Goal: Task Accomplishment & Management: Complete application form

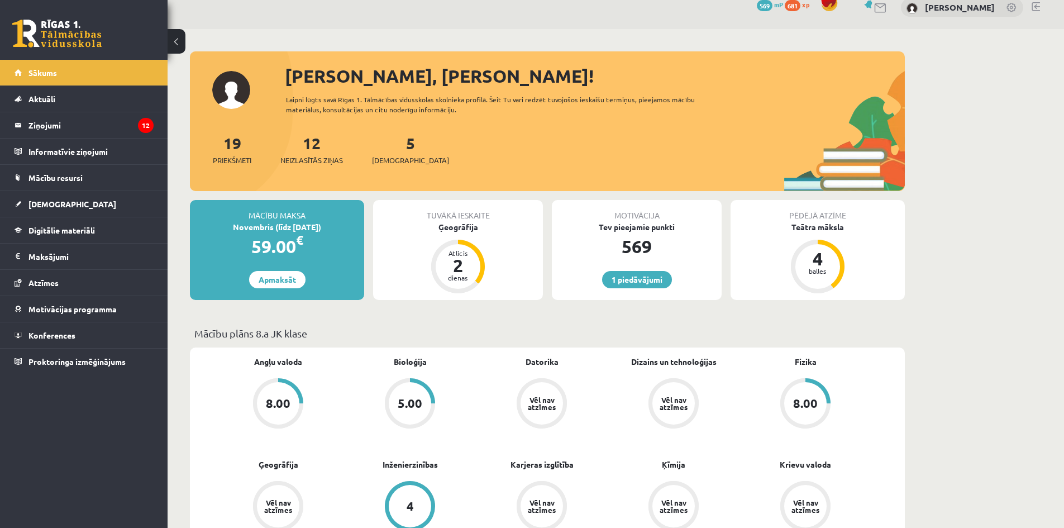
scroll to position [56, 0]
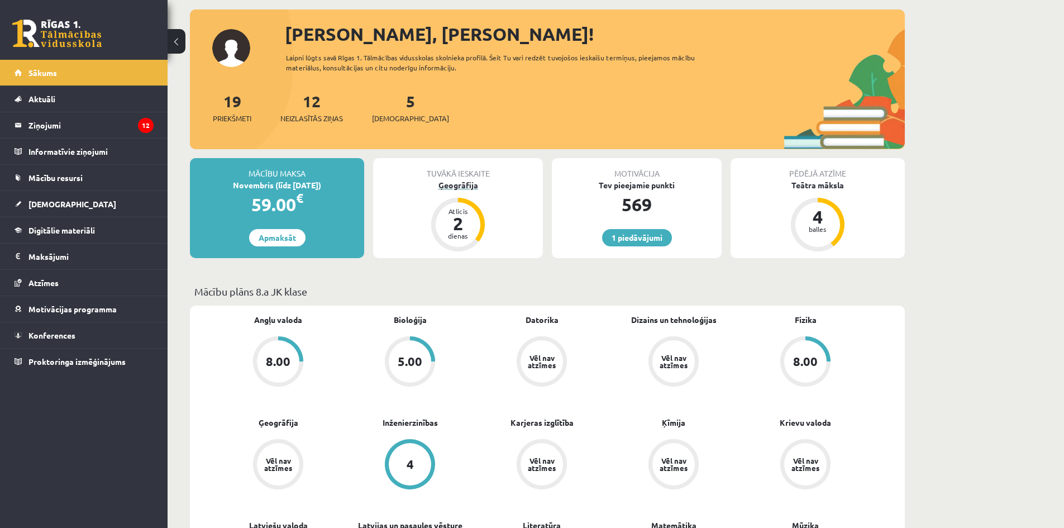
click at [459, 185] on div "Ģeogrāfija" at bounding box center [458, 185] width 170 height 12
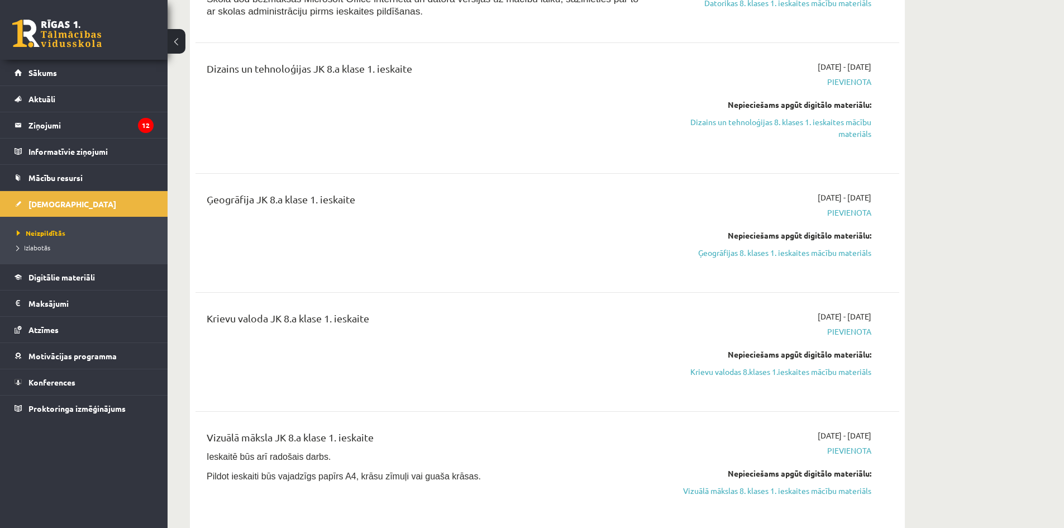
scroll to position [223, 0]
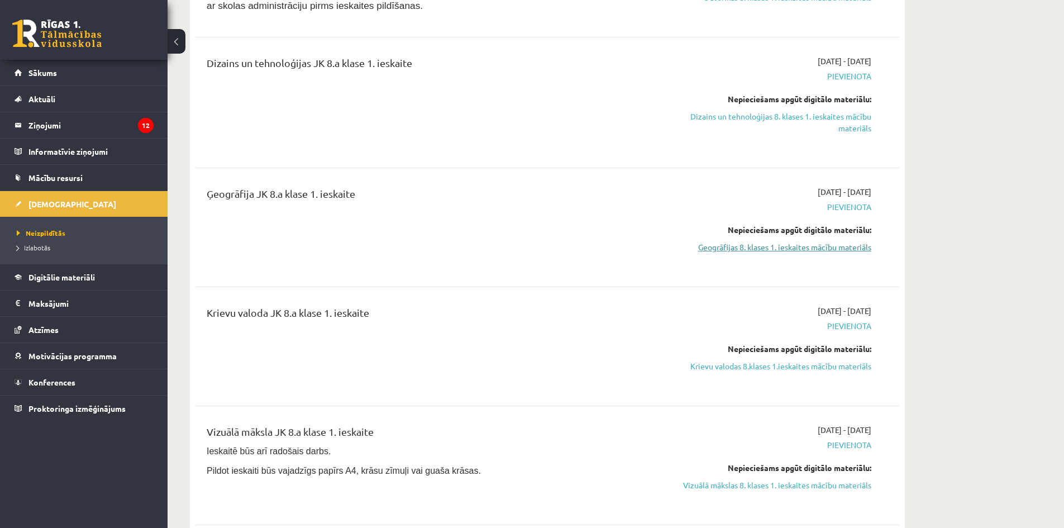
click at [795, 250] on link "Ģeogrāfijas 8. klases 1. ieskaites mācību materiāls" at bounding box center [766, 247] width 211 height 12
click at [774, 246] on link "Ģeogrāfijas 8. klases 1. ieskaites mācību materiāls" at bounding box center [766, 247] width 211 height 12
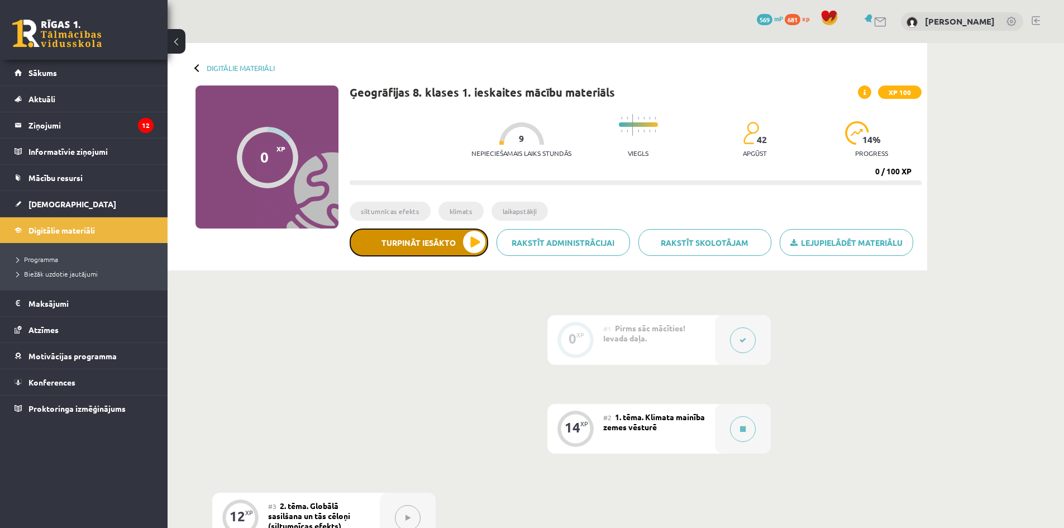
click at [471, 249] on button "Turpināt iesākto" at bounding box center [419, 242] width 139 height 28
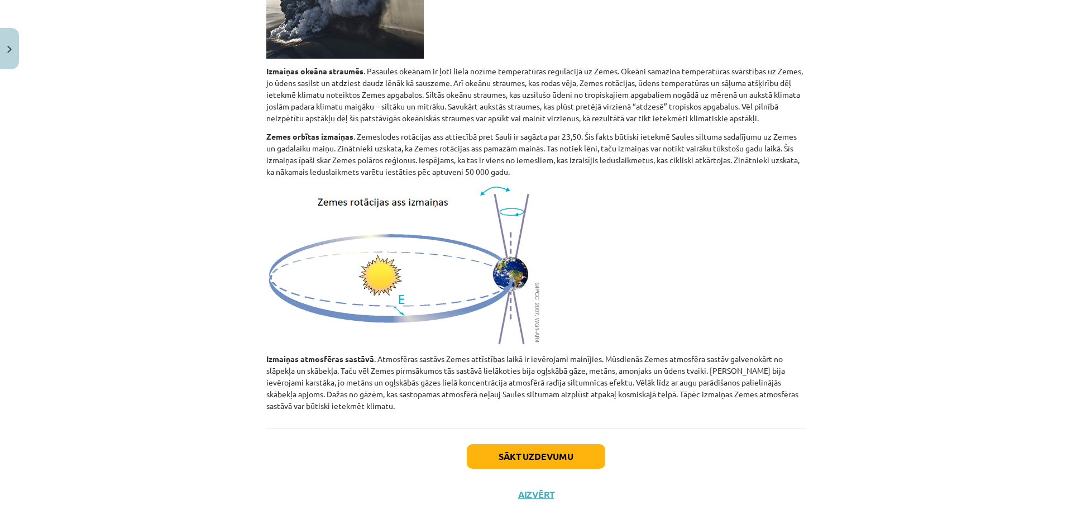
scroll to position [538, 0]
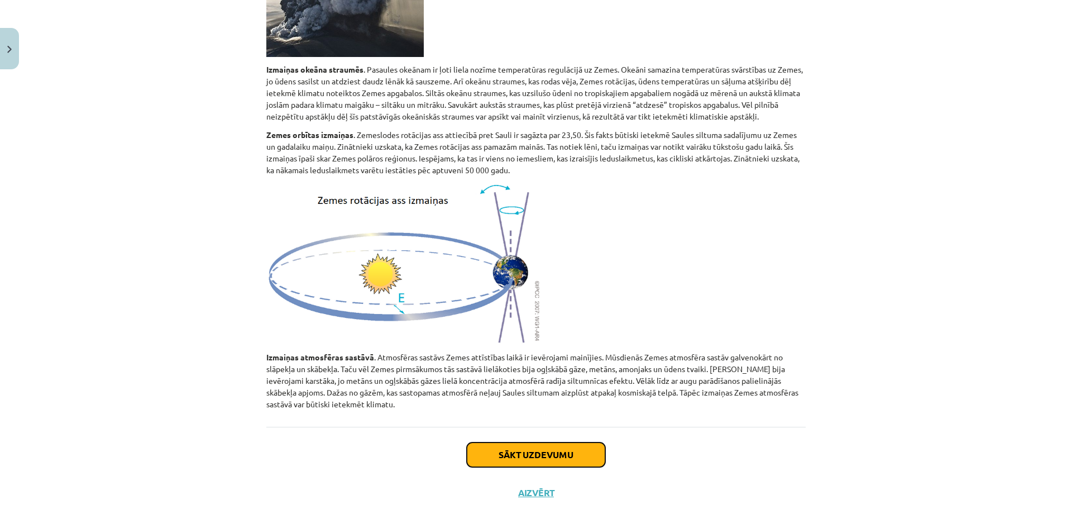
click at [540, 442] on button "Sākt uzdevumu" at bounding box center [536, 454] width 139 height 25
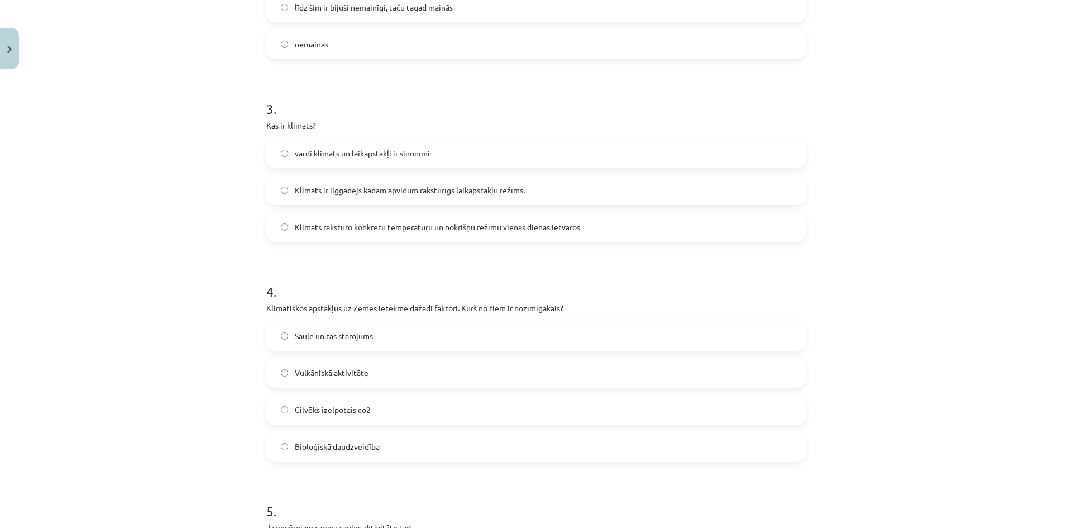
scroll to position [0, 0]
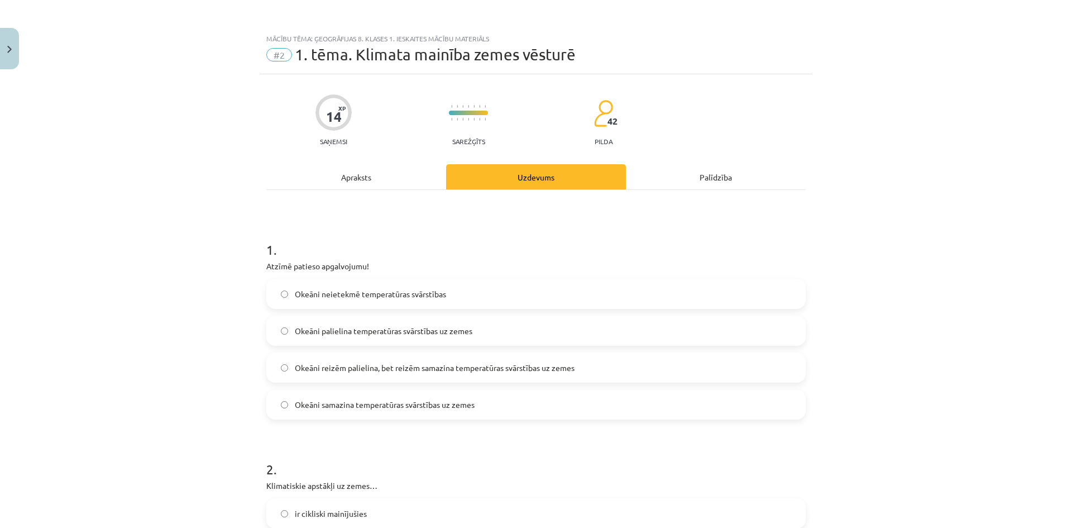
drag, startPoint x: 211, startPoint y: 271, endPoint x: 206, endPoint y: 122, distance: 149.8
click at [266, 266] on p "Atzīmē patieso apgalvojumu!" at bounding box center [536, 266] width 540 height 12
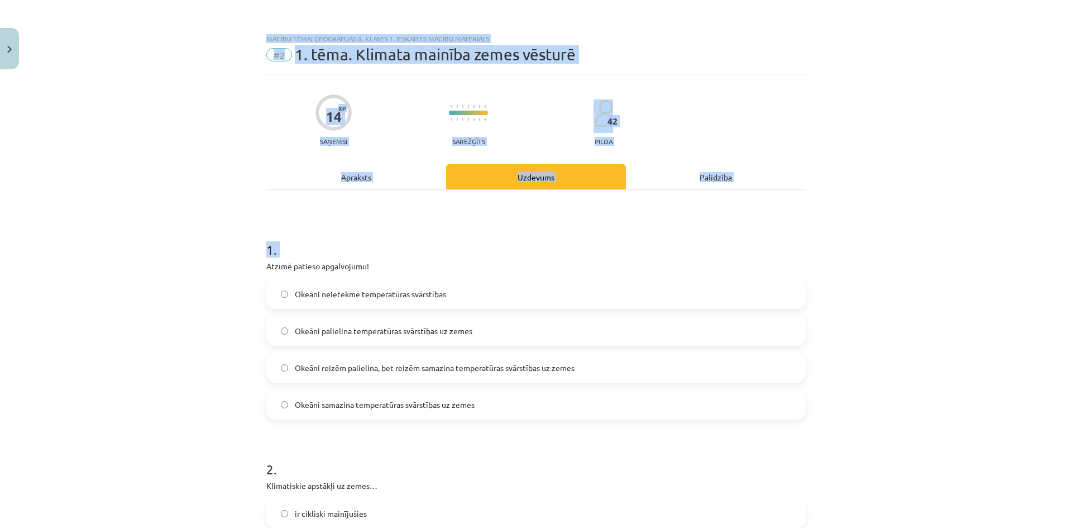
drag, startPoint x: 264, startPoint y: 266, endPoint x: 100, endPoint y: -30, distance: 338.2
click at [100, 0] on html "0 Dāvanas 569 mP 681 xp Ralfs Jēkabsons Sākums Aktuāli Kā mācīties eSKOLĀ Konta…" at bounding box center [536, 264] width 1072 height 528
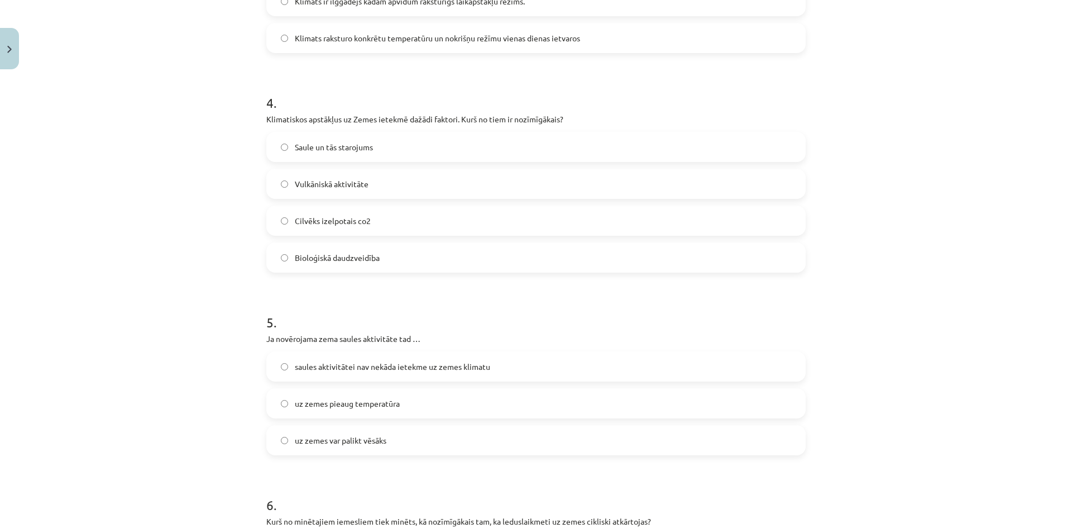
scroll to position [1264, 0]
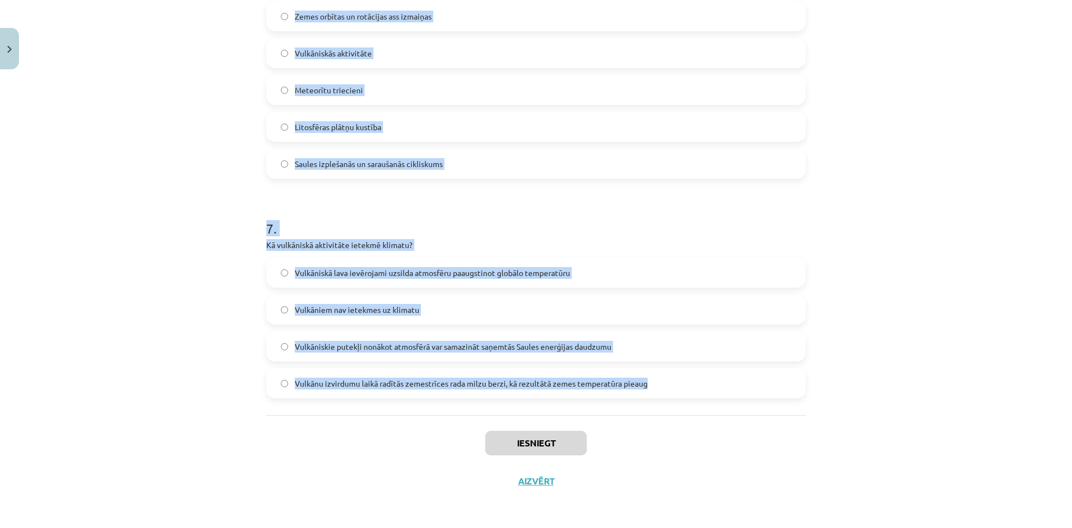
drag, startPoint x: 264, startPoint y: 252, endPoint x: 652, endPoint y: 389, distance: 411.6
copy form "1 . Atzīmē patieso apgalvojumu! Okeāni neietekmē temperatūras svārstības Okeāni…"
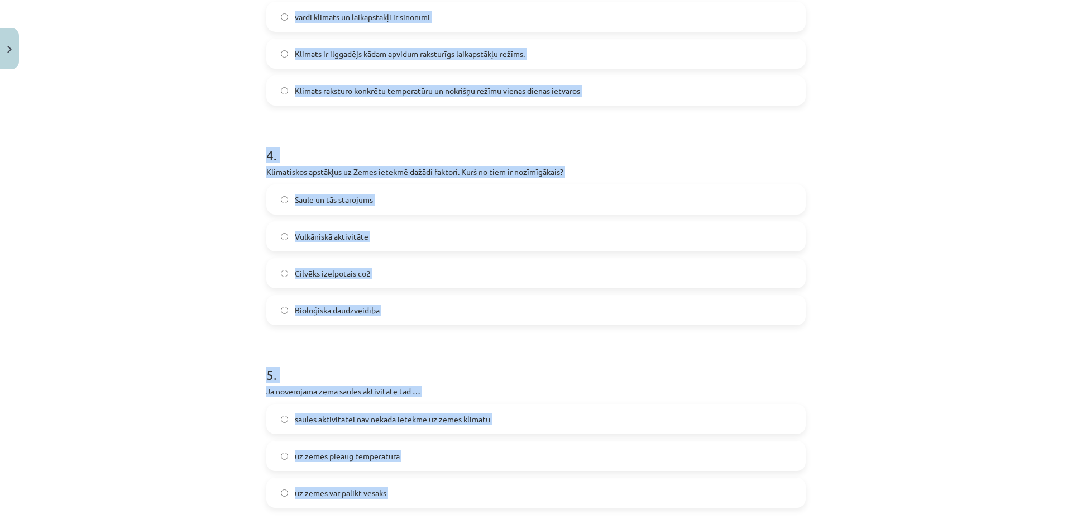
drag, startPoint x: 237, startPoint y: 234, endPoint x: 243, endPoint y: 168, distance: 66.7
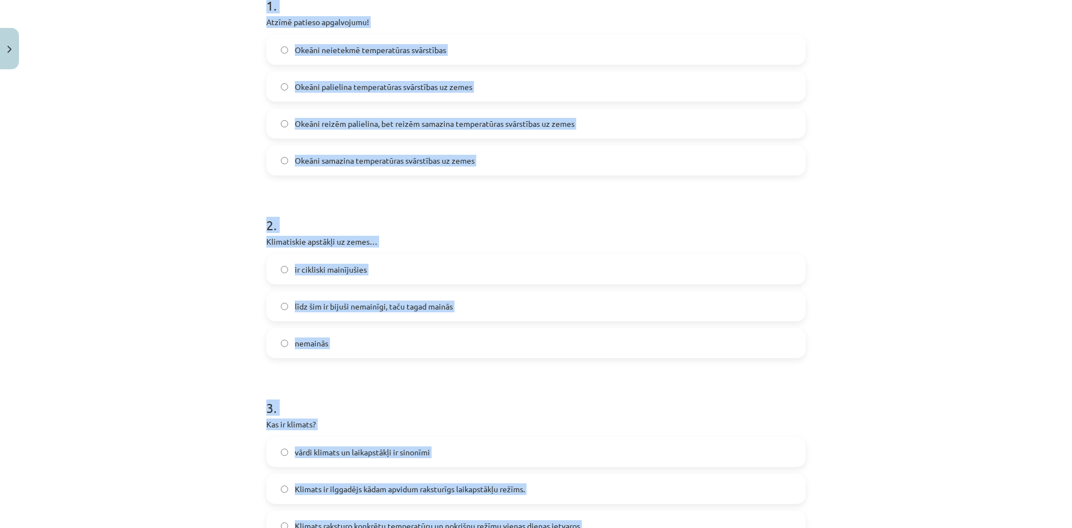
scroll to position [103, 0]
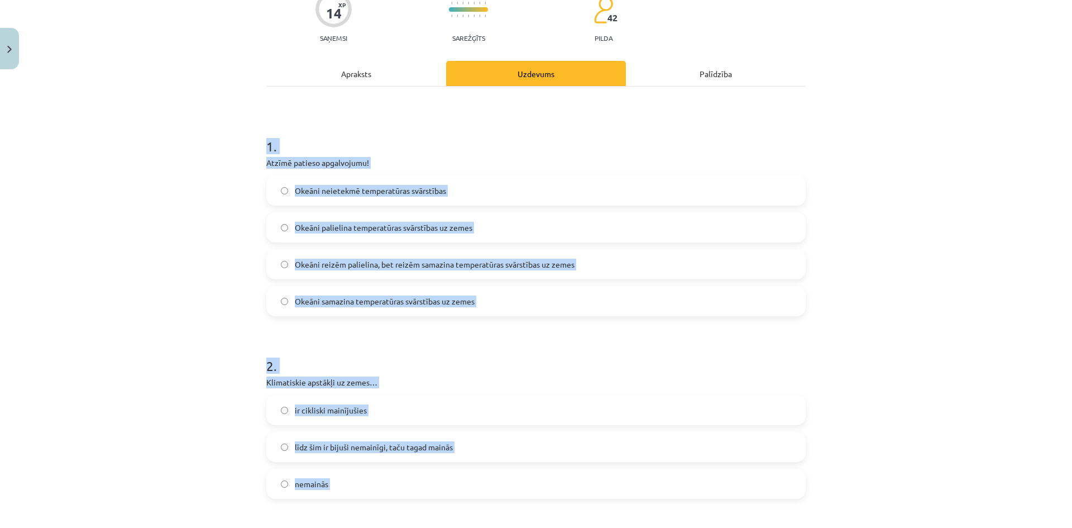
drag, startPoint x: 227, startPoint y: 165, endPoint x: 233, endPoint y: 108, distance: 57.2
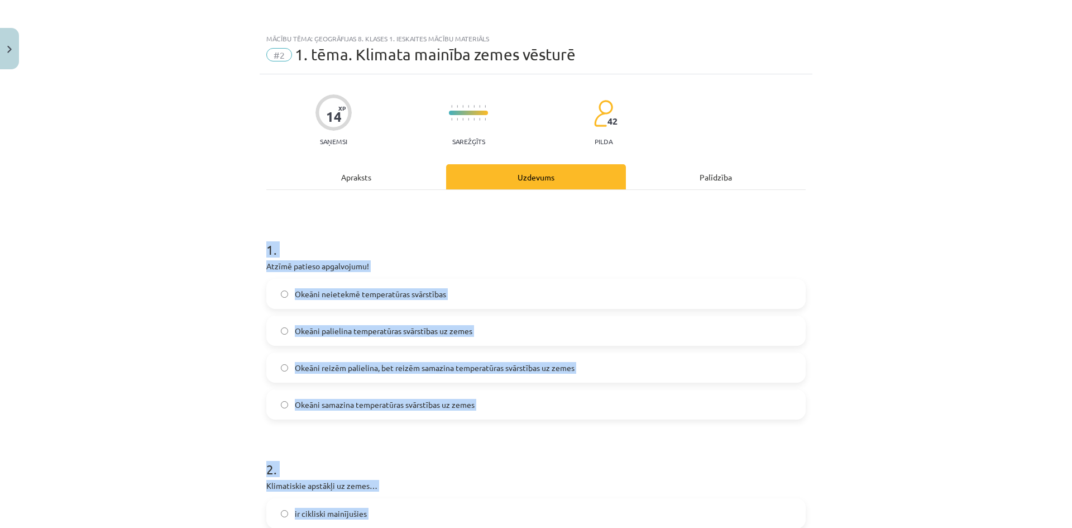
click at [197, 307] on div "Mācību tēma: Ģeogrāfijas 8. klases 1. ieskaites mācību materiāls #2 1. tēma. Kl…" at bounding box center [536, 264] width 1072 height 528
click at [502, 412] on label "Okeāni samazina temperatūras svārstības uz zemes" at bounding box center [536, 404] width 537 height 28
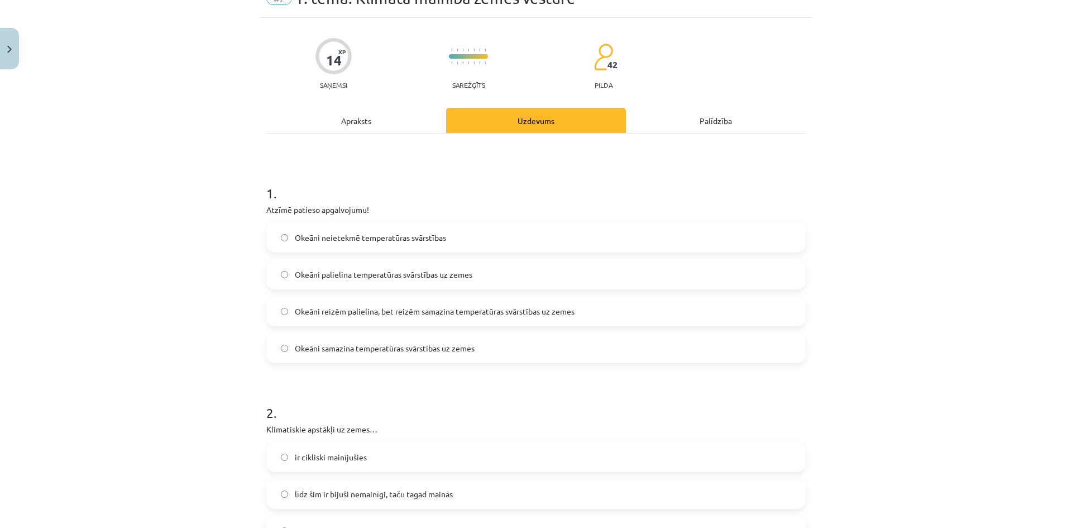
scroll to position [335, 0]
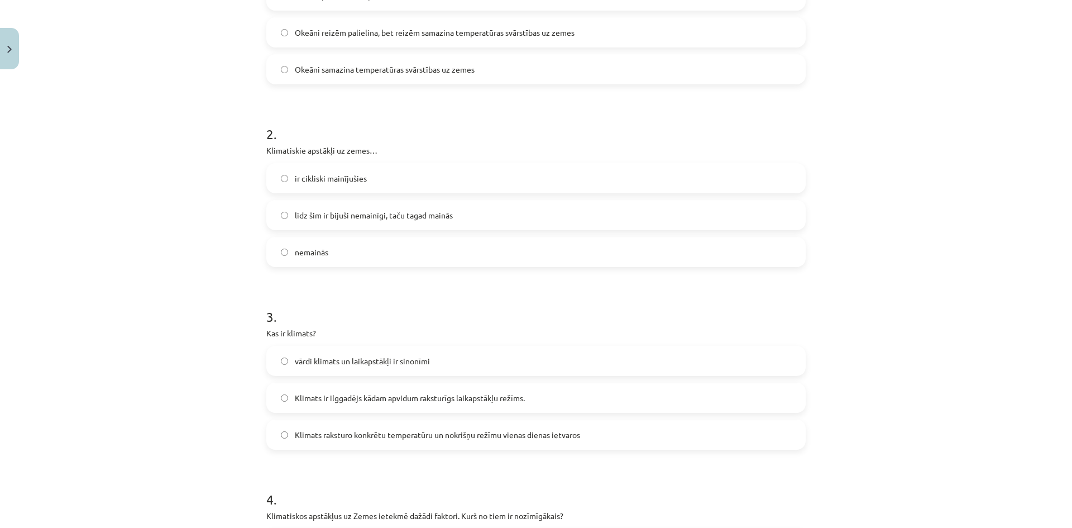
click at [344, 178] on span "ir cikliski mainījušies" at bounding box center [331, 179] width 72 height 12
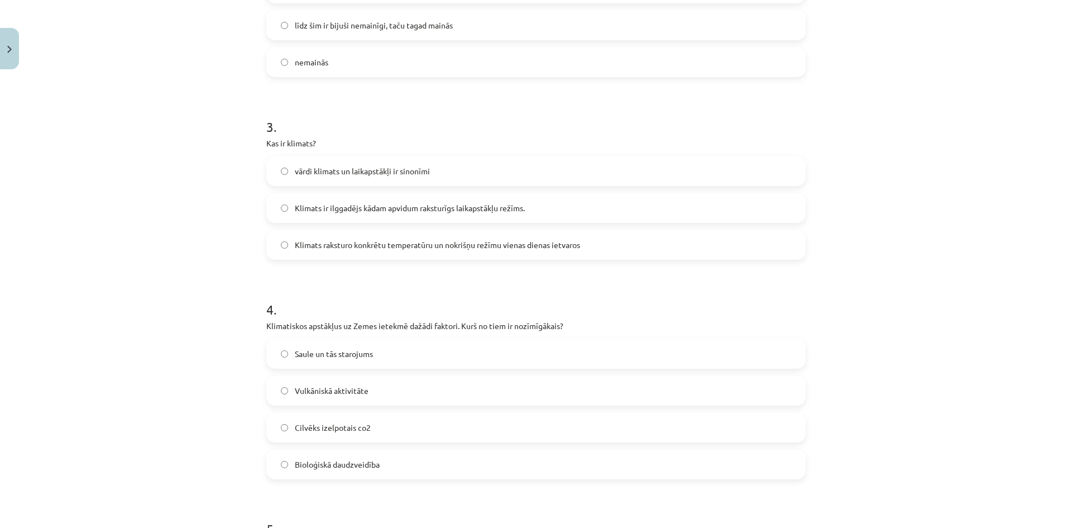
scroll to position [559, 0]
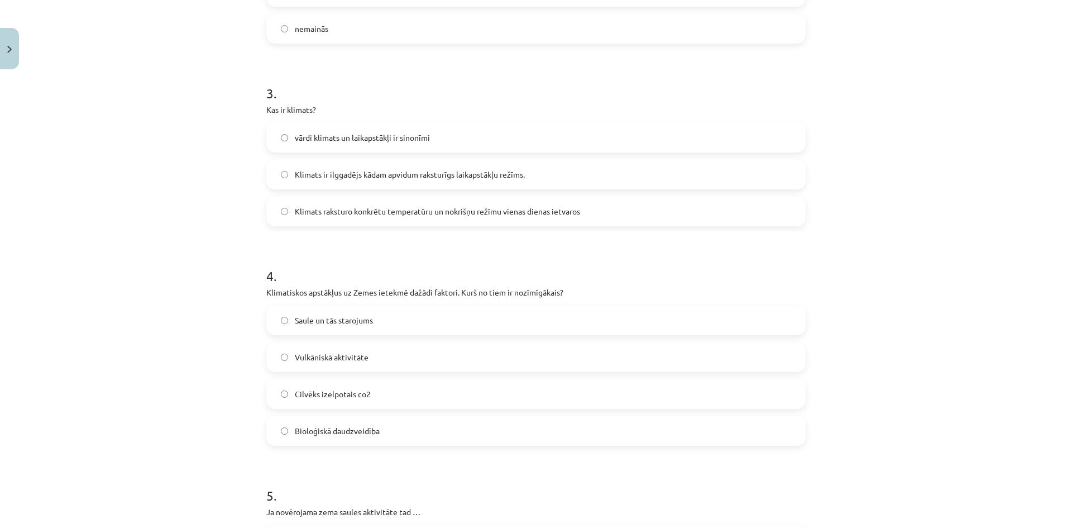
click at [357, 171] on span "Klimats ir ilggadējs kādam apvidum raksturīgs laikapstākļu režīms." at bounding box center [410, 175] width 230 height 12
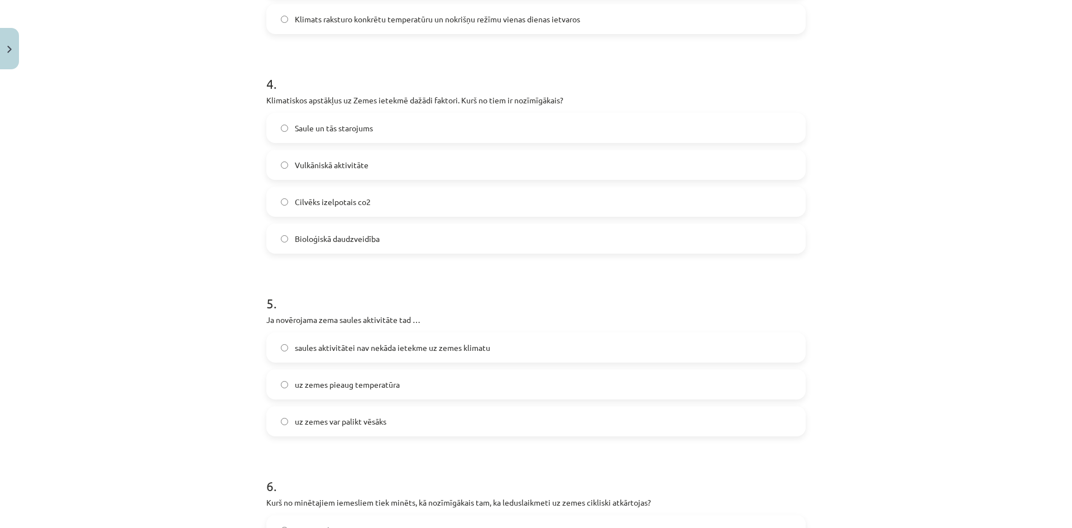
scroll to position [782, 0]
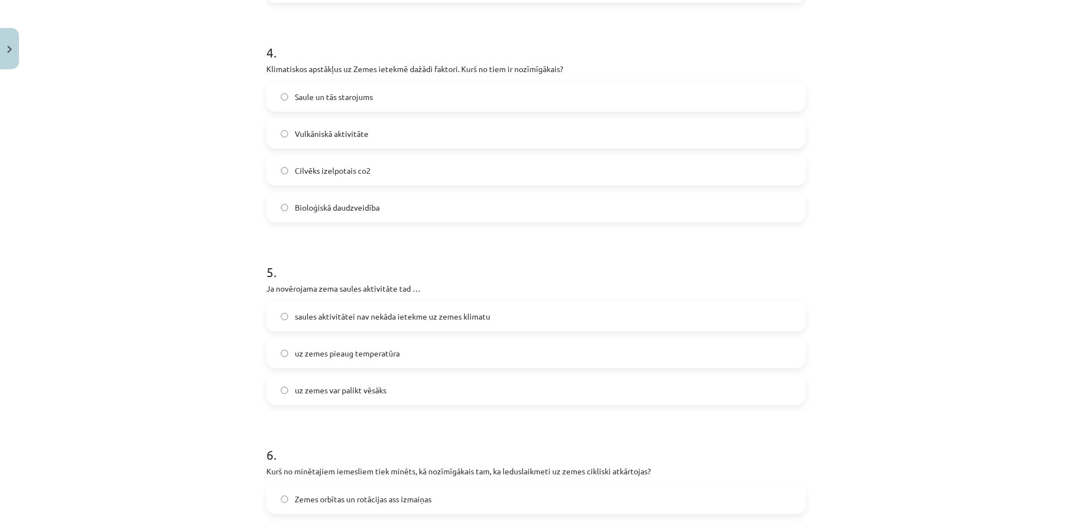
click at [346, 95] on span "Saule un tās starojums" at bounding box center [334, 97] width 78 height 12
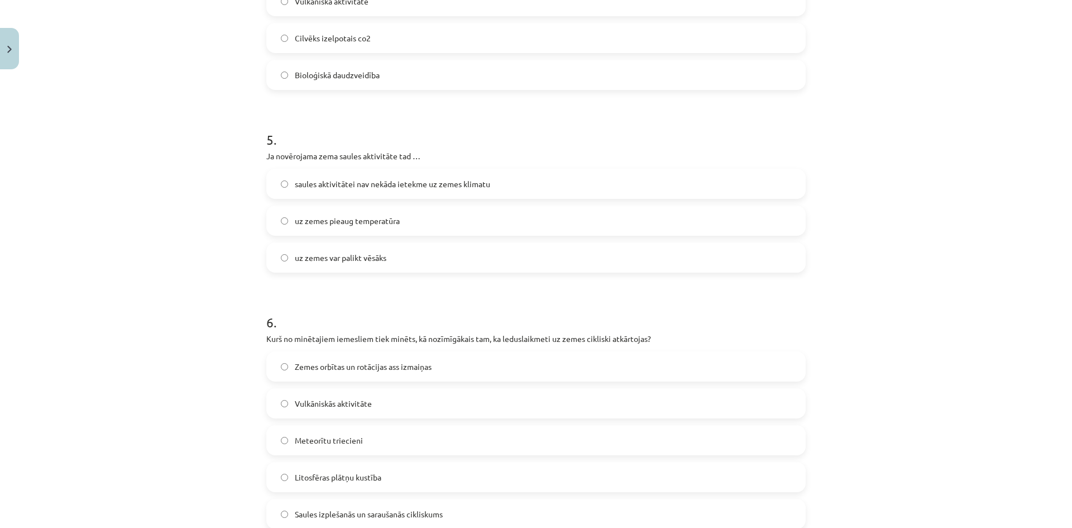
scroll to position [949, 0]
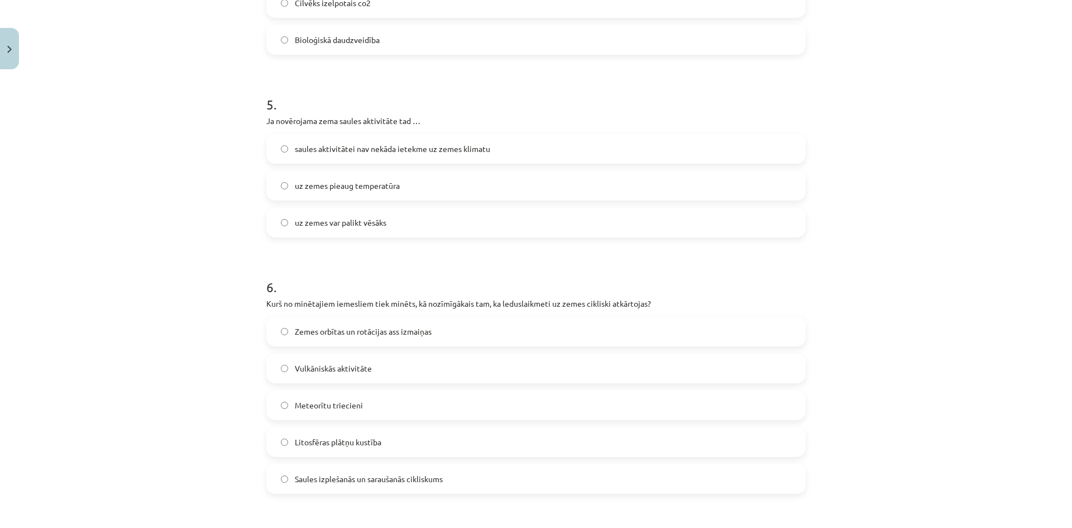
click at [312, 217] on span "uz zemes var palikt vēsāks" at bounding box center [341, 223] width 92 height 12
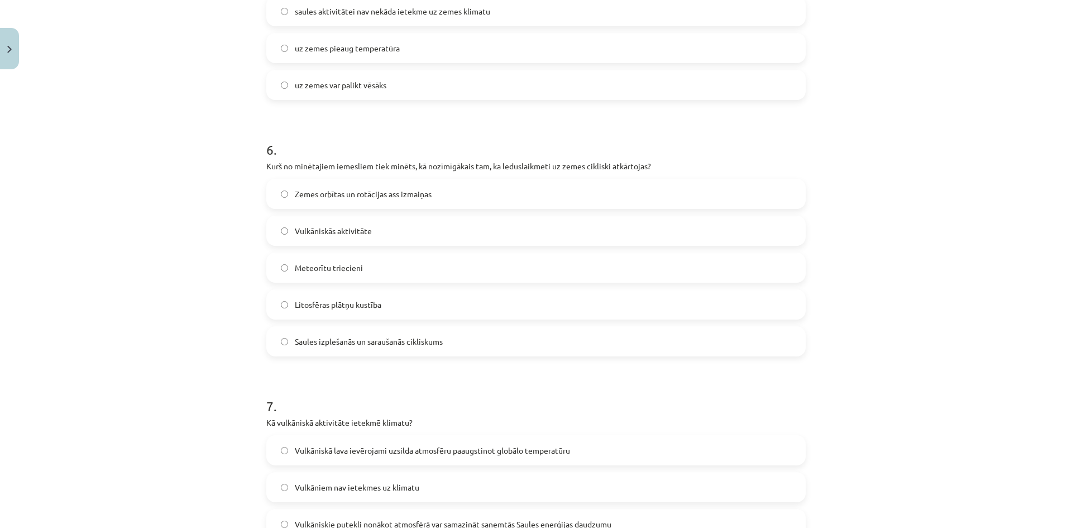
scroll to position [1173, 0]
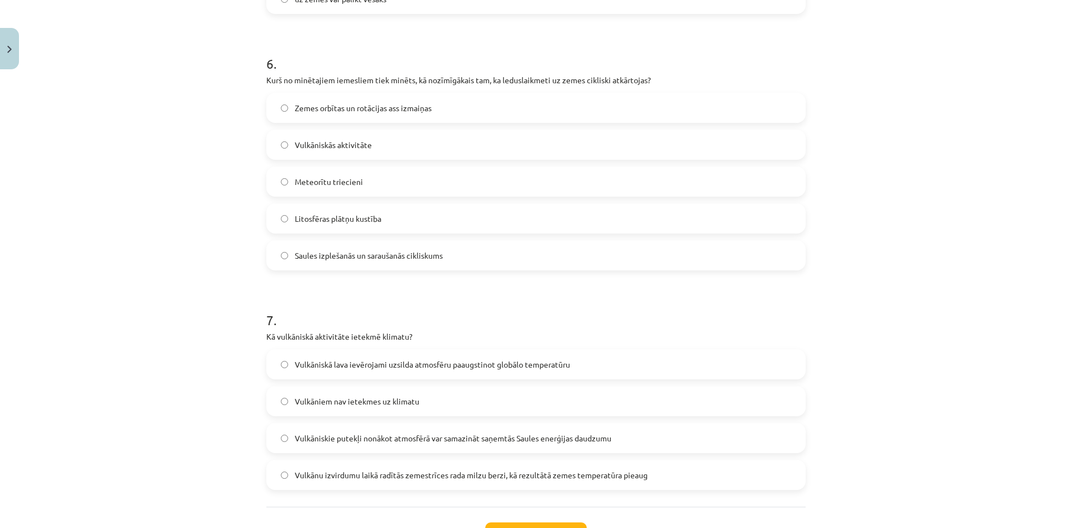
click at [333, 113] on span "Zemes orbītas un rotācijas ass izmaiņas" at bounding box center [363, 108] width 137 height 12
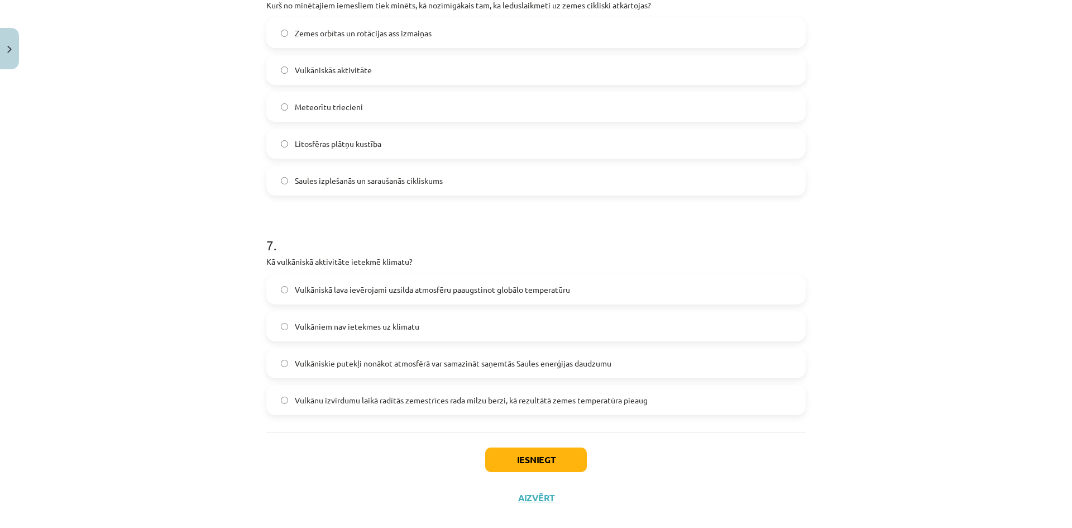
scroll to position [1264, 0]
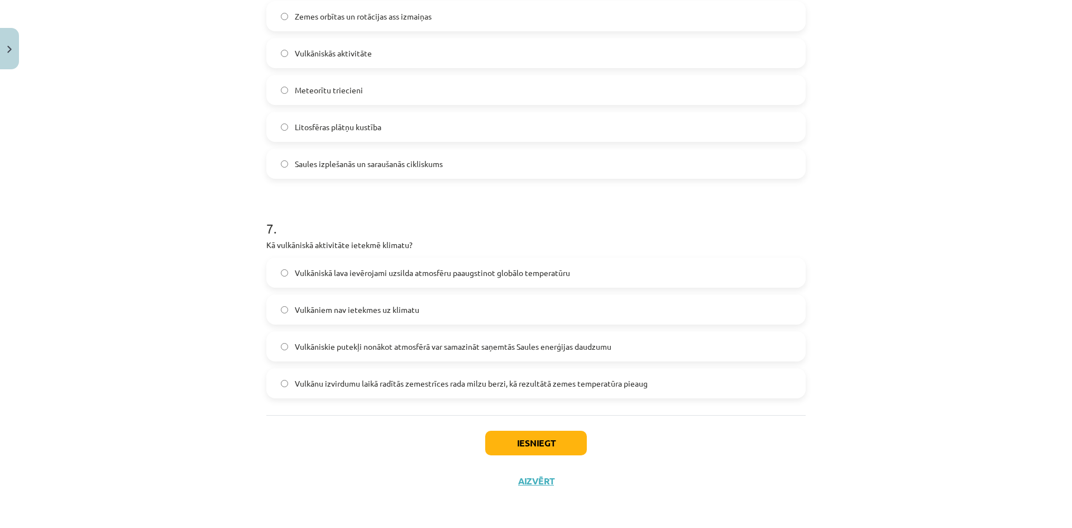
click at [352, 345] on span "Vulkāniskie putekļi nonākot atmosfērā var samazināt saņemtās Saules enerģijas d…" at bounding box center [453, 347] width 317 height 12
click at [513, 448] on button "Iesniegt" at bounding box center [536, 443] width 102 height 25
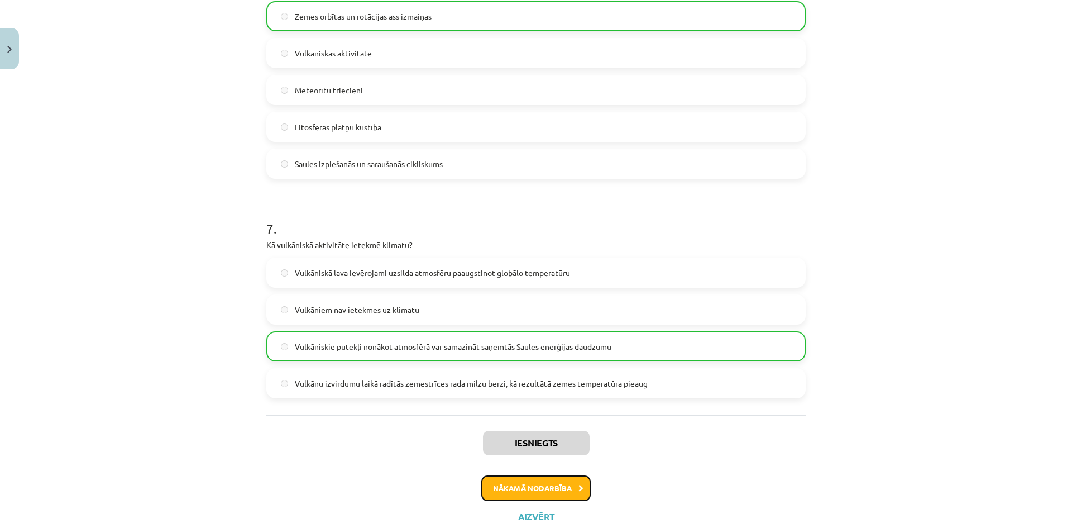
click at [536, 486] on button "Nākamā nodarbība" at bounding box center [535, 488] width 109 height 26
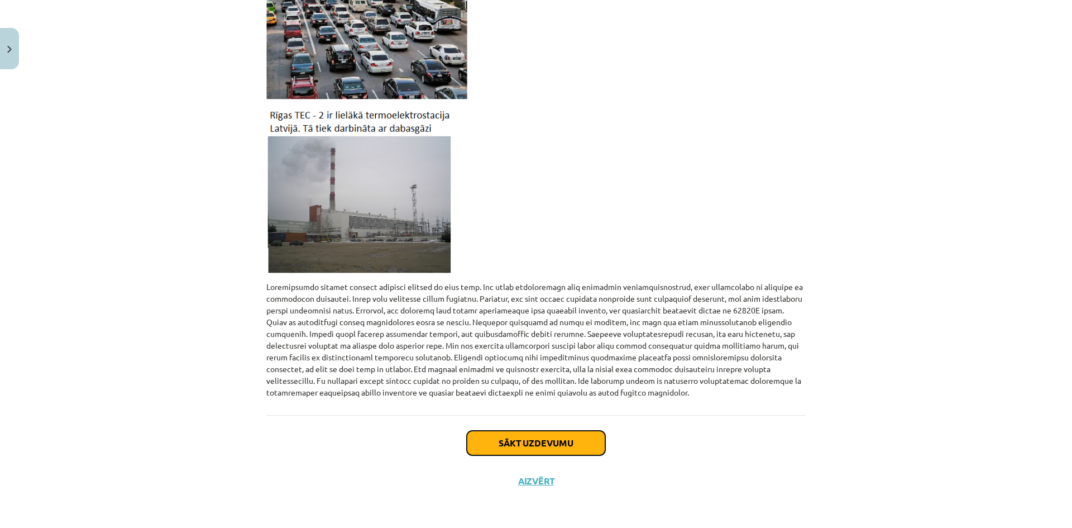
click at [564, 448] on button "Sākt uzdevumu" at bounding box center [536, 443] width 139 height 25
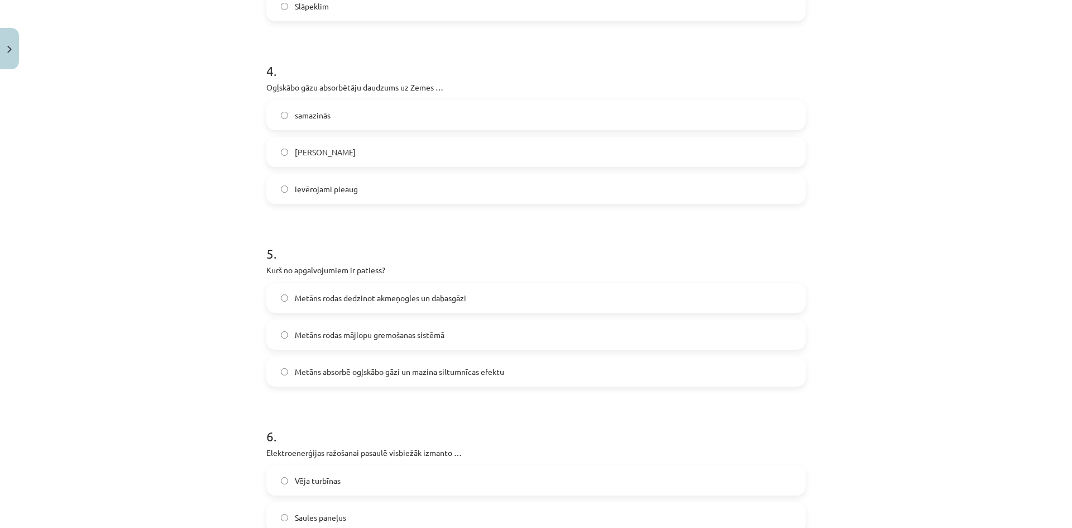
scroll to position [1045, 0]
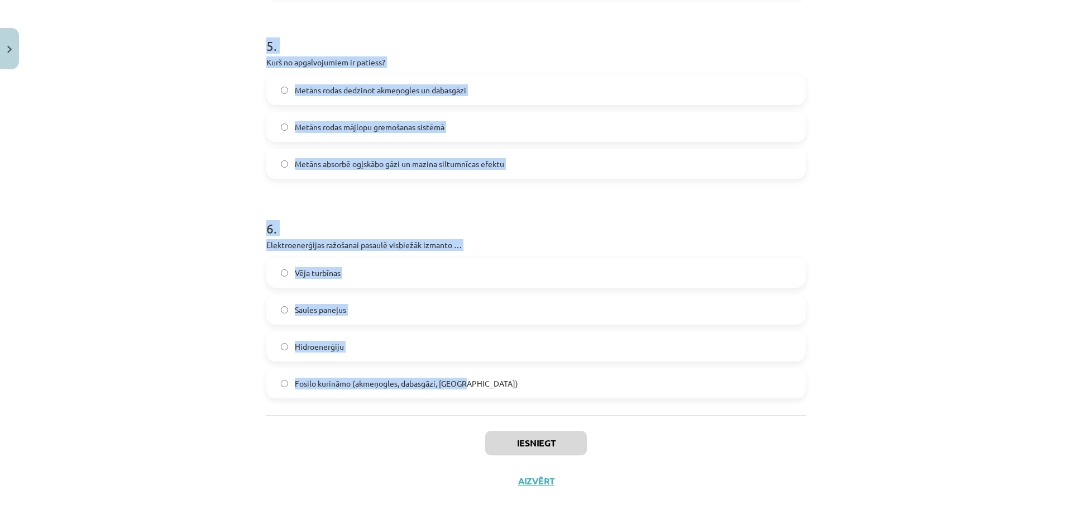
drag, startPoint x: 265, startPoint y: 221, endPoint x: 550, endPoint y: 407, distance: 340.4
copy form "1 . Kas, pēc lielākās daļas zinātnieku secinātā, ir galvenais cēlonis klimata p…"
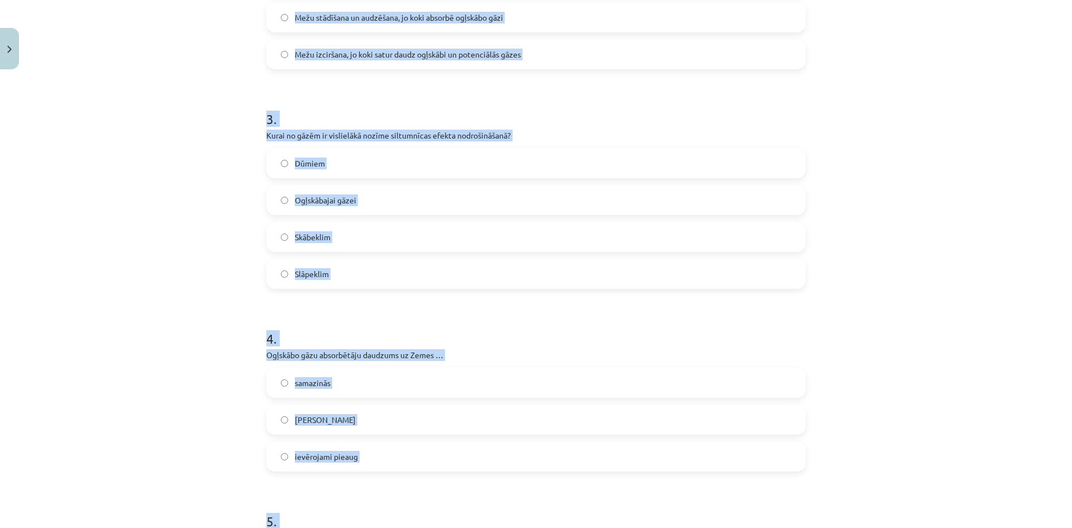
drag, startPoint x: 215, startPoint y: 202, endPoint x: 221, endPoint y: 101, distance: 101.8
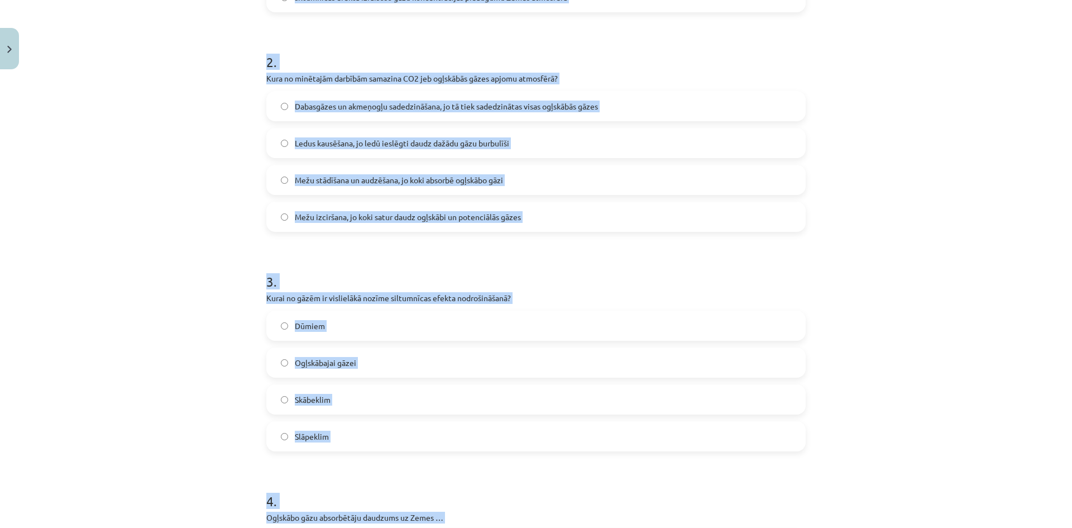
click at [213, 153] on div "Mācību tēma: Ģeogrāfijas 8. klases 1. ieskaites mācību materiāls #3 2. tēma. Gl…" at bounding box center [536, 264] width 1072 height 528
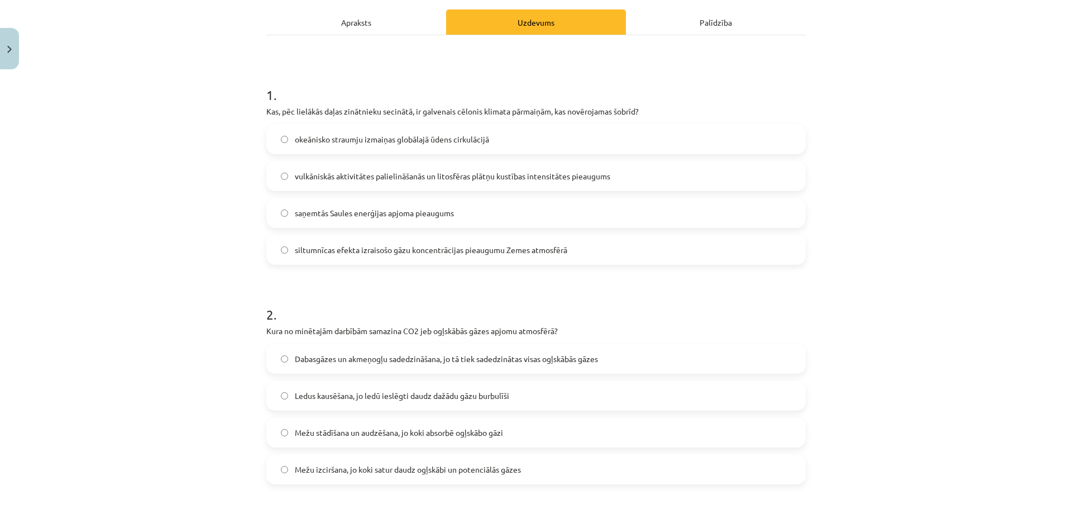
scroll to position [128, 0]
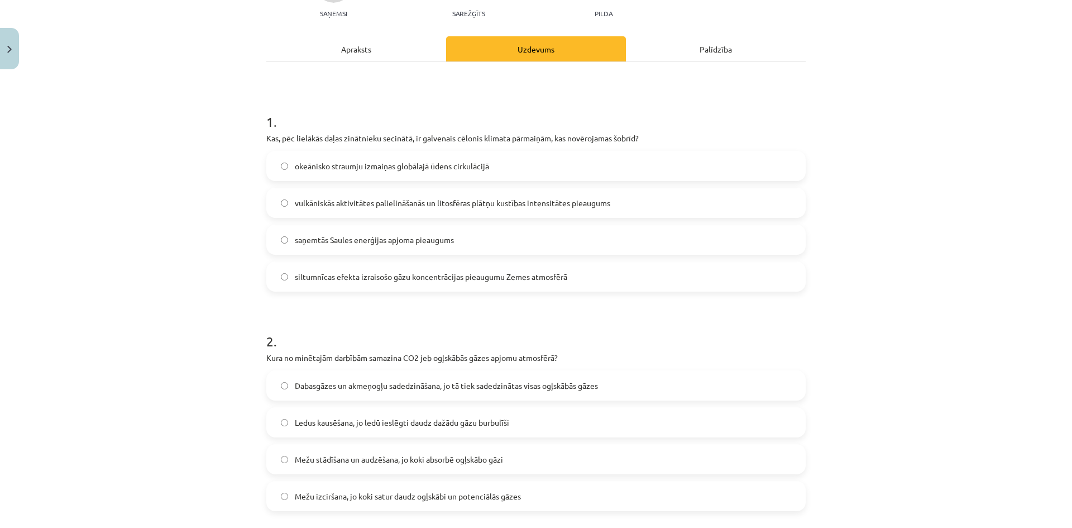
click at [339, 275] on span "siltumnīcas efekta izraisošo gāzu koncentrācijas pieaugumu Zemes atmosfērā" at bounding box center [431, 277] width 273 height 12
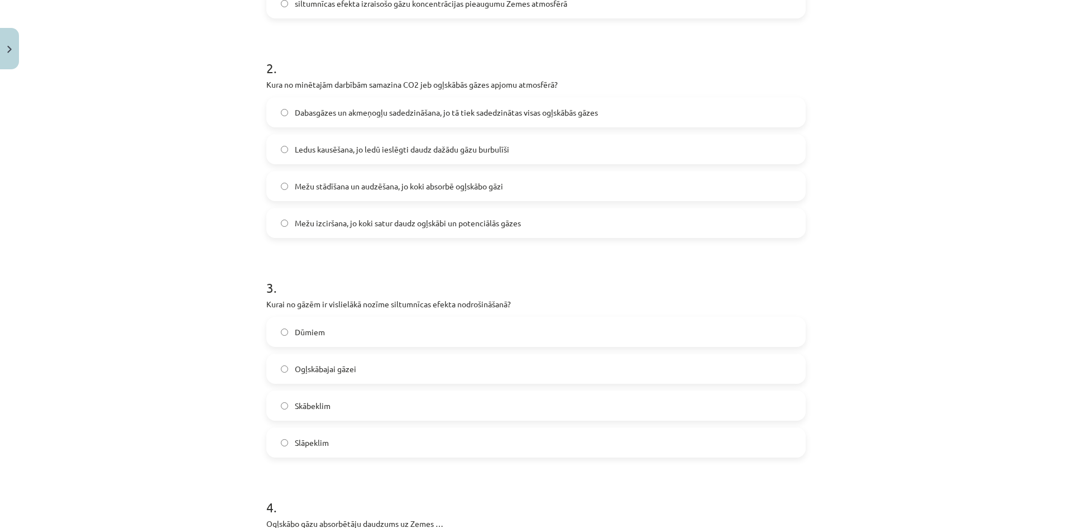
scroll to position [407, 0]
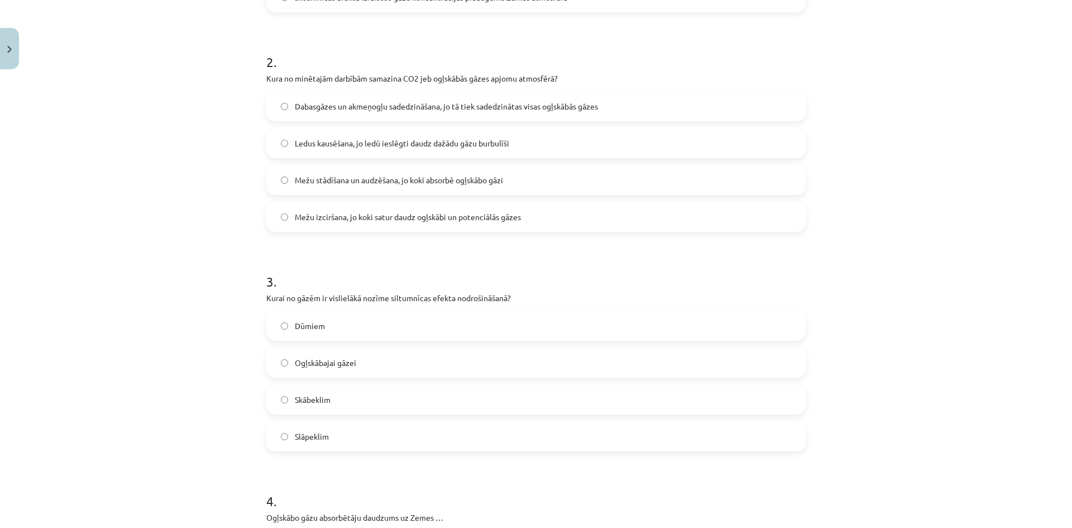
click at [341, 178] on span "Mežu stādīšana un audzēšana, jo koki absorbē ogļskābo gāzi" at bounding box center [399, 180] width 208 height 12
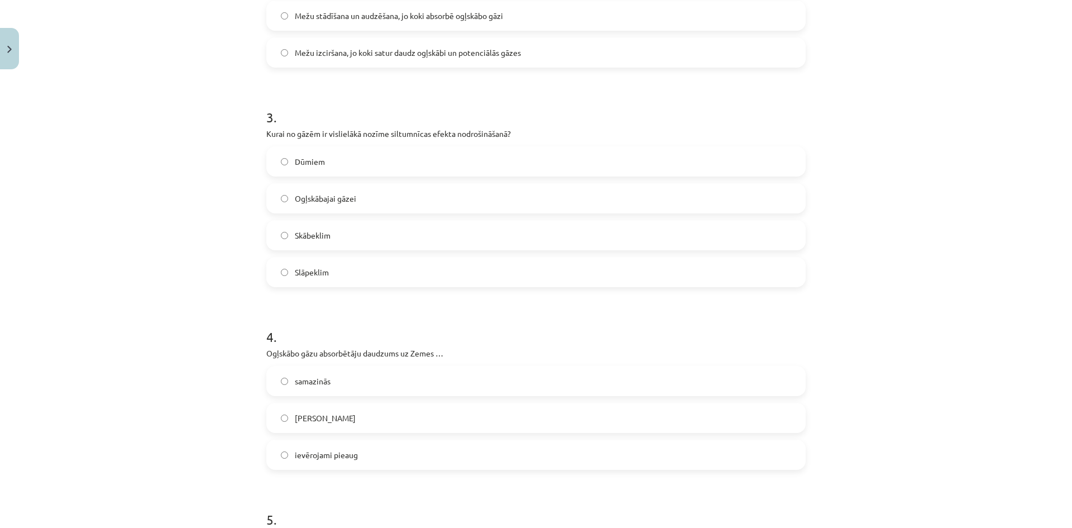
scroll to position [575, 0]
click at [342, 198] on span "Ogļskābajai gāzei" at bounding box center [325, 195] width 61 height 12
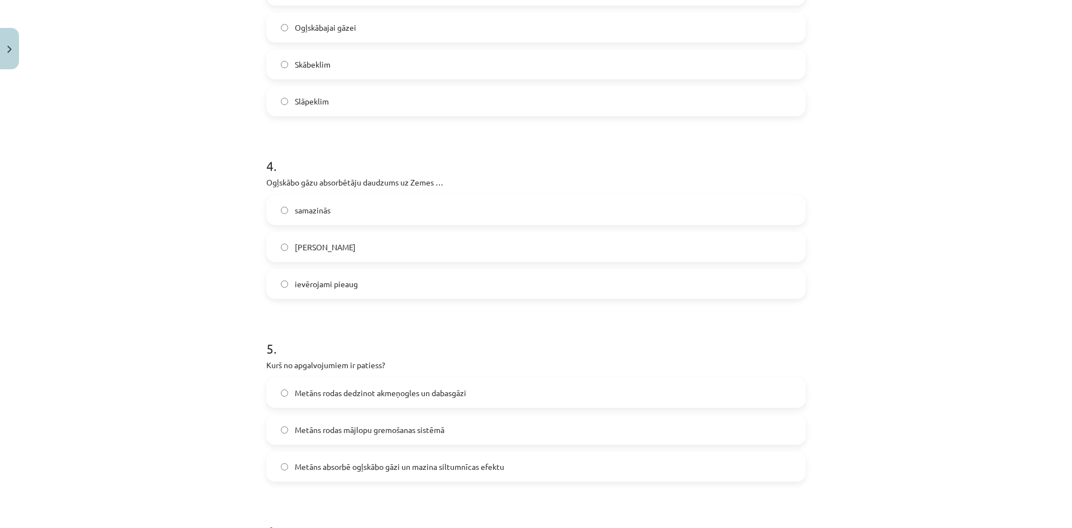
click at [323, 216] on span "samazinās" at bounding box center [313, 210] width 36 height 12
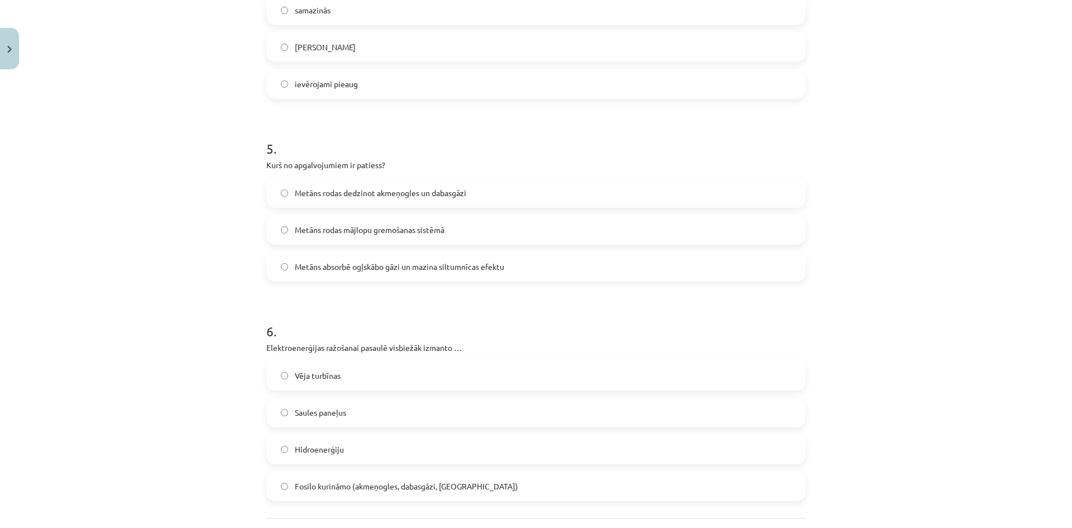
scroll to position [966, 0]
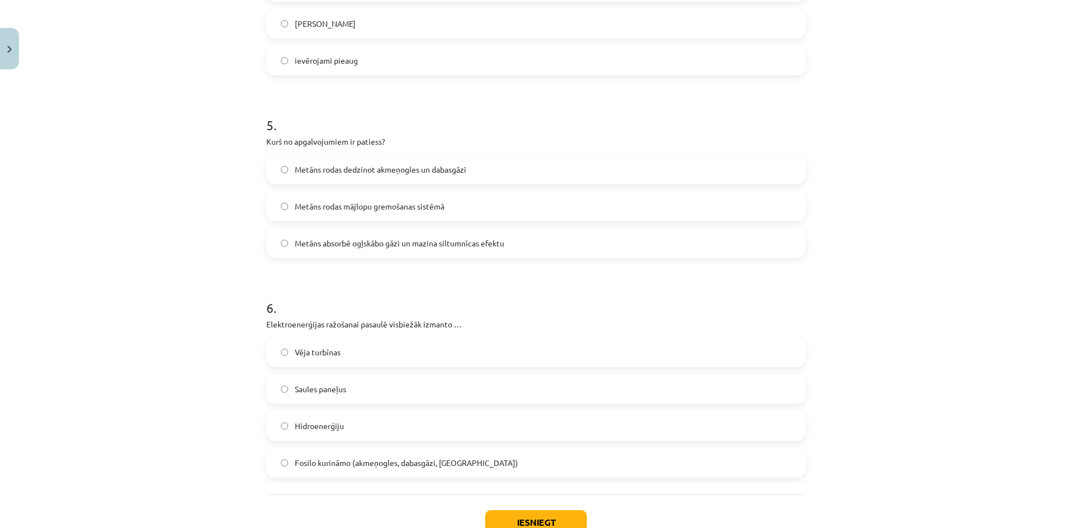
click at [379, 208] on span "Metāns rodas mājlopu gremošanas sistēmā" at bounding box center [370, 207] width 150 height 12
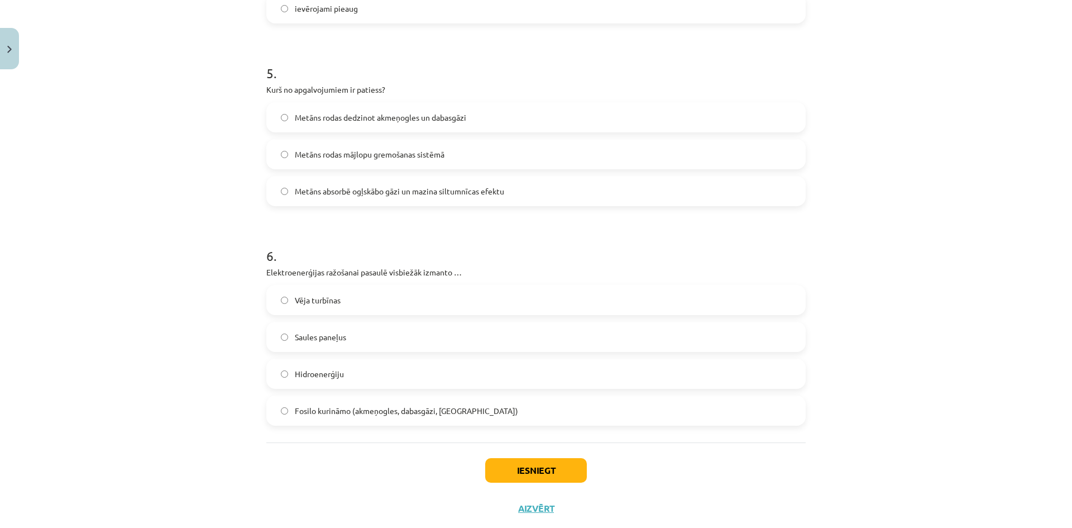
scroll to position [1045, 0]
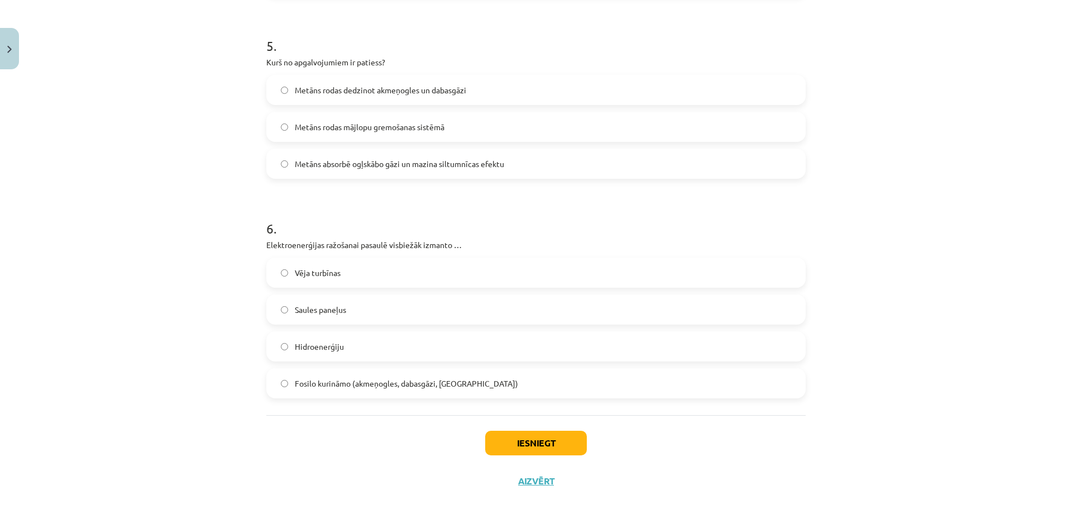
click at [334, 91] on span "Metāns rodas dedzinot akmeņogles un dabasgāzi" at bounding box center [380, 90] width 171 height 12
click at [364, 382] on span "Fosilo kurināmo (akmeņogles, dabasgāzi, naftu)" at bounding box center [406, 384] width 223 height 12
click at [522, 442] on button "Iesniegt" at bounding box center [536, 443] width 102 height 25
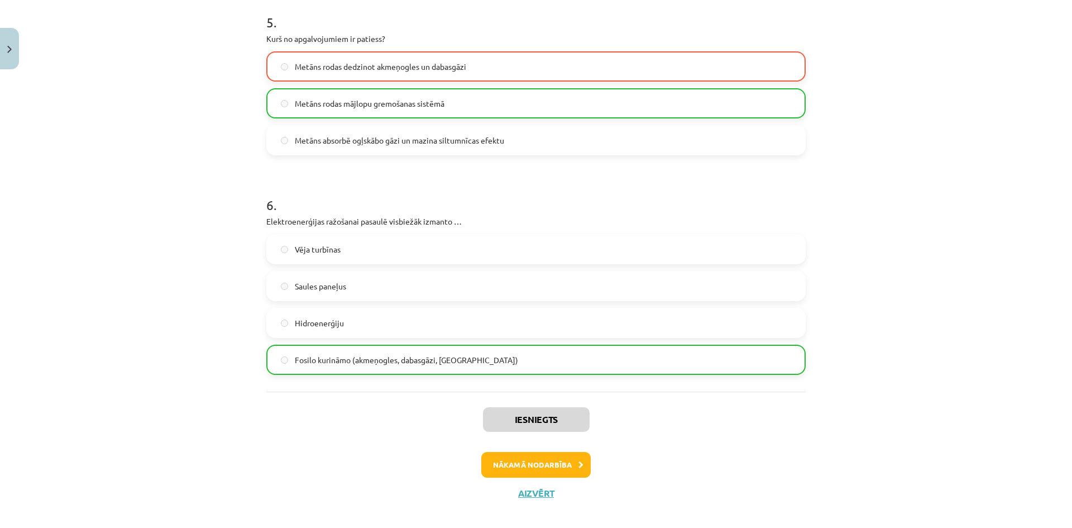
scroll to position [1081, 0]
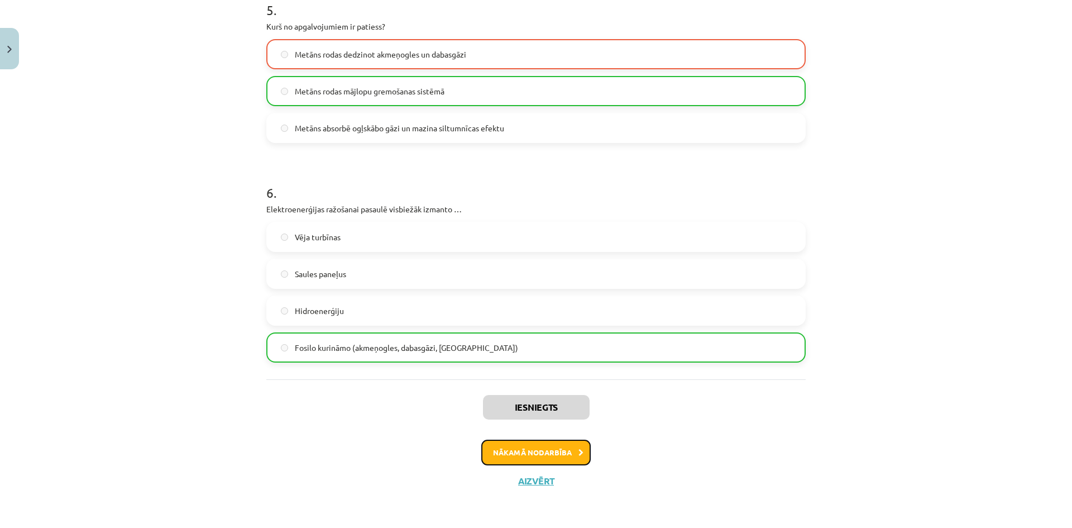
click at [514, 457] on button "Nākamā nodarbība" at bounding box center [535, 453] width 109 height 26
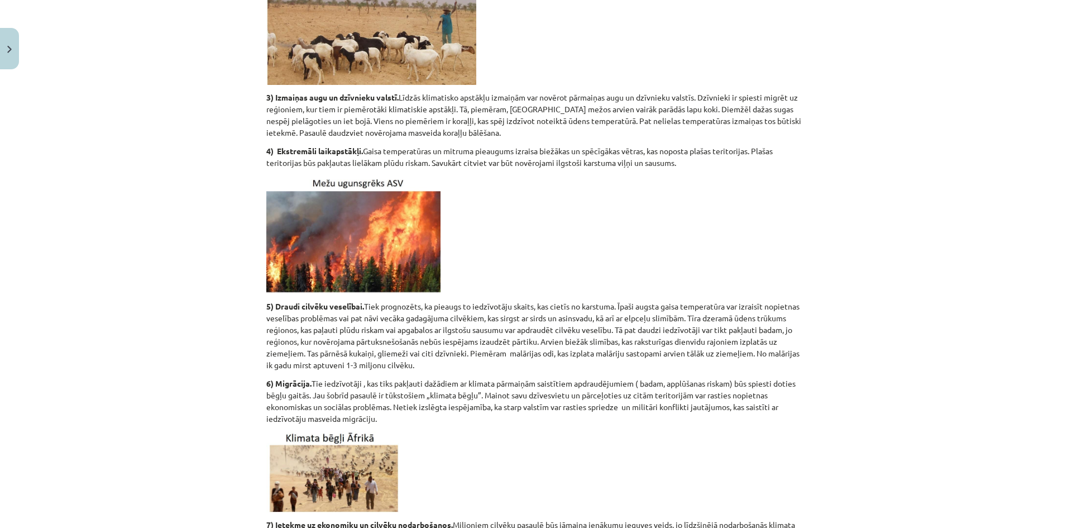
scroll to position [836, 0]
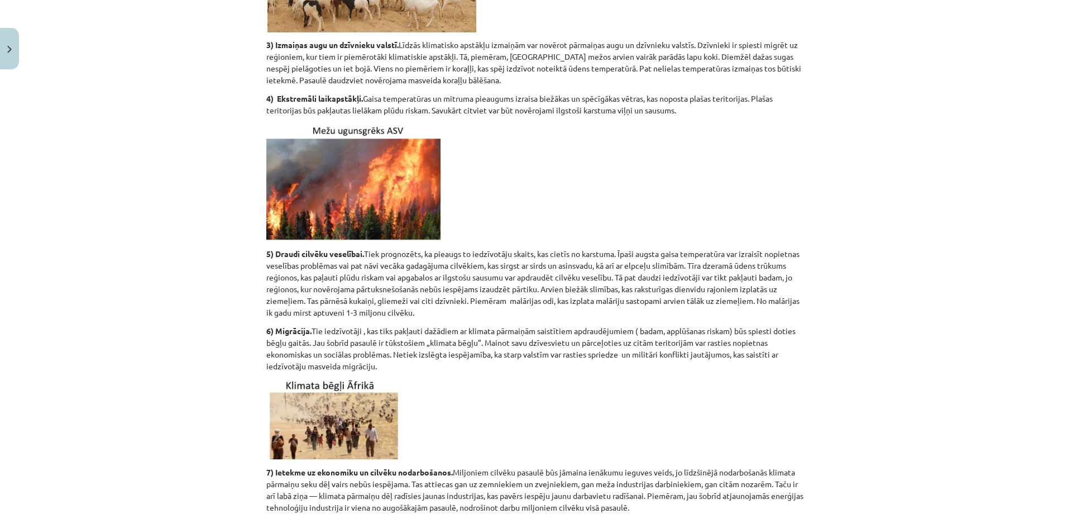
drag, startPoint x: 829, startPoint y: 263, endPoint x: 834, endPoint y: 306, distance: 43.3
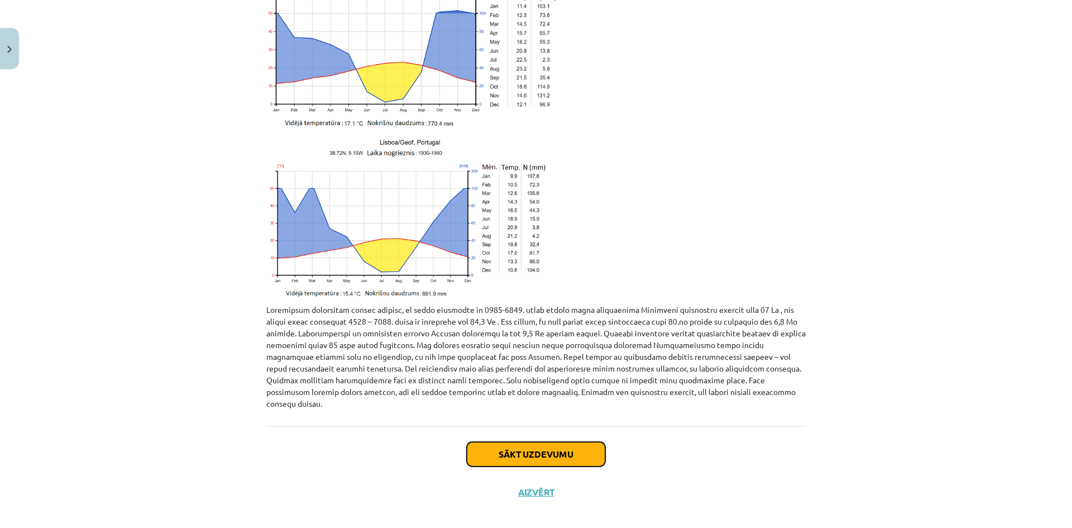
click at [562, 442] on button "Sākt uzdevumu" at bounding box center [536, 454] width 139 height 25
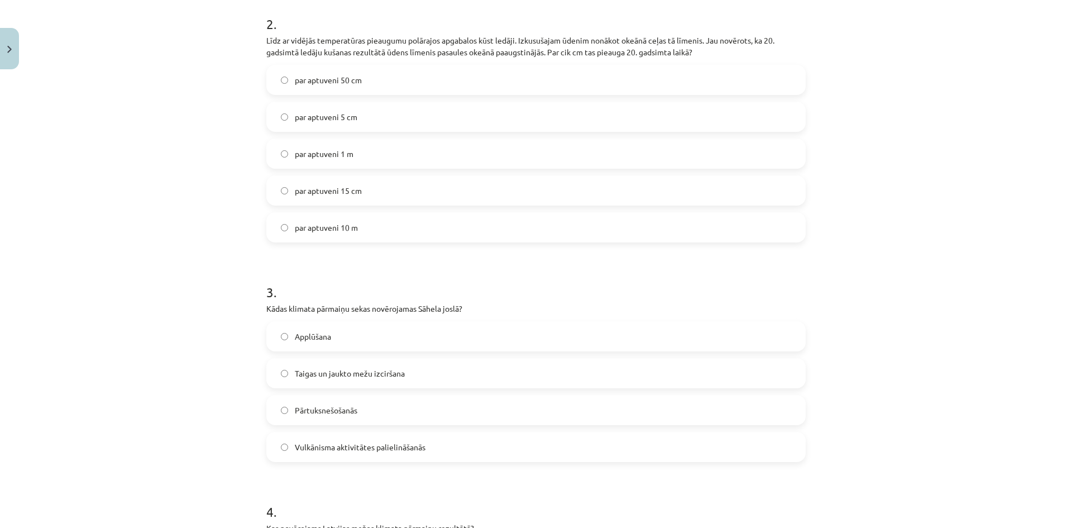
scroll to position [1148, 0]
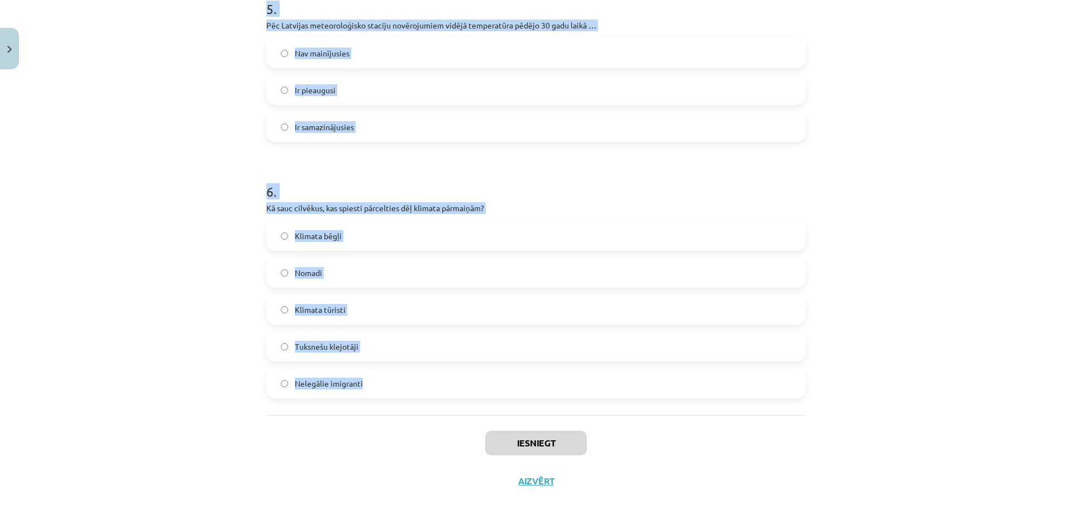
drag, startPoint x: 263, startPoint y: 239, endPoint x: 362, endPoint y: 409, distance: 197.0
copy form "1 . Klimata pārmaiņu rezultātā … Malārijas odi izplatās arvien tālāk uz ziemeļi…"
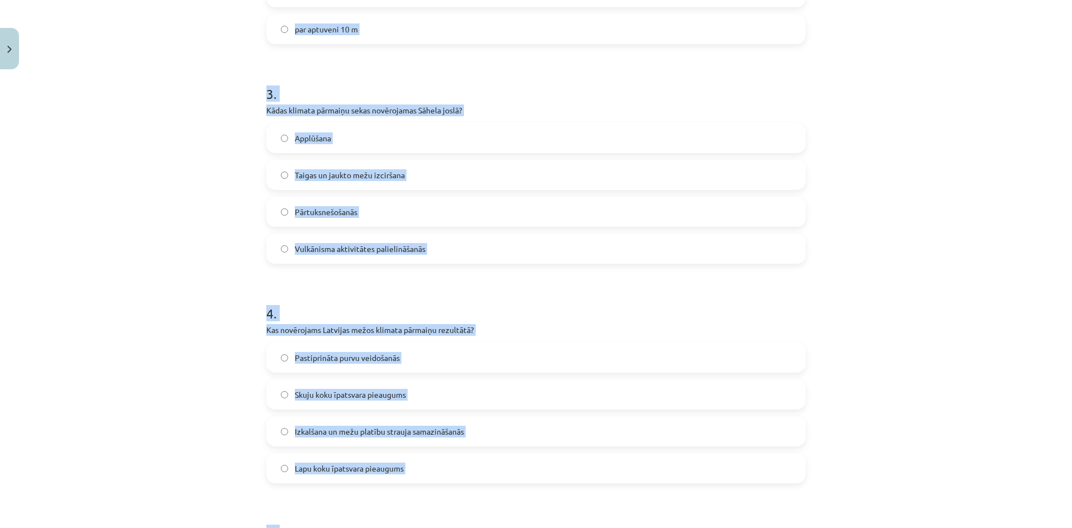
scroll to position [37, 0]
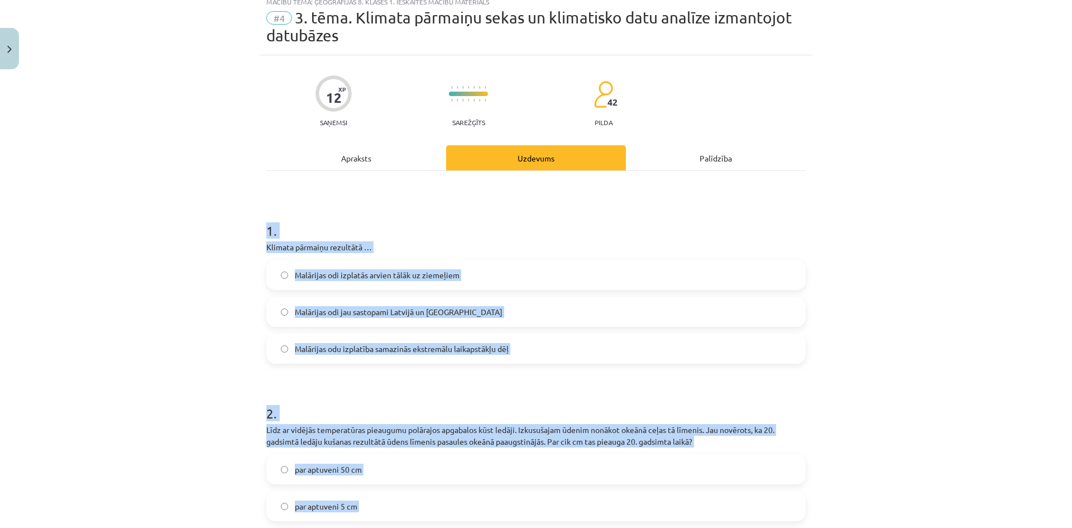
drag, startPoint x: 183, startPoint y: 252, endPoint x: 171, endPoint y: 121, distance: 131.8
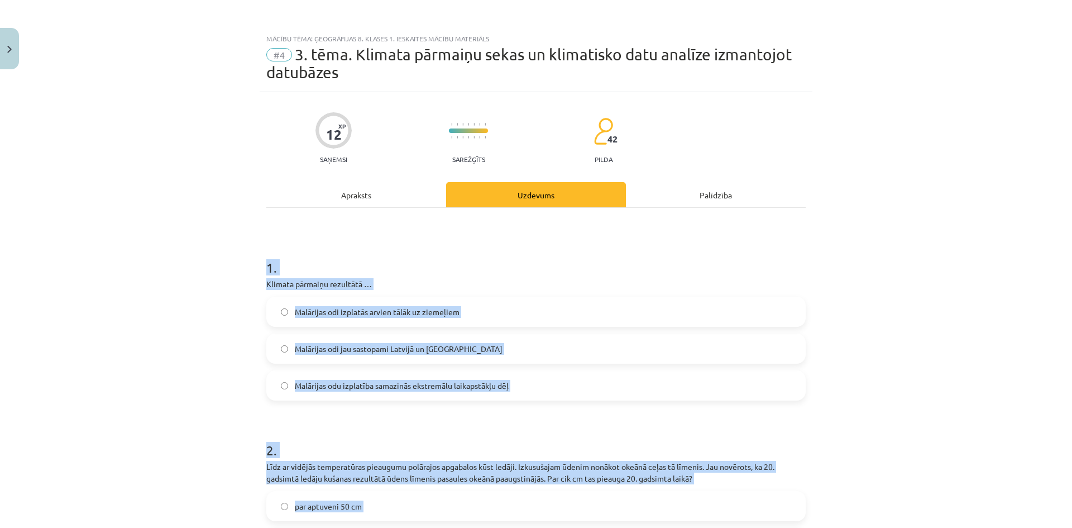
click at [190, 216] on div "Mācību tēma: Ģeogrāfijas 8. klases 1. ieskaites mācību materiāls #4 3. tēma. Kl…" at bounding box center [536, 264] width 1072 height 528
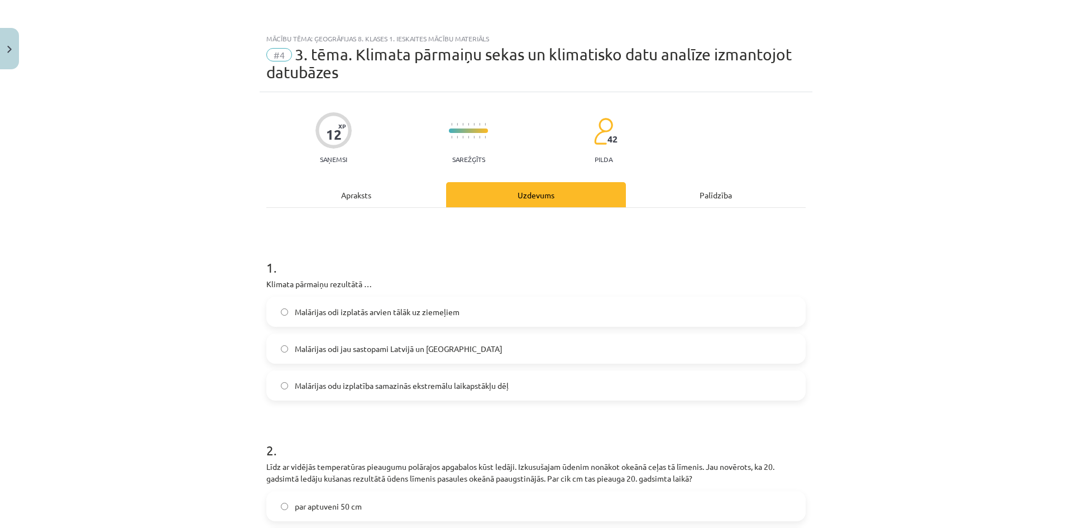
click at [400, 315] on span "Malārijas odi izplatās arvien tālāk uz ziemeļiem" at bounding box center [377, 312] width 165 height 12
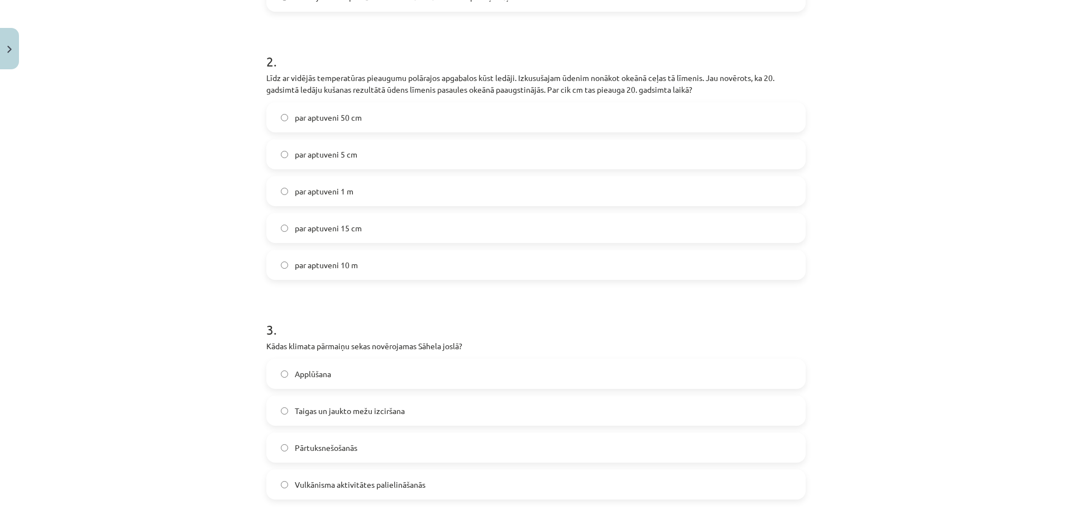
scroll to position [391, 0]
click at [323, 214] on label "par aptuveni 15 cm" at bounding box center [536, 226] width 537 height 28
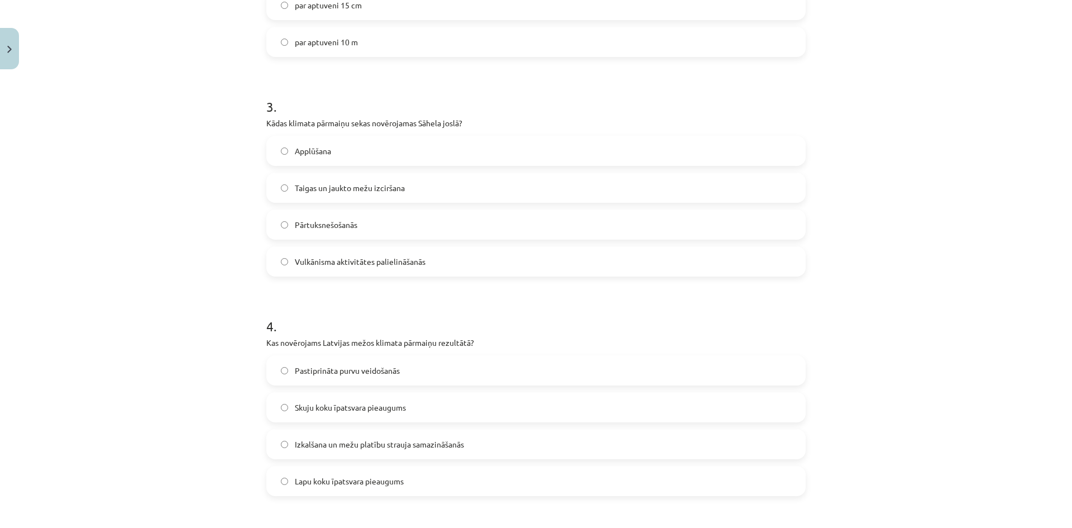
scroll to position [614, 0]
click at [330, 215] on label "Pārtuksnešošanās" at bounding box center [536, 222] width 537 height 28
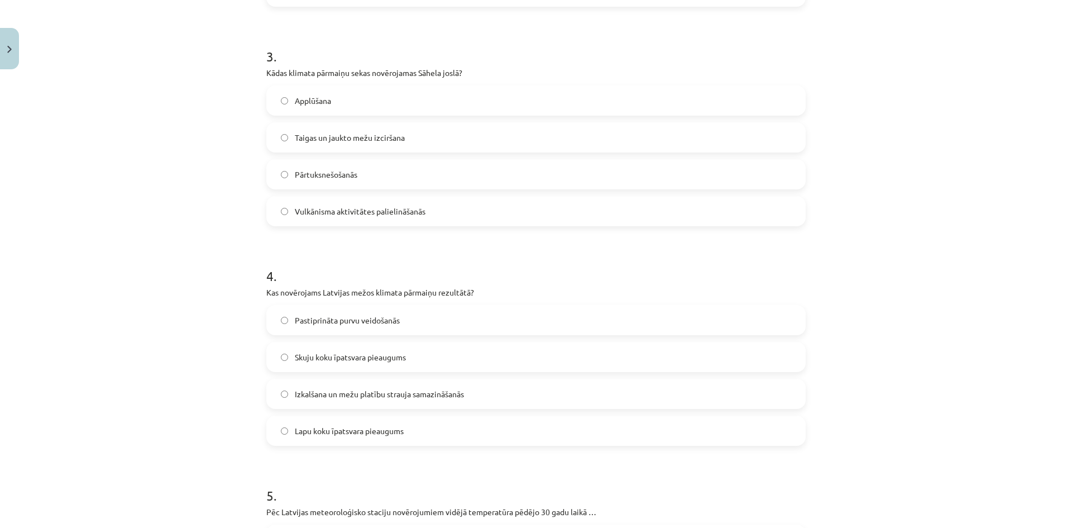
scroll to position [782, 0]
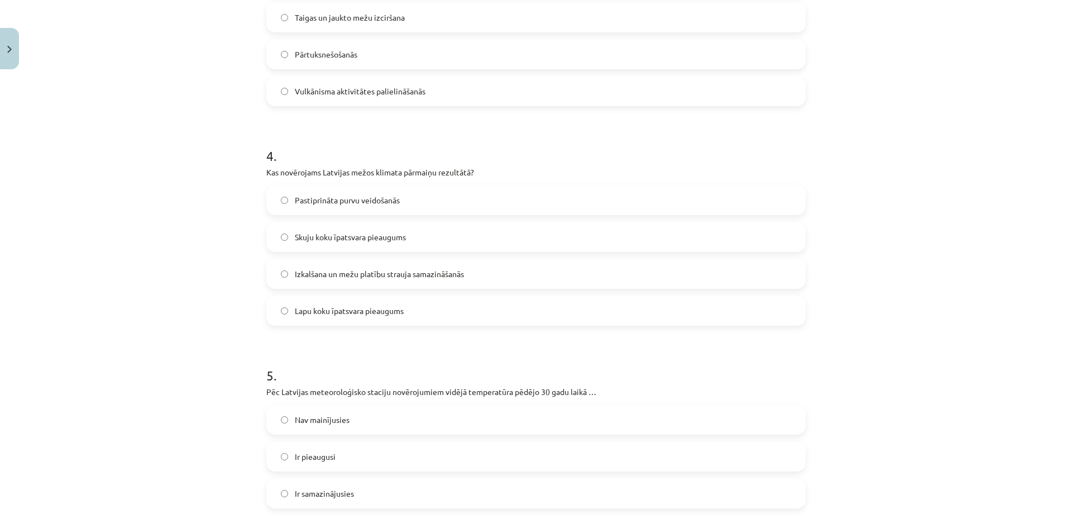
click at [345, 322] on label "Lapu koku īpatsvara pieaugums" at bounding box center [536, 311] width 537 height 28
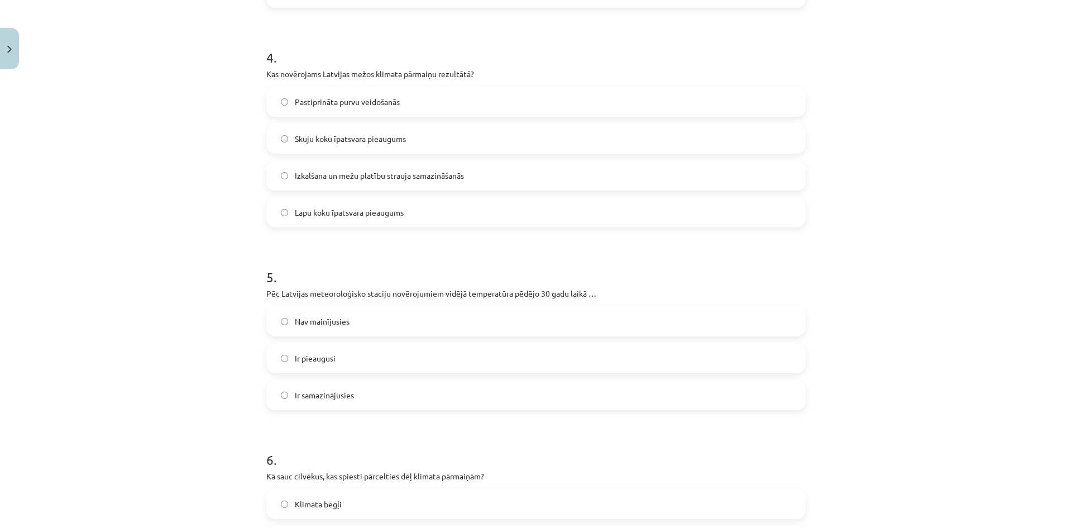
scroll to position [894, 0]
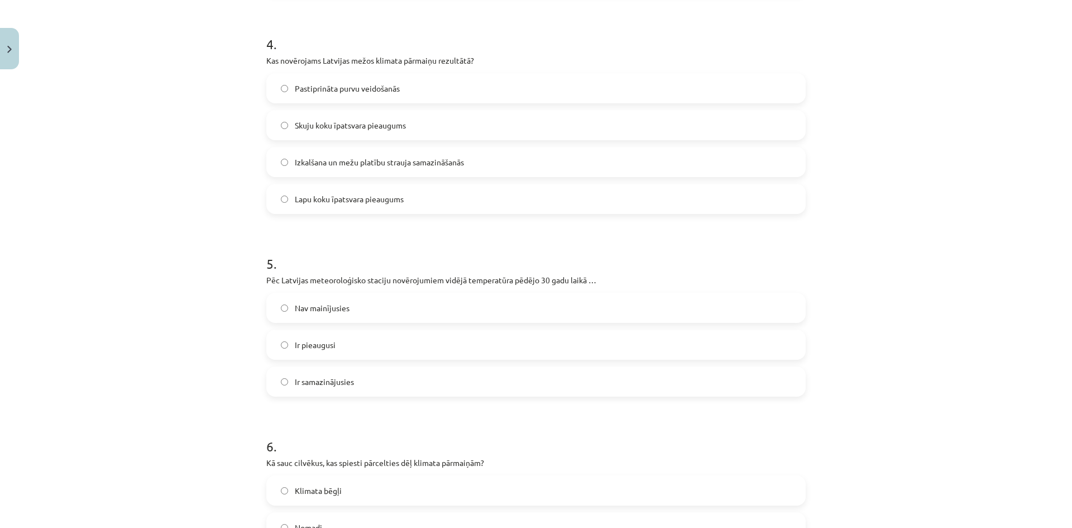
click at [327, 349] on span "Ir pieaugusi" at bounding box center [315, 345] width 41 height 12
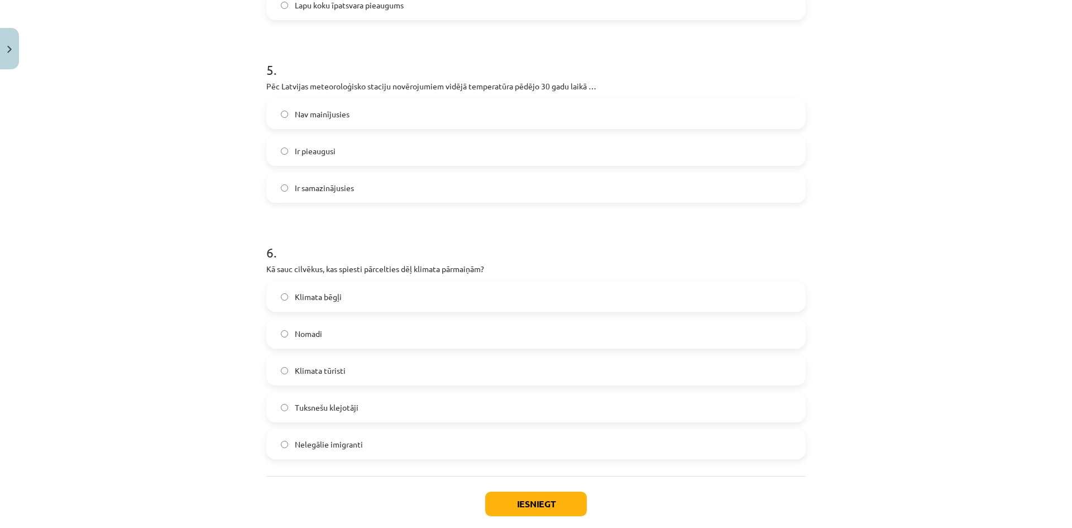
scroll to position [1148, 0]
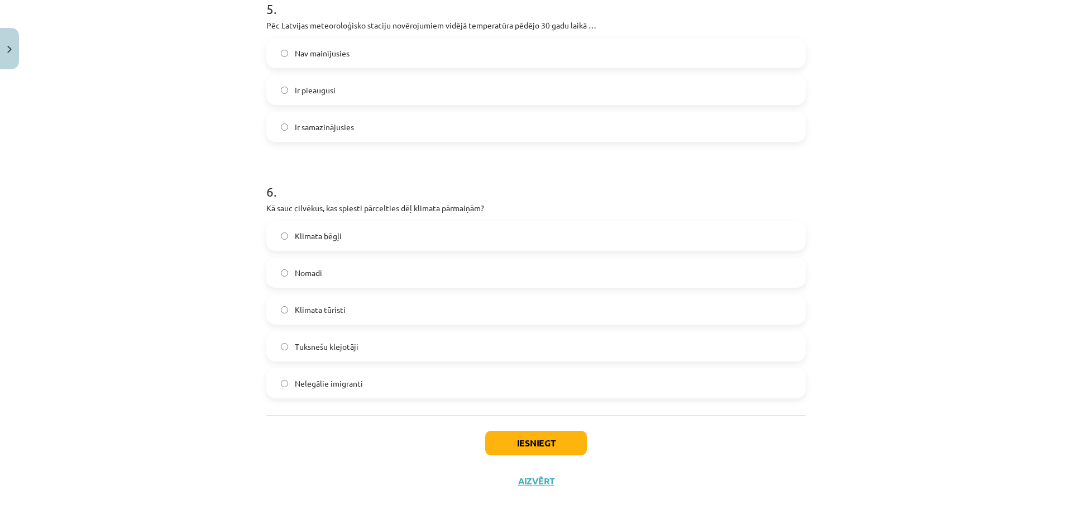
click at [339, 232] on label "Klimata bēgļi" at bounding box center [536, 236] width 537 height 28
click at [556, 442] on button "Iesniegt" at bounding box center [536, 443] width 102 height 25
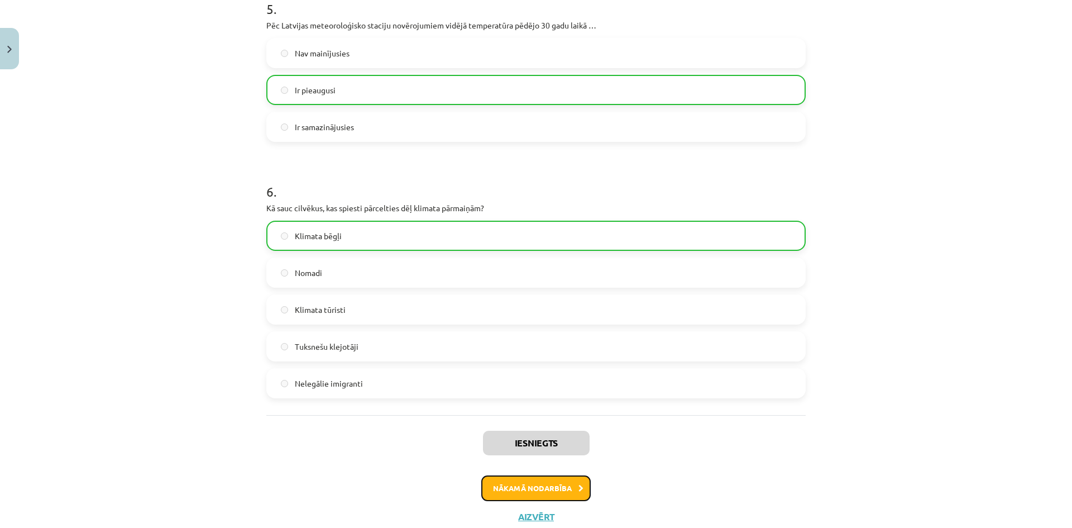
click at [566, 479] on button "Nākamā nodarbība" at bounding box center [535, 488] width 109 height 26
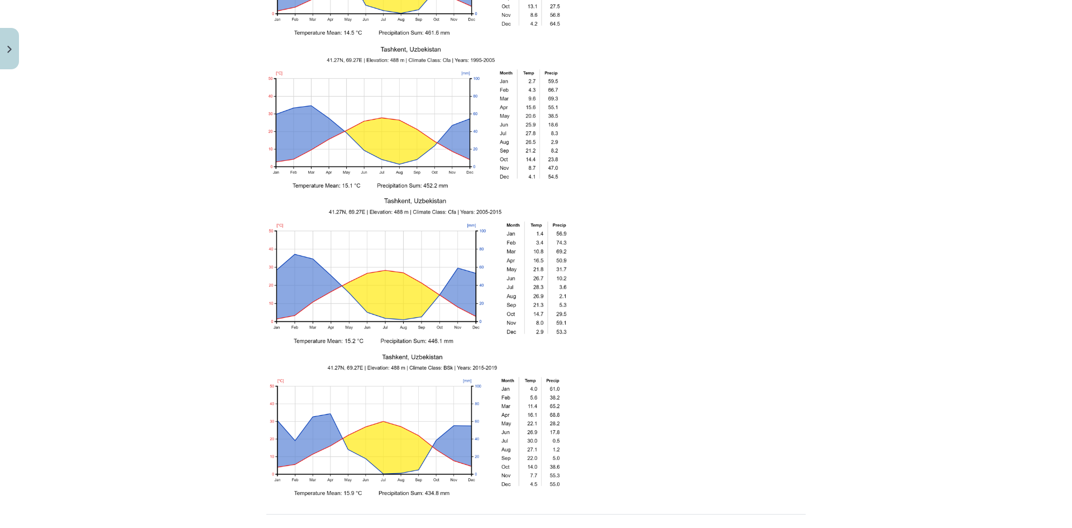
scroll to position [1673, 0]
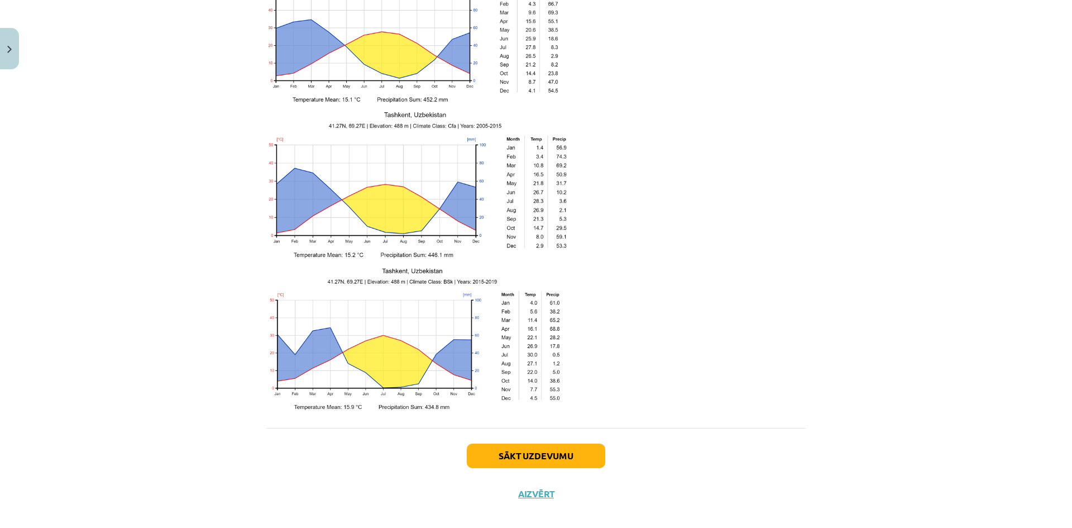
drag, startPoint x: 781, startPoint y: 339, endPoint x: 762, endPoint y: 471, distance: 133.7
click at [537, 443] on button "Sākt uzdevumu" at bounding box center [536, 455] width 139 height 25
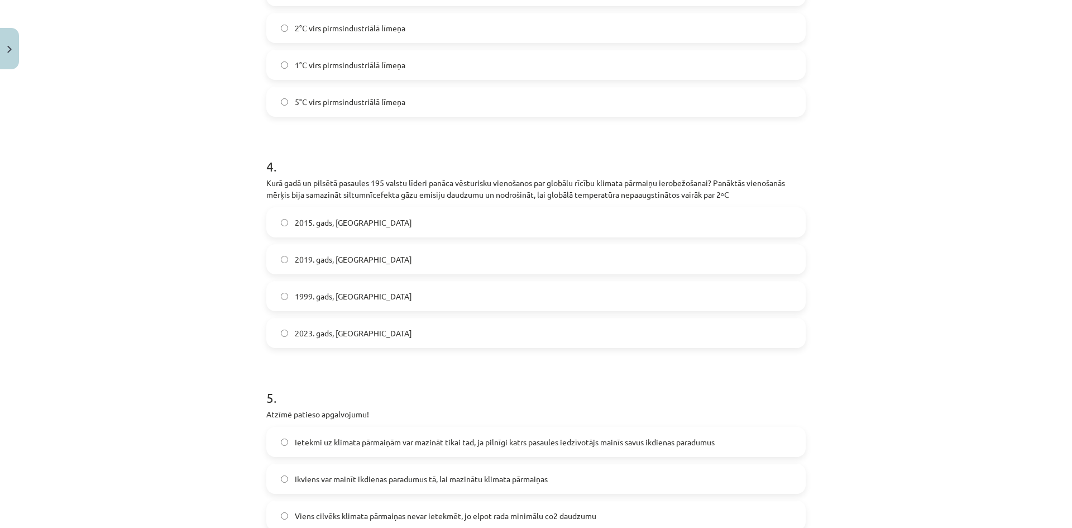
scroll to position [1057, 0]
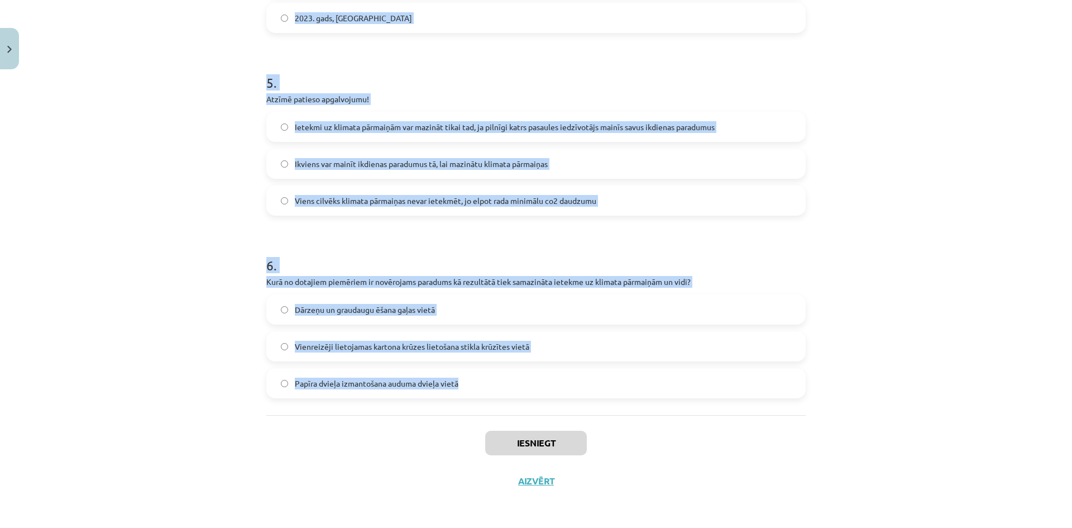
drag, startPoint x: 263, startPoint y: 221, endPoint x: 493, endPoint y: 404, distance: 294.5
copy form "1 . Kurš no transporta līdzekļiem pilsētā būs videi draudzīgākais? Benzīna auto…"
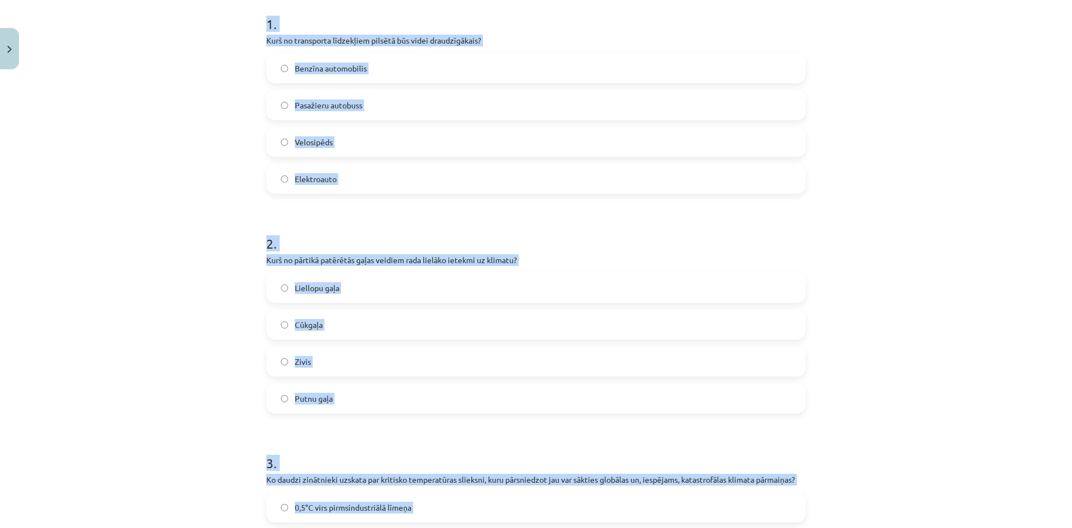
scroll to position [0, 0]
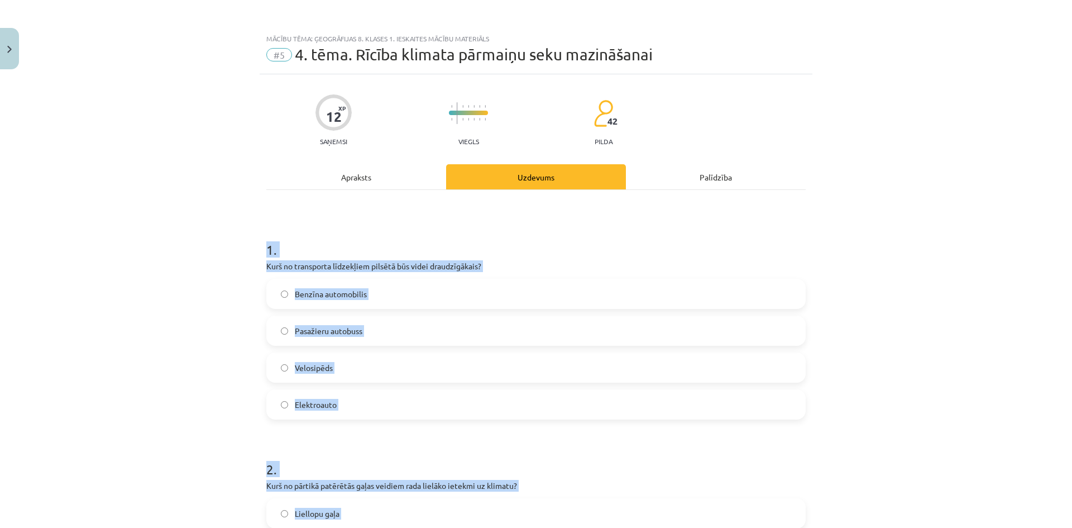
drag, startPoint x: 173, startPoint y: 218, endPoint x: 176, endPoint y: 118, distance: 100.6
click at [185, 238] on div "Mācību tēma: Ģeogrāfijas 8. klases 1. ieskaites mācību materiāls #5 4. tēma. Rī…" at bounding box center [536, 264] width 1072 height 528
click at [478, 225] on h1 "1 ." at bounding box center [536, 239] width 540 height 35
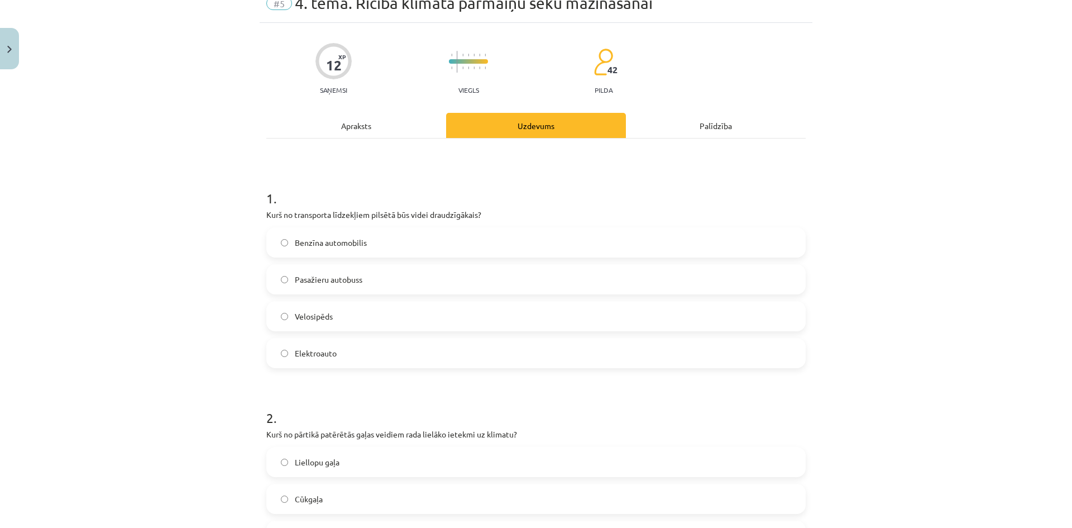
scroll to position [56, 0]
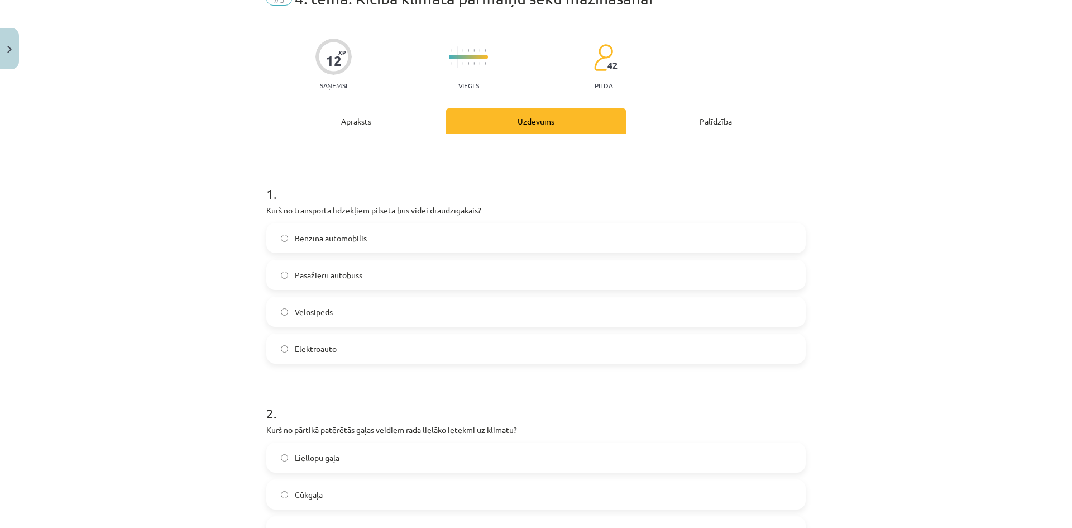
click at [326, 308] on span "Velosipēds" at bounding box center [314, 312] width 38 height 12
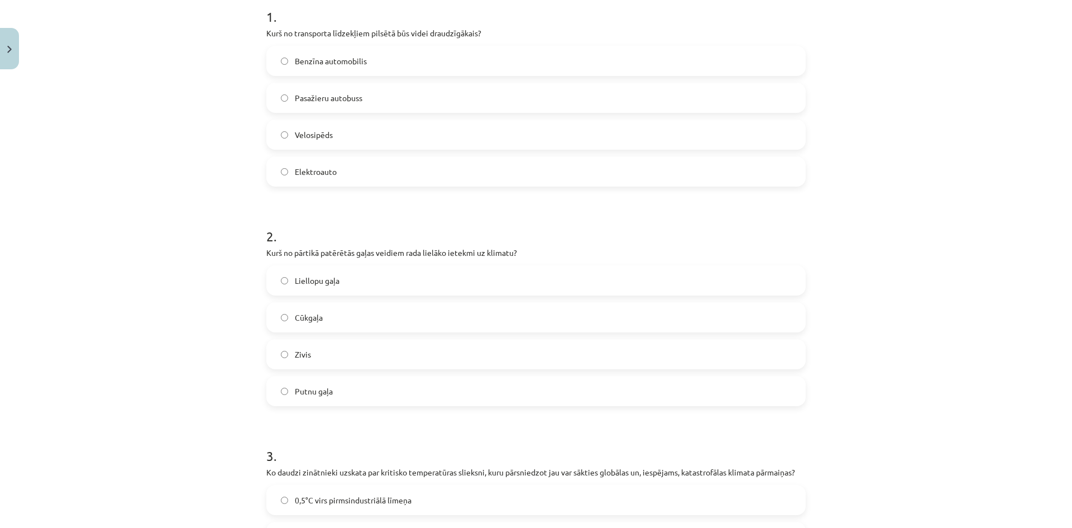
scroll to position [279, 0]
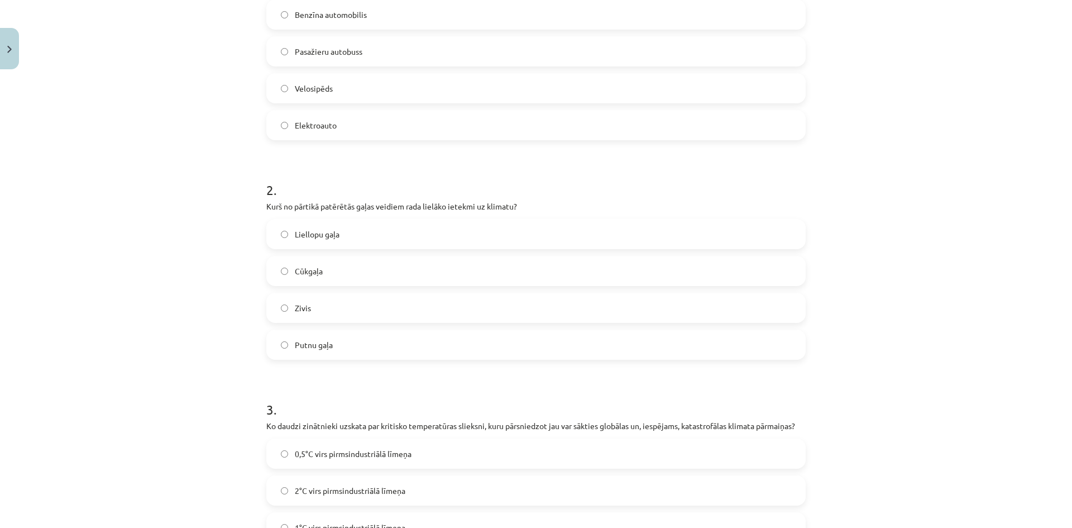
click at [322, 228] on span "Liellopu gaļa" at bounding box center [317, 234] width 45 height 12
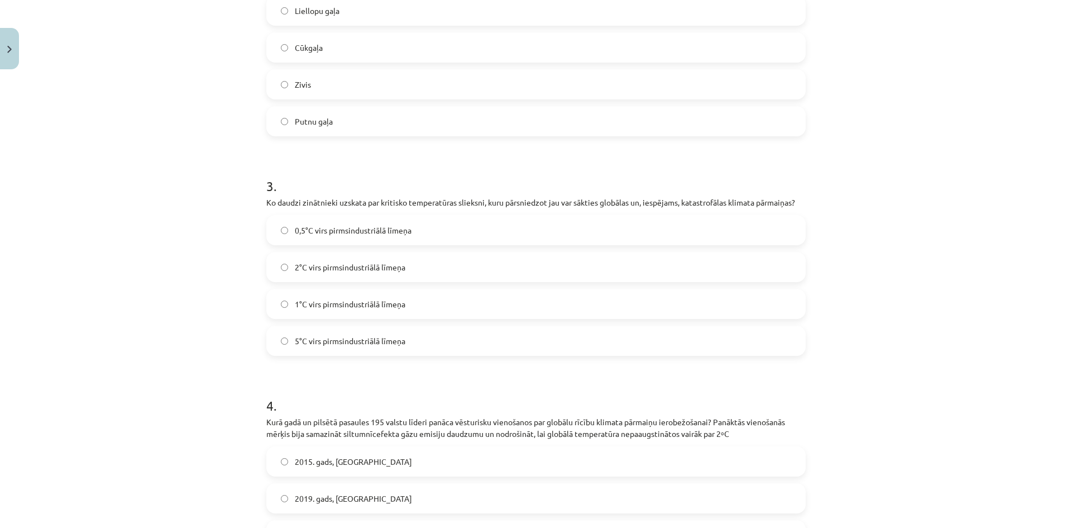
click at [343, 271] on span "2°C virs pirmsindustriālā līmeņa" at bounding box center [350, 267] width 111 height 12
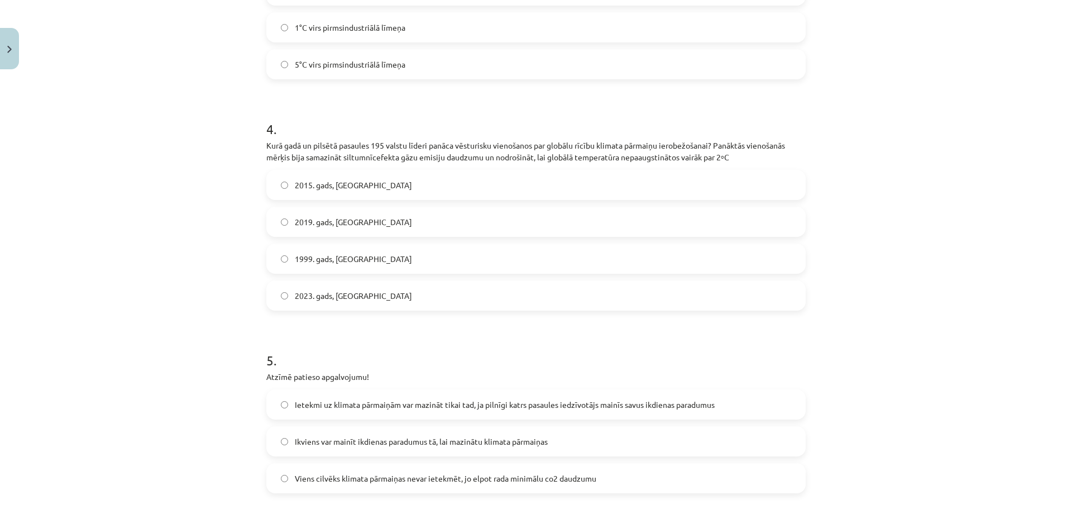
scroll to position [782, 0]
click at [353, 180] on span "2015. gads, Parīze" at bounding box center [353, 182] width 117 height 12
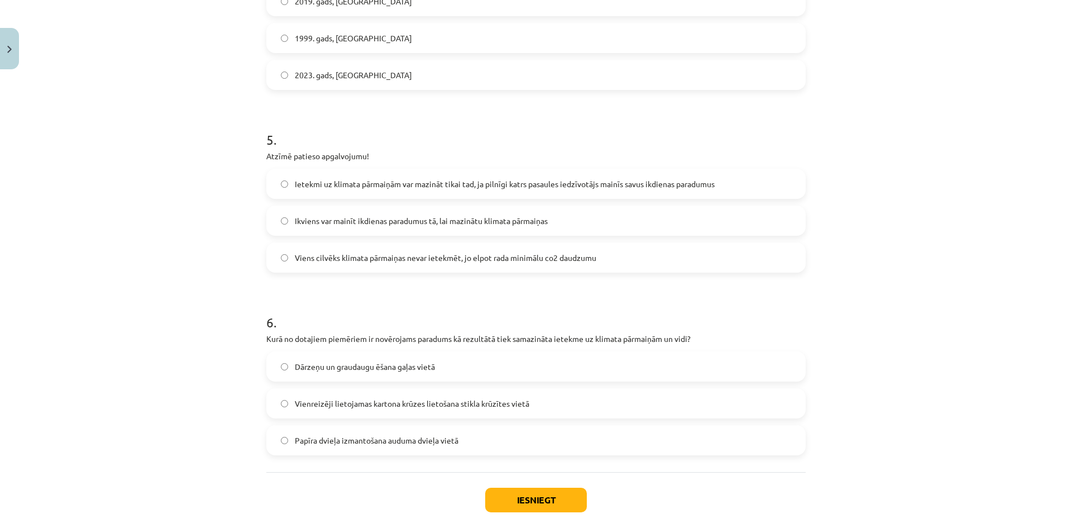
scroll to position [1005, 0]
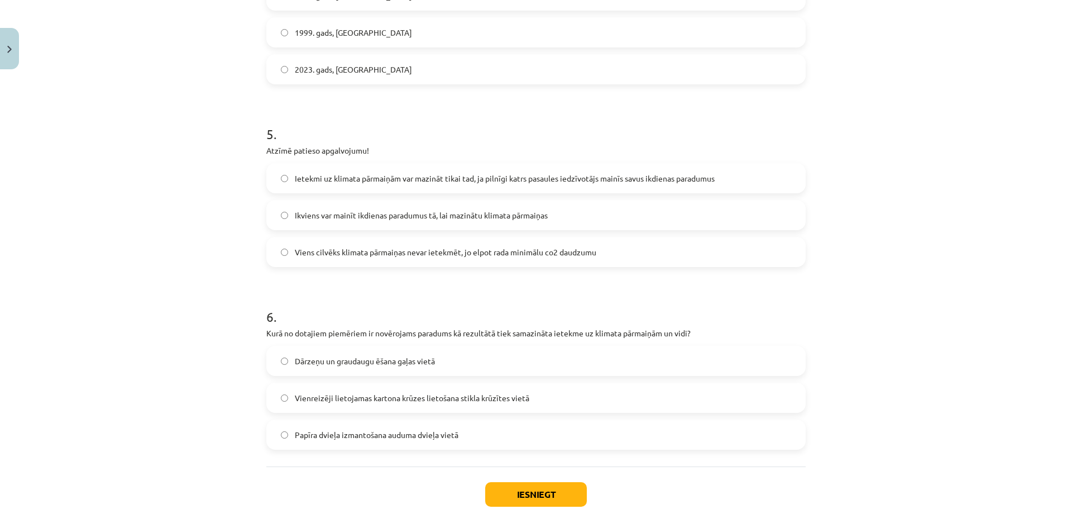
click at [348, 220] on span "Ikviens var mainīt ikdienas paradumus tā, lai mazinātu klimata pārmaiņas" at bounding box center [421, 215] width 253 height 12
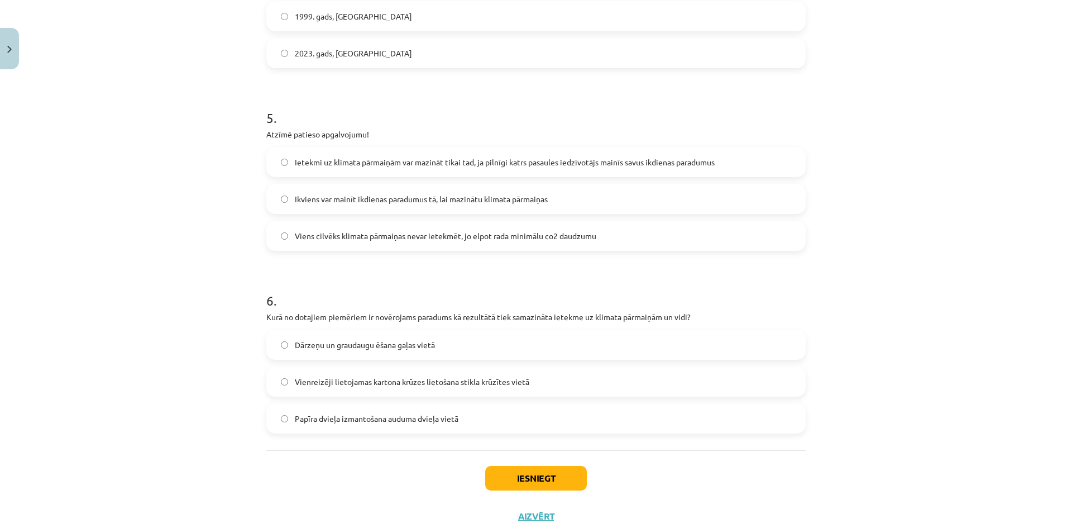
scroll to position [1057, 0]
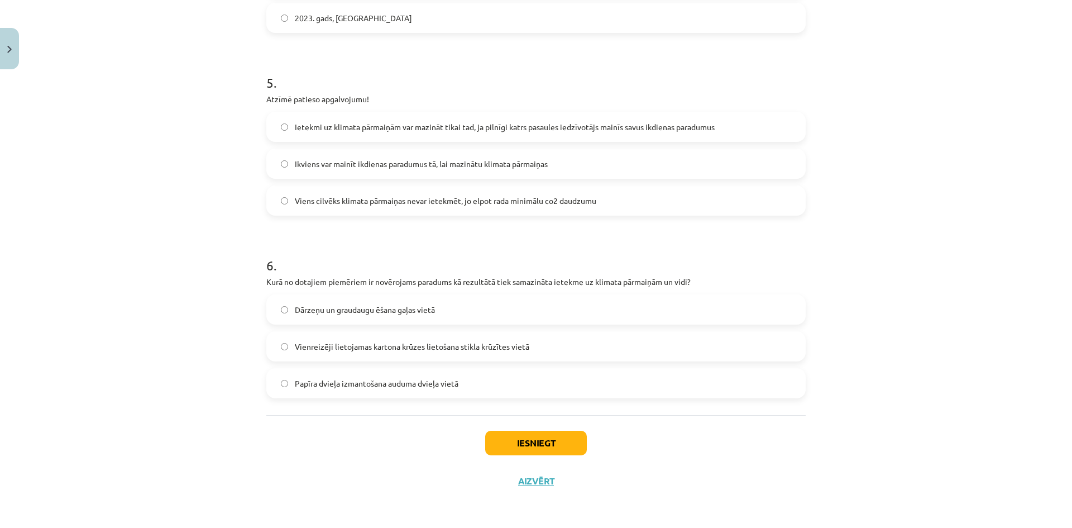
click at [354, 307] on span "Dārzeņu un graudaugu ēšana gaļas vietā" at bounding box center [365, 310] width 140 height 12
click at [507, 445] on button "Iesniegt" at bounding box center [536, 443] width 102 height 25
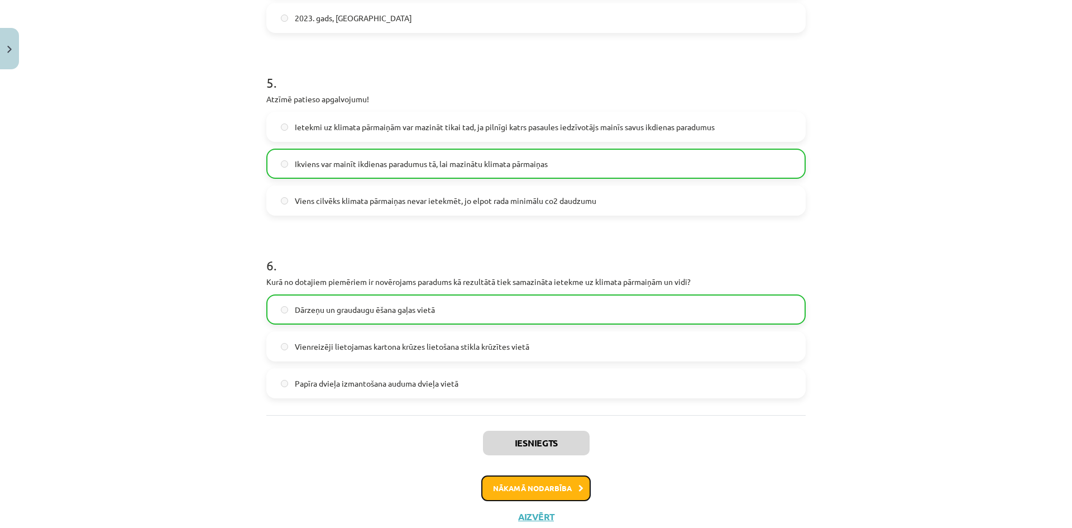
click at [532, 485] on button "Nākamā nodarbība" at bounding box center [535, 488] width 109 height 26
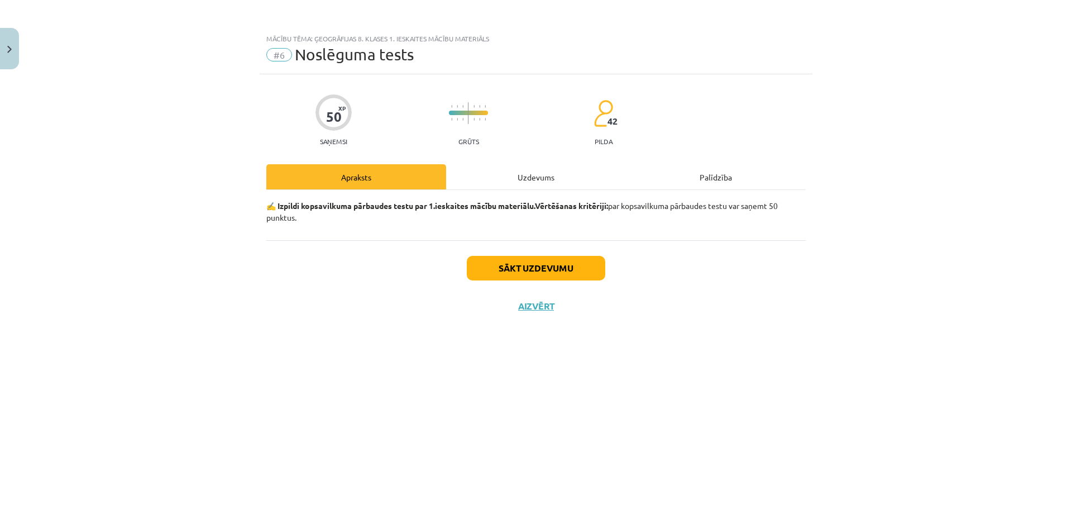
scroll to position [0, 0]
click at [477, 266] on button "Sākt uzdevumu" at bounding box center [536, 268] width 139 height 25
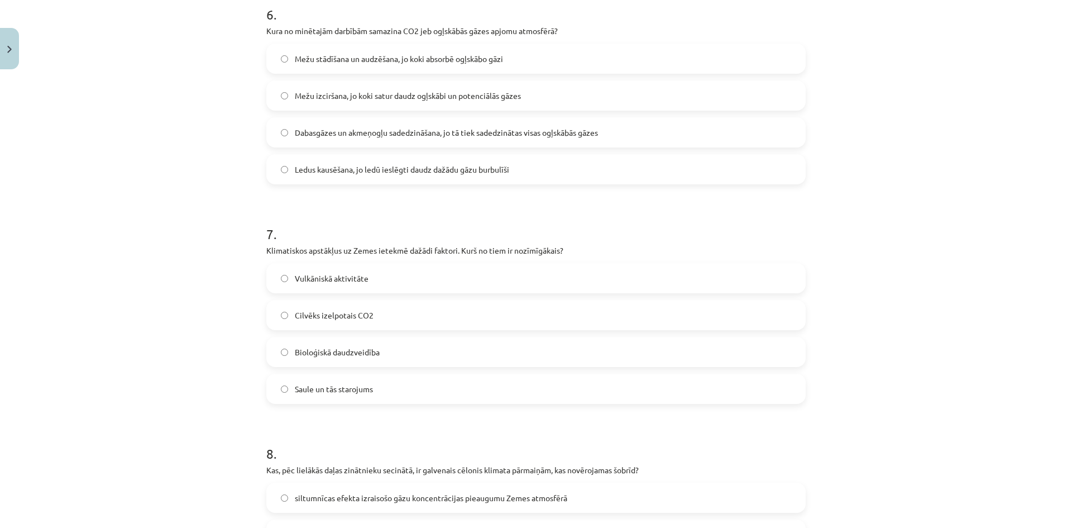
scroll to position [1923, 0]
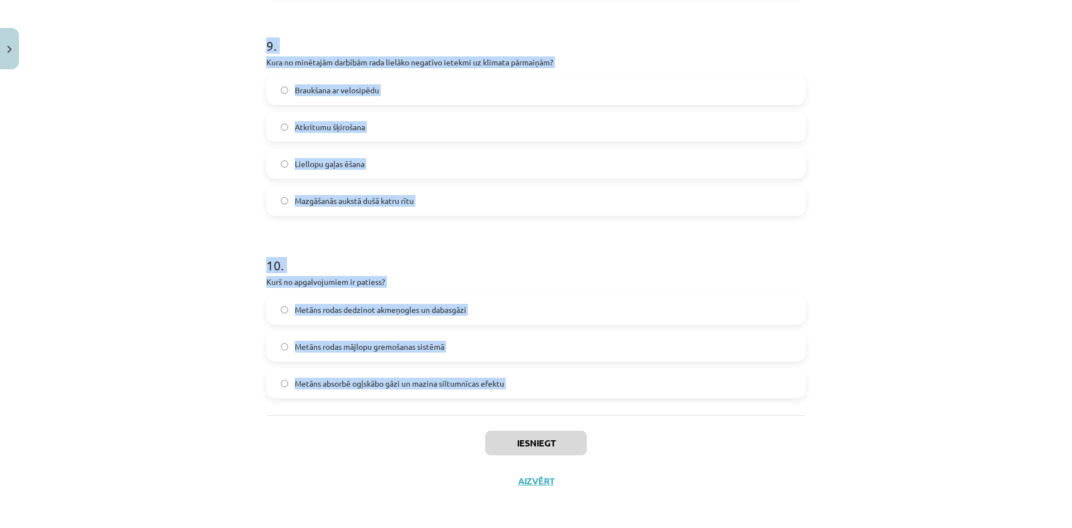
drag, startPoint x: 263, startPoint y: 250, endPoint x: 384, endPoint y: 441, distance: 226.2
copy form "1 . Atzīmē patieso apgalvojumu! Viens cilvēks klimata pārmaiņas nevar ietekmēt,…"
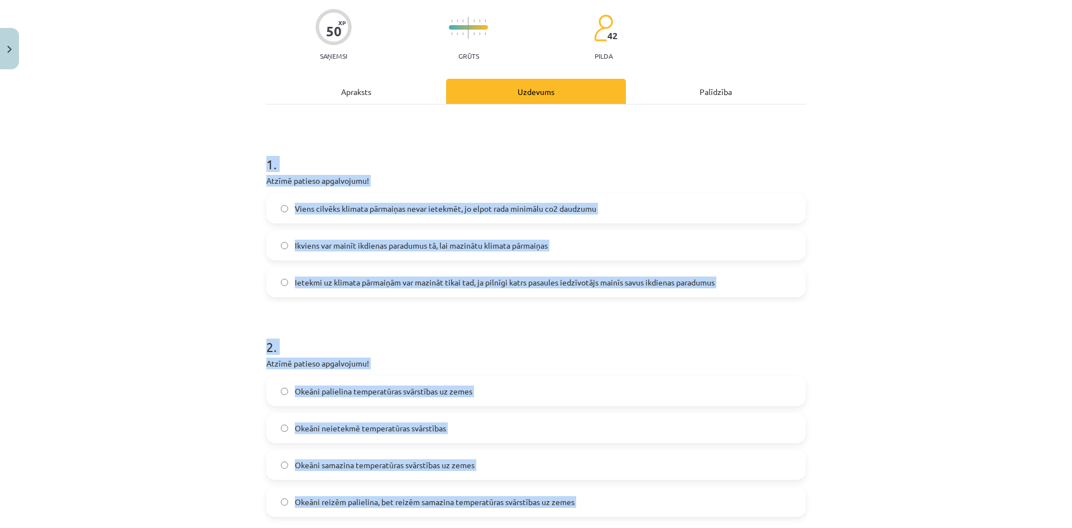
scroll to position [0, 0]
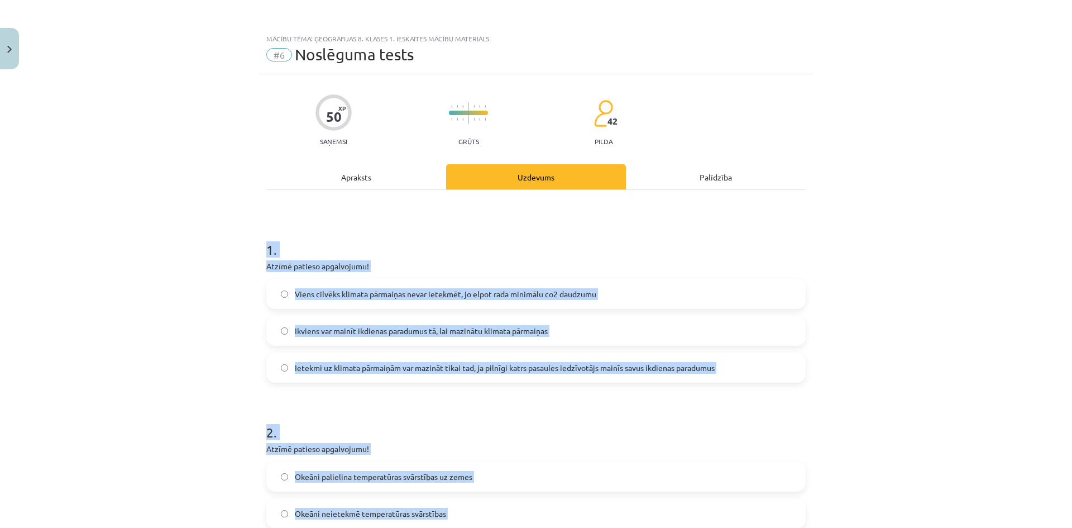
drag, startPoint x: 274, startPoint y: 317, endPoint x: 240, endPoint y: 58, distance: 261.4
click at [195, 308] on div "Mācību tēma: Ģeogrāfijas 8. klases 1. ieskaites mācību materiāls #6 Noslēguma t…" at bounding box center [536, 264] width 1072 height 528
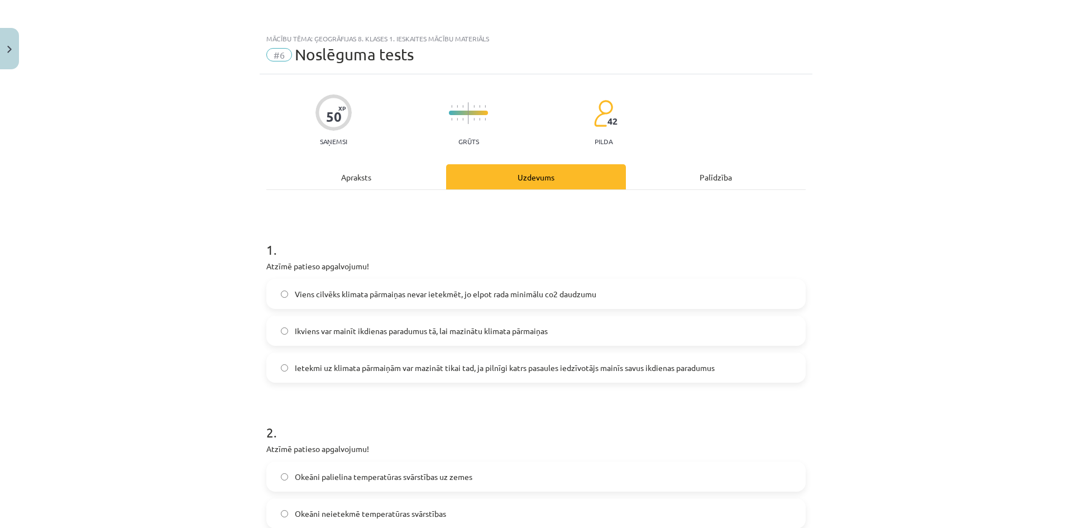
click at [291, 322] on label "Ikviens var mainīt ikdienas paradumus tā, lai mazinātu klimata pārmaiņas" at bounding box center [536, 331] width 537 height 28
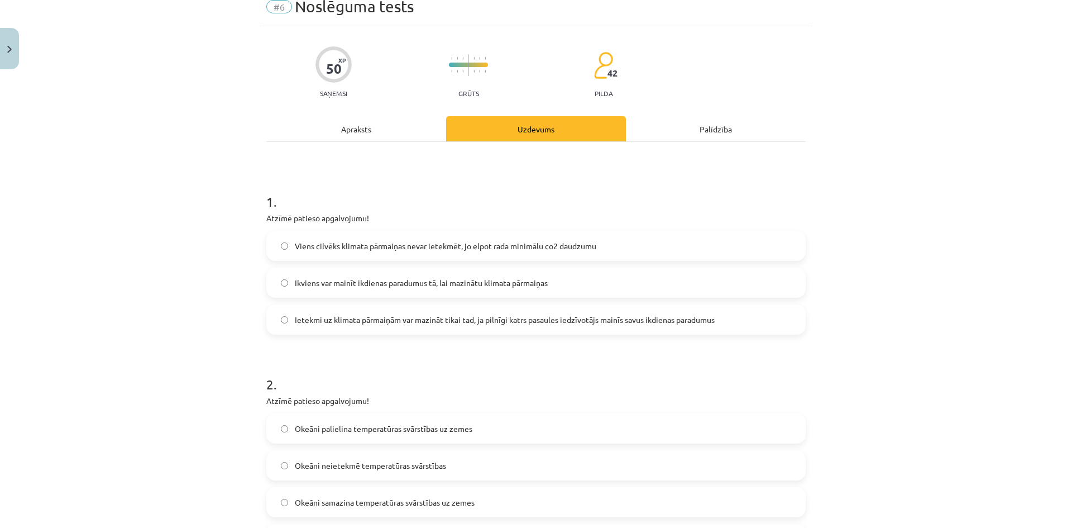
scroll to position [279, 0]
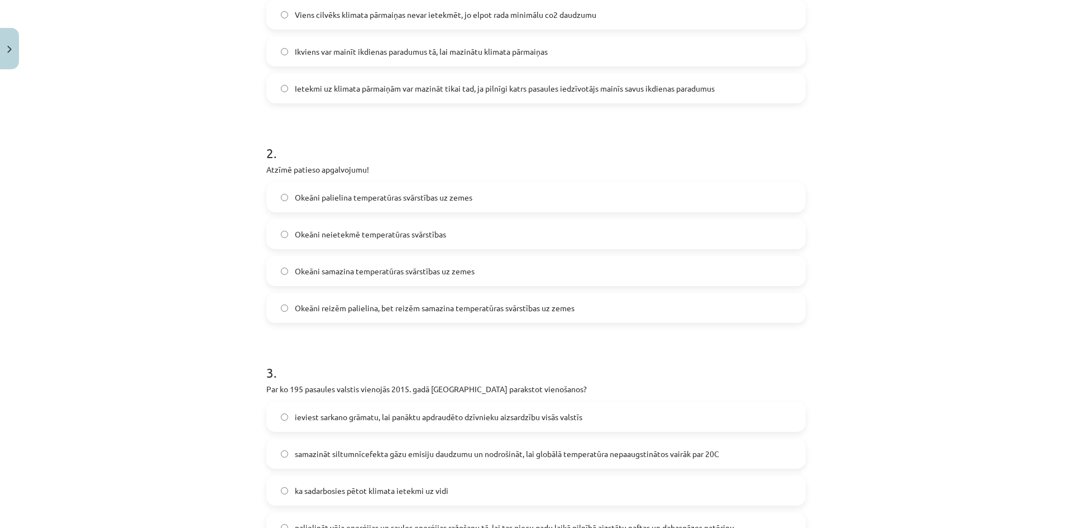
click at [359, 272] on span "Okeāni samazina temperatūras svārstības uz zemes" at bounding box center [385, 271] width 180 height 12
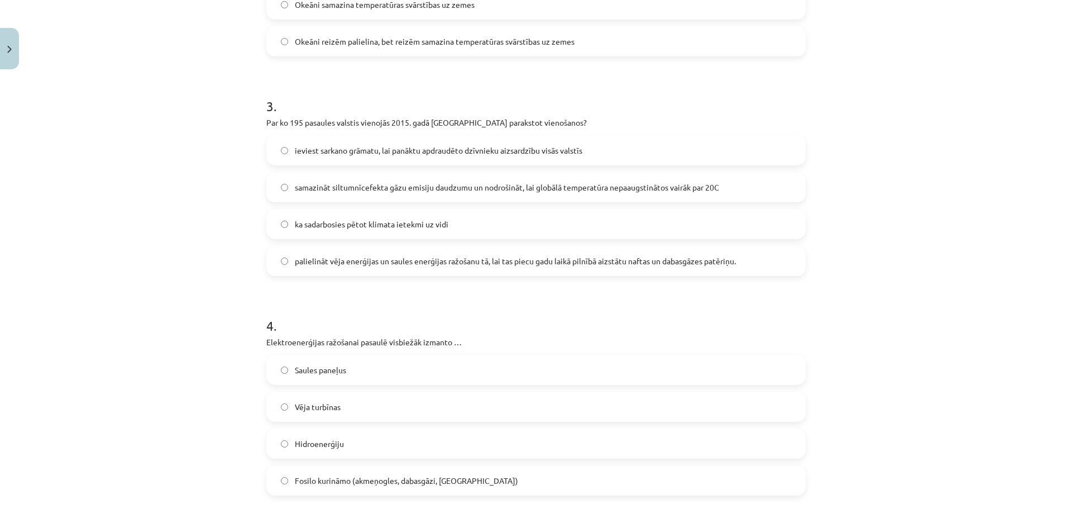
scroll to position [559, 0]
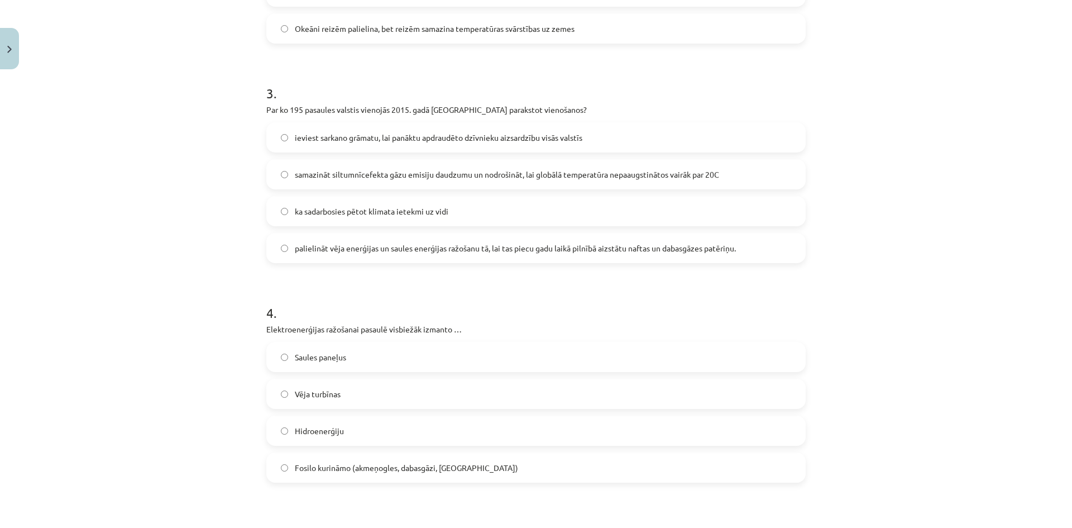
click at [368, 171] on span "samazināt siltumnīcefekta gāzu emisiju daudzumu un nodrošināt, lai globālā temp…" at bounding box center [507, 175] width 424 height 12
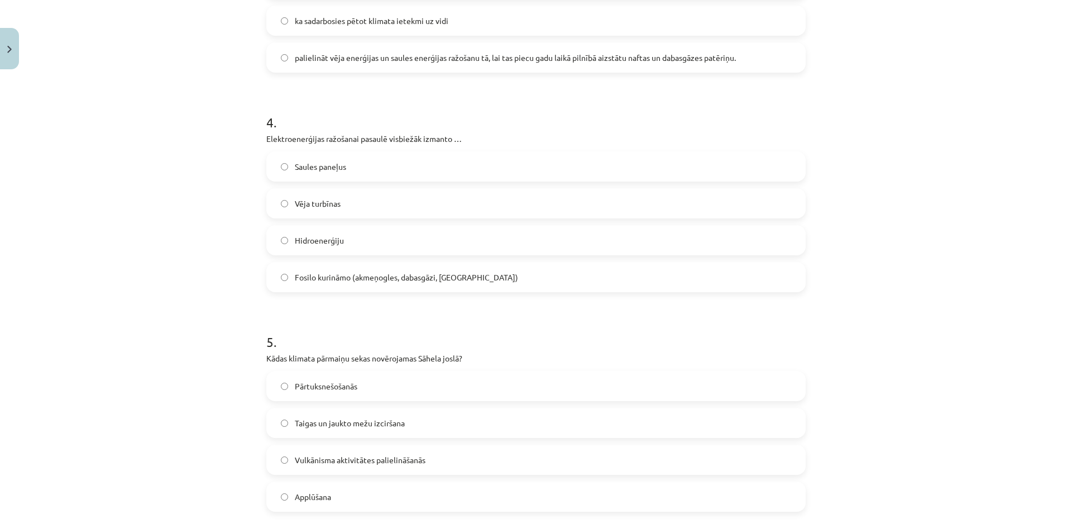
scroll to position [782, 0]
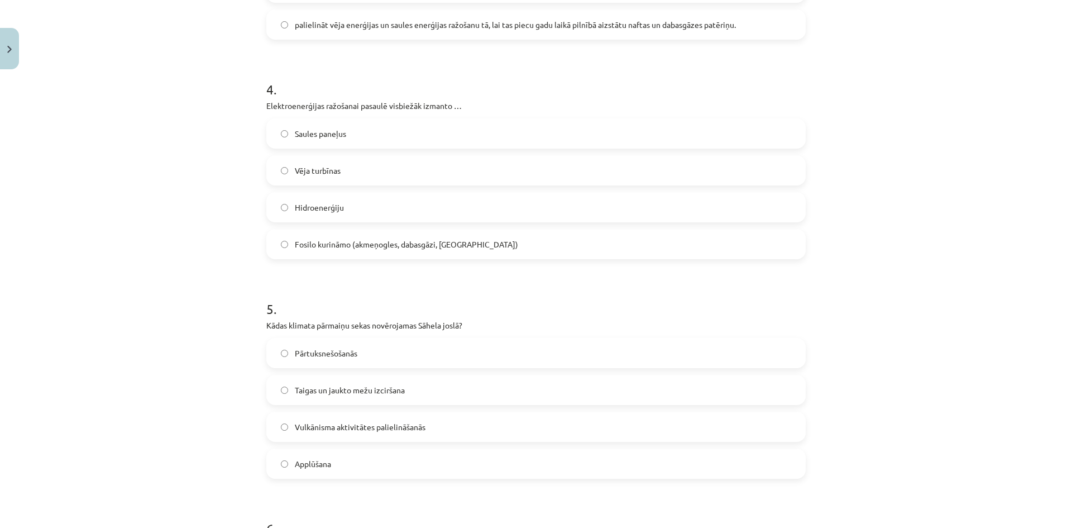
click at [342, 245] on span "Fosilo kurināmo (akmeņogles, dabasgāzi, naftu)" at bounding box center [406, 244] width 223 height 12
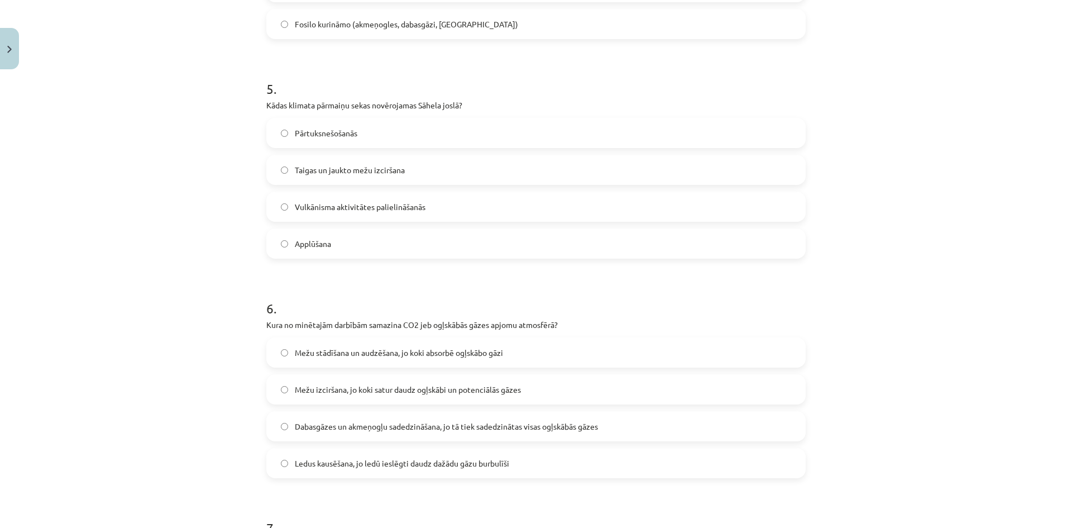
scroll to position [1005, 0]
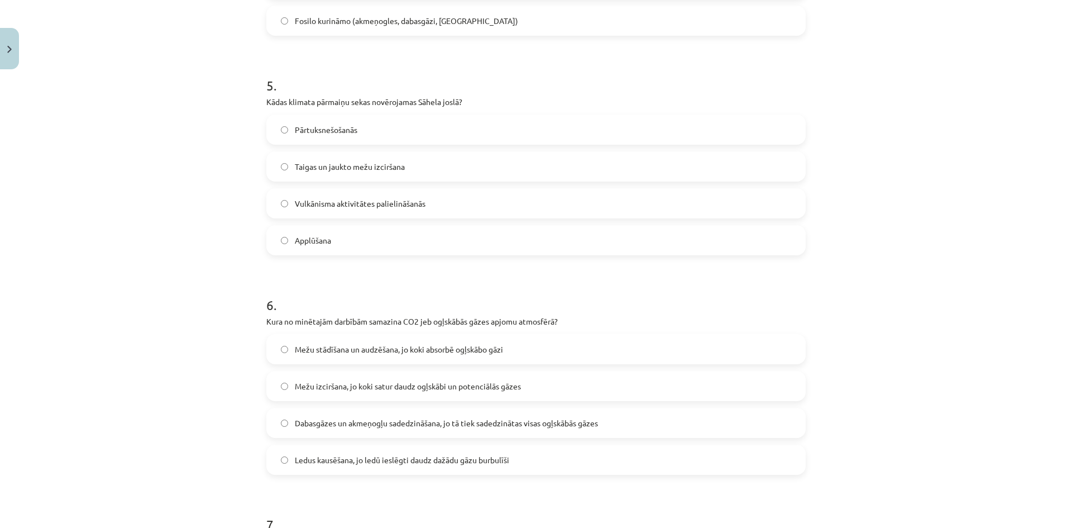
click at [324, 137] on label "Pārtuksnešošanās" at bounding box center [536, 130] width 537 height 28
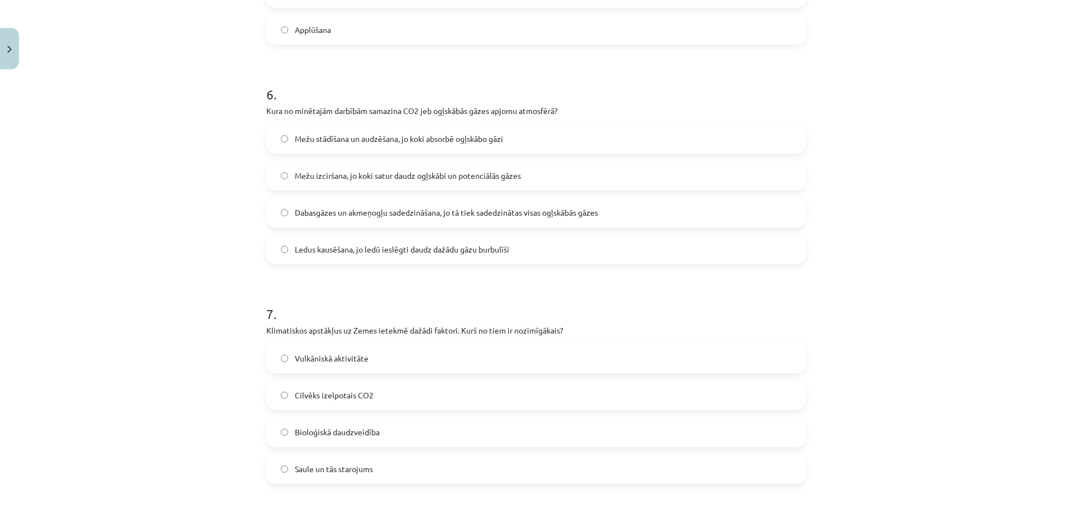
scroll to position [1229, 0]
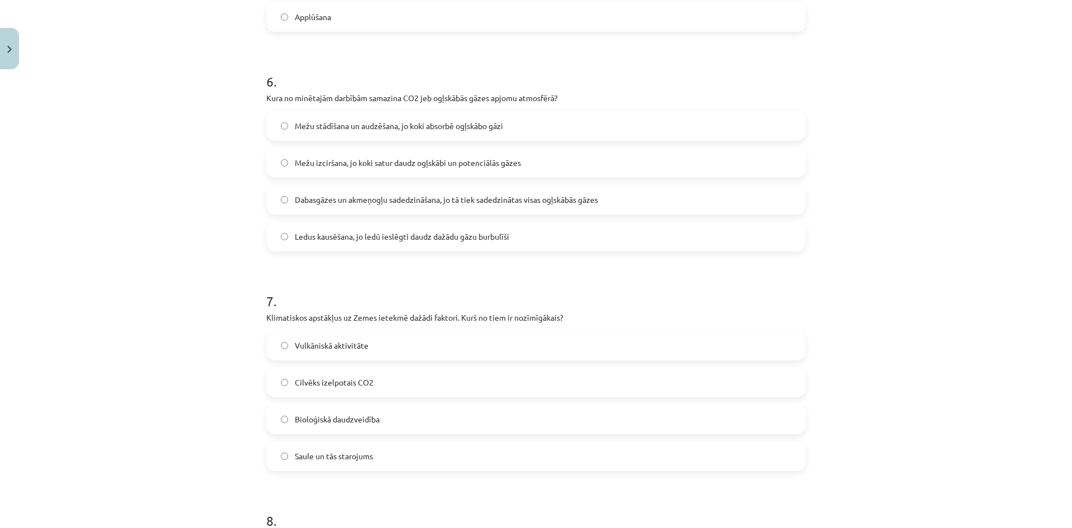
click at [360, 122] on span "Mežu stādīšana un audzēšana, jo koki absorbē ogļskābo gāzi" at bounding box center [399, 126] width 208 height 12
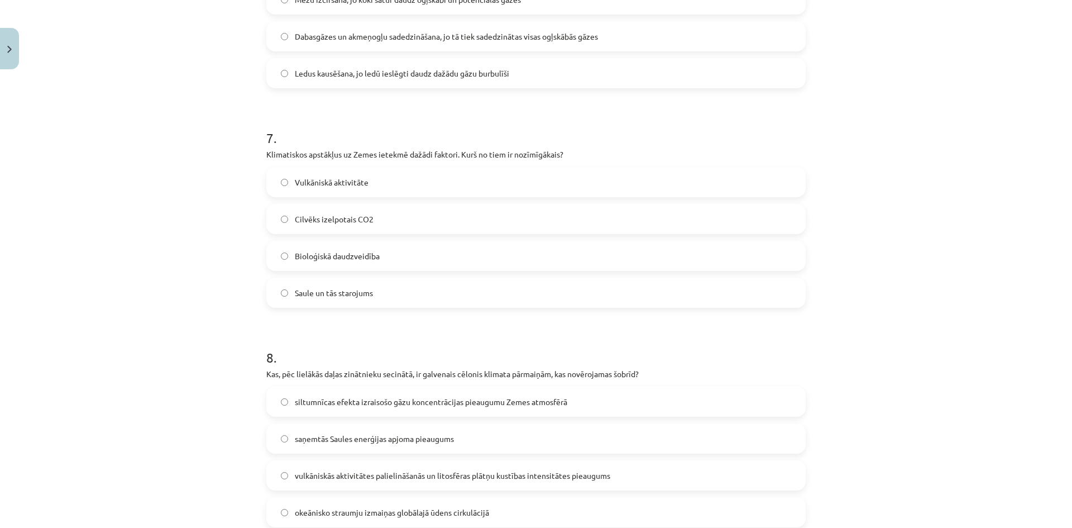
scroll to position [1396, 0]
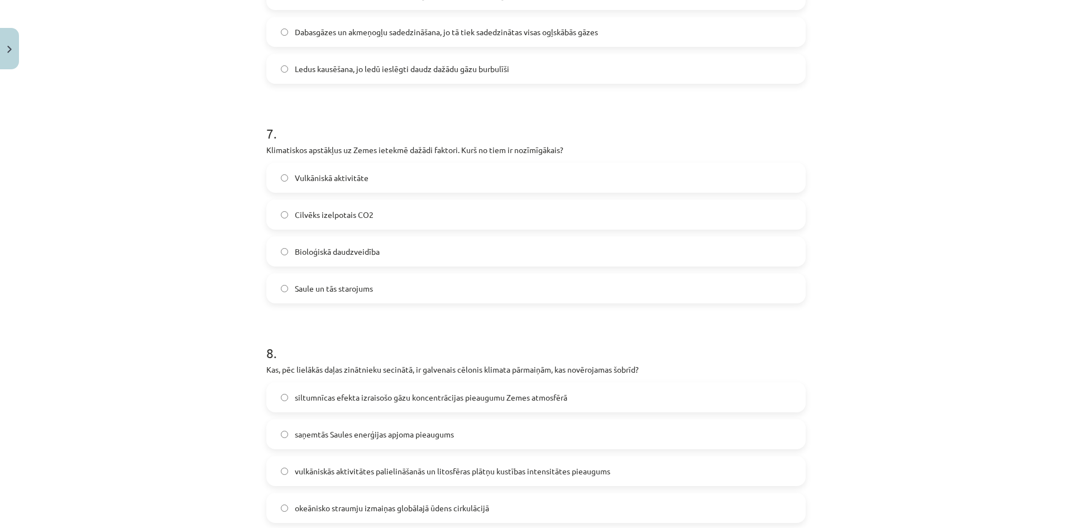
click at [338, 289] on span "Saule un tās starojums" at bounding box center [334, 289] width 78 height 12
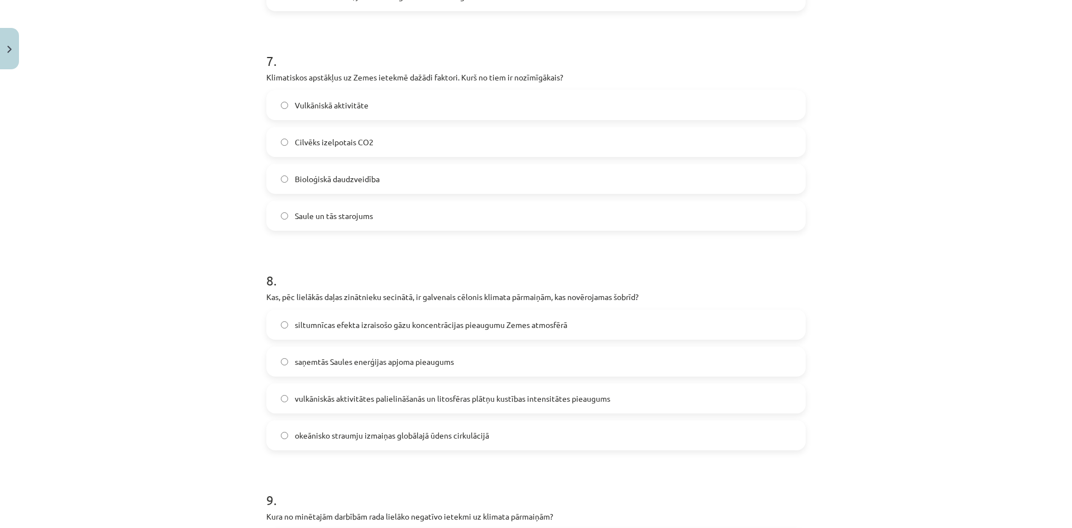
scroll to position [1620, 0]
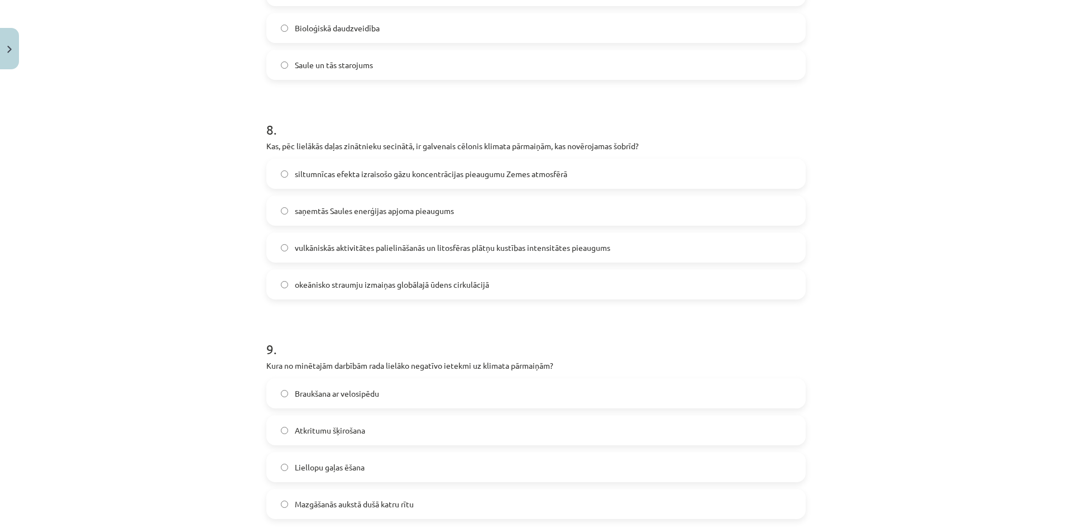
click at [361, 176] on span "siltumnīcas efekta izraisošo gāzu koncentrācijas pieaugumu Zemes atmosfērā" at bounding box center [431, 174] width 273 height 12
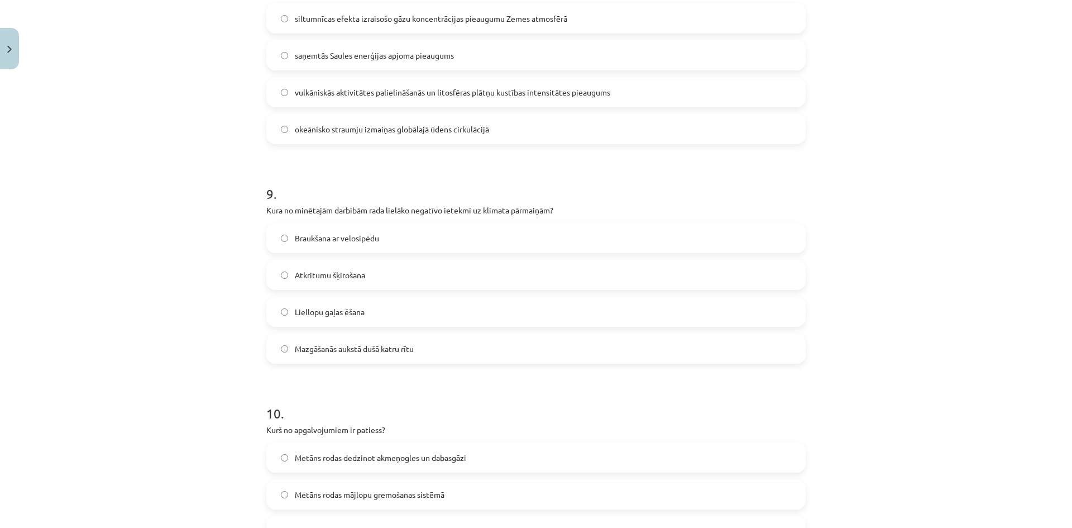
scroll to position [1787, 0]
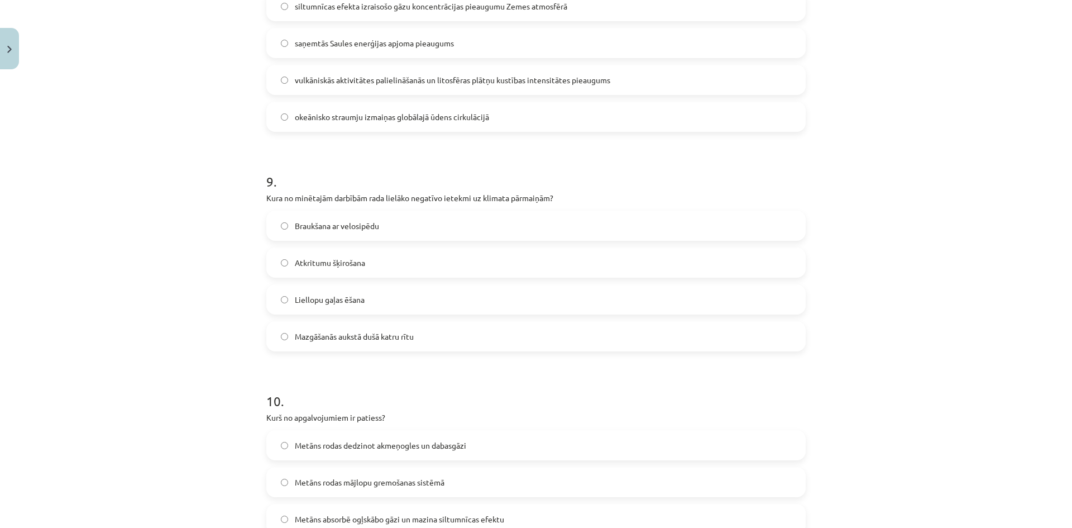
click at [343, 302] on span "Liellopu gaļas ēšana" at bounding box center [330, 300] width 70 height 12
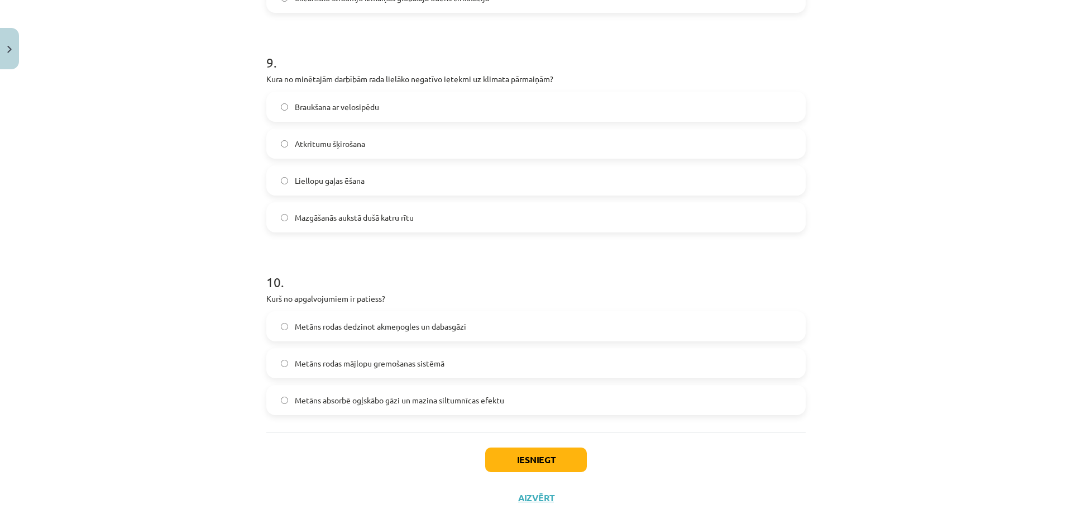
scroll to position [1923, 0]
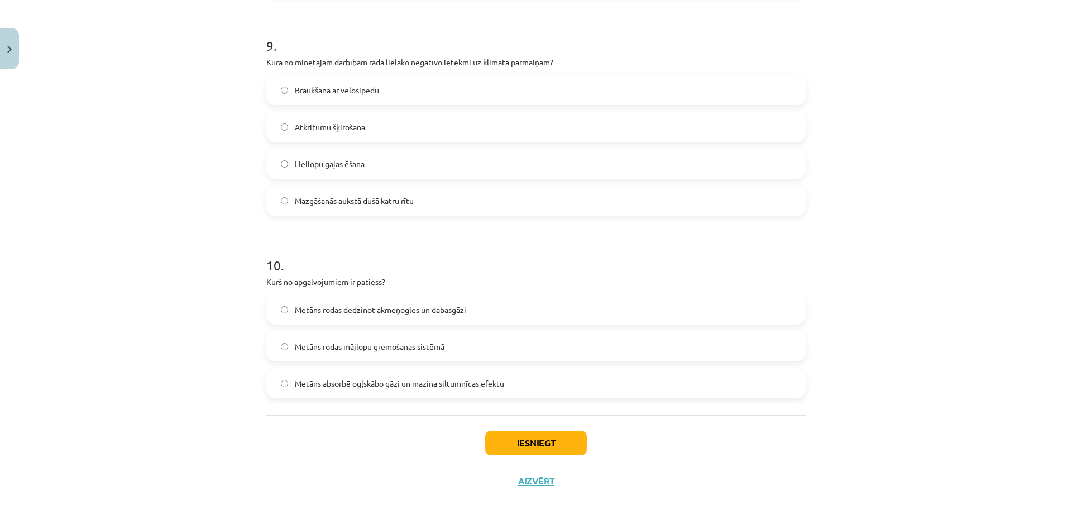
click at [365, 350] on span "Metāns rodas mājlopu gremošanas sistēmā" at bounding box center [370, 347] width 150 height 12
click at [529, 441] on button "Iesniegt" at bounding box center [536, 443] width 102 height 25
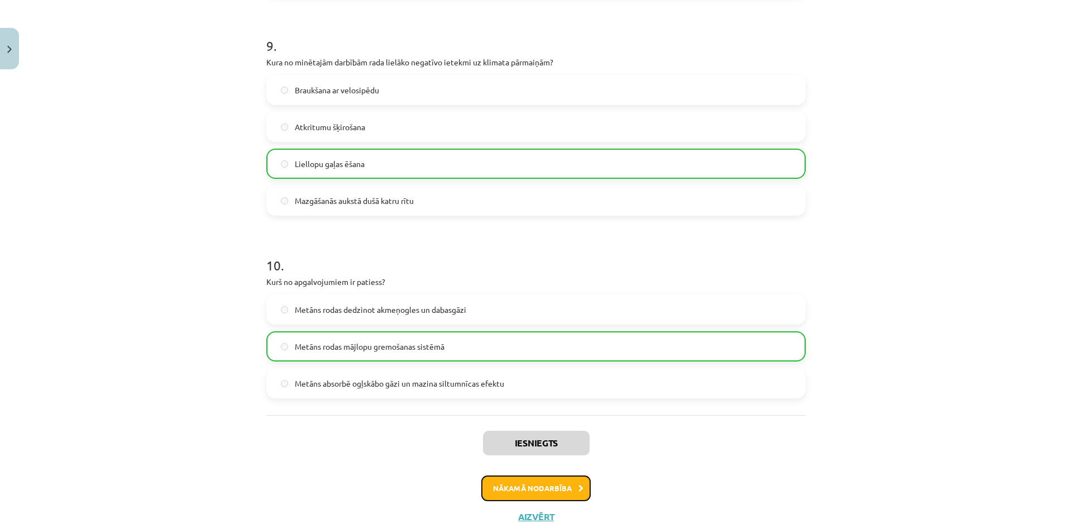
click at [575, 483] on button "Nākamā nodarbība" at bounding box center [535, 488] width 109 height 26
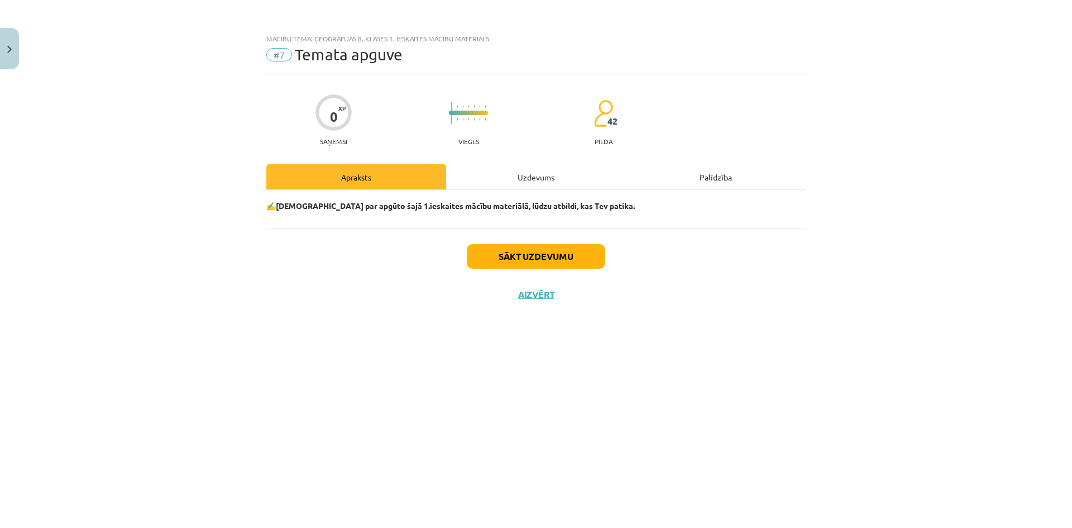
scroll to position [0, 0]
click at [508, 249] on button "Sākt uzdevumu" at bounding box center [536, 256] width 139 height 25
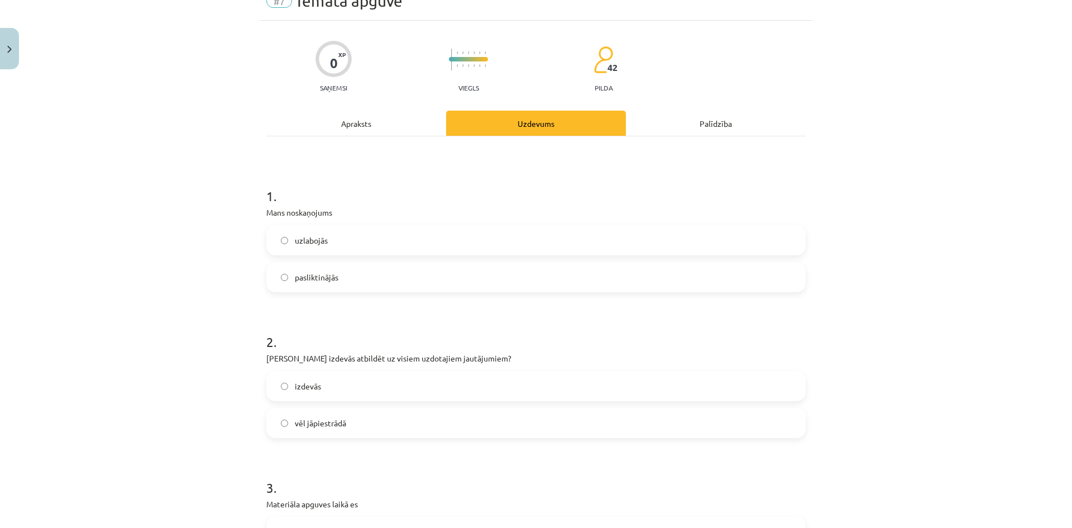
scroll to position [56, 0]
click at [344, 245] on label "uzlabojās" at bounding box center [536, 238] width 537 height 28
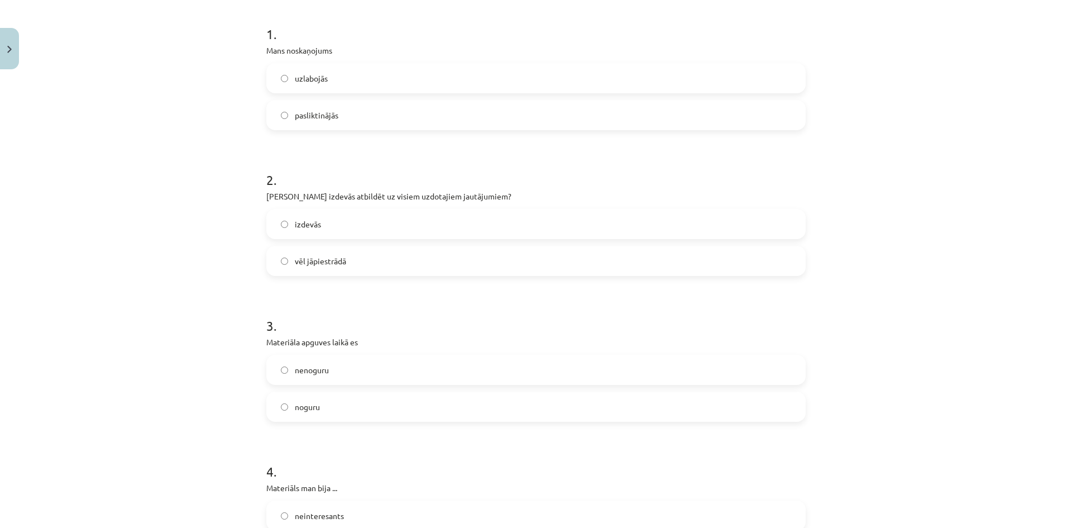
scroll to position [223, 0]
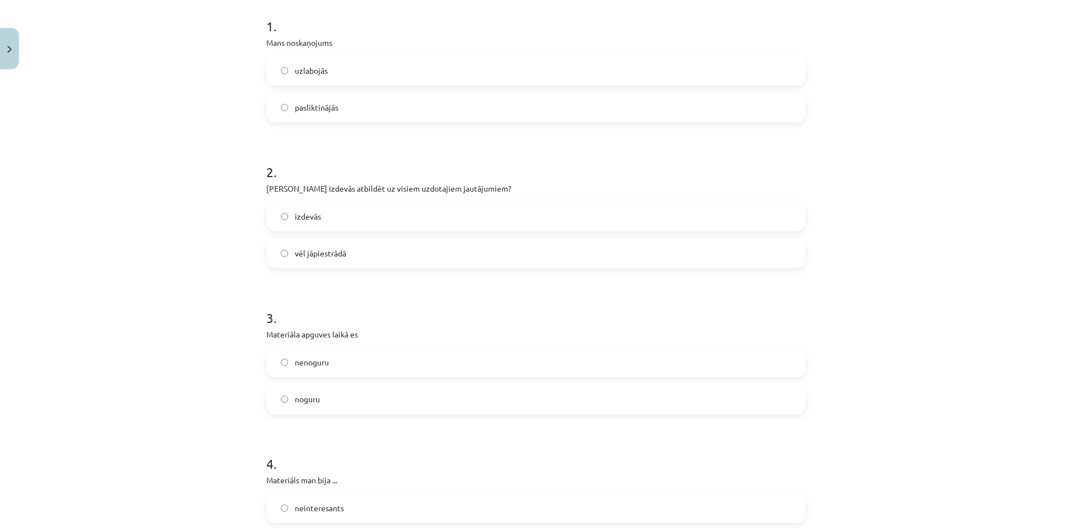
click at [317, 219] on label "izdevās" at bounding box center [536, 216] width 537 height 28
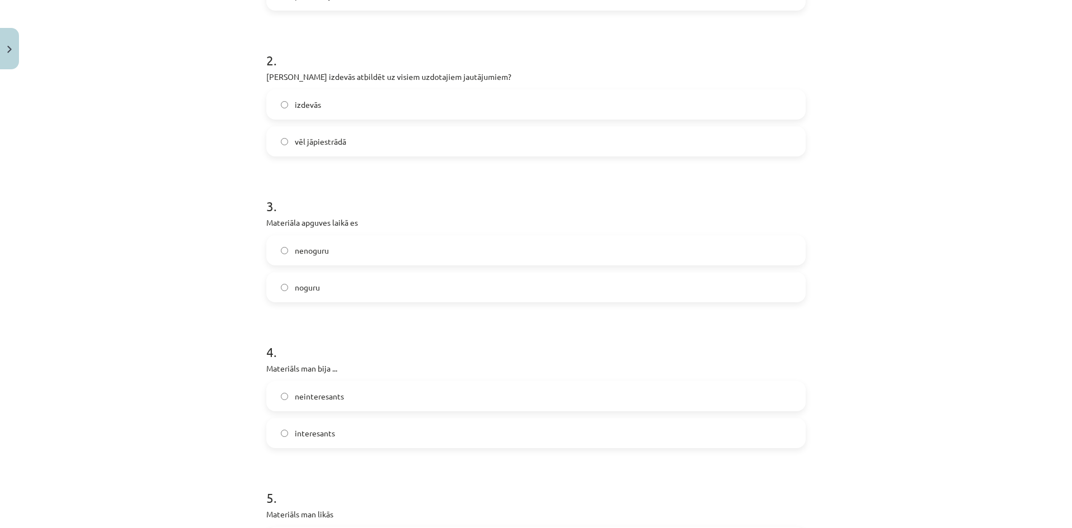
scroll to position [391, 0]
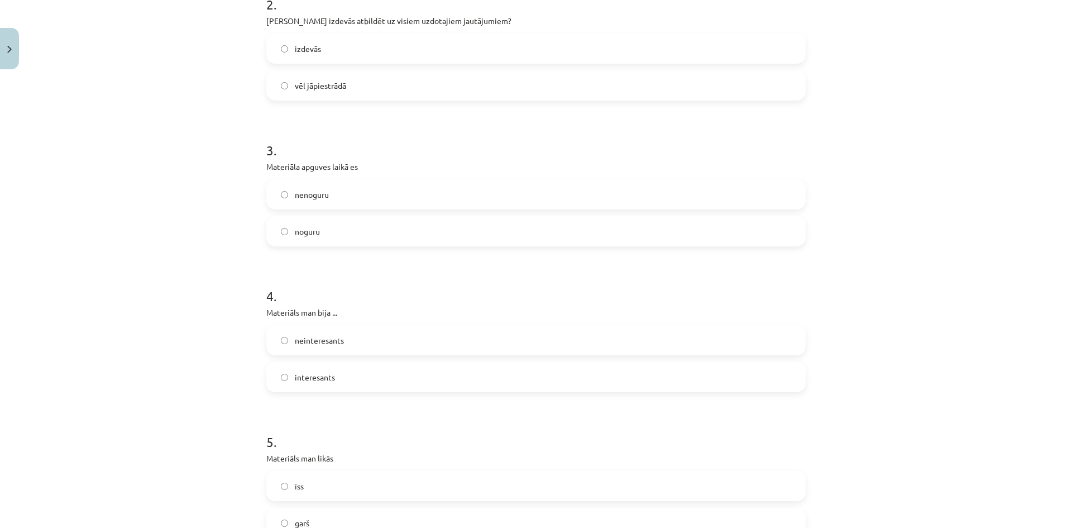
click at [298, 198] on span "nenoguru" at bounding box center [312, 195] width 34 height 12
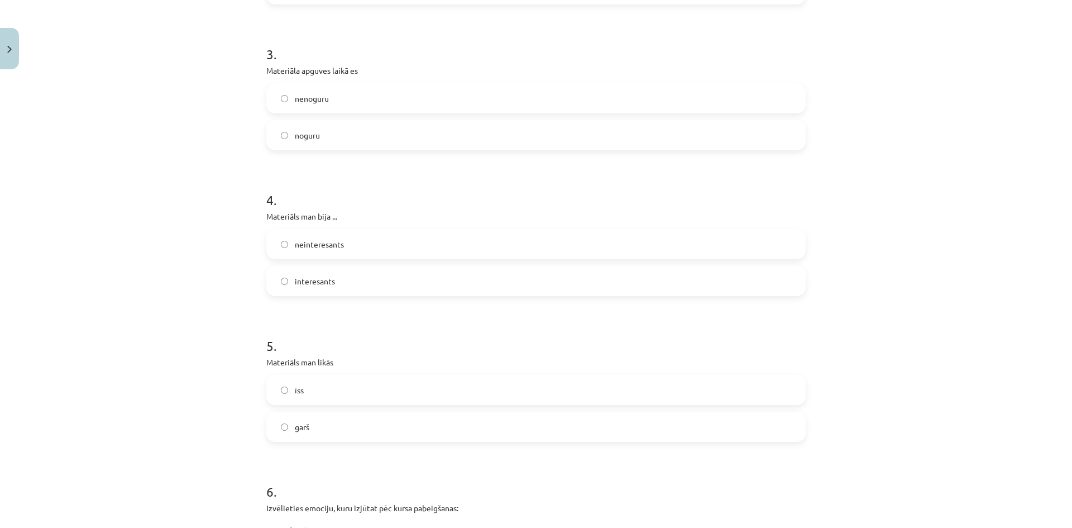
scroll to position [503, 0]
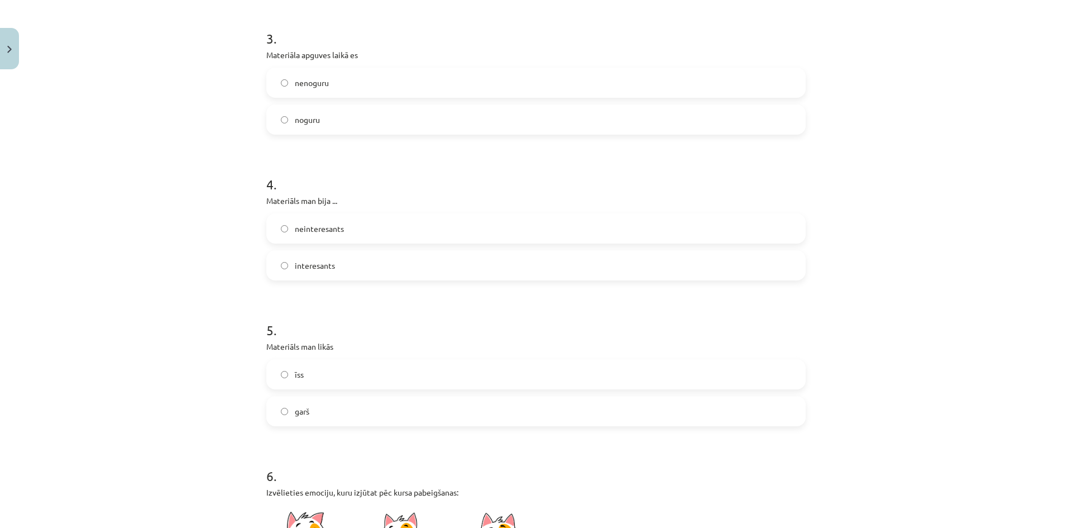
click at [322, 268] on span "interesants" at bounding box center [315, 266] width 40 height 12
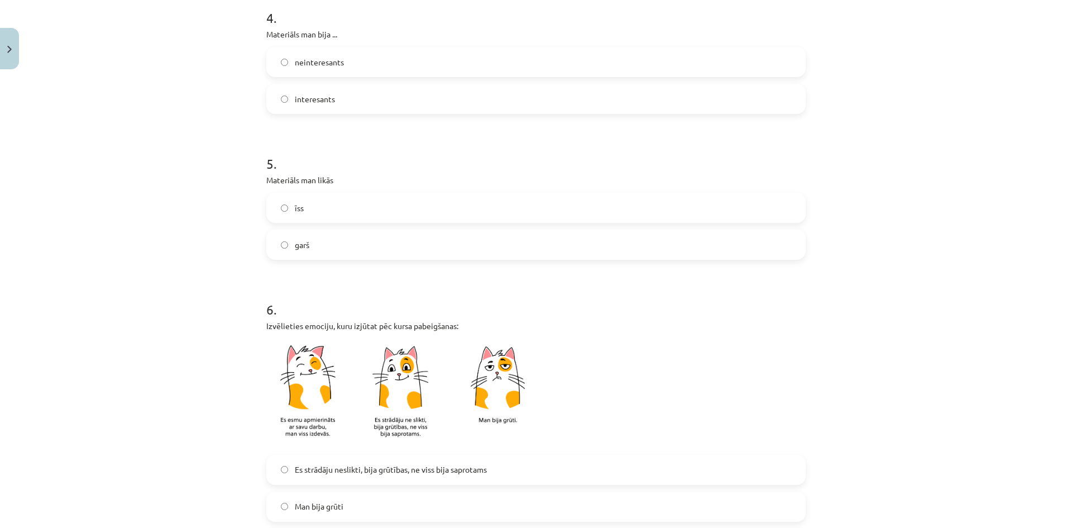
scroll to position [670, 0]
click at [309, 246] on label "garš" at bounding box center [536, 244] width 537 height 28
click at [306, 217] on label "īss" at bounding box center [536, 207] width 537 height 28
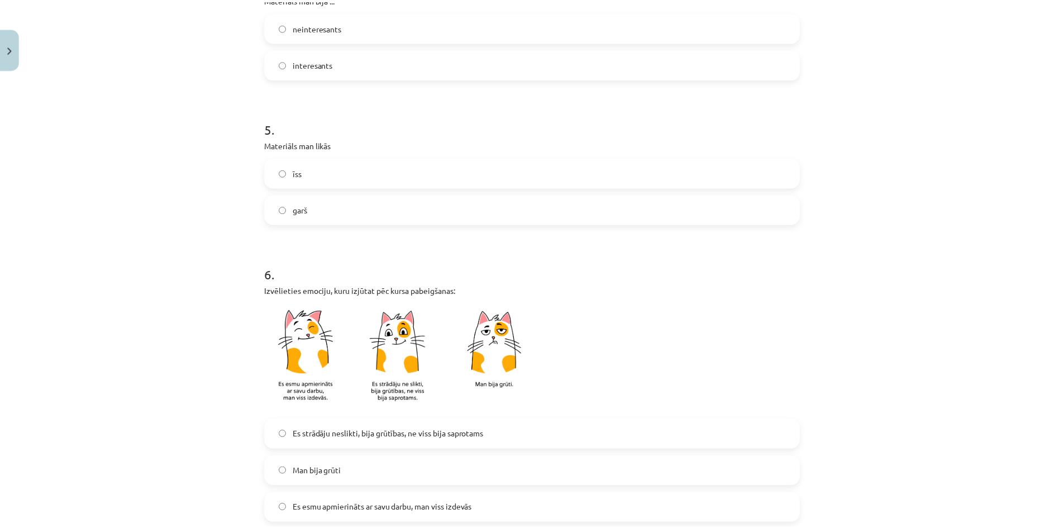
scroll to position [829, 0]
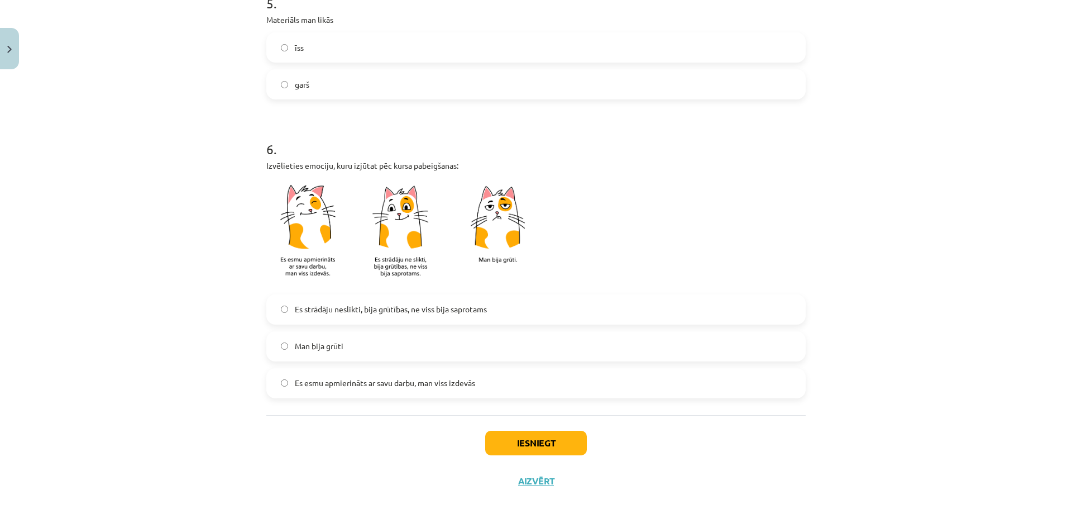
click at [312, 384] on span "Es esmu apmierināts ar savu darbu, man viss izdevās" at bounding box center [385, 383] width 180 height 12
click at [549, 449] on button "Iesniegt" at bounding box center [536, 443] width 102 height 25
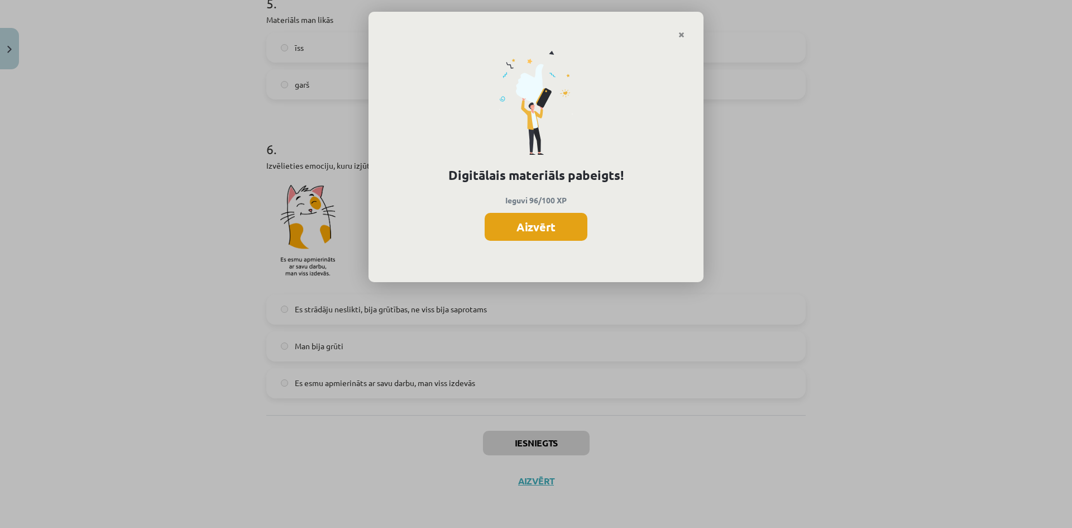
click at [510, 223] on button "Aizvērt" at bounding box center [536, 227] width 103 height 28
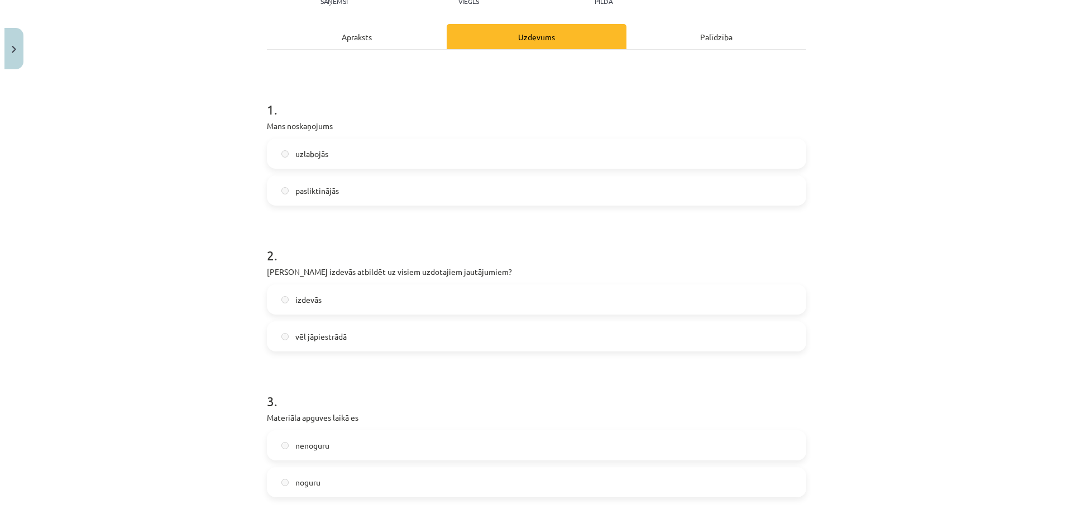
scroll to position [0, 0]
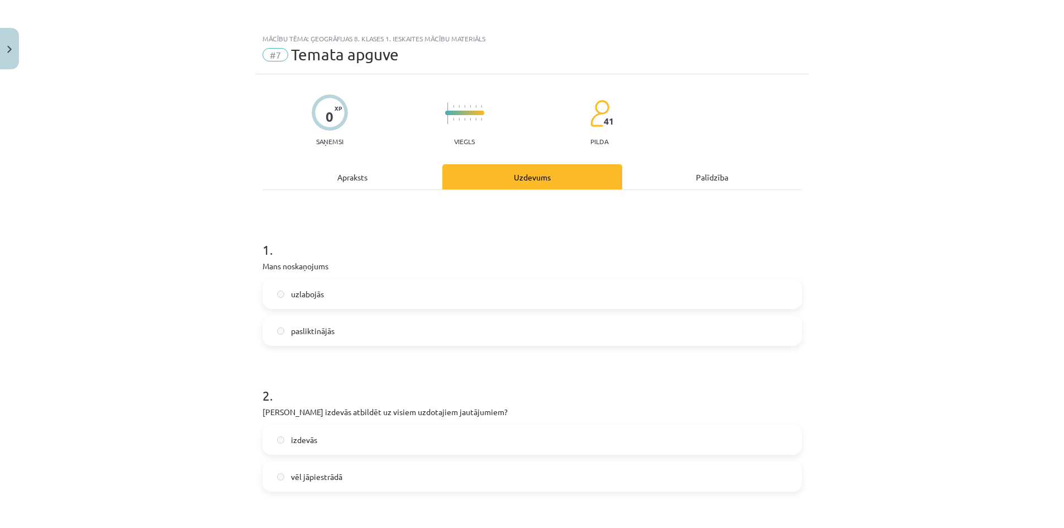
drag, startPoint x: 145, startPoint y: 280, endPoint x: 171, endPoint y: 133, distance: 148.7
click at [6, 50] on button "Close" at bounding box center [9, 48] width 19 height 41
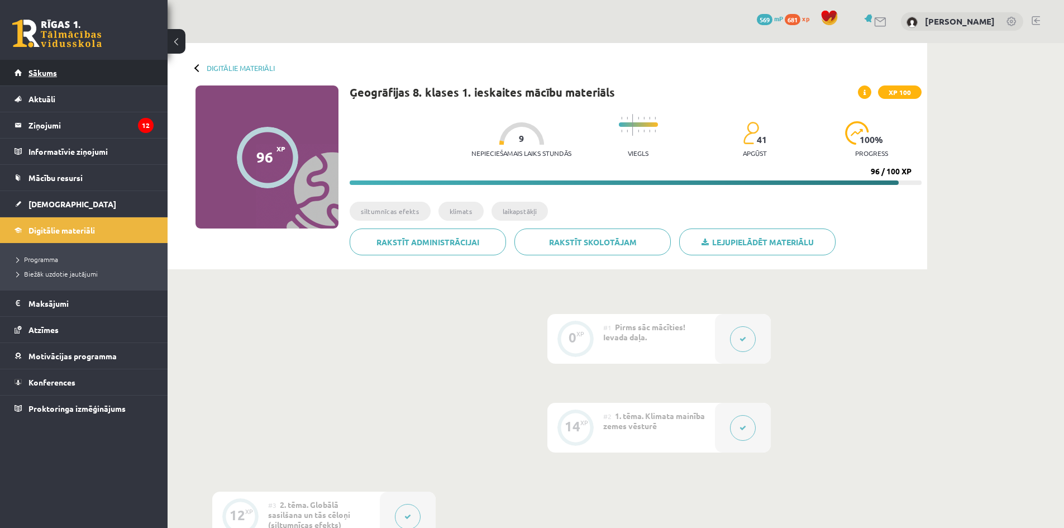
click at [57, 72] on link "Sākums" at bounding box center [84, 73] width 139 height 26
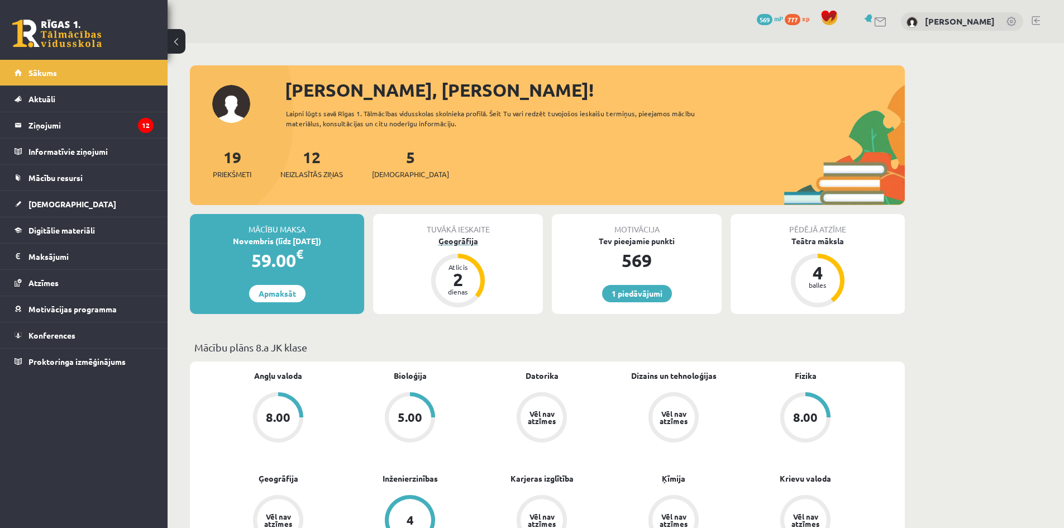
click at [442, 243] on div "Ģeogrāfija" at bounding box center [458, 241] width 170 height 12
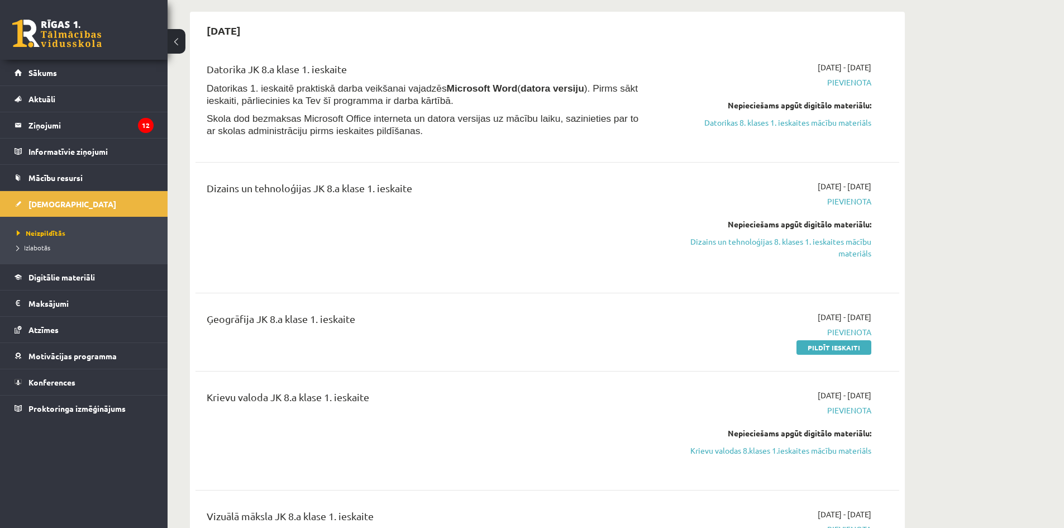
scroll to position [112, 0]
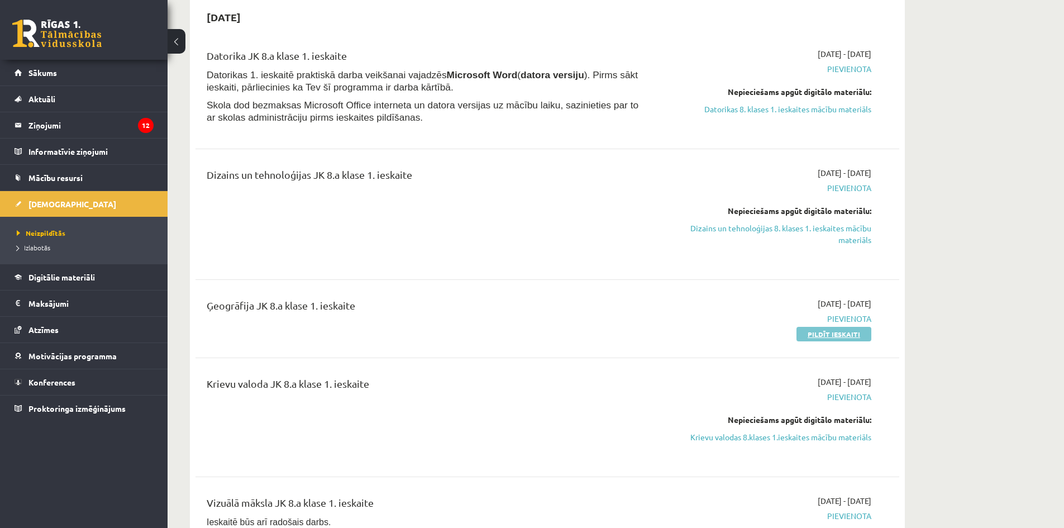
click at [813, 328] on link "Pildīt ieskaiti" at bounding box center [833, 334] width 75 height 15
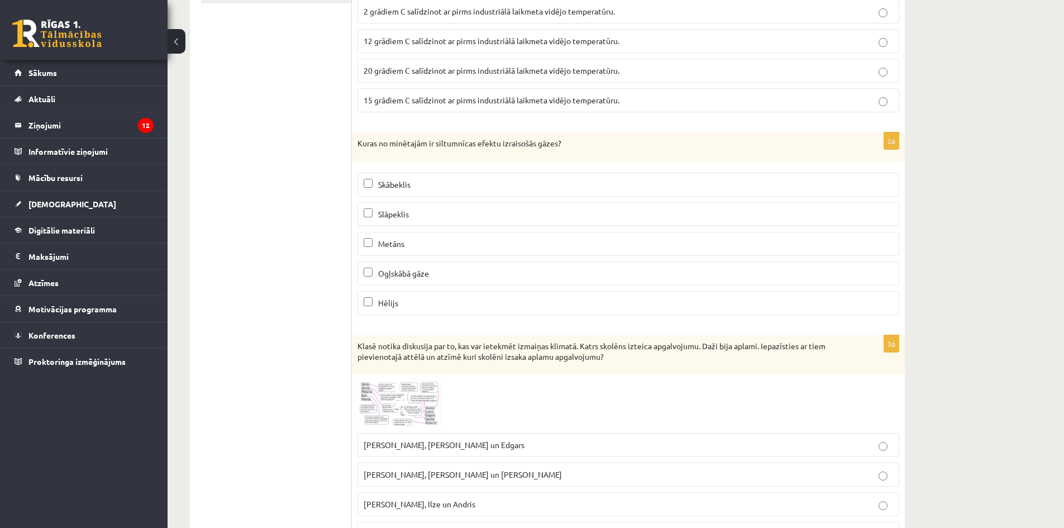
drag, startPoint x: 326, startPoint y: 279, endPoint x: 312, endPoint y: 203, distance: 77.2
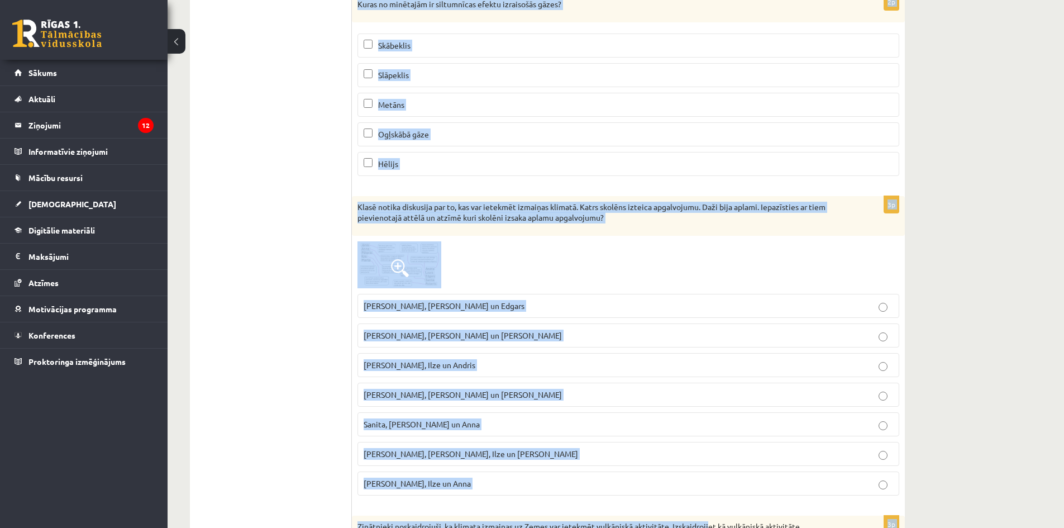
scroll to position [695, 0]
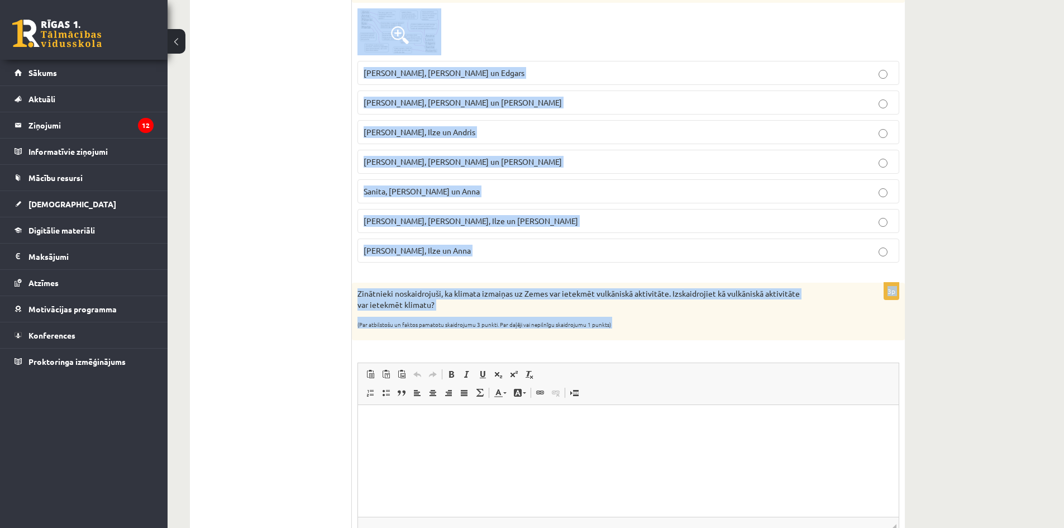
drag, startPoint x: 358, startPoint y: 222, endPoint x: 669, endPoint y: 342, distance: 333.7
click at [669, 342] on form "1p 2020. gadā. Parīzē panāktās vienošanās mērķis ir samazināt siltumnīcefekta g…" at bounding box center [628, 50] width 531 height 1090
copy form "2020. gadā. Parīzē panāktās vienošanās mērķis ir samazināt siltumnīcefekta gāzu…"
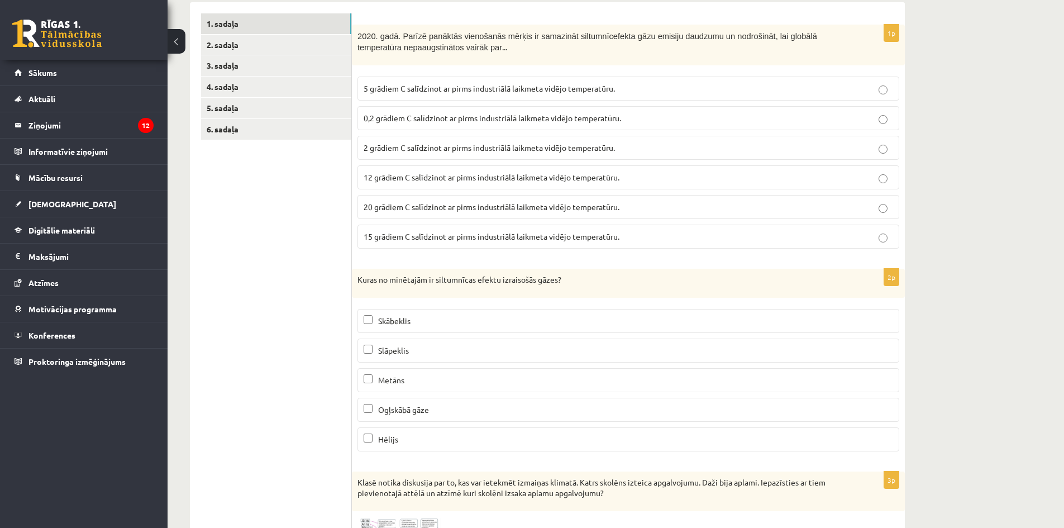
scroll to position [0, 0]
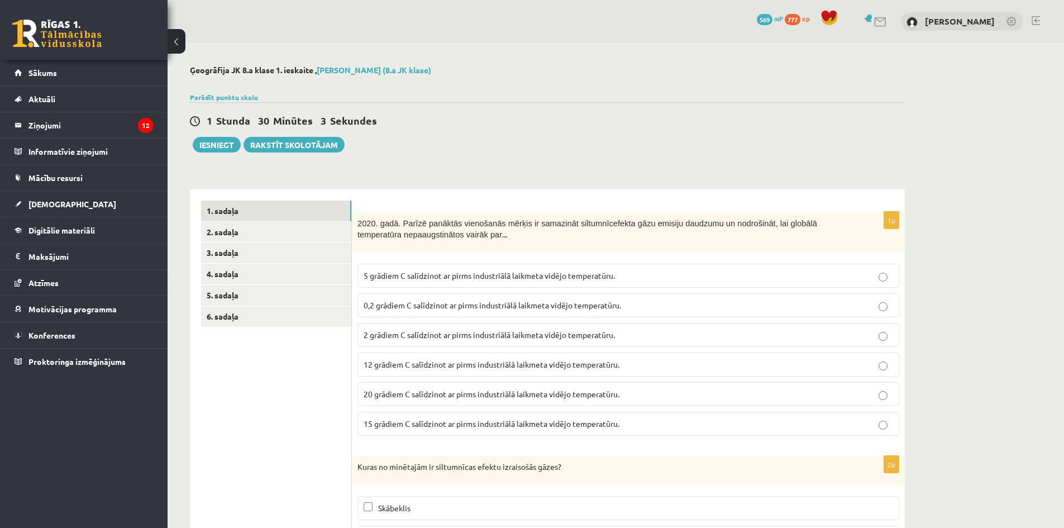
drag, startPoint x: 309, startPoint y: 203, endPoint x: 295, endPoint y: 115, distance: 89.4
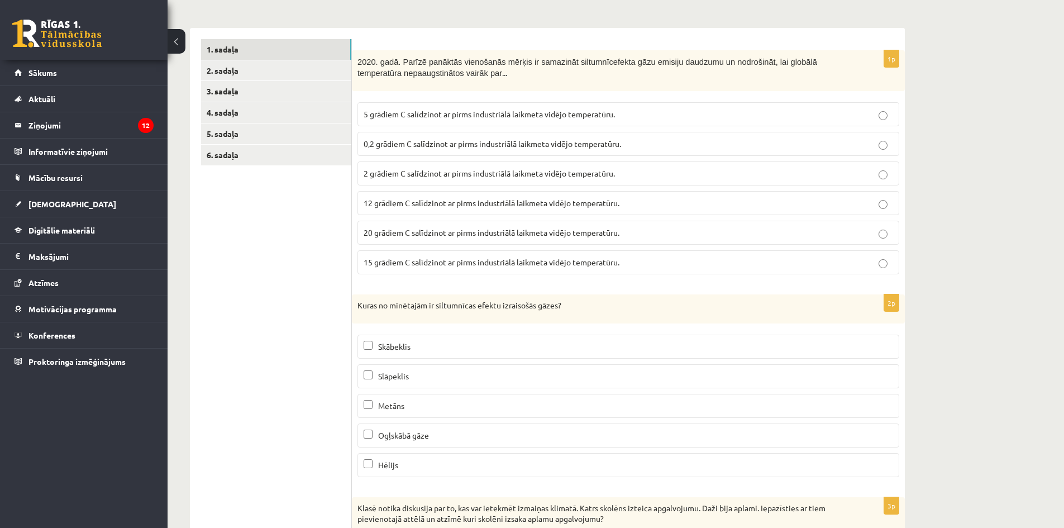
scroll to position [168, 0]
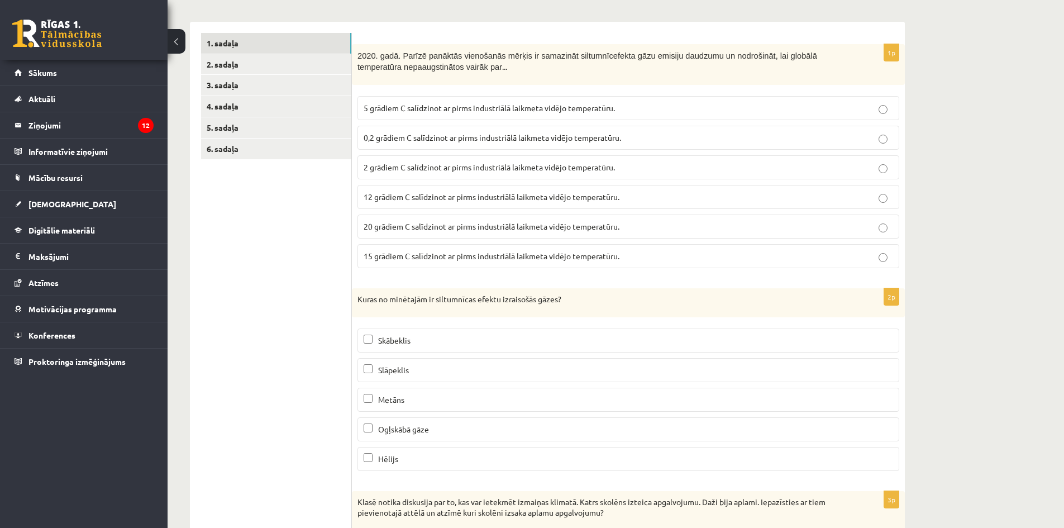
click at [426, 168] on span "2 grādiem C salīdzinot ar pirms industriālā laikmeta vidējo temperatūru." at bounding box center [489, 167] width 251 height 10
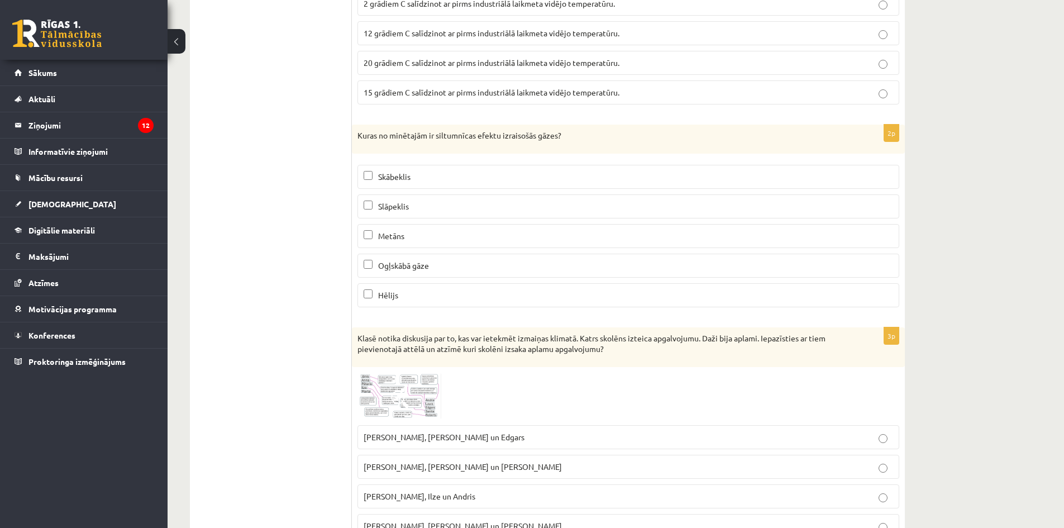
scroll to position [335, 0]
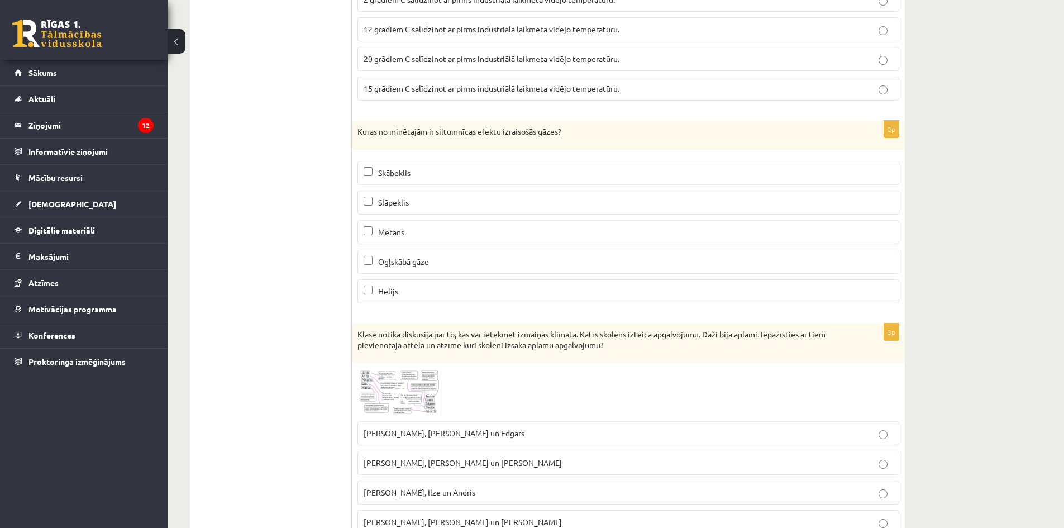
click at [413, 267] on p "Ogļskābā gāze" at bounding box center [628, 262] width 529 height 12
click at [410, 241] on label "Metāns" at bounding box center [628, 232] width 542 height 24
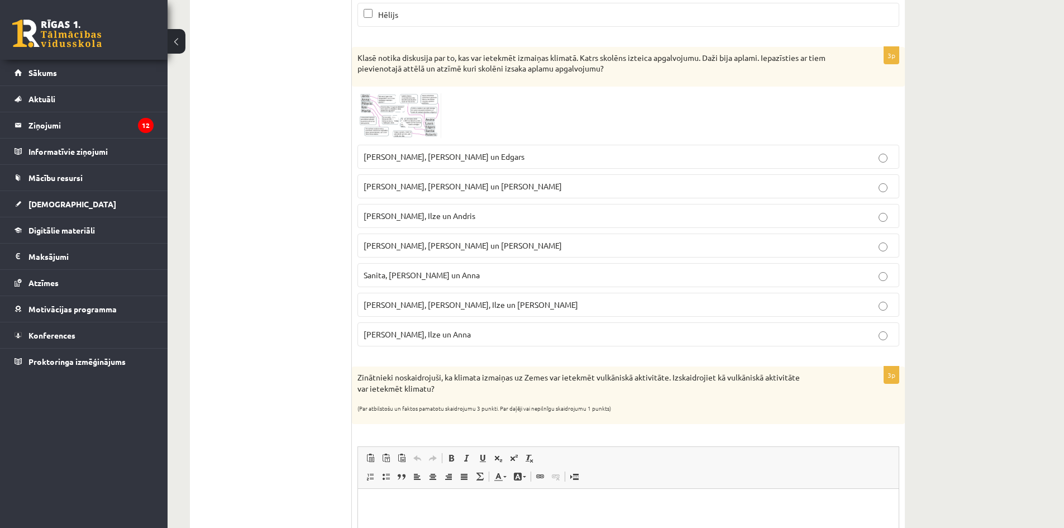
scroll to position [614, 0]
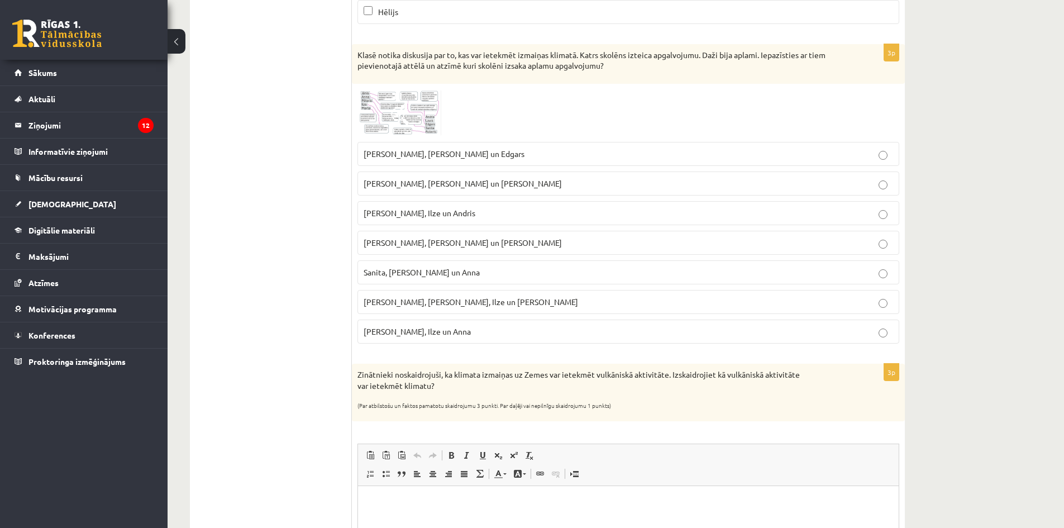
click at [388, 119] on img at bounding box center [399, 112] width 84 height 47
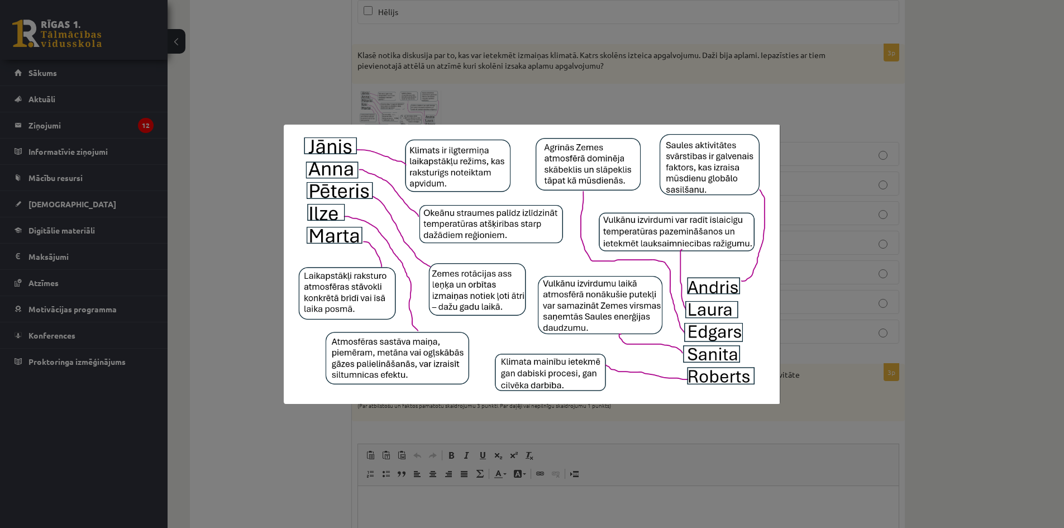
click at [494, 205] on img at bounding box center [532, 264] width 497 height 279
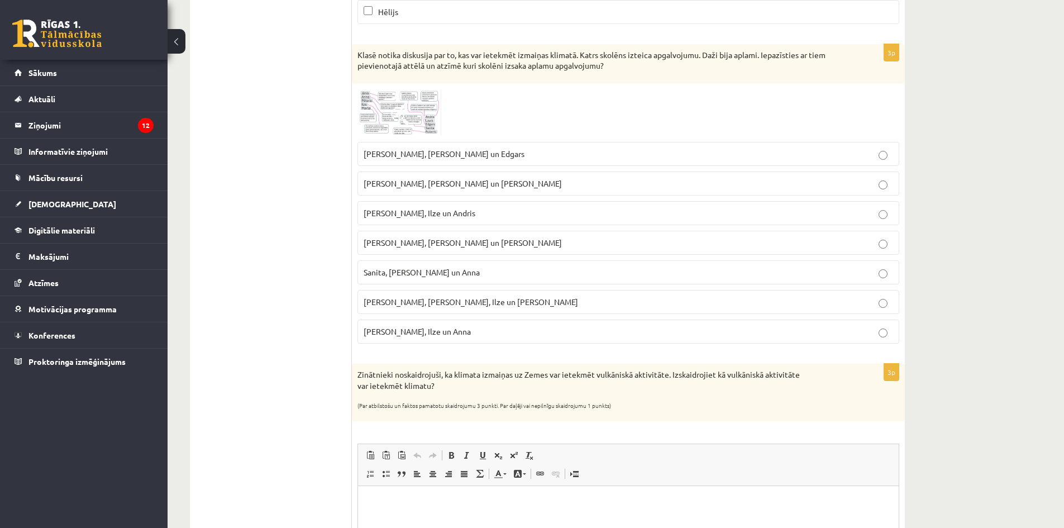
click at [404, 111] on span at bounding box center [400, 116] width 18 height 18
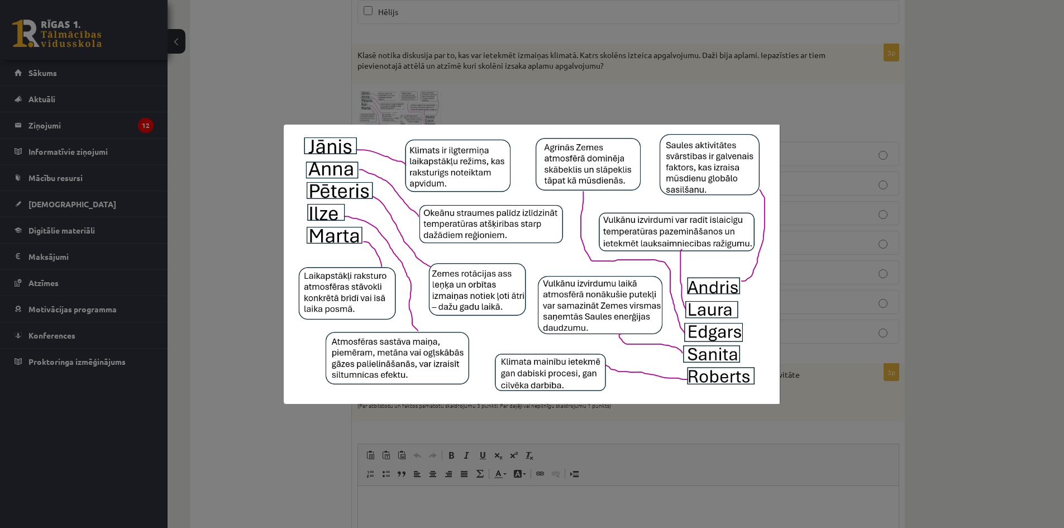
click at [457, 103] on div at bounding box center [532, 264] width 1064 height 528
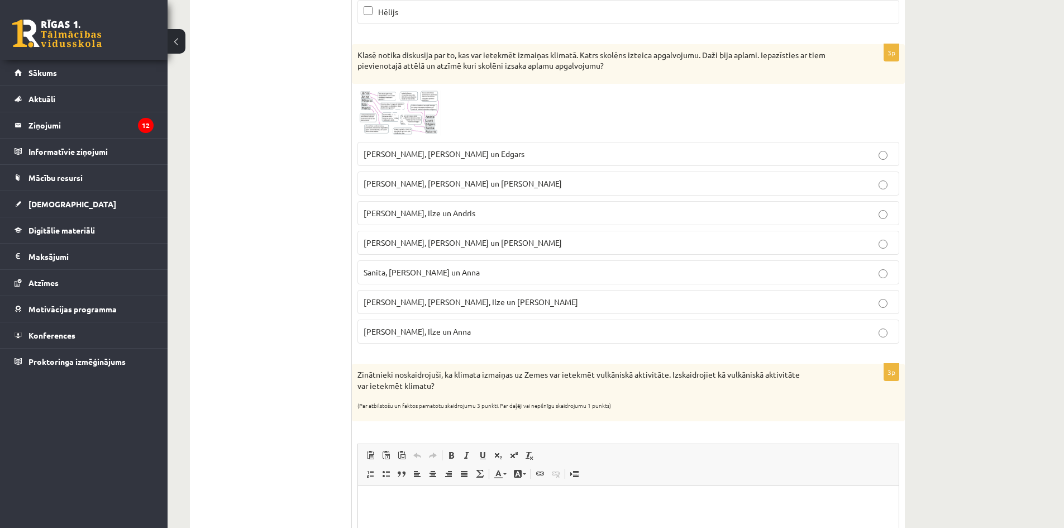
click at [544, 255] on label "Laura, Anna un Jānis" at bounding box center [628, 243] width 542 height 24
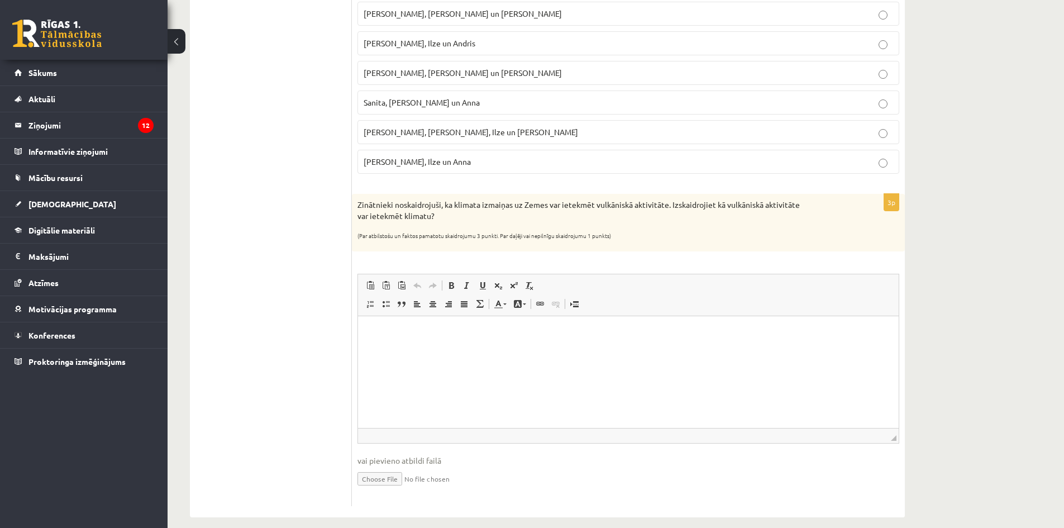
scroll to position [797, 0]
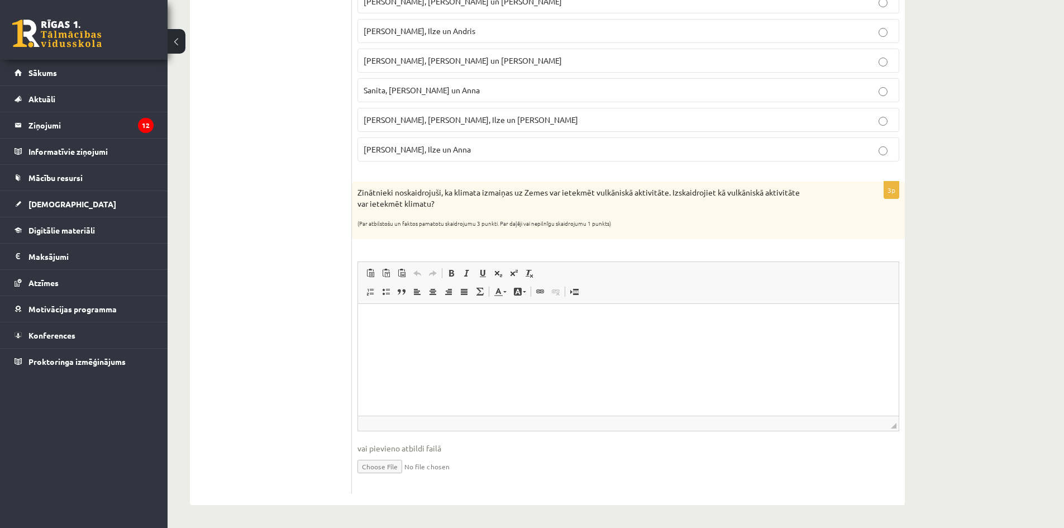
click at [459, 337] on html at bounding box center [628, 320] width 541 height 34
click at [423, 337] on html "**********" at bounding box center [628, 320] width 541 height 34
click at [807, 320] on p "**********" at bounding box center [628, 320] width 518 height 12
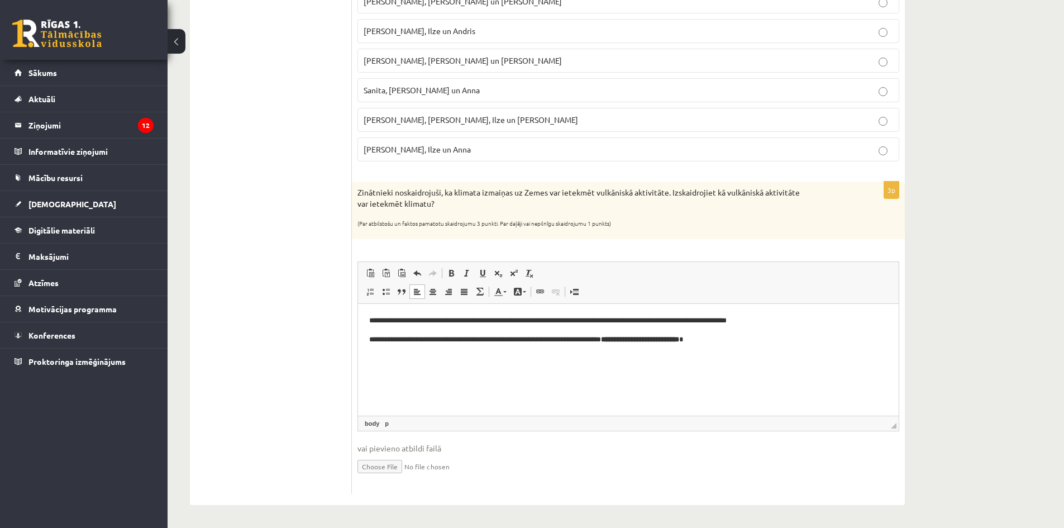
click at [679, 337] on strong "**********" at bounding box center [640, 338] width 78 height 7
click at [679, 337] on strong "**********" at bounding box center [655, 338] width 47 height 7
click at [679, 338] on strong "**********" at bounding box center [661, 338] width 36 height 7
click at [767, 340] on p "**********" at bounding box center [628, 339] width 518 height 12
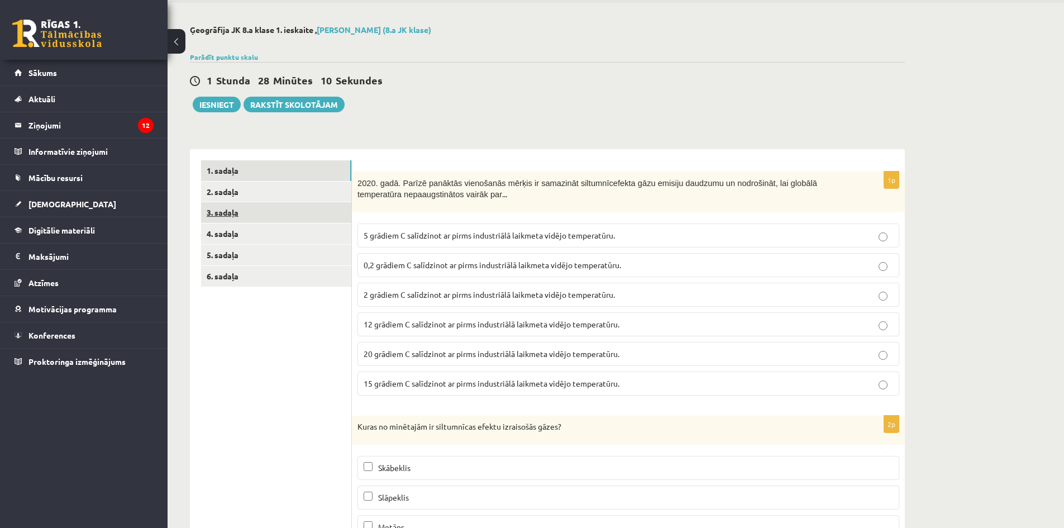
scroll to position [0, 0]
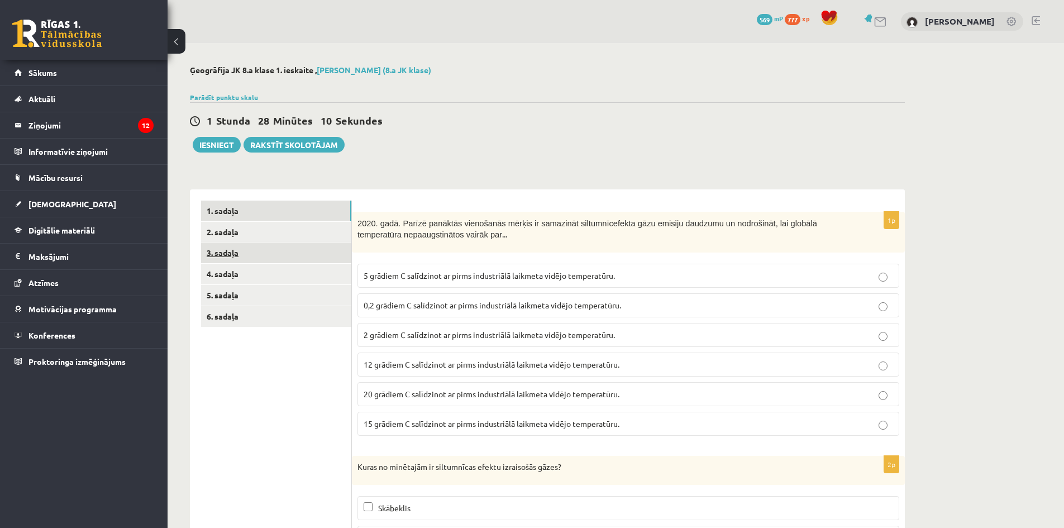
drag, startPoint x: 287, startPoint y: 347, endPoint x: 277, endPoint y: 219, distance: 128.8
click at [264, 232] on link "2. sadaļa" at bounding box center [276, 232] width 150 height 21
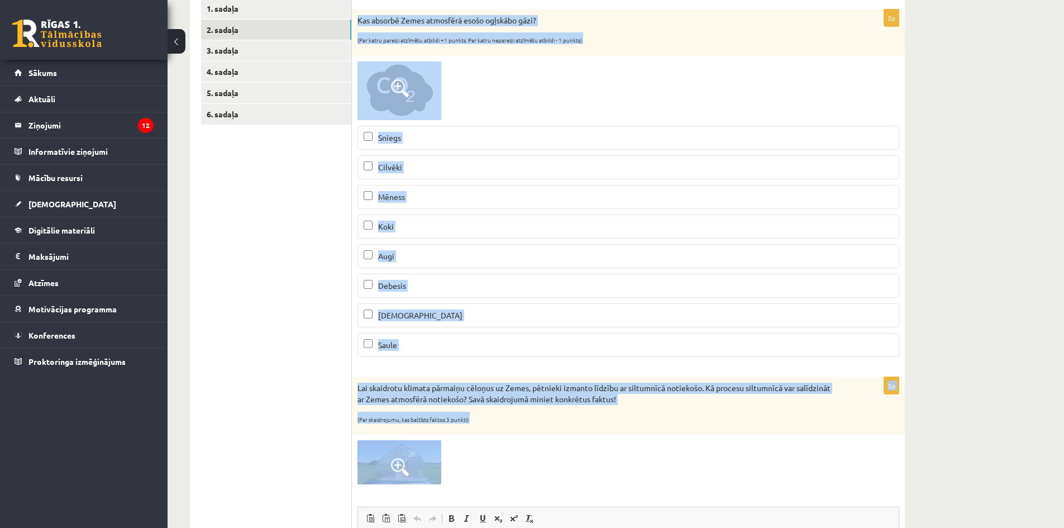
scroll to position [448, 0]
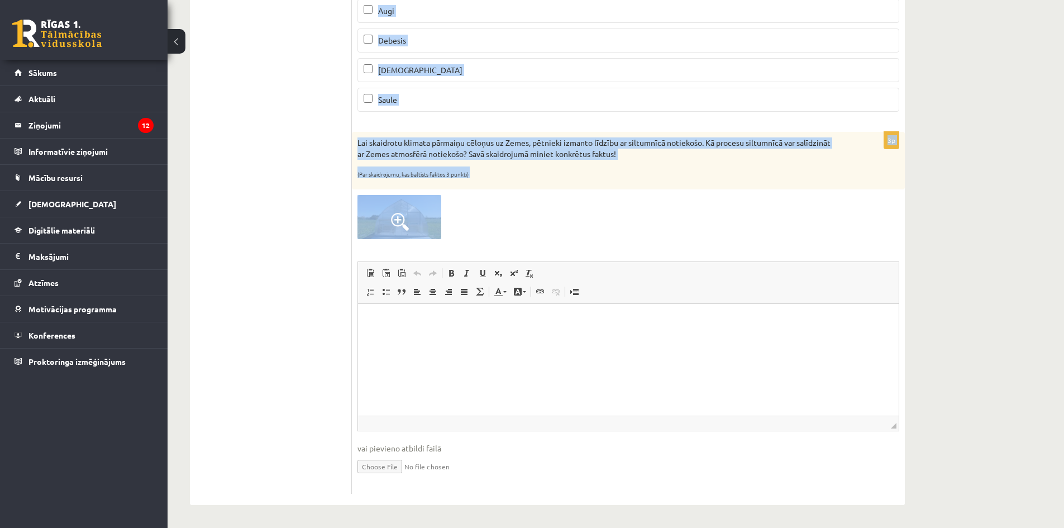
drag, startPoint x: 358, startPoint y: 111, endPoint x: 566, endPoint y: 222, distance: 235.4
click at [566, 222] on form "3p Kas absorbē Zemes atmosfērā esošo ogļskābo gāzi? (Par katru pareizi atzīmētu…" at bounding box center [628, 123] width 531 height 741
copy form "Kas absorbē Zemes atmosfērā esošo ogļskābo gāzi? (Par katru pareizi atzīmētu at…"
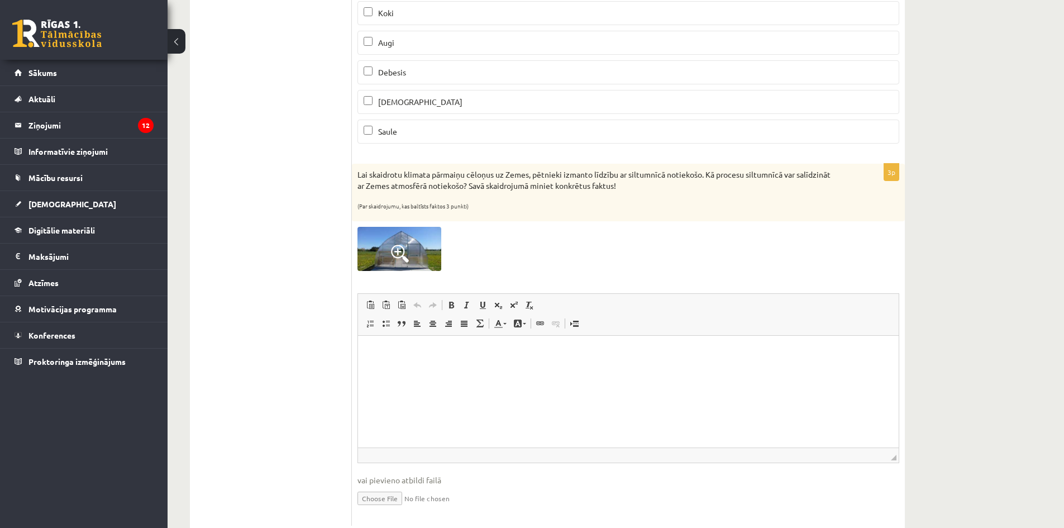
scroll to position [0, 0]
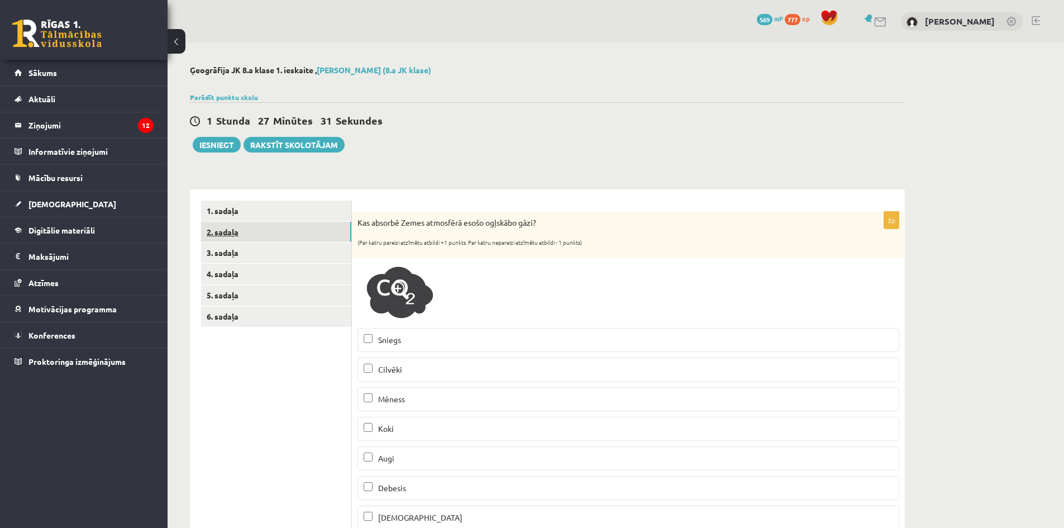
drag, startPoint x: 293, startPoint y: 224, endPoint x: 296, endPoint y: 235, distance: 11.0
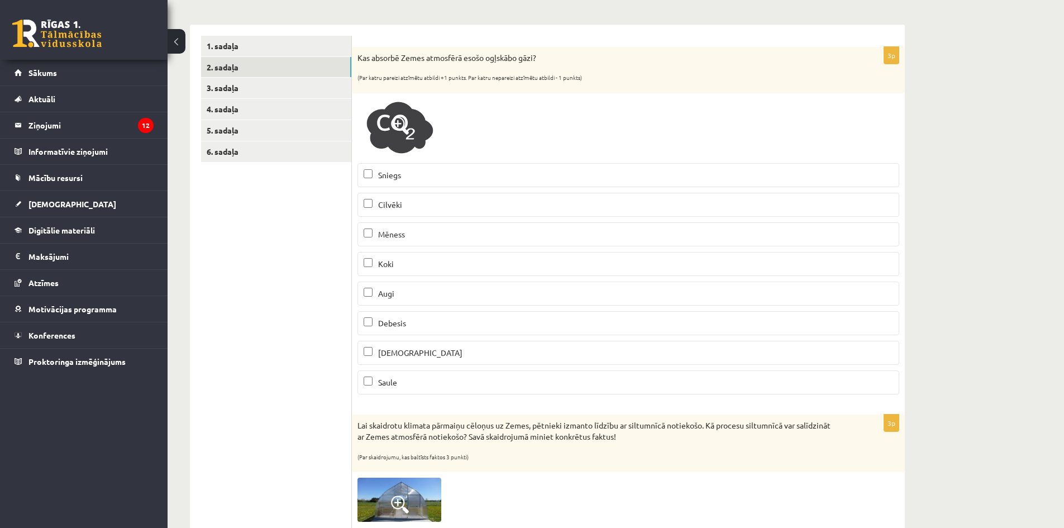
scroll to position [168, 0]
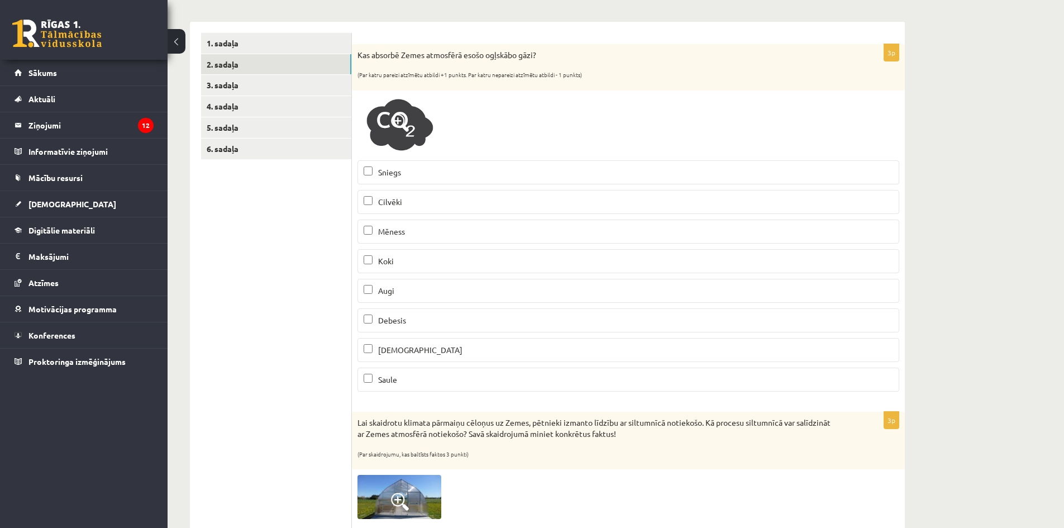
drag, startPoint x: 394, startPoint y: 264, endPoint x: 392, endPoint y: 276, distance: 11.8
click at [394, 264] on p "Koki" at bounding box center [628, 261] width 529 height 12
click at [390, 285] on p "Augi" at bounding box center [628, 291] width 529 height 12
click at [393, 349] on span "Jūra" at bounding box center [420, 350] width 84 height 10
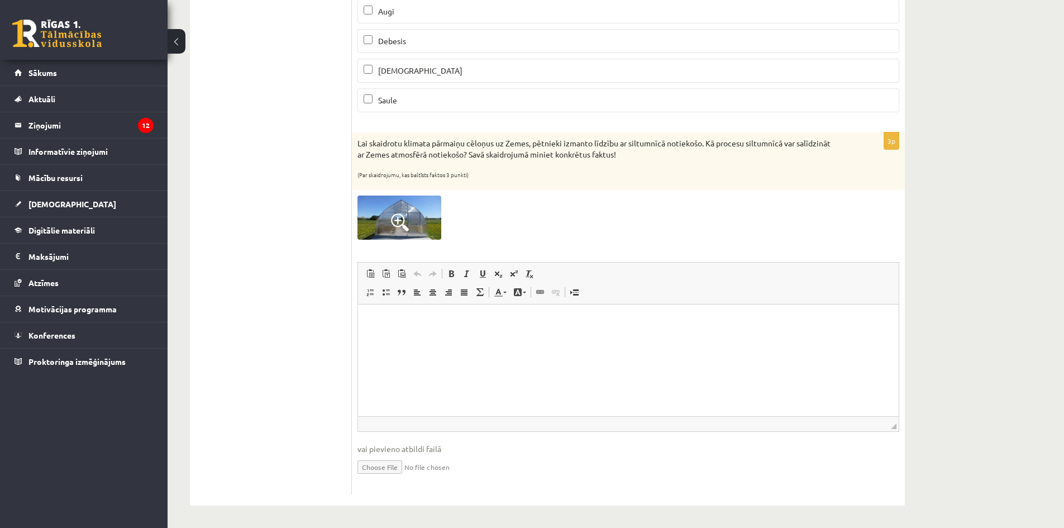
scroll to position [448, 0]
click at [428, 323] on p "Editor, wiswyg-editor-user-answer-47433804829340" at bounding box center [628, 320] width 518 height 12
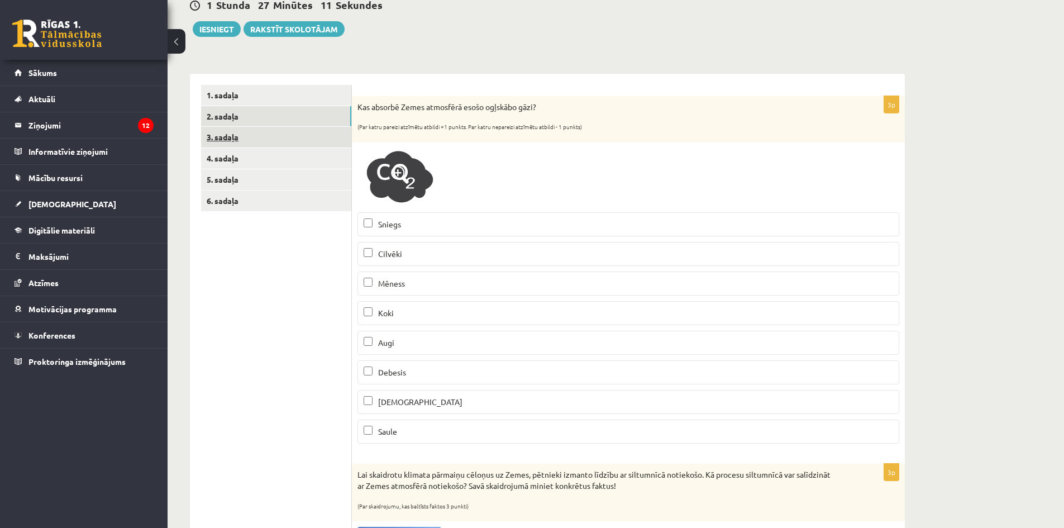
scroll to position [113, 0]
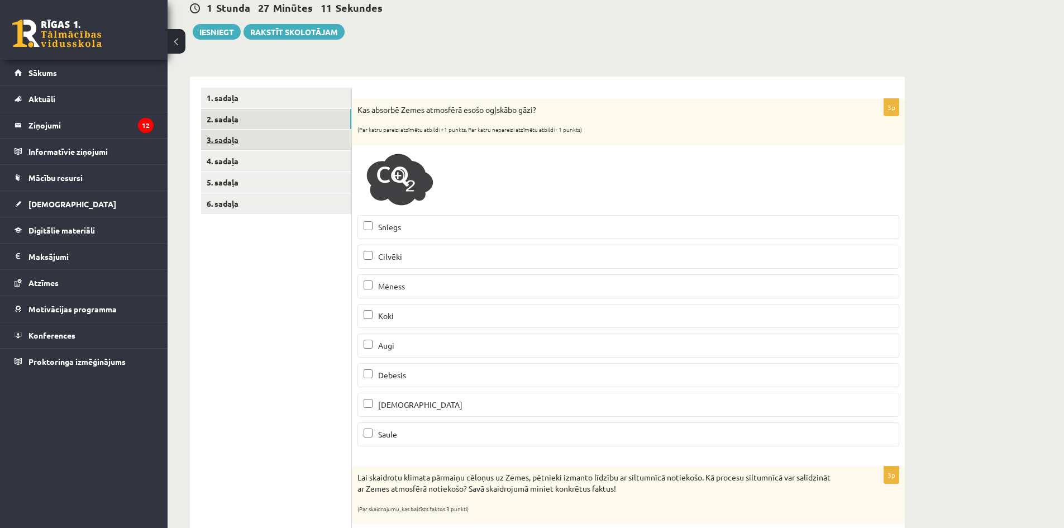
click at [221, 137] on link "3. sadaļa" at bounding box center [276, 140] width 150 height 21
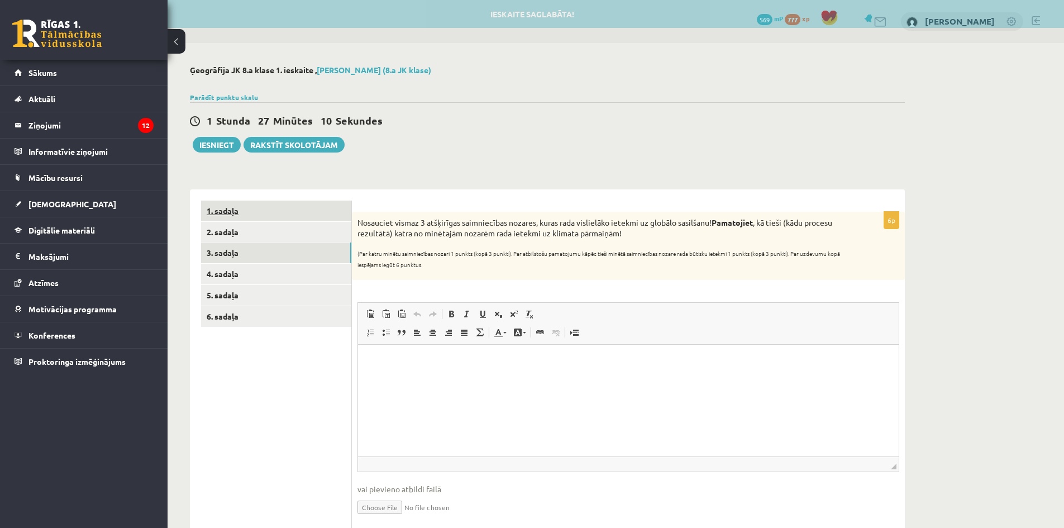
scroll to position [0, 0]
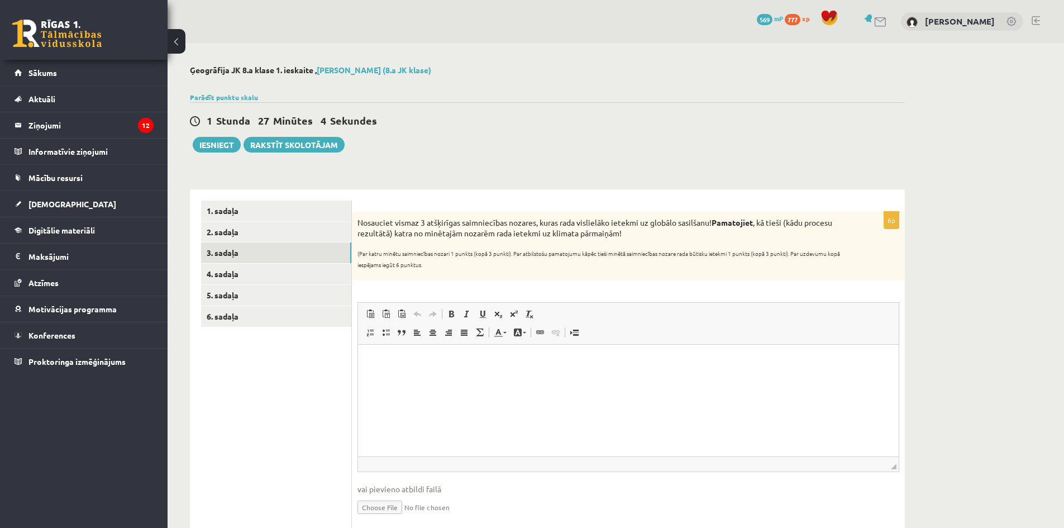
drag, startPoint x: 358, startPoint y: 222, endPoint x: 824, endPoint y: 263, distance: 468.1
click at [824, 263] on div "Nosauciet vismaz 3 atšķirīgas saimniecības nozares, kuras rada vislielāko ietek…" at bounding box center [628, 246] width 553 height 68
copy div "Nosauciet vismaz 3 atšķirīgas saimniecības nozares, kuras rada vislielāko ietek…"
click at [447, 374] on html at bounding box center [628, 362] width 541 height 34
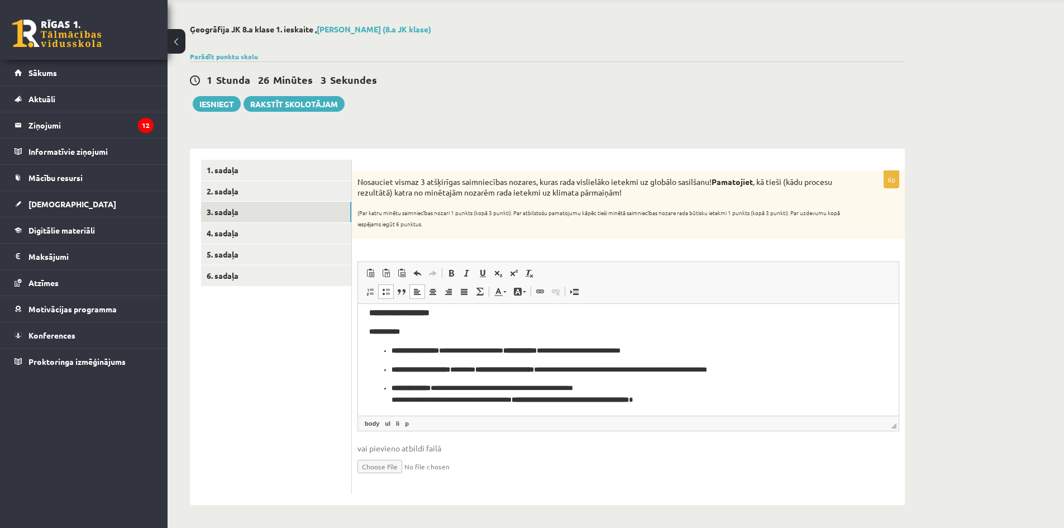
scroll to position [149, 0]
click at [391, 347] on ul "**********" at bounding box center [628, 373] width 518 height 61
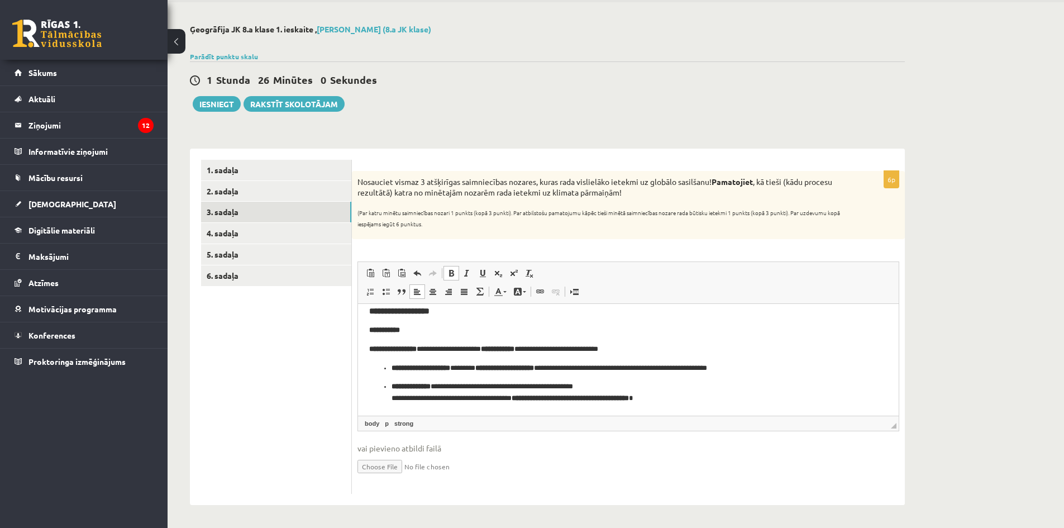
click at [392, 368] on strong "**********" at bounding box center [421, 367] width 59 height 7
click at [393, 389] on strong "**********" at bounding box center [411, 386] width 39 height 7
click at [553, 366] on p "**********" at bounding box center [624, 368] width 510 height 12
click at [514, 345] on strong "**********" at bounding box center [498, 348] width 34 height 7
click at [533, 345] on p "**********" at bounding box center [624, 349] width 510 height 12
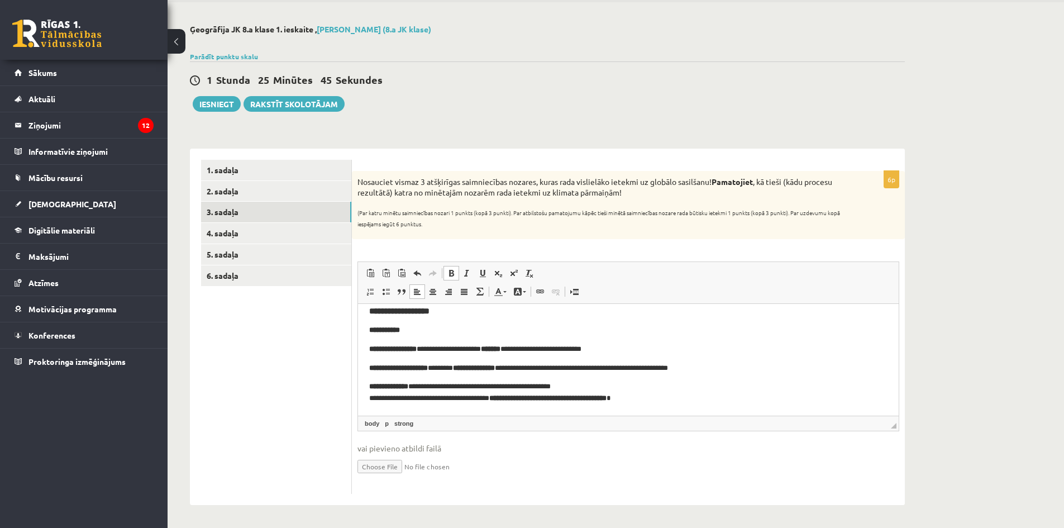
click at [527, 385] on p "**********" at bounding box center [624, 392] width 510 height 23
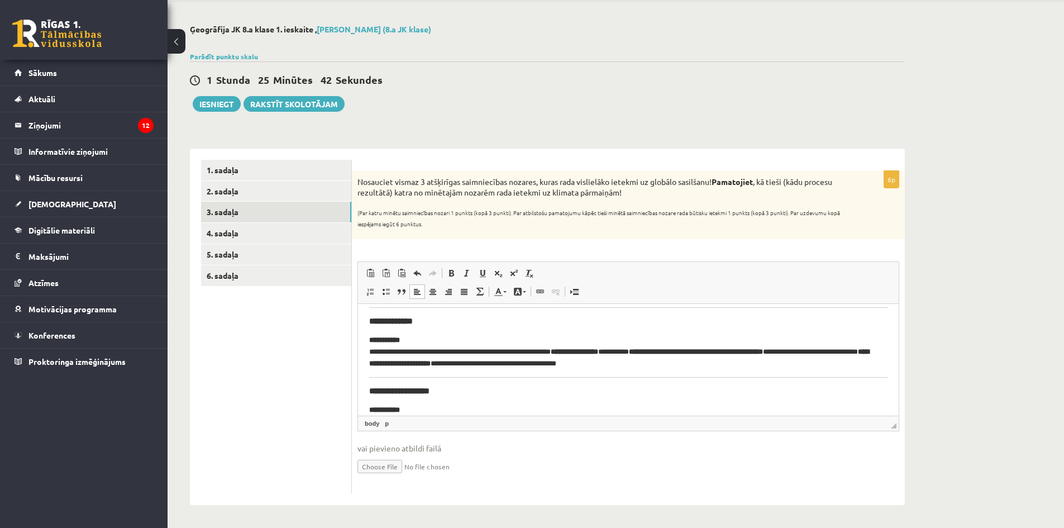
scroll to position [37, 0]
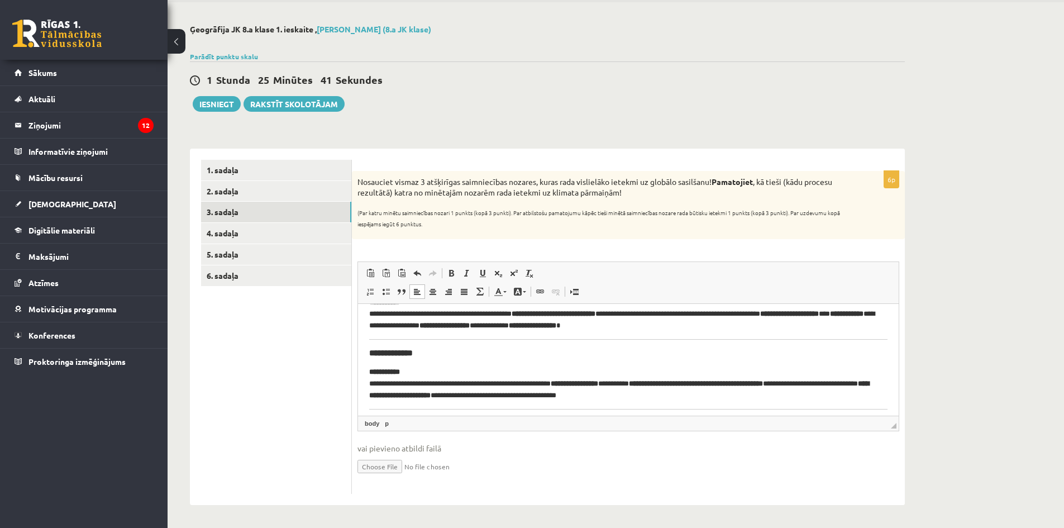
click at [679, 383] on strong "**********" at bounding box center [696, 383] width 134 height 7
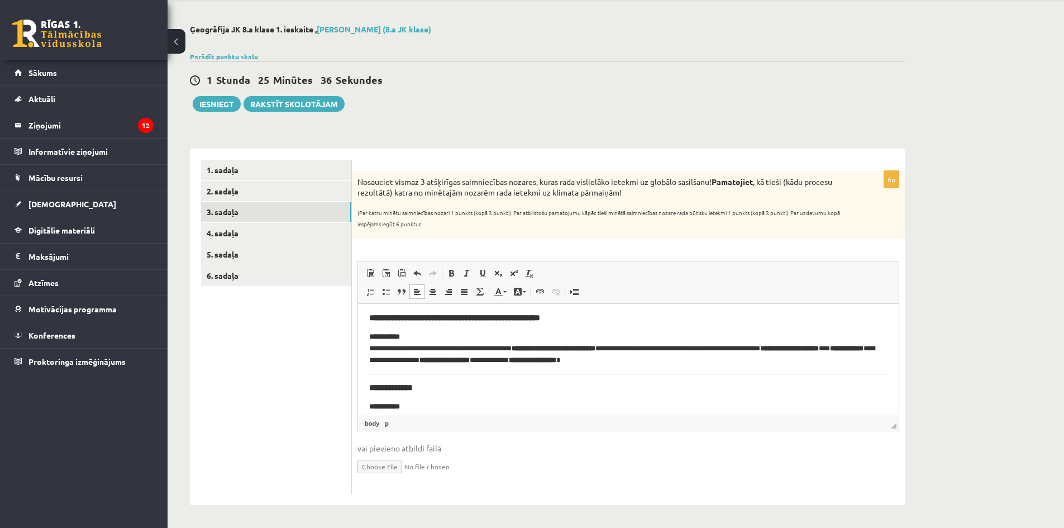
scroll to position [0, 0]
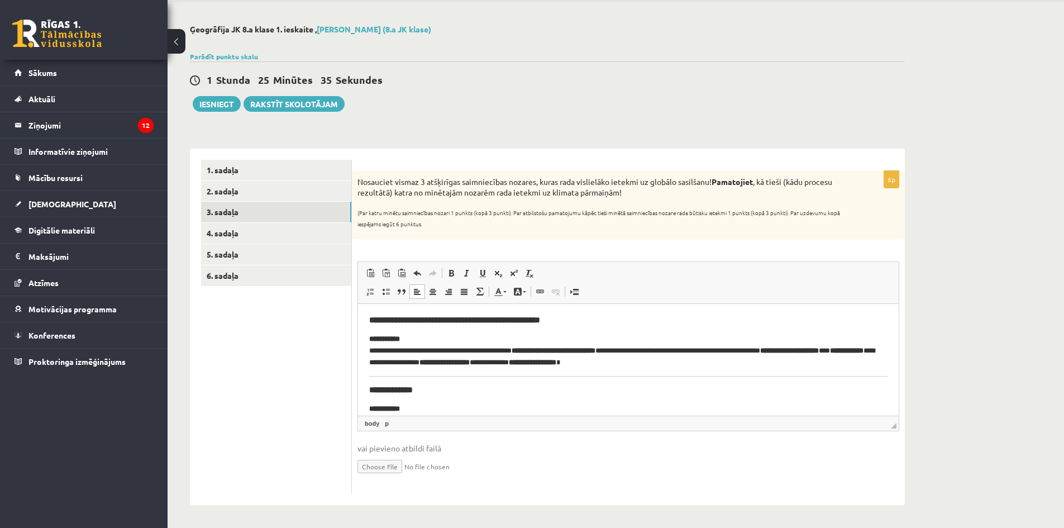
click at [830, 354] on strong "**********" at bounding box center [847, 350] width 34 height 7
drag, startPoint x: 412, startPoint y: 361, endPoint x: 796, endPoint y: 742, distance: 541.1
click at [412, 361] on p "**********" at bounding box center [624, 350] width 510 height 35
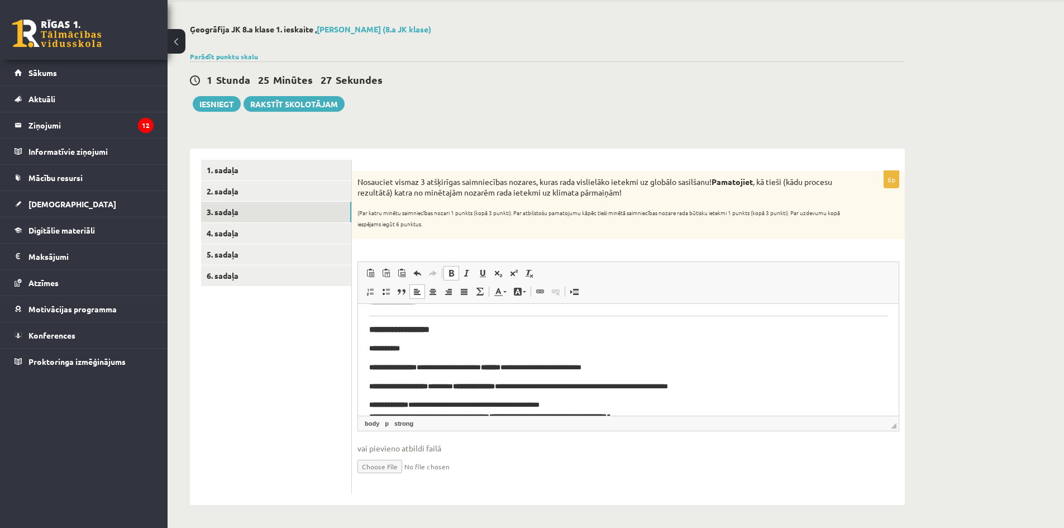
scroll to position [149, 0]
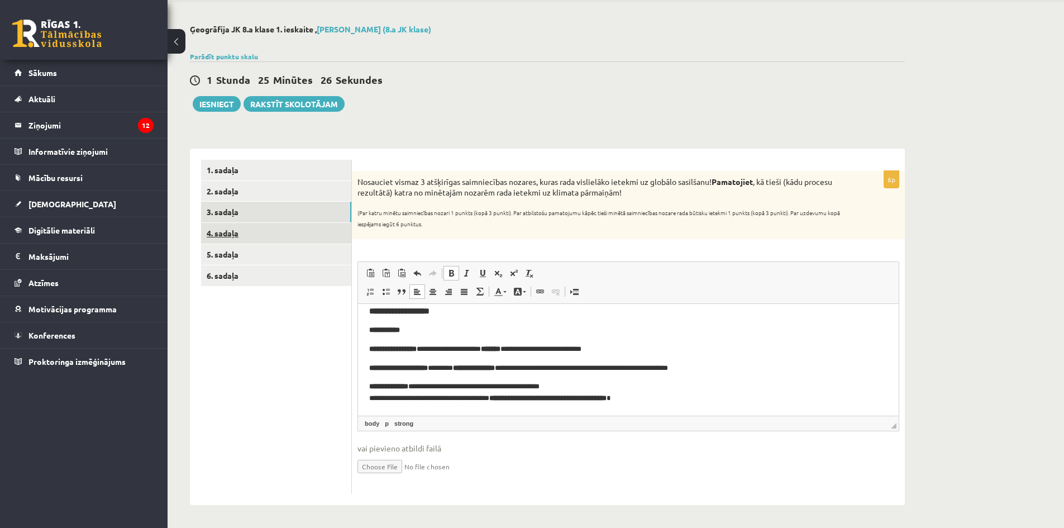
click at [260, 233] on link "4. sadaļa" at bounding box center [276, 233] width 150 height 21
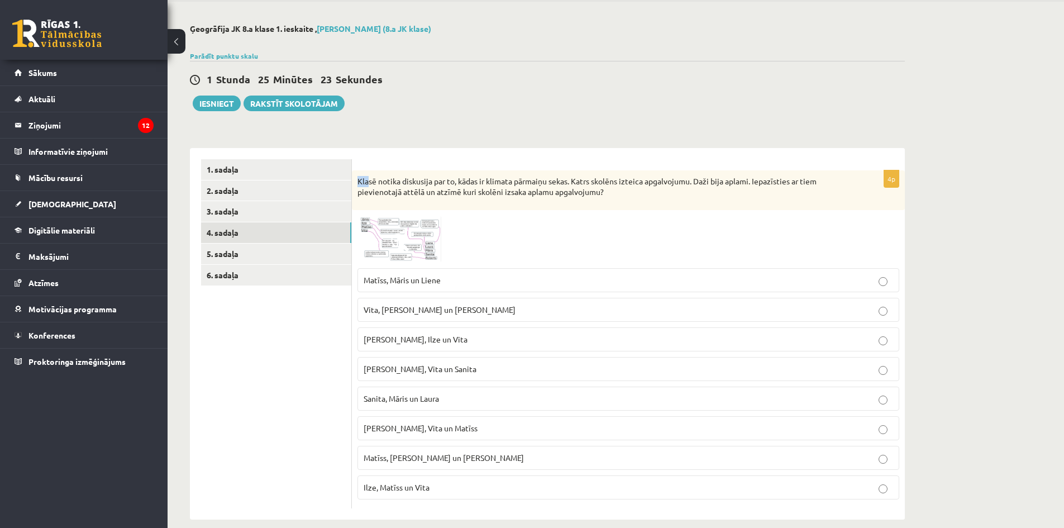
drag, startPoint x: 357, startPoint y: 179, endPoint x: 368, endPoint y: 160, distance: 21.5
click at [368, 160] on form "4p Klasē notika diskusija par to, kādas ir klimata pārmaiņu sekas. Katrs skolēn…" at bounding box center [628, 334] width 531 height 350
click at [378, 164] on form "4p Klasē notika diskusija par to, kādas ir klimata pārmaiņu sekas. Katrs skolēn…" at bounding box center [628, 334] width 531 height 350
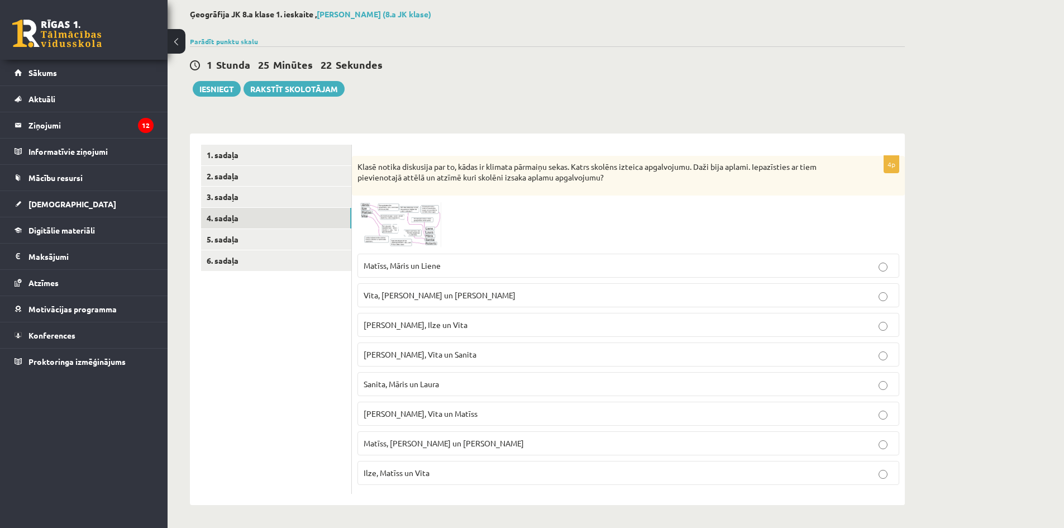
scroll to position [56, 0]
click at [543, 321] on p "Jānis, Ilze un Vita" at bounding box center [628, 325] width 529 height 12
click at [287, 235] on link "5. sadaļa" at bounding box center [276, 239] width 150 height 21
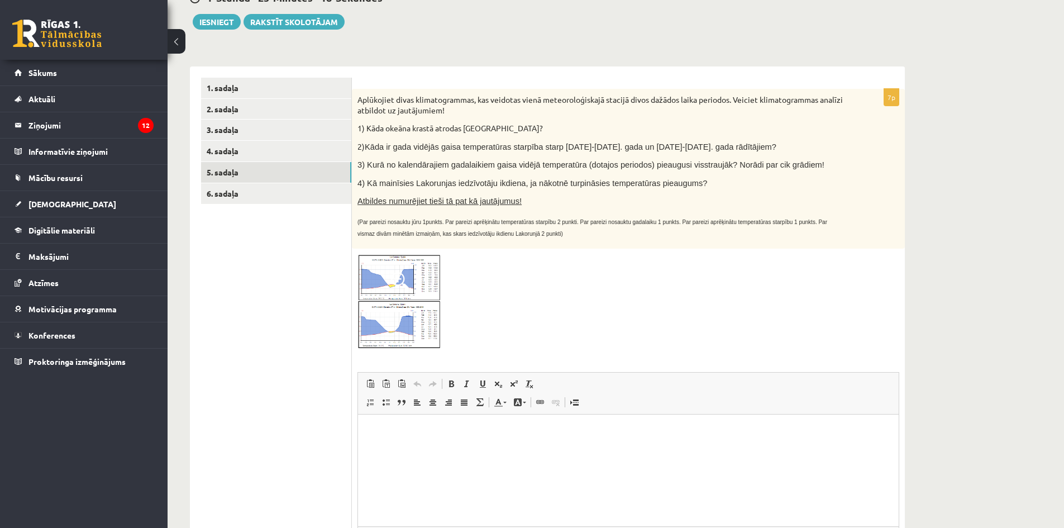
scroll to position [0, 0]
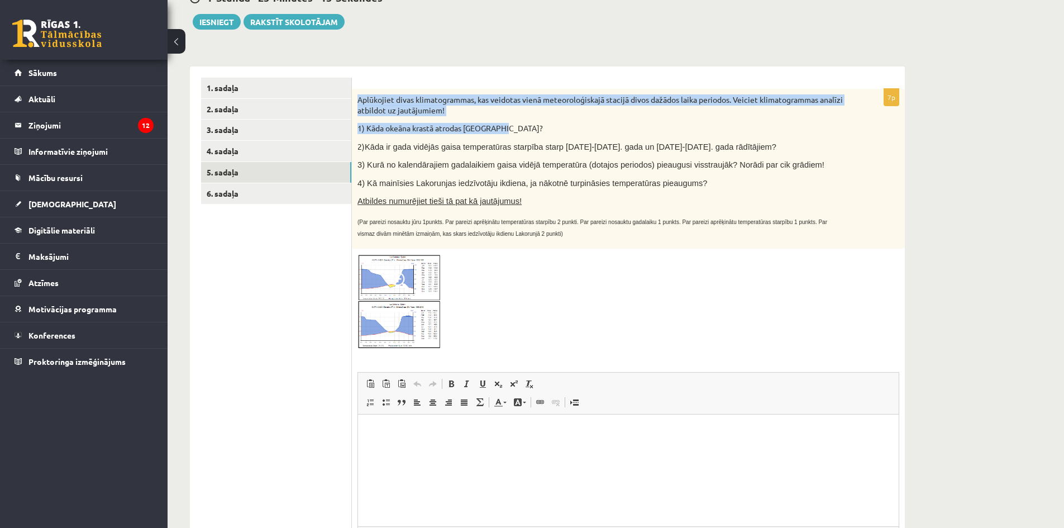
drag, startPoint x: 359, startPoint y: 99, endPoint x: 517, endPoint y: 120, distance: 158.8
click at [517, 120] on div "Aplūkojiet divas klimatogrammas, kas veidotas vienā meteoroloģiskajā stacijā di…" at bounding box center [628, 169] width 553 height 160
click at [531, 121] on div "Aplūkojiet divas klimatogrammas, kas veidotas vienā meteoroloģiskajā stacijā di…" at bounding box center [628, 169] width 553 height 160
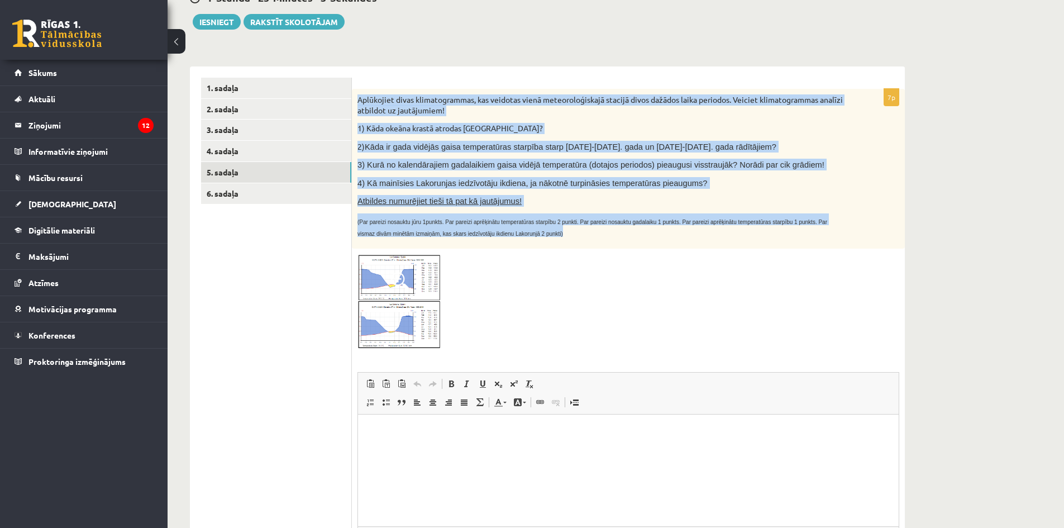
drag, startPoint x: 357, startPoint y: 98, endPoint x: 640, endPoint y: 231, distance: 312.1
click at [640, 231] on div "Aplūkojiet divas klimatogrammas, kas veidotas vienā meteoroloģiskajā stacijā di…" at bounding box center [628, 169] width 553 height 160
copy div "Aplūkojiet divas klimatogrammas, kas veidotas vienā meteoroloģiskajā stacijā di…"
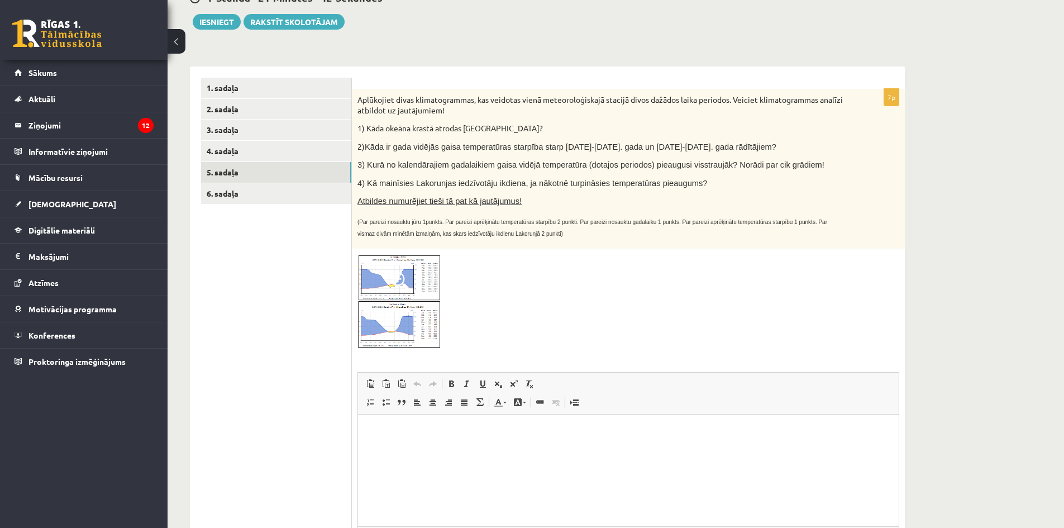
click at [531, 280] on div at bounding box center [628, 302] width 542 height 96
click at [509, 443] on html at bounding box center [628, 431] width 541 height 34
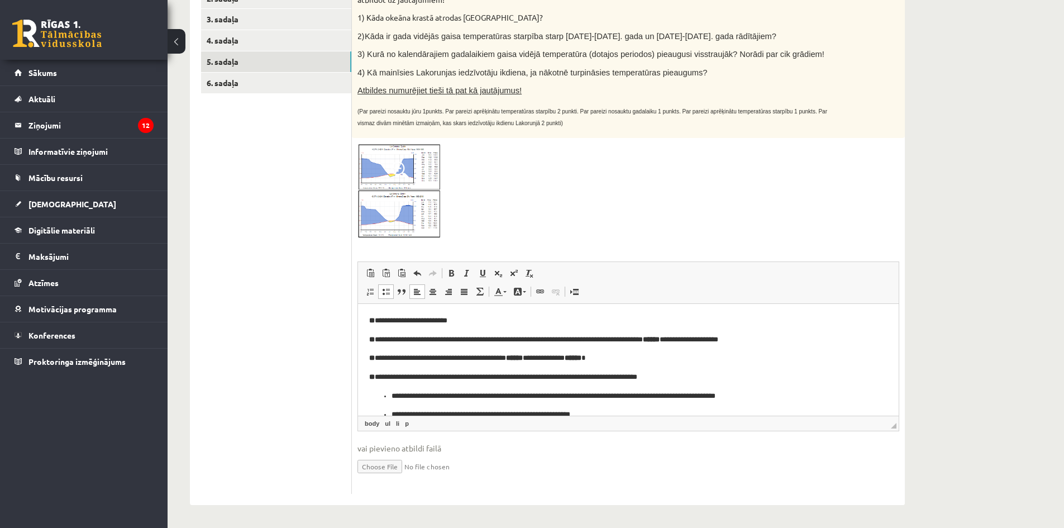
click at [581, 356] on strong "******" at bounding box center [573, 357] width 17 height 7
click at [744, 337] on p "**********" at bounding box center [624, 339] width 510 height 12
click at [777, 338] on p "**********" at bounding box center [624, 339] width 510 height 12
click at [660, 336] on strong "******" at bounding box center [651, 338] width 17 height 7
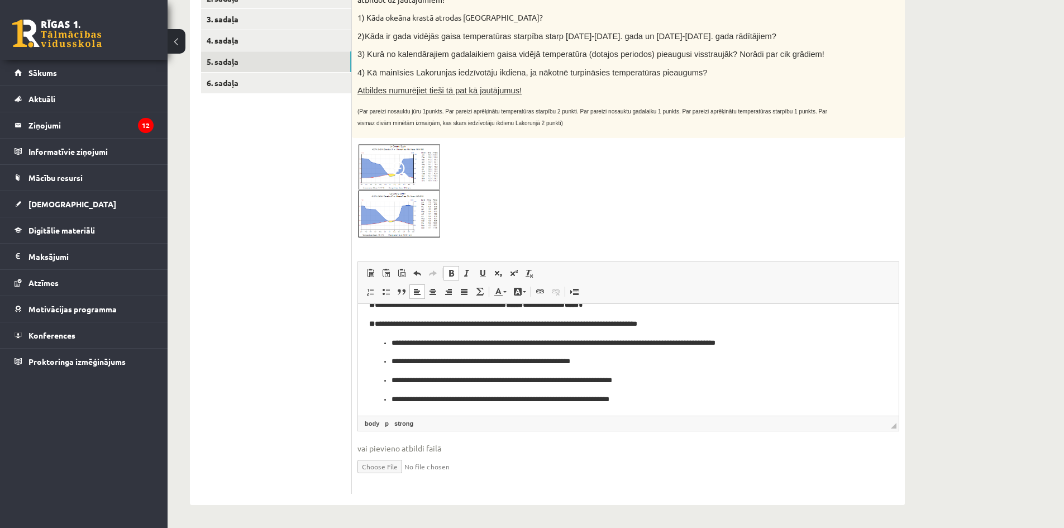
scroll to position [54, 0]
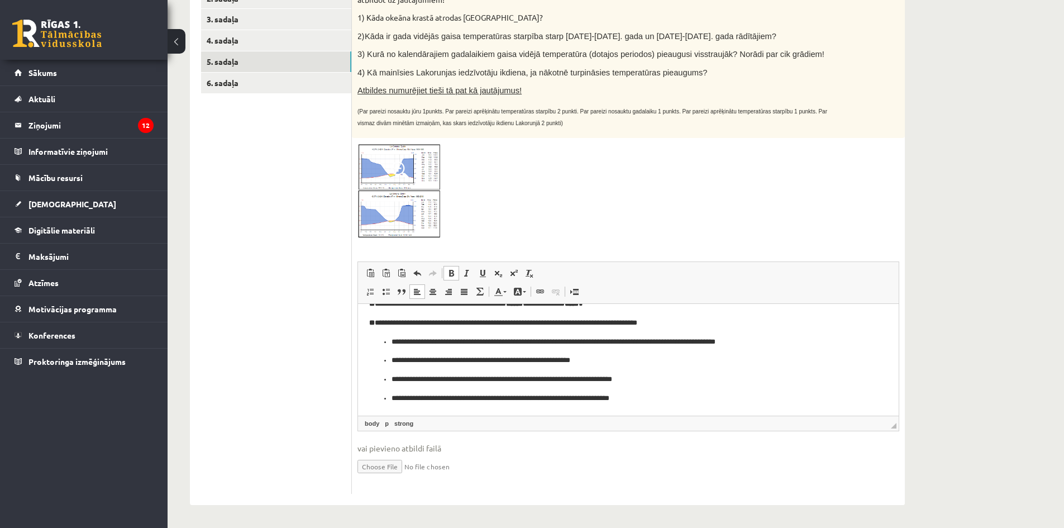
drag, startPoint x: 389, startPoint y: 340, endPoint x: 396, endPoint y: 342, distance: 7.6
click at [390, 340] on ul "**********" at bounding box center [628, 370] width 518 height 68
click at [393, 361] on p "**********" at bounding box center [624, 360] width 465 height 12
click at [393, 381] on p "**********" at bounding box center [624, 379] width 465 height 12
click at [393, 399] on p "**********" at bounding box center [624, 398] width 465 height 12
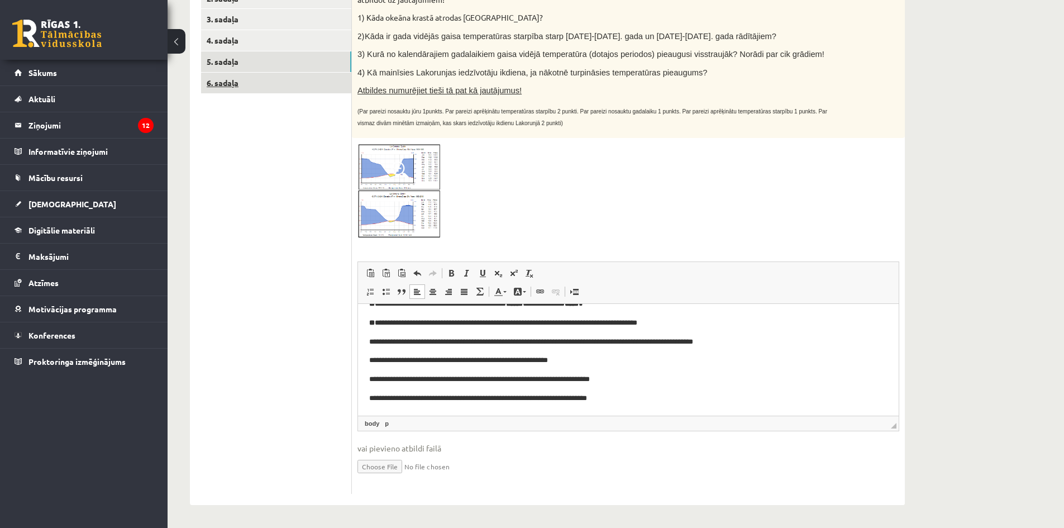
click at [242, 81] on link "6. sadaļa" at bounding box center [276, 83] width 150 height 21
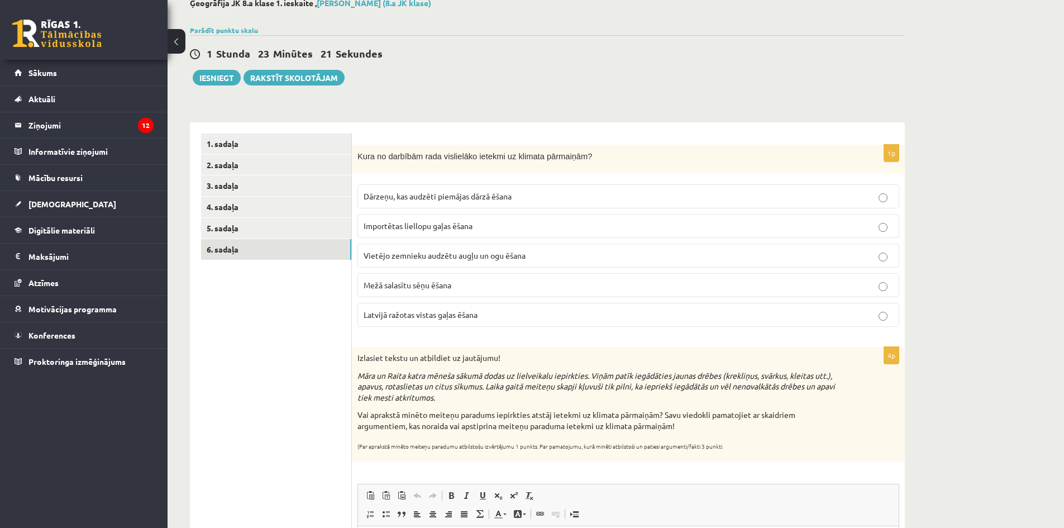
scroll to position [0, 0]
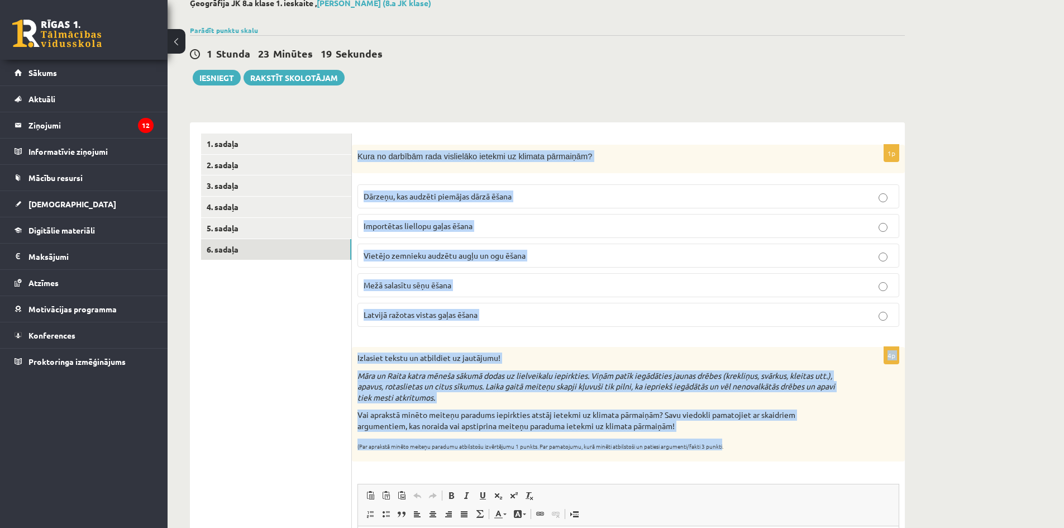
drag, startPoint x: 357, startPoint y: 157, endPoint x: 722, endPoint y: 443, distance: 463.5
click at [722, 443] on form "1p Kura no darbībām rada vislielāko ietekmi uz klimata pārmaiņām? Dārzeņu, kas …" at bounding box center [628, 424] width 531 height 583
copy form "Kura no darbībām rada vislielāko ietekmi uz klimata pārmaiņām? Dārzeņu, kas aud…"
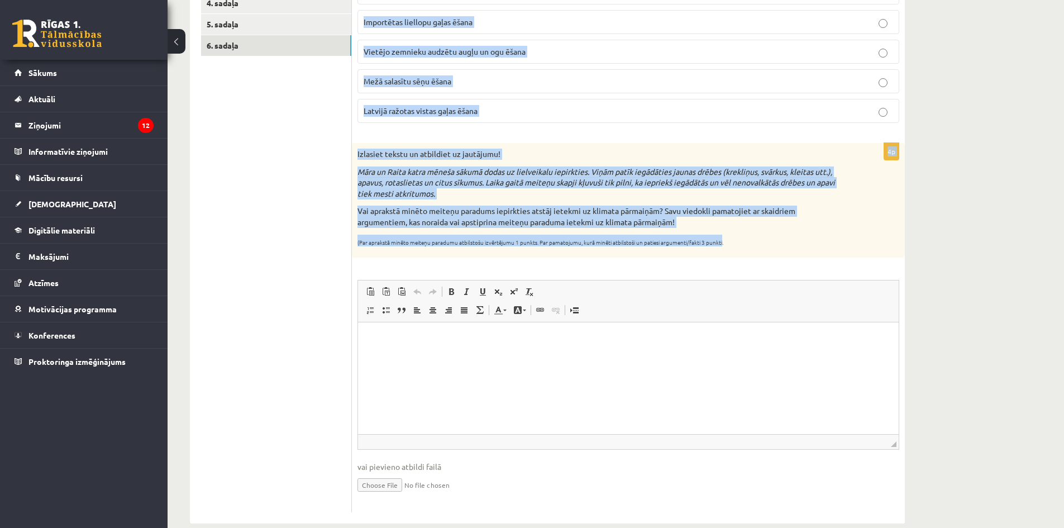
scroll to position [290, 0]
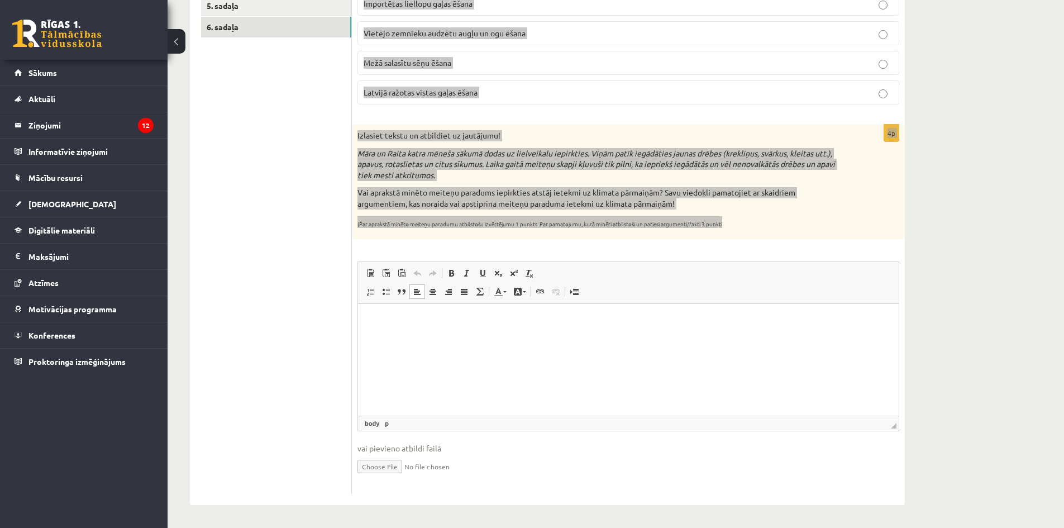
click at [420, 338] on html at bounding box center [628, 321] width 541 height 34
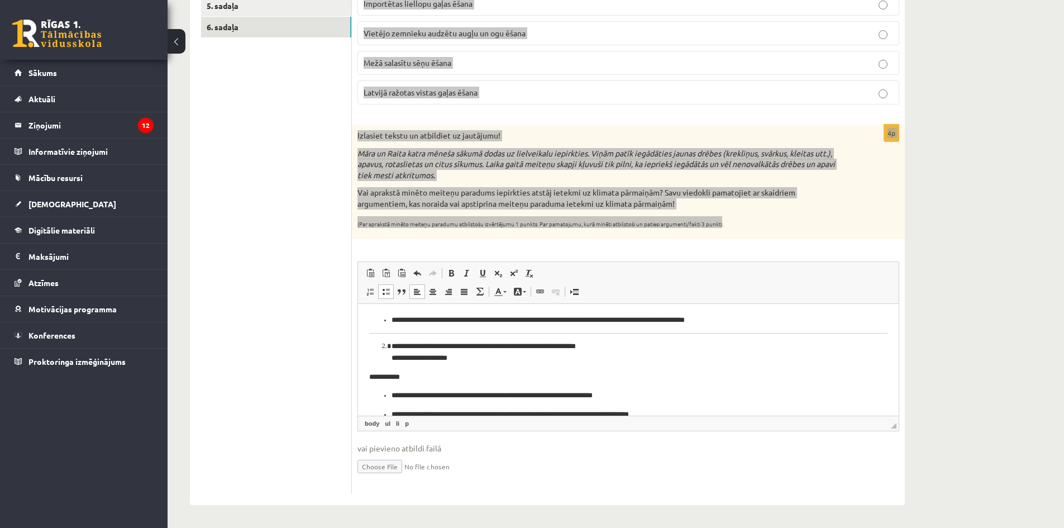
scroll to position [129, 0]
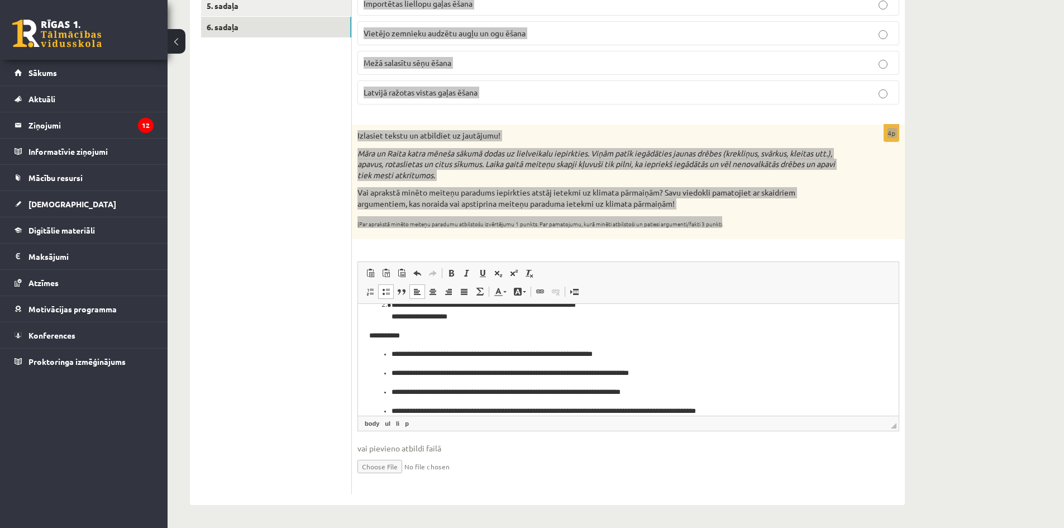
click at [389, 353] on ul "**********" at bounding box center [628, 383] width 518 height 68
click at [392, 374] on p "**********" at bounding box center [624, 374] width 465 height 12
click at [390, 393] on ul "**********" at bounding box center [628, 401] width 518 height 30
click at [392, 410] on p "**********" at bounding box center [624, 411] width 465 height 12
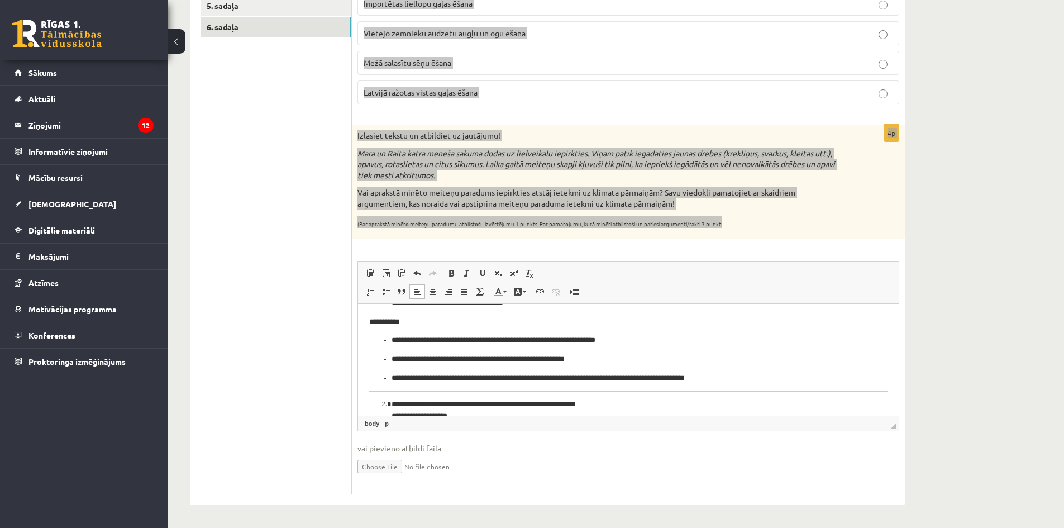
scroll to position [0, 0]
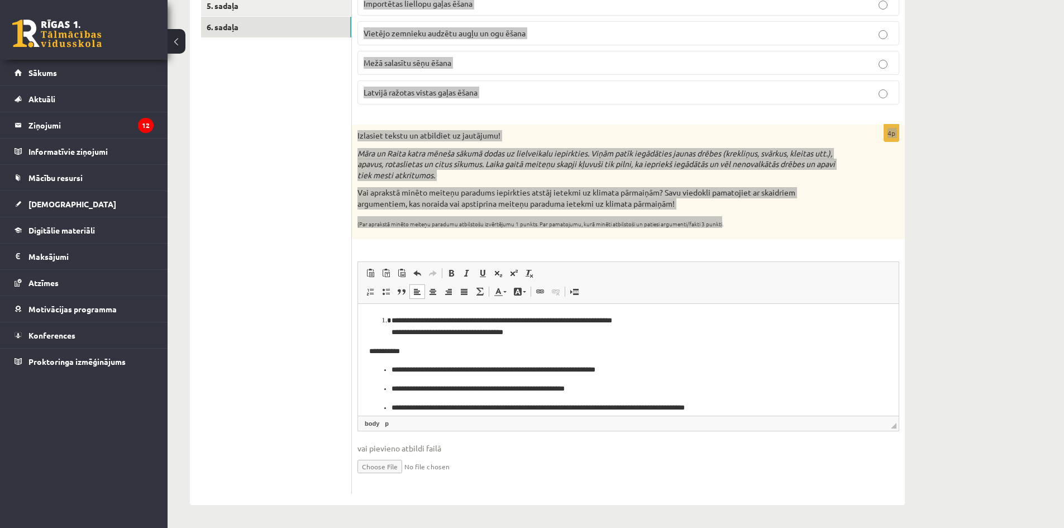
click at [393, 371] on p "**********" at bounding box center [624, 370] width 465 height 12
click at [393, 390] on p "**********" at bounding box center [624, 389] width 465 height 12
click at [391, 405] on ul "**********" at bounding box center [628, 398] width 518 height 30
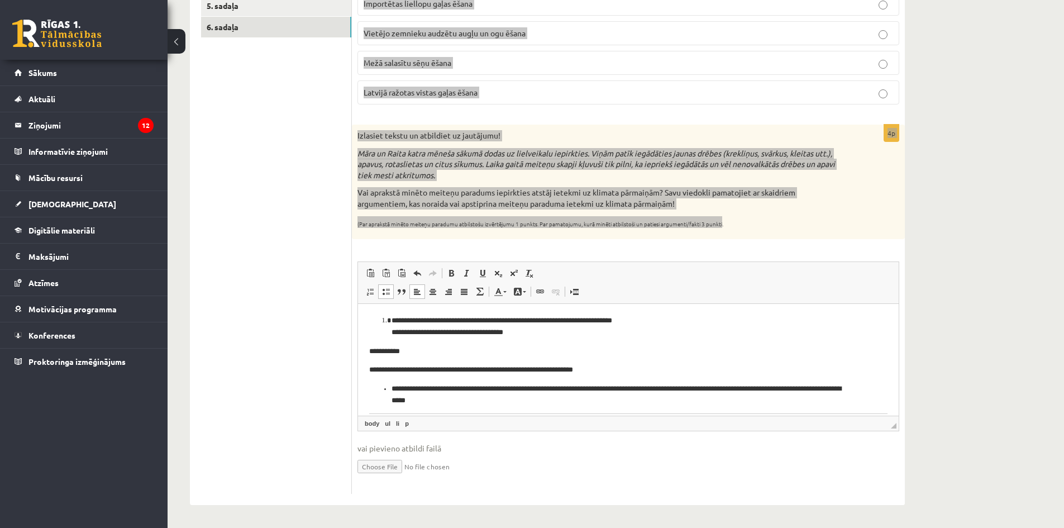
click at [392, 385] on p "**********" at bounding box center [624, 394] width 465 height 23
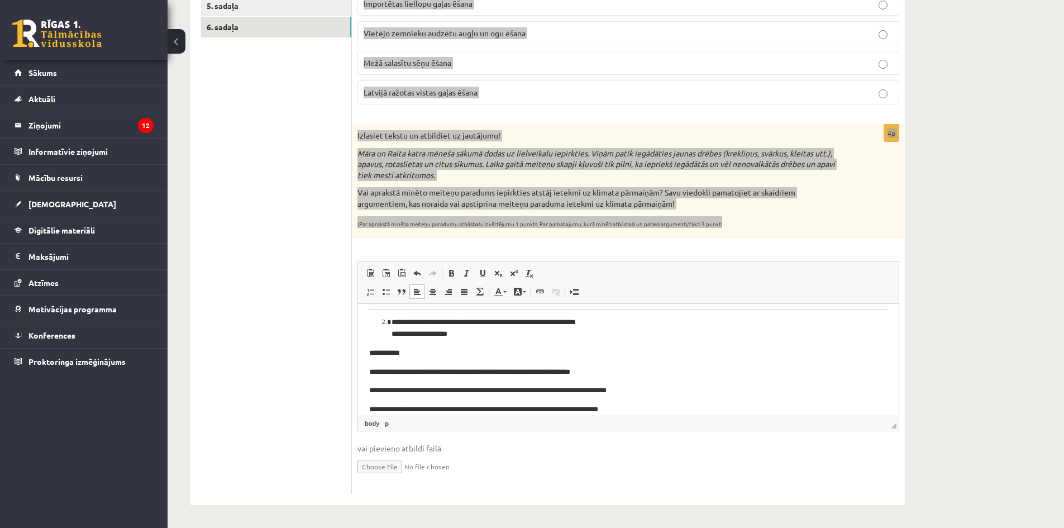
scroll to position [23, 0]
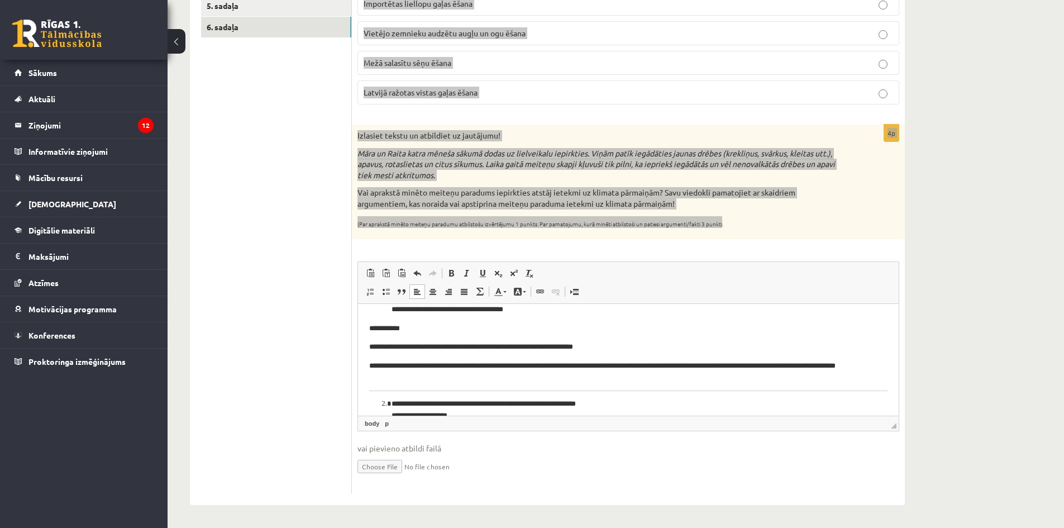
click at [460, 364] on p "**********" at bounding box center [624, 371] width 510 height 23
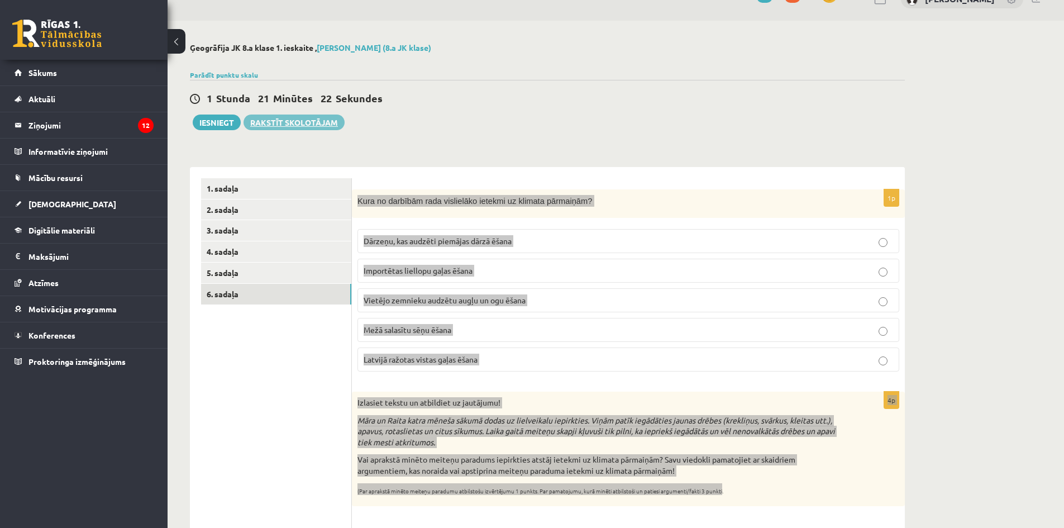
scroll to position [0, 0]
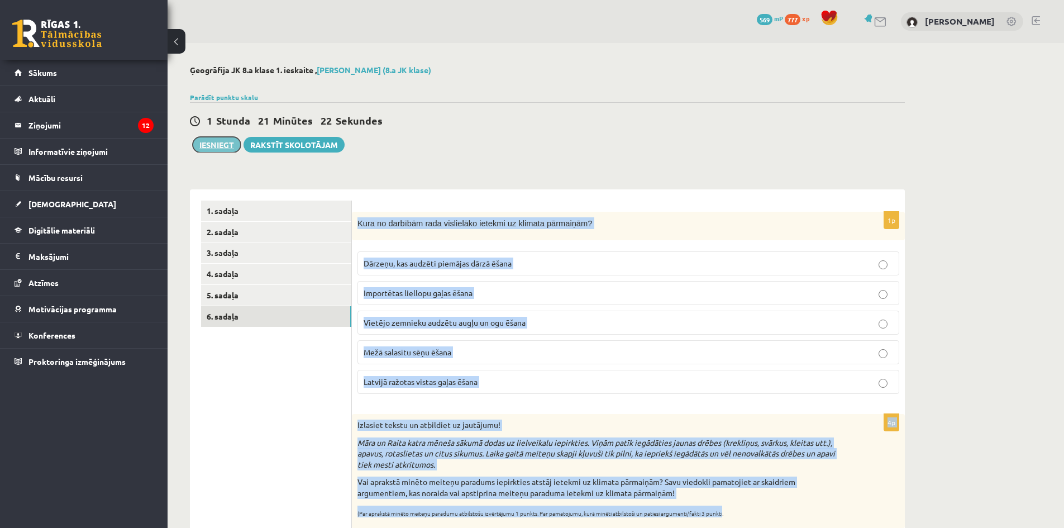
click at [217, 146] on button "Iesniegt" at bounding box center [217, 145] width 48 height 16
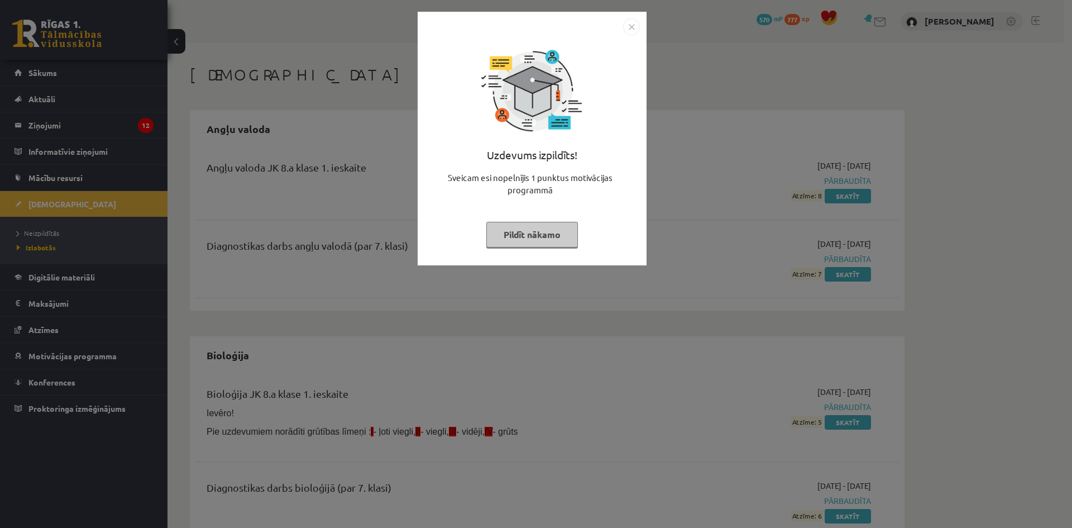
click at [634, 23] on img "Close" at bounding box center [631, 26] width 17 height 17
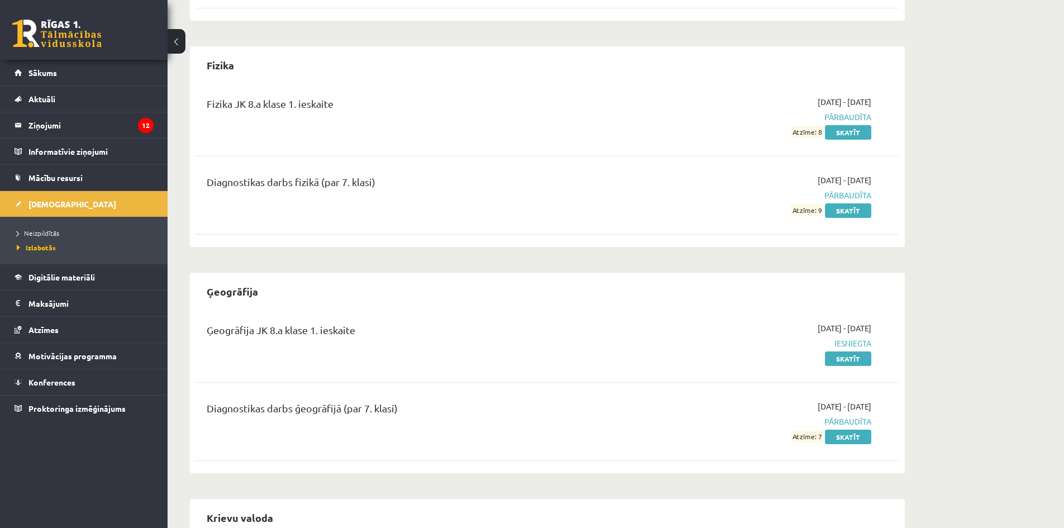
scroll to position [838, 0]
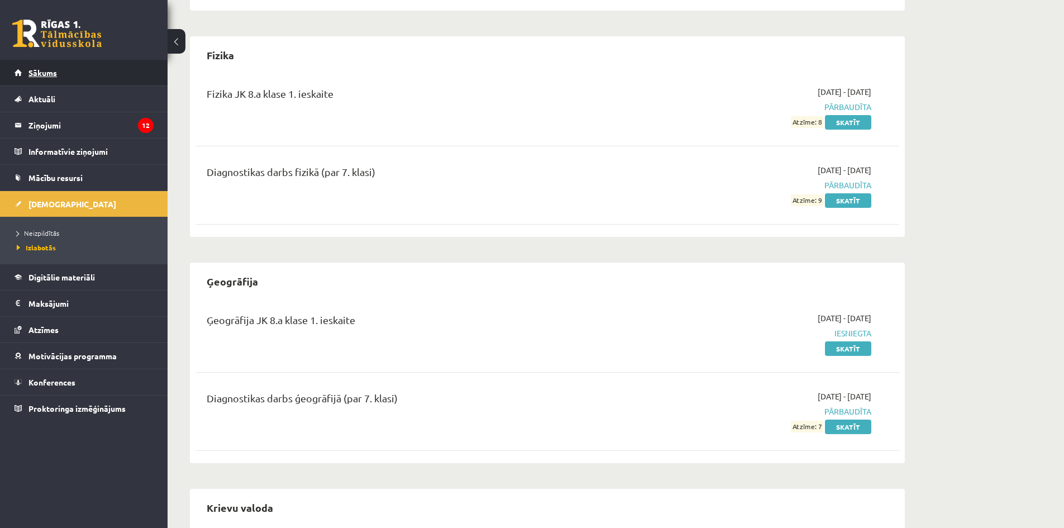
click at [57, 68] on link "Sākums" at bounding box center [84, 73] width 139 height 26
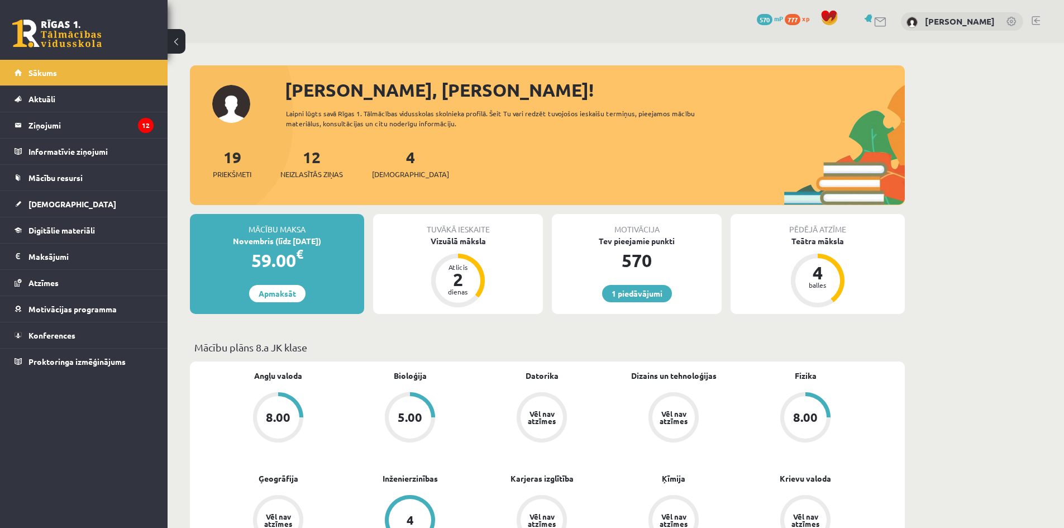
click at [796, 23] on span "777" at bounding box center [793, 19] width 16 height 11
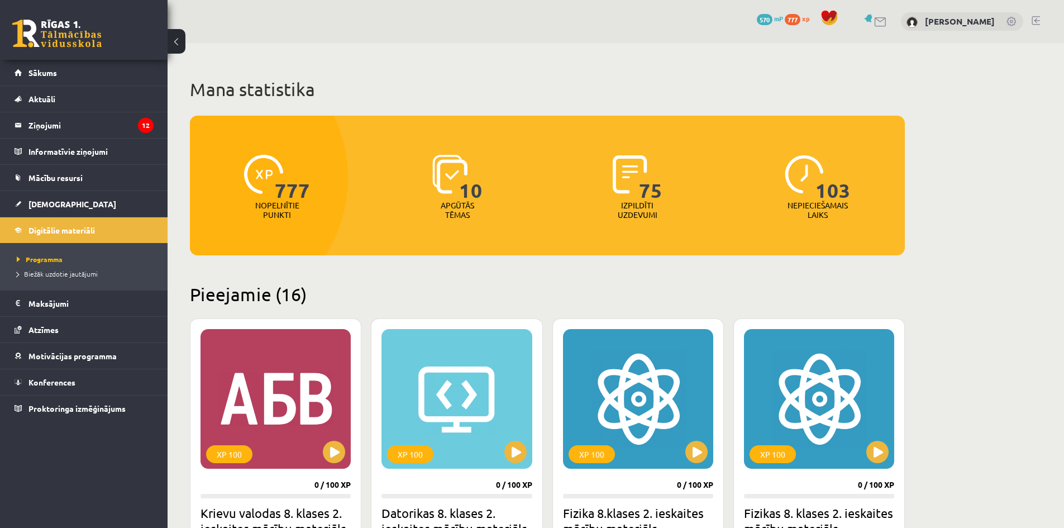
click at [800, 22] on span "777" at bounding box center [793, 19] width 16 height 11
click at [93, 66] on link "Sākums" at bounding box center [84, 73] width 139 height 26
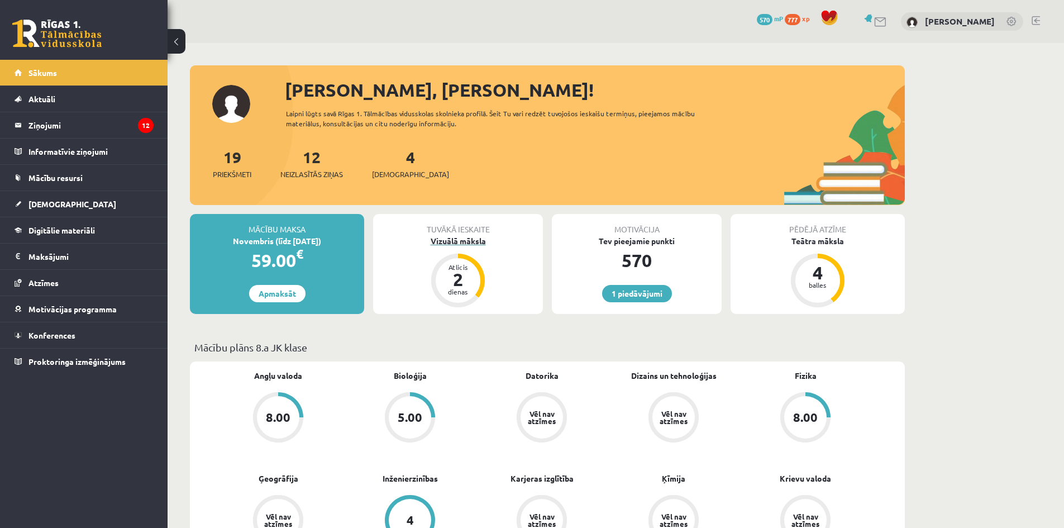
click at [441, 240] on div "Vizuālā māksla" at bounding box center [458, 241] width 170 height 12
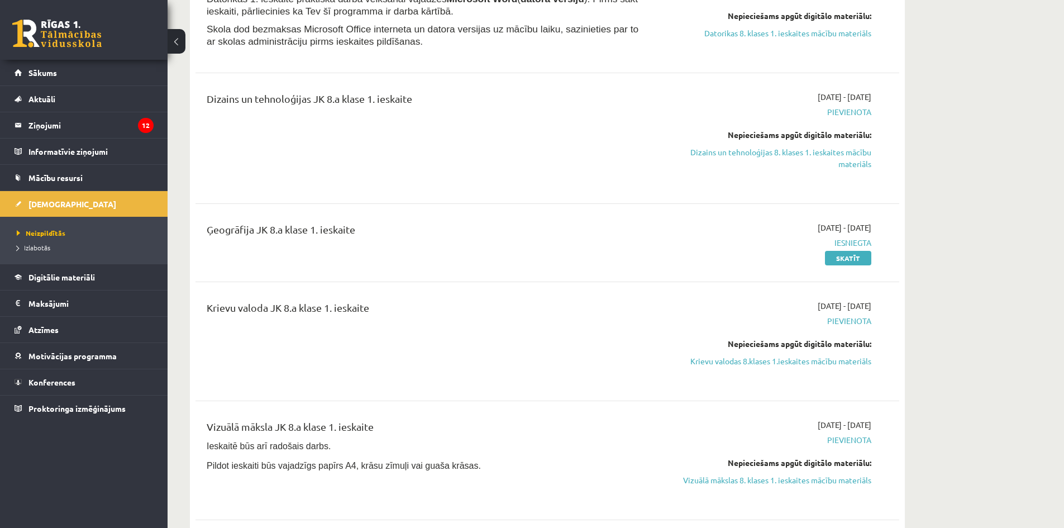
scroll to position [223, 0]
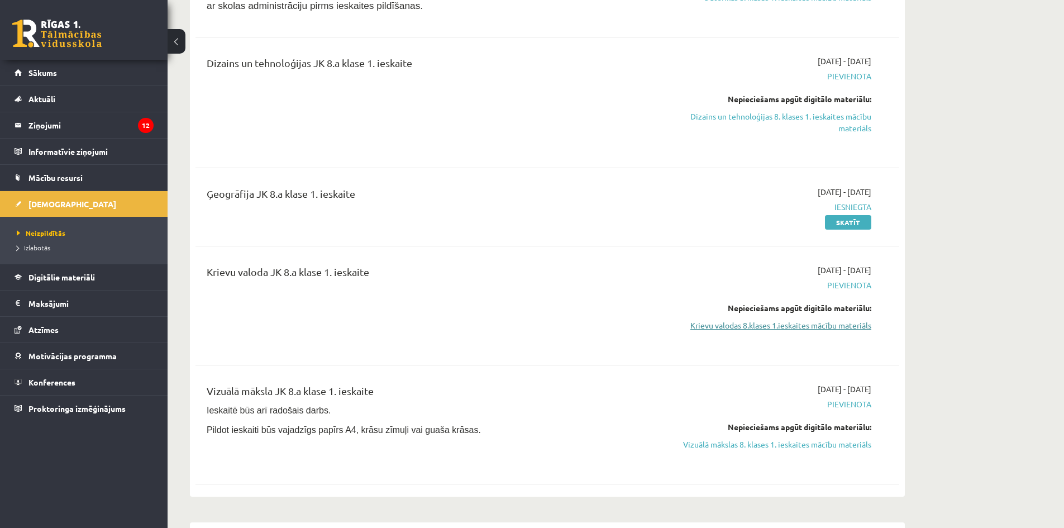
click at [765, 330] on link "Krievu valodas 8.klases 1.ieskaites mācību materiāls" at bounding box center [766, 325] width 211 height 12
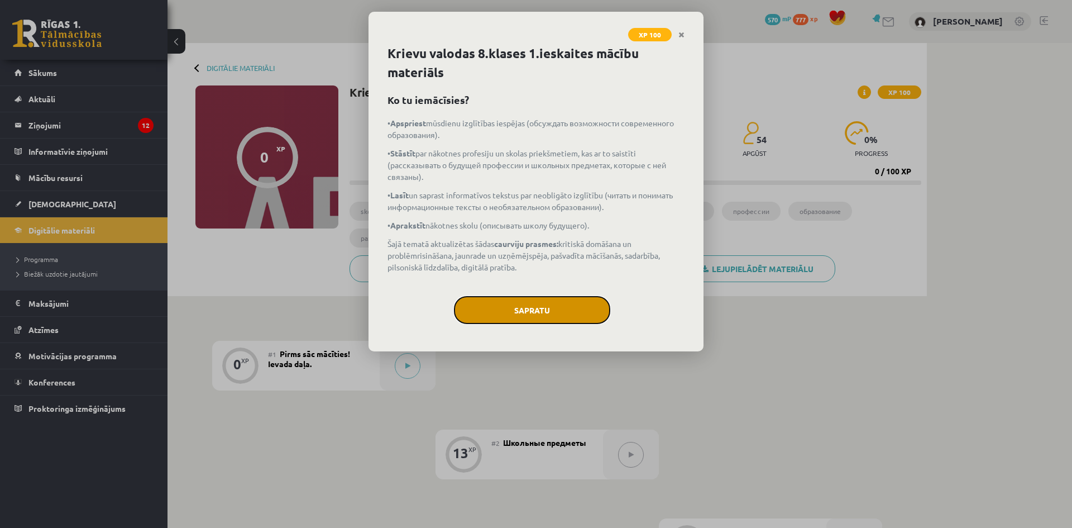
click at [511, 301] on button "Sapratu" at bounding box center [532, 310] width 156 height 28
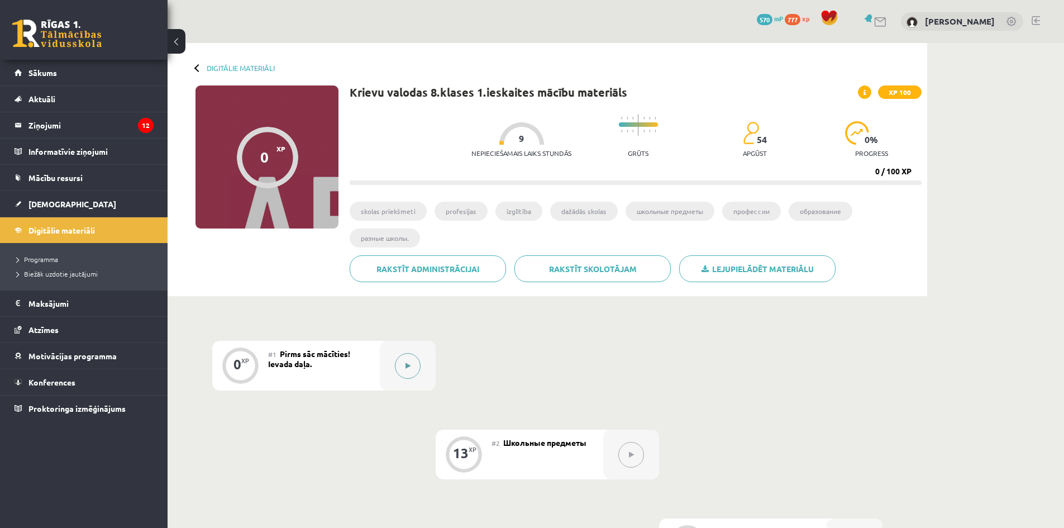
click at [411, 364] on button at bounding box center [408, 366] width 26 height 26
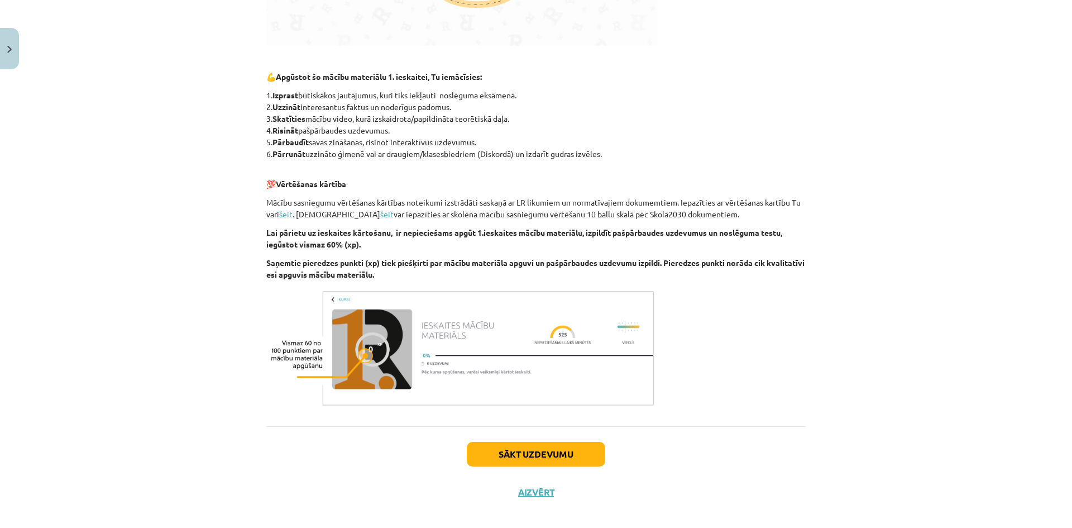
scroll to position [515, 0]
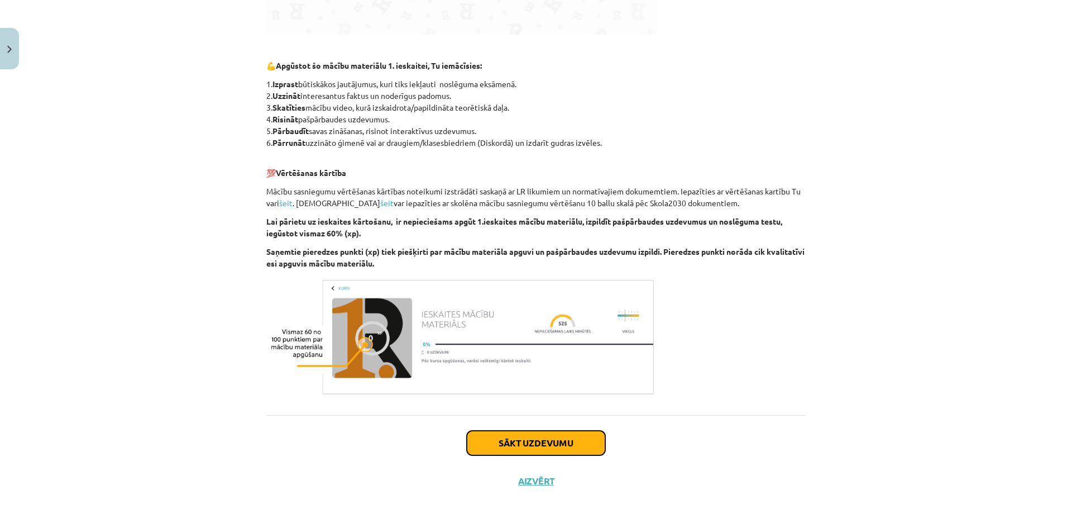
click at [550, 435] on button "Sākt uzdevumu" at bounding box center [536, 443] width 139 height 25
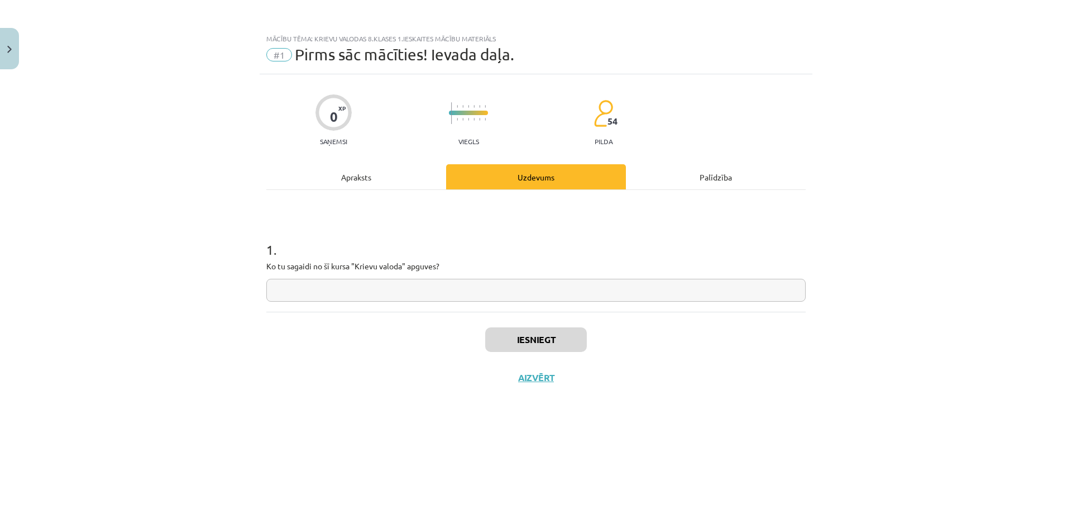
scroll to position [0, 0]
click at [325, 289] on input "text" at bounding box center [536, 290] width 540 height 23
type input "**********"
click at [523, 341] on button "Iesniegt" at bounding box center [536, 339] width 102 height 25
click at [511, 376] on button "Nākamā nodarbība" at bounding box center [535, 385] width 109 height 26
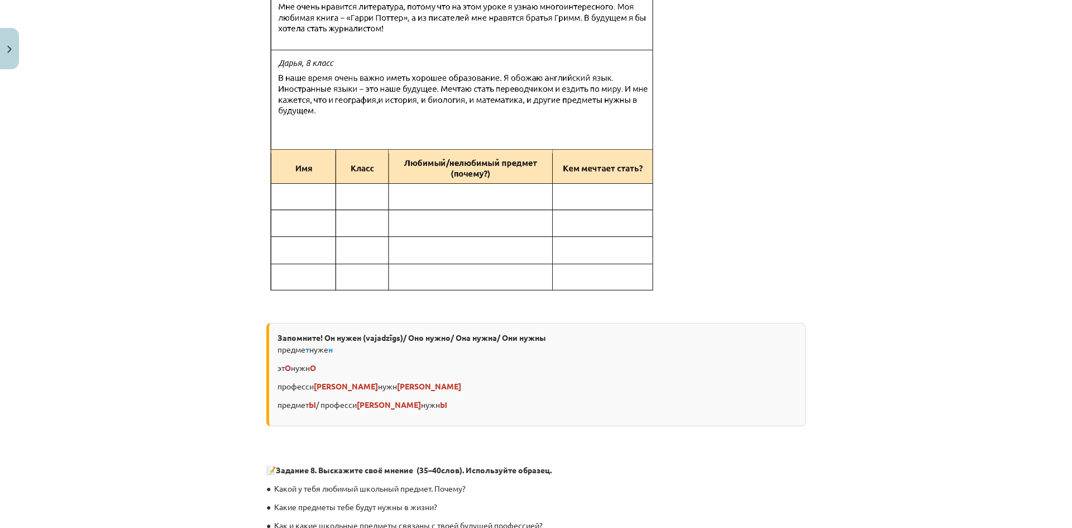
scroll to position [3118, 0]
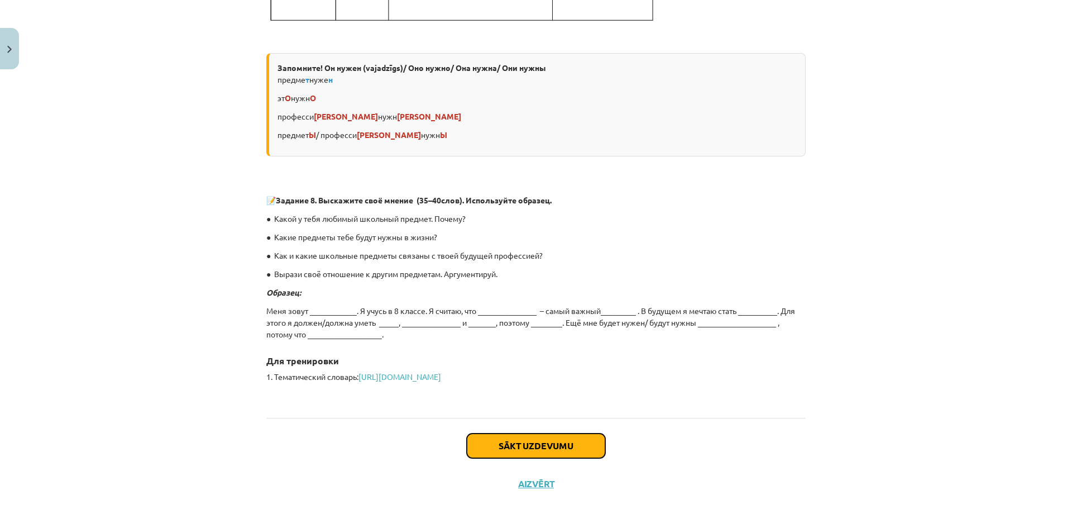
click at [511, 433] on button "Sākt uzdevumu" at bounding box center [536, 445] width 139 height 25
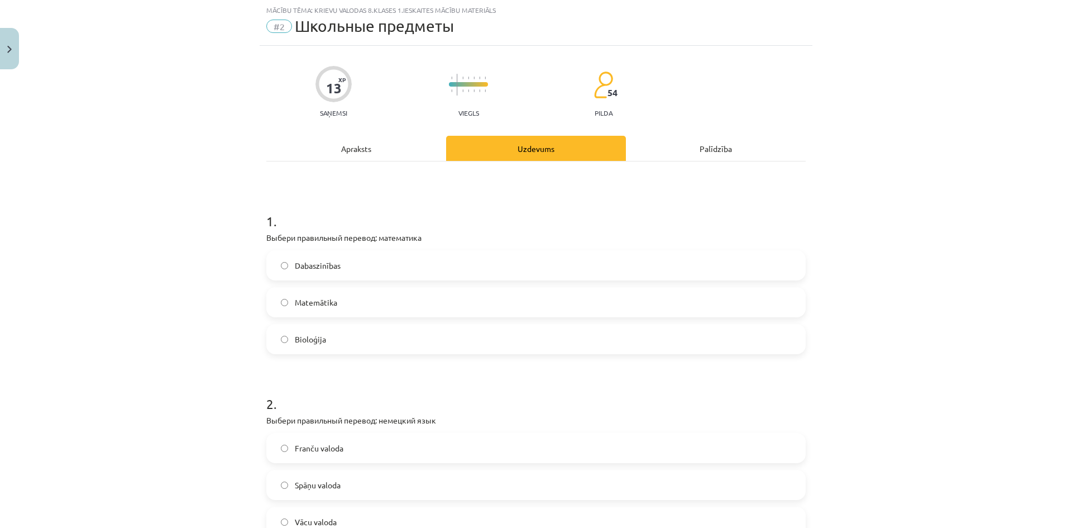
scroll to position [28, 0]
click at [266, 238] on p "Выбери правильный перевод: математика" at bounding box center [536, 238] width 540 height 12
click at [311, 304] on span "Matemātika" at bounding box center [316, 303] width 42 height 12
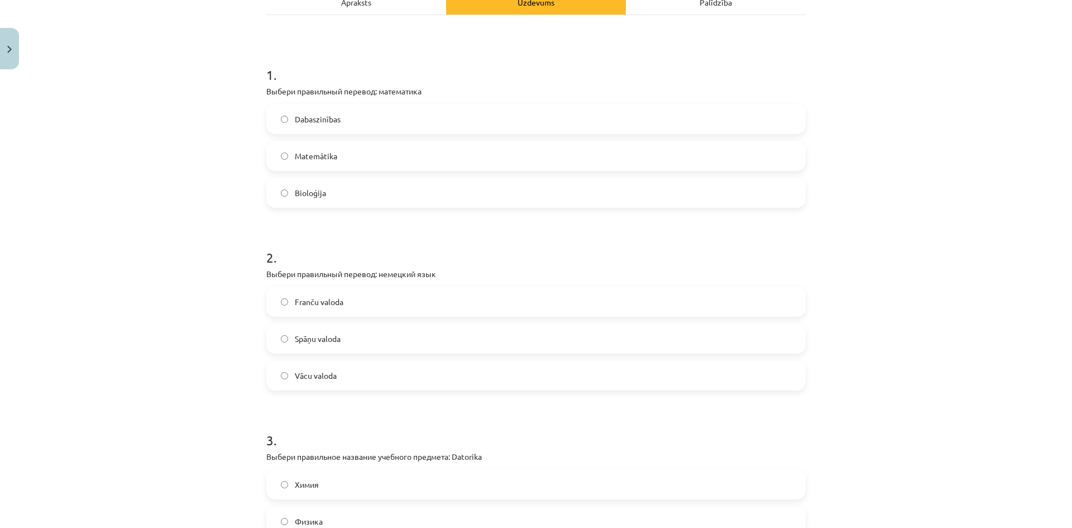
scroll to position [195, 0]
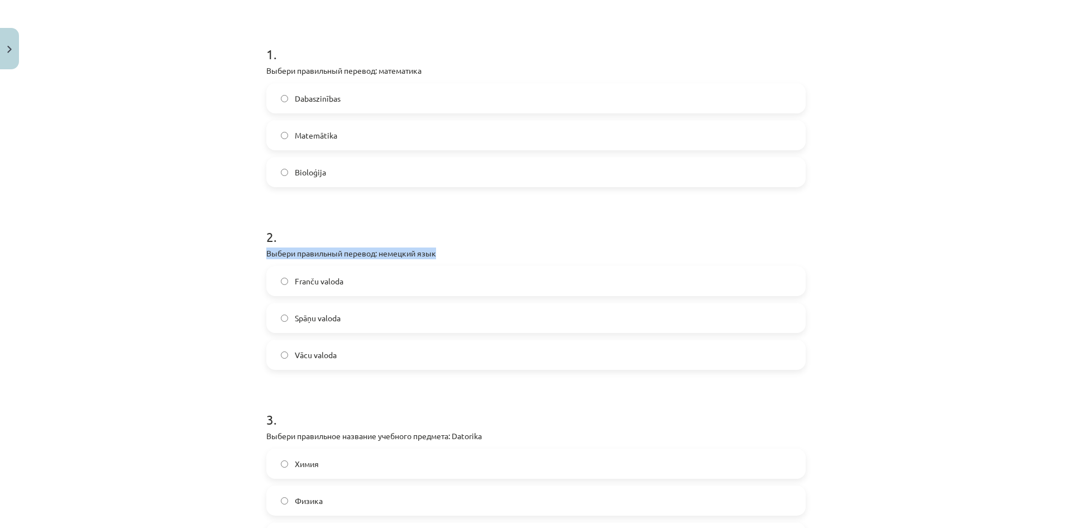
drag, startPoint x: 263, startPoint y: 252, endPoint x: 510, endPoint y: 252, distance: 247.4
click at [510, 252] on p "Выбери правильный перевод: немецкий язык" at bounding box center [536, 253] width 540 height 12
copy p "Выбери правильный перевод: немецкий язык"
drag, startPoint x: 405, startPoint y: 223, endPoint x: 252, endPoint y: 247, distance: 154.9
click at [402, 223] on h1 "2 ." at bounding box center [536, 226] width 540 height 35
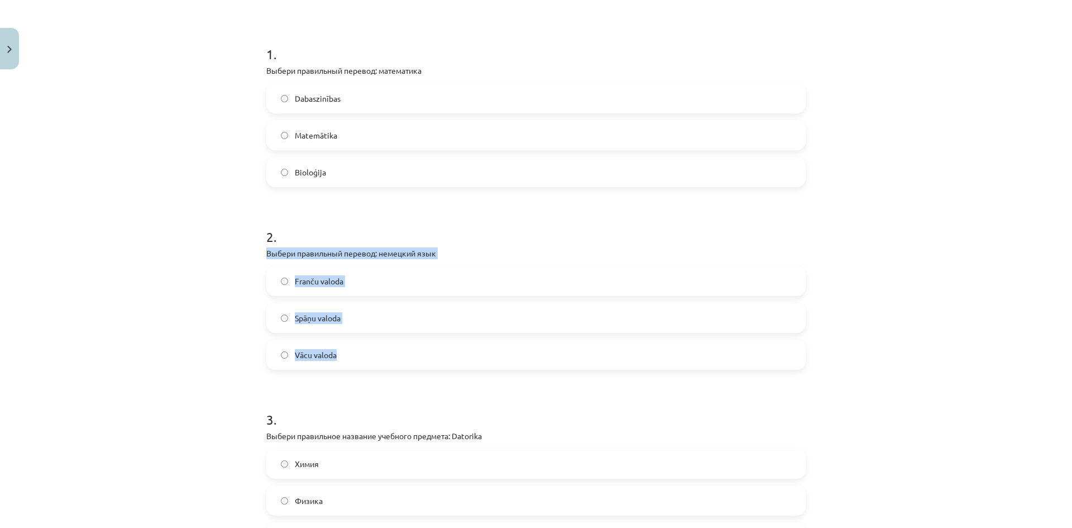
drag, startPoint x: 263, startPoint y: 253, endPoint x: 446, endPoint y: 355, distance: 209.3
click at [446, 355] on div "2 . Выбери правильный перевод: немецкий язык Franču valoda Spāņu valoda Vācu va…" at bounding box center [536, 289] width 540 height 160
copy div "Выбери правильный перевод: немецкий язык Franču valoda Spāņu valoda Vācu valoda"
click at [360, 354] on label "Vācu valoda" at bounding box center [536, 355] width 537 height 28
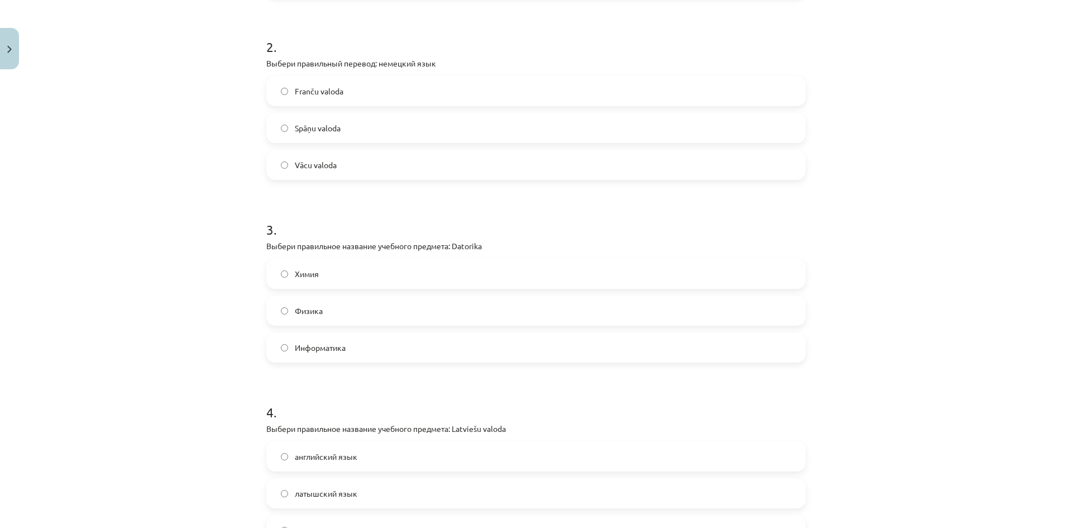
scroll to position [419, 0]
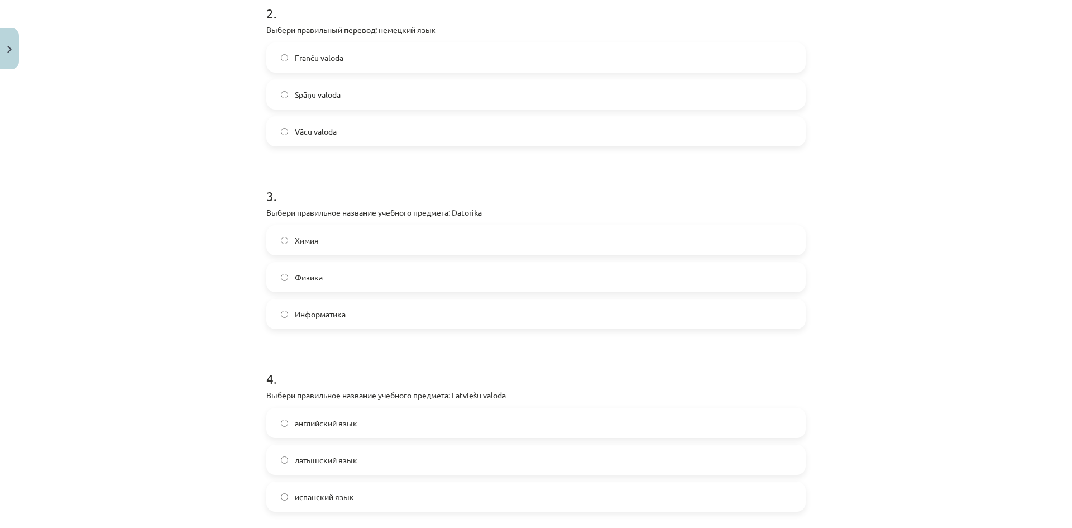
click at [322, 318] on span "Информатика" at bounding box center [320, 314] width 51 height 12
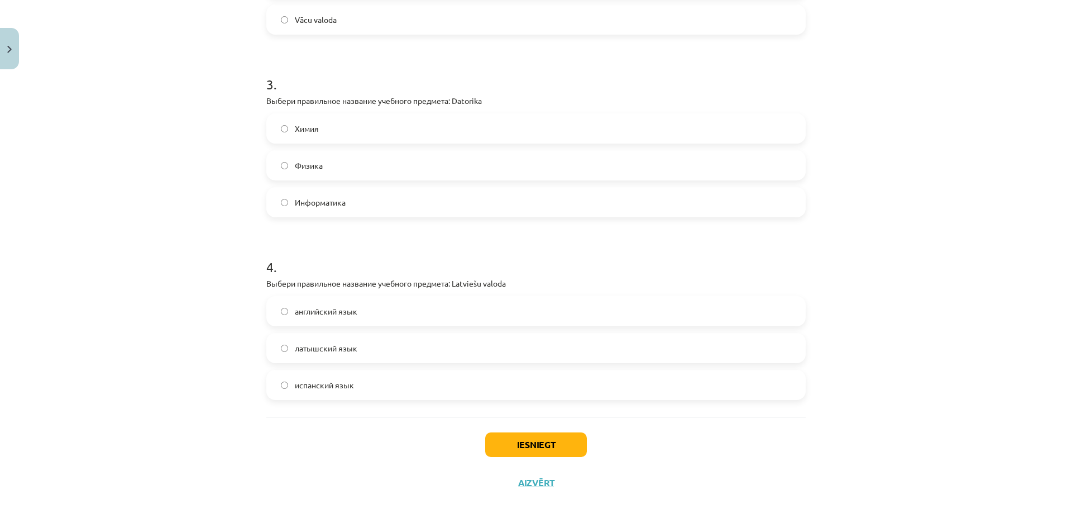
scroll to position [532, 0]
click at [333, 349] on span "латышский язык" at bounding box center [326, 347] width 63 height 12
click at [523, 441] on button "Iesniegt" at bounding box center [536, 443] width 102 height 25
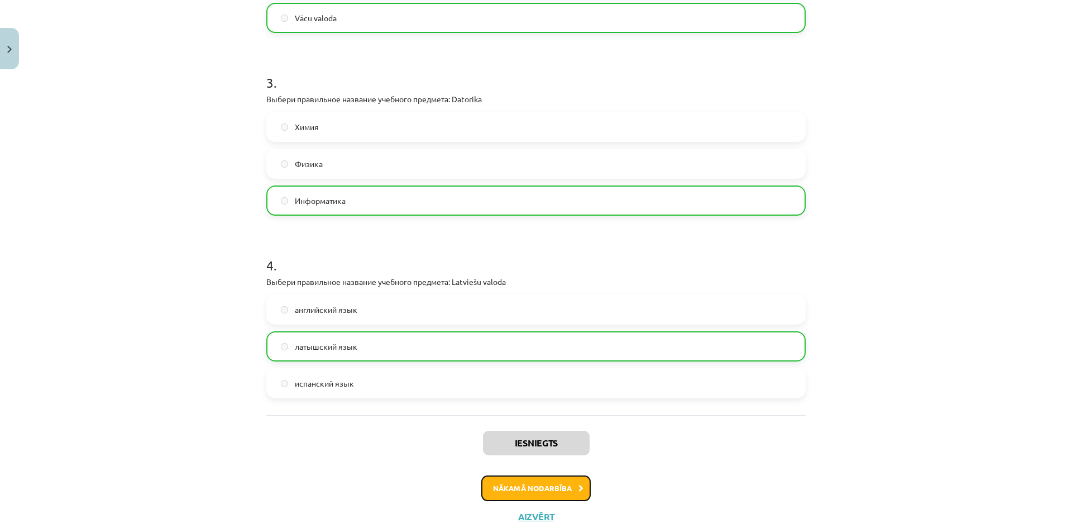
click at [536, 481] on button "Nākamā nodarbība" at bounding box center [535, 488] width 109 height 26
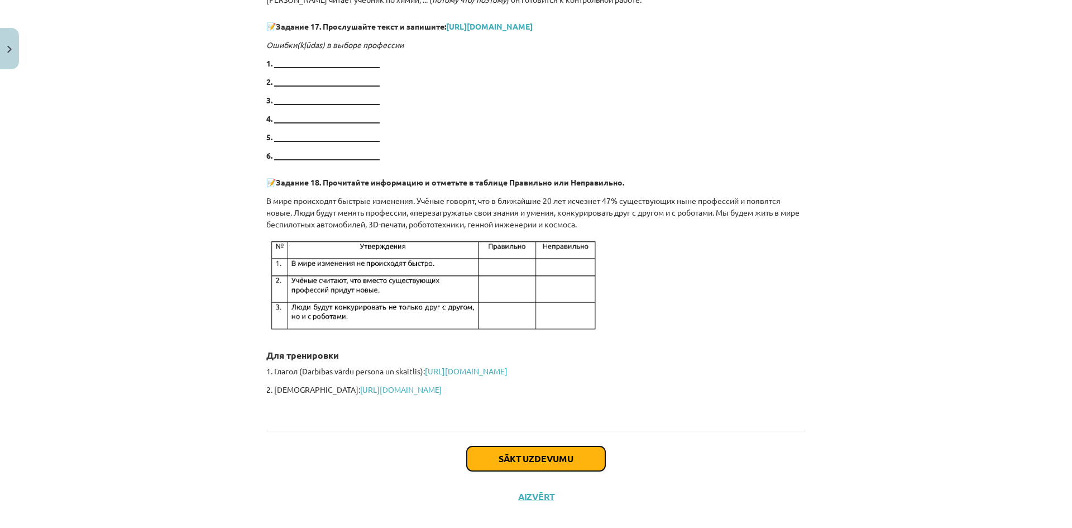
click at [519, 446] on button "Sākt uzdevumu" at bounding box center [536, 458] width 139 height 25
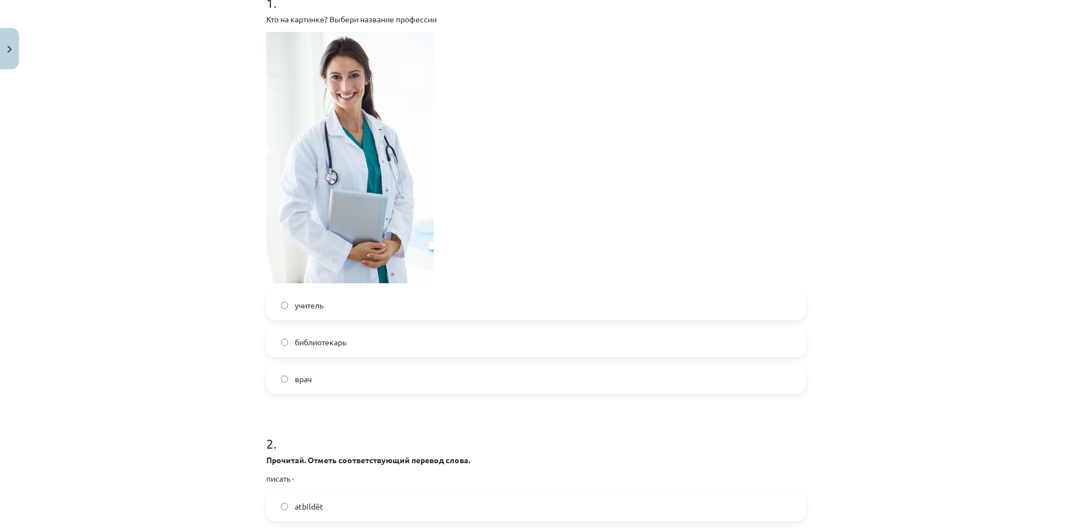
scroll to position [251, 0]
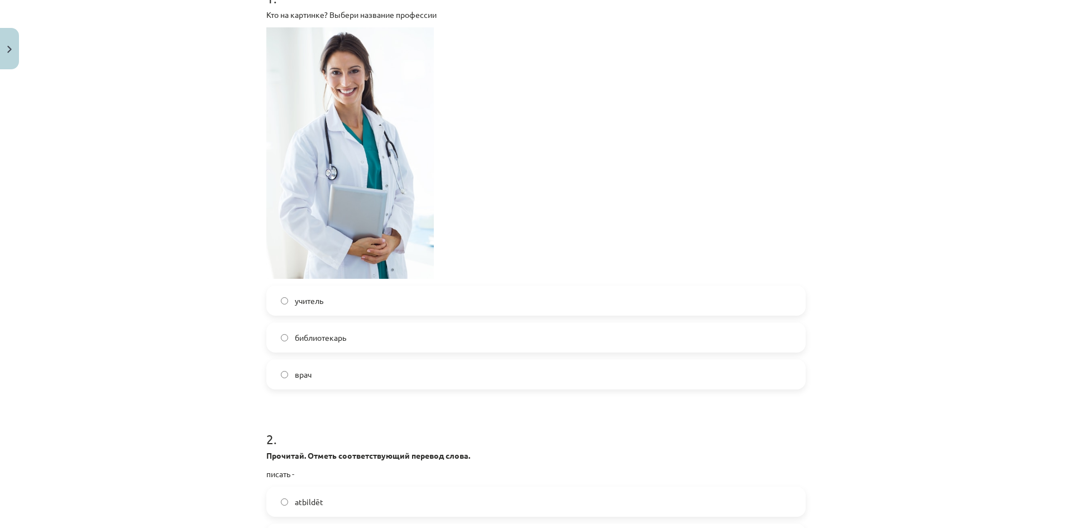
click at [346, 376] on label "врач" at bounding box center [536, 374] width 537 height 28
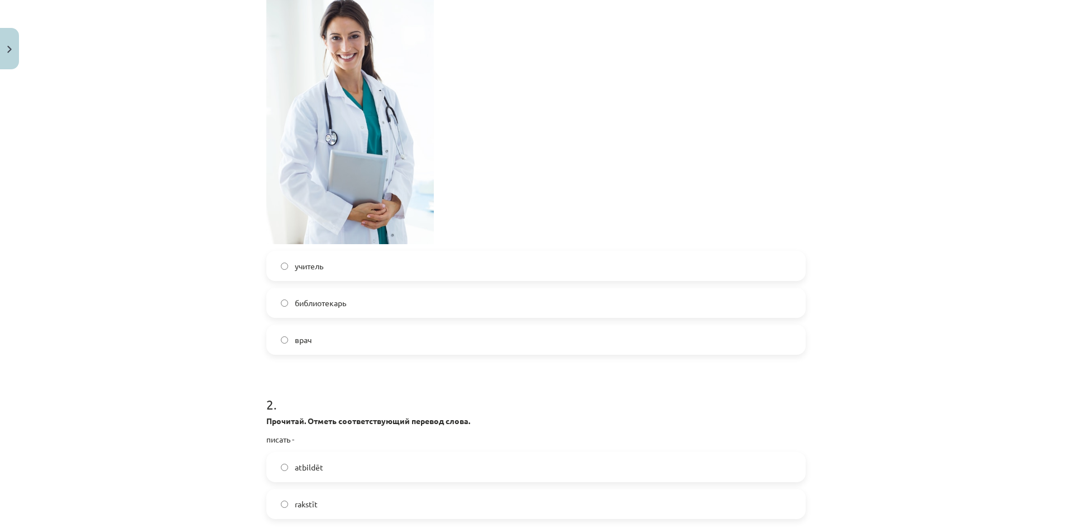
scroll to position [419, 0]
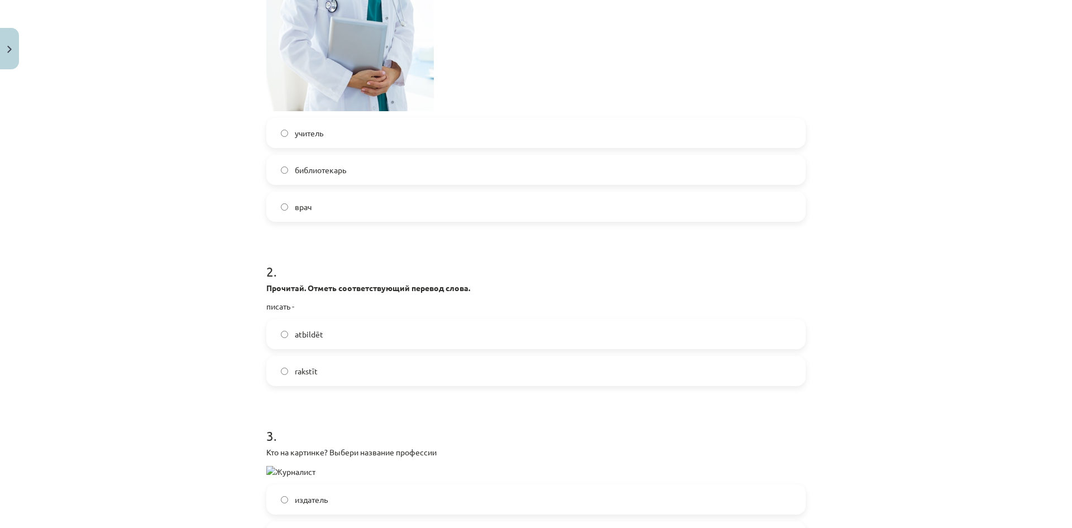
click at [328, 369] on label "rakstīt" at bounding box center [536, 371] width 537 height 28
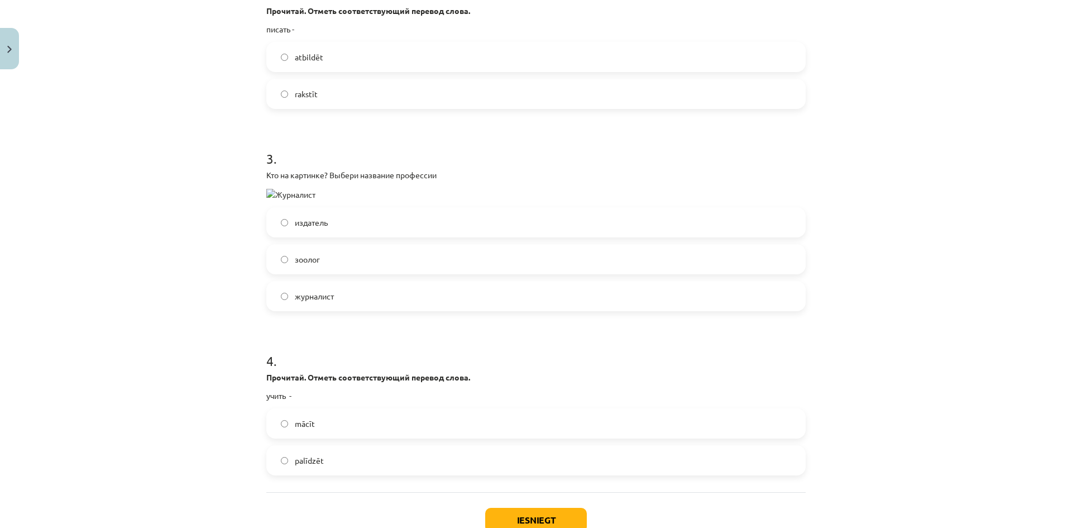
scroll to position [698, 0]
click at [266, 190] on img at bounding box center [290, 193] width 49 height 12
drag, startPoint x: 269, startPoint y: 190, endPoint x: 314, endPoint y: 194, distance: 46.0
click at [307, 194] on img at bounding box center [290, 193] width 49 height 12
click at [320, 306] on label "журналист" at bounding box center [536, 294] width 537 height 28
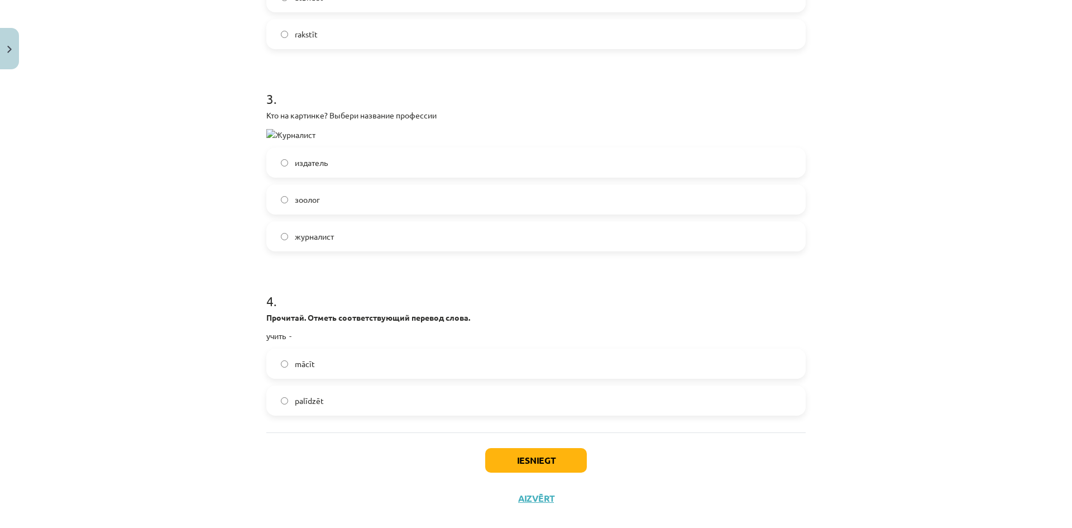
scroll to position [772, 0]
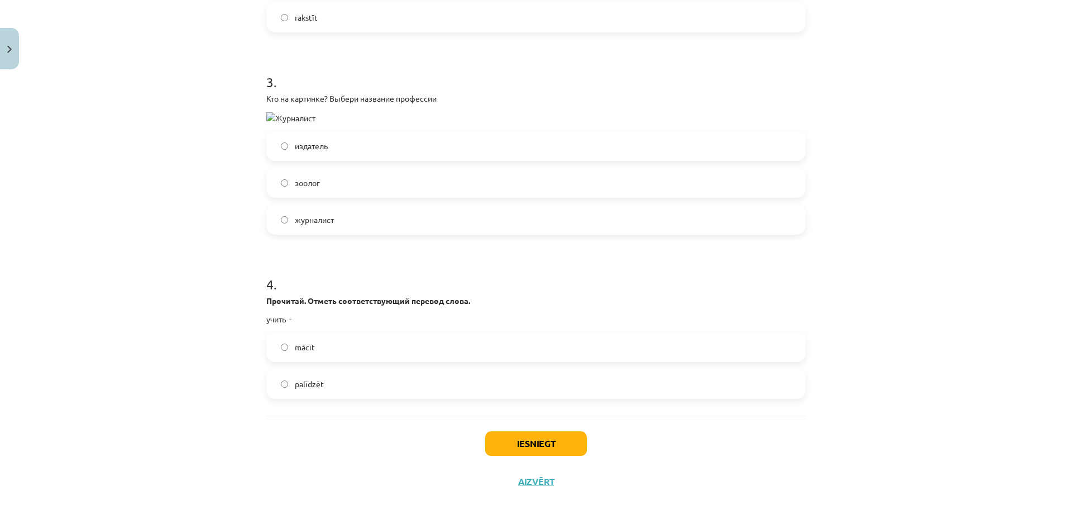
click at [309, 350] on span "mācīt" at bounding box center [305, 347] width 20 height 12
click at [544, 449] on button "Iesniegt" at bounding box center [536, 443] width 102 height 25
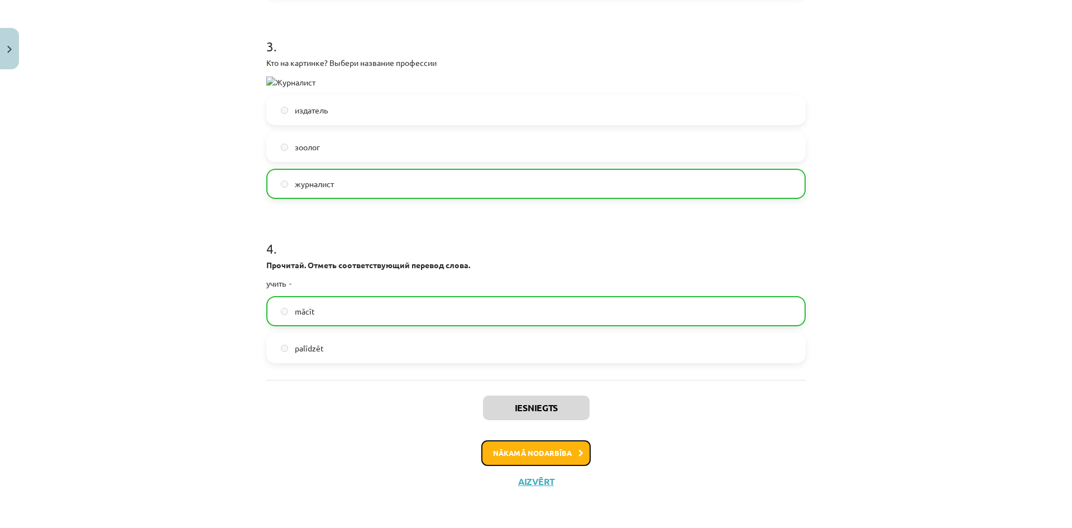
click at [530, 454] on button "Nākamā nodarbība" at bounding box center [535, 453] width 109 height 26
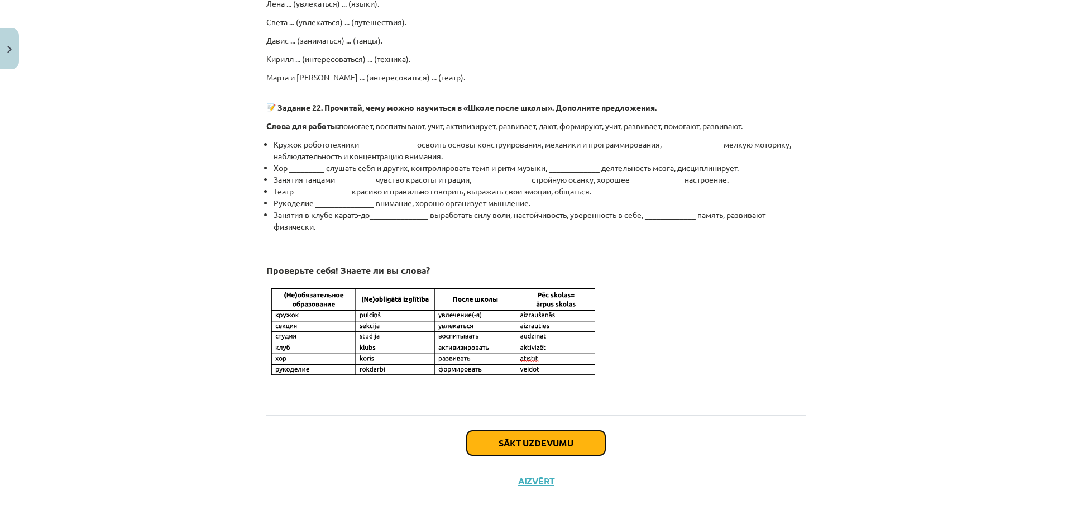
click at [553, 435] on button "Sākt uzdevumu" at bounding box center [536, 443] width 139 height 25
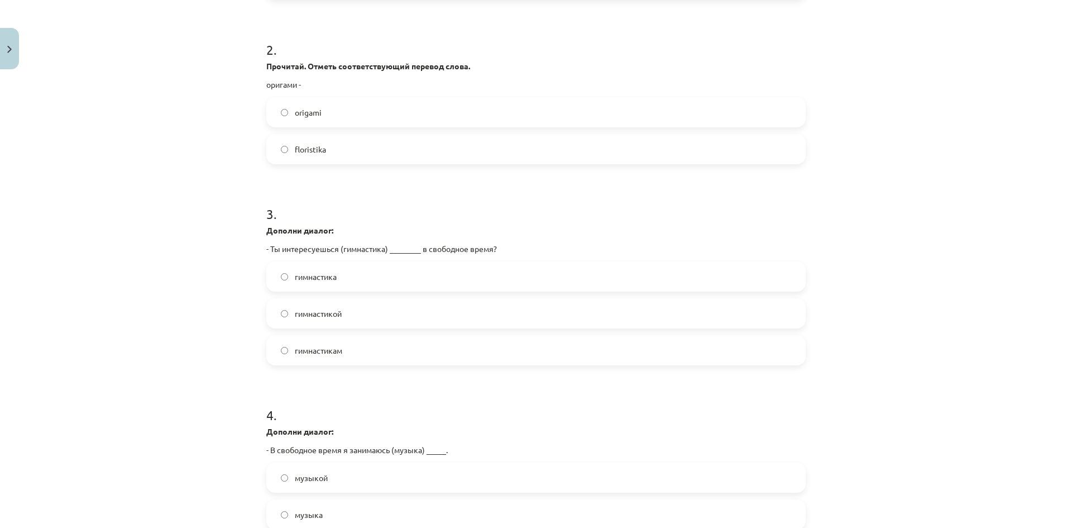
scroll to position [532, 0]
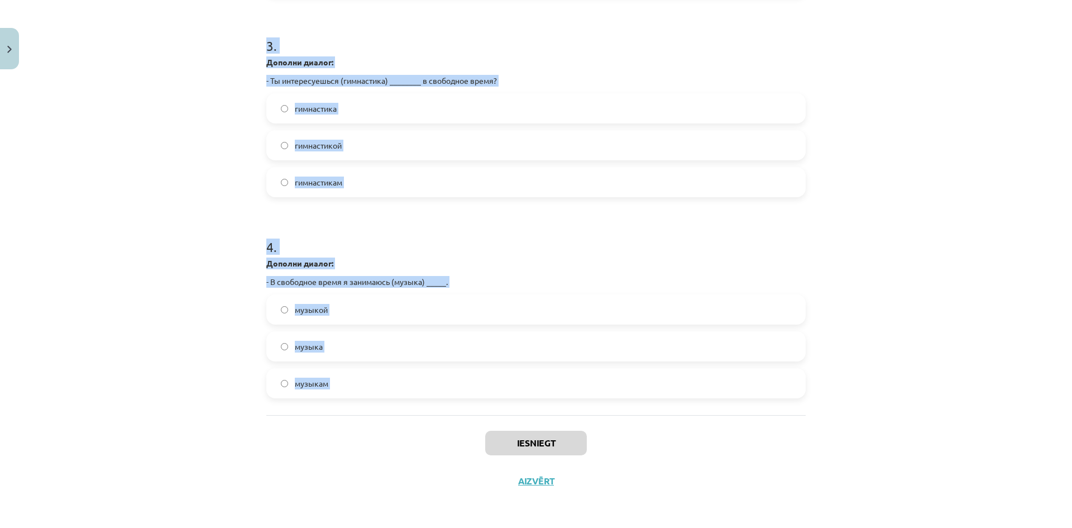
drag, startPoint x: 265, startPoint y: 167, endPoint x: 462, endPoint y: 418, distance: 319.4
click at [462, 418] on div "12 XP Saņemsi Viegls 54 pilda Apraksts Uzdevums Palīdzība 1 . Прочитай. Отметь …" at bounding box center [536, 21] width 553 height 958
copy form "1 . Прочитай. Отметь соответствующий перевод слова. садоводство - dārzkopība fo…"
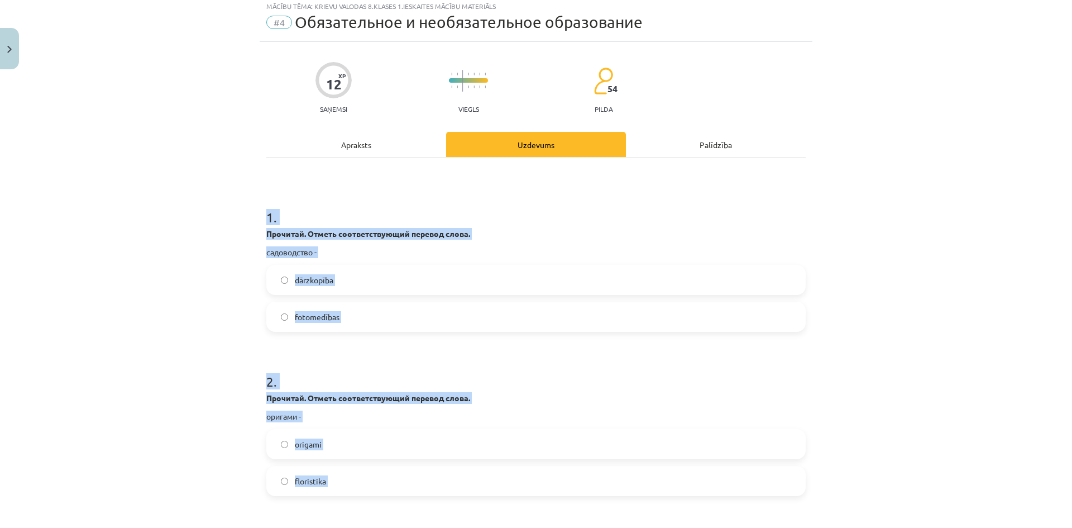
scroll to position [30, 0]
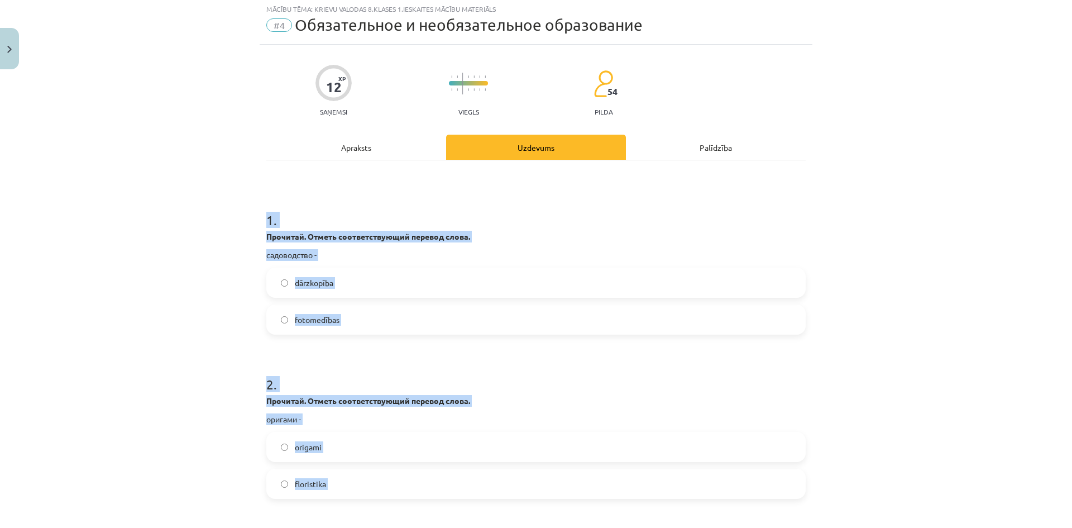
click at [156, 295] on div "Mācību tēma: Krievu valodas 8.klases 1.ieskaites mācību materiāls #4 Обязательн…" at bounding box center [536, 264] width 1072 height 528
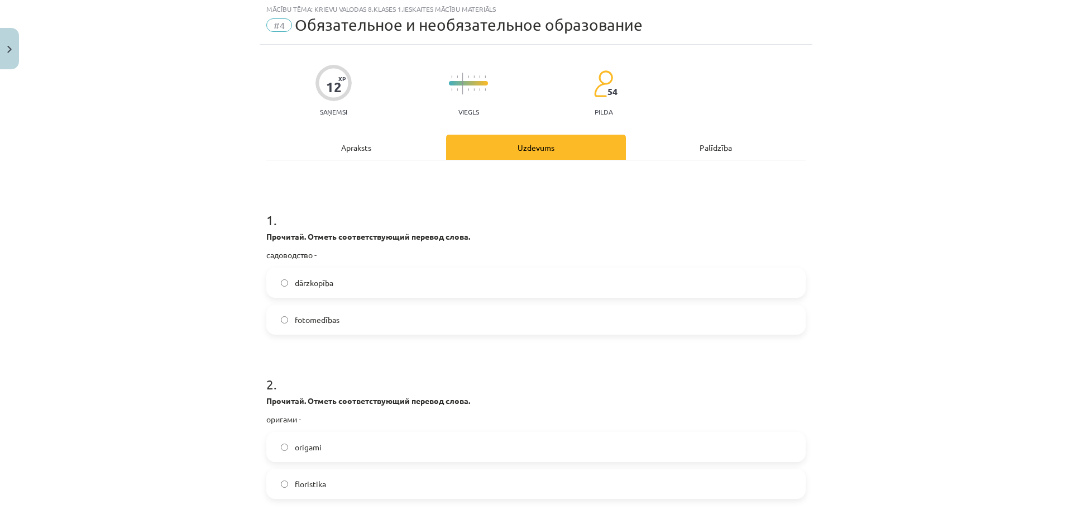
click at [328, 450] on label "origami" at bounding box center [536, 447] width 537 height 28
click at [340, 278] on label "dārzkopība" at bounding box center [536, 283] width 537 height 28
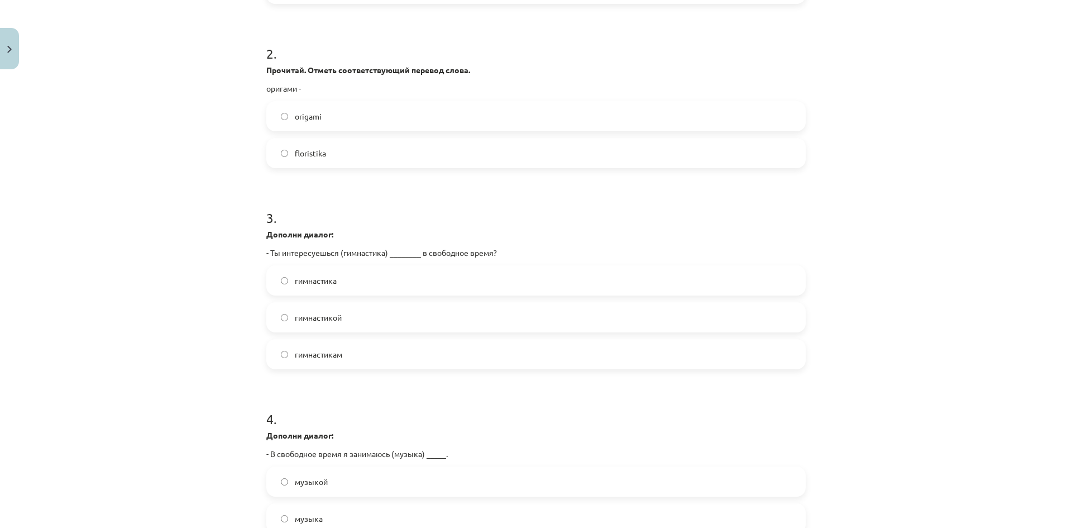
scroll to position [365, 0]
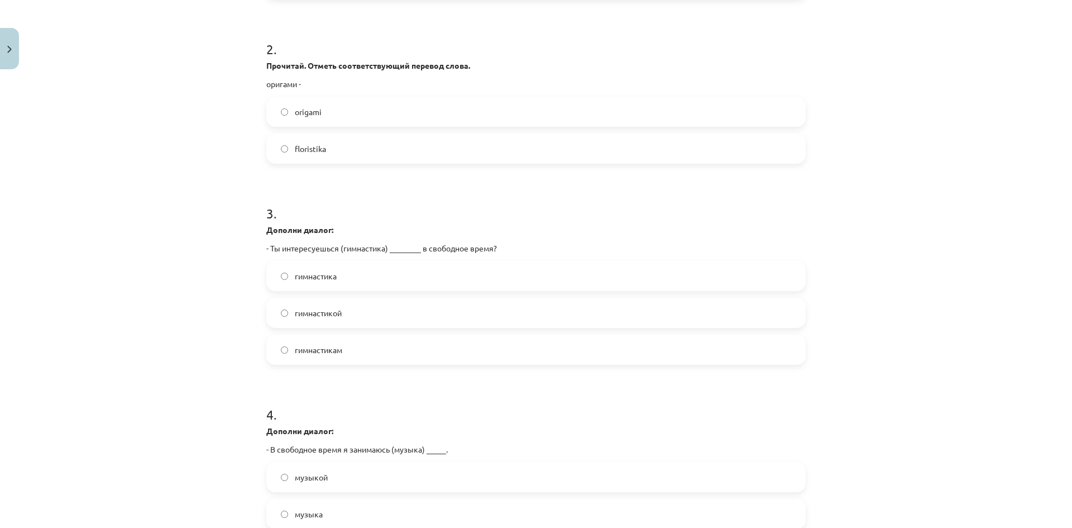
click at [335, 312] on span "гимнастикой" at bounding box center [318, 313] width 47 height 12
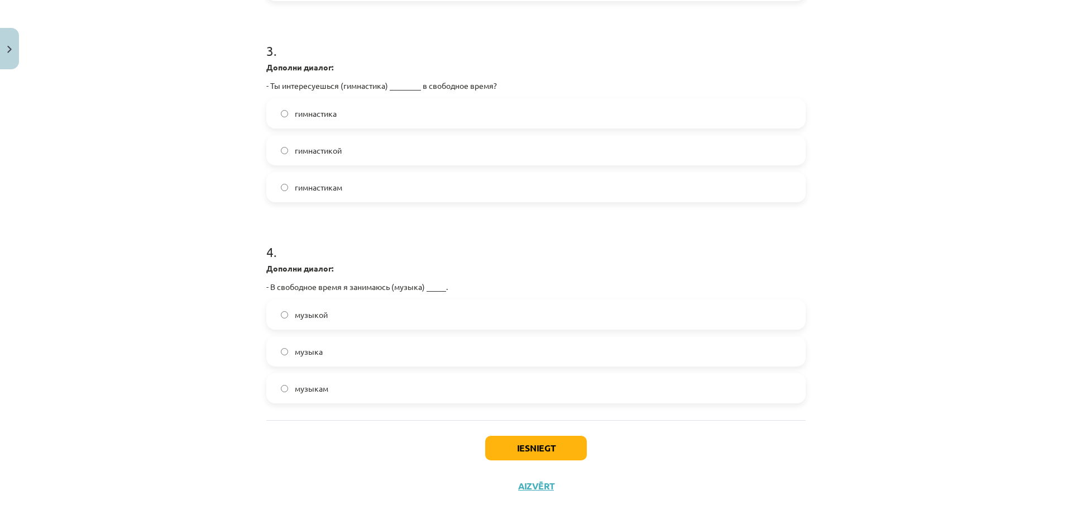
scroll to position [532, 0]
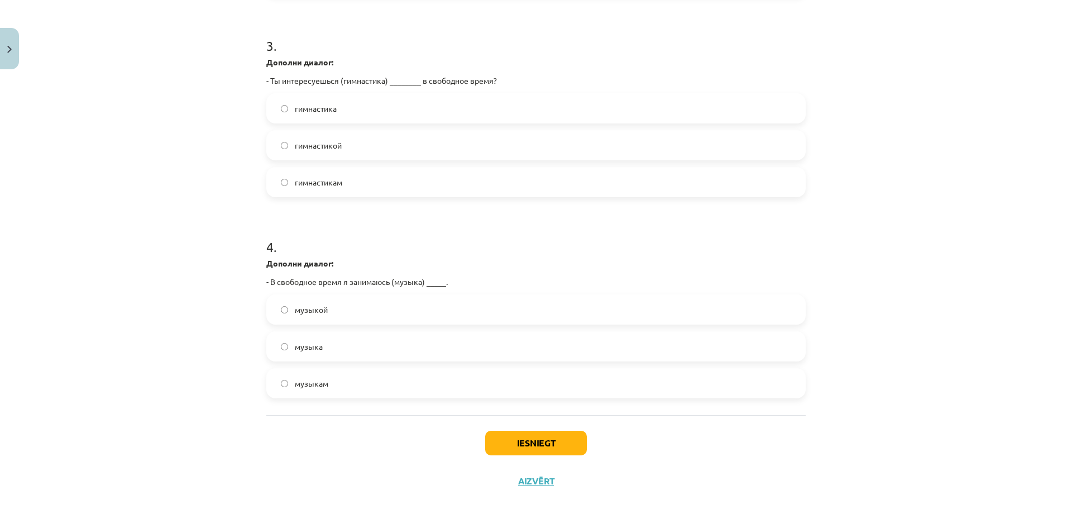
click at [336, 306] on label "музыкой" at bounding box center [536, 309] width 537 height 28
click at [523, 436] on button "Iesniegt" at bounding box center [536, 443] width 102 height 25
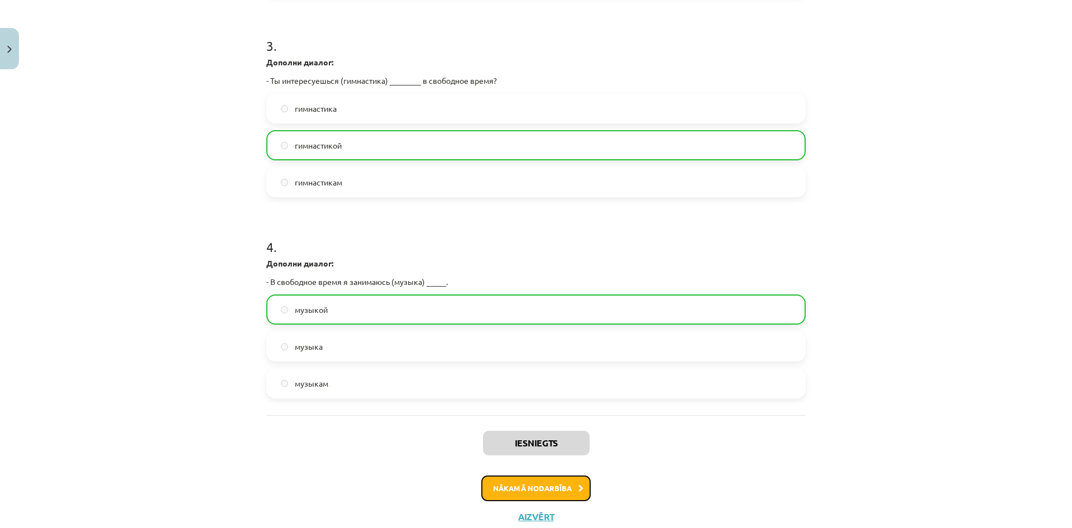
click at [556, 480] on button "Nākamā nodarbība" at bounding box center [535, 488] width 109 height 26
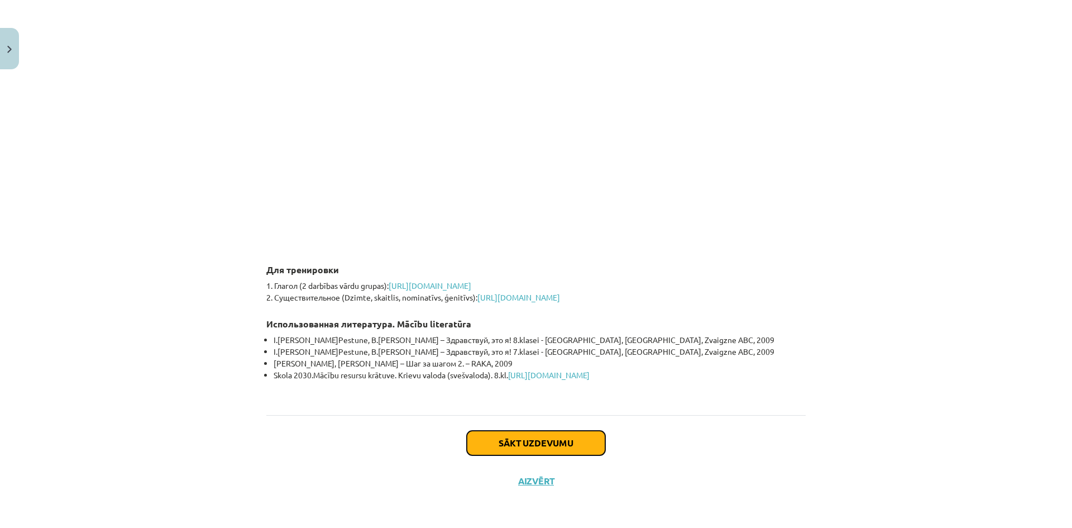
click at [544, 447] on button "Sākt uzdevumu" at bounding box center [536, 443] width 139 height 25
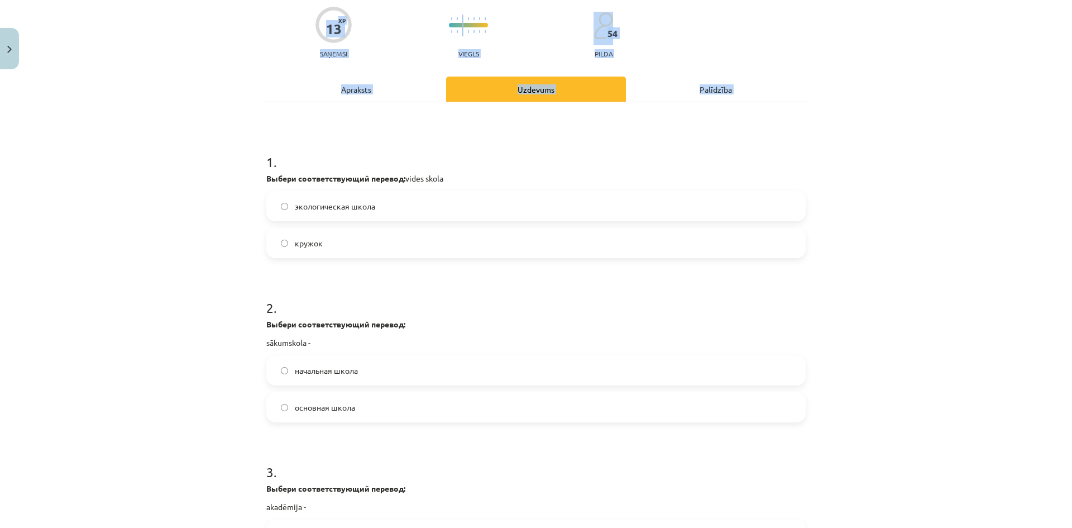
scroll to position [422, 0]
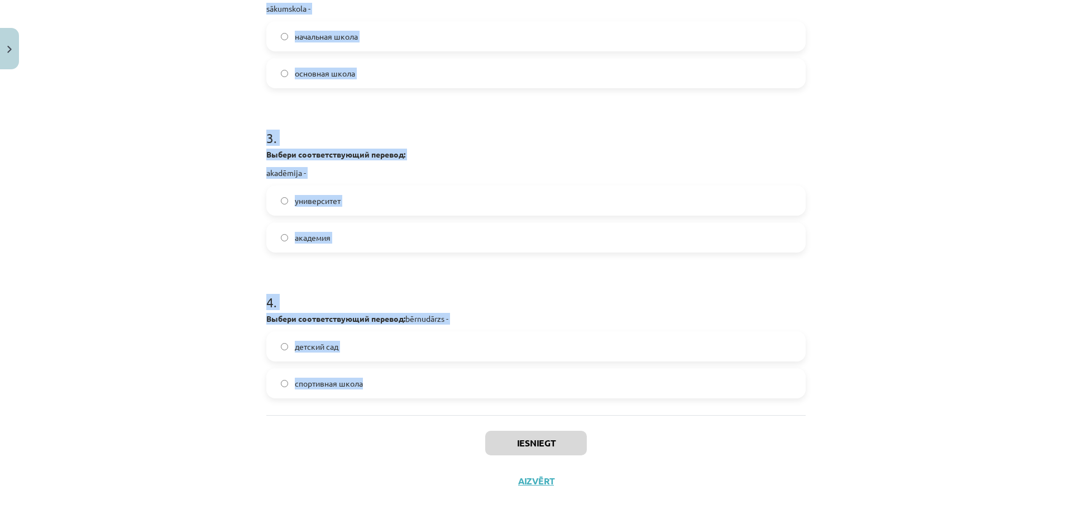
drag, startPoint x: 265, startPoint y: 222, endPoint x: 416, endPoint y: 414, distance: 244.7
click at [416, 414] on div "1 . Выбери соответствующий перевод: vides skola экологическая школа кружок 2 . …" at bounding box center [536, 91] width 540 height 647
copy form "1 . Выбери соответствующий перевод: vides skola экологическая школа кружок 2 . …"
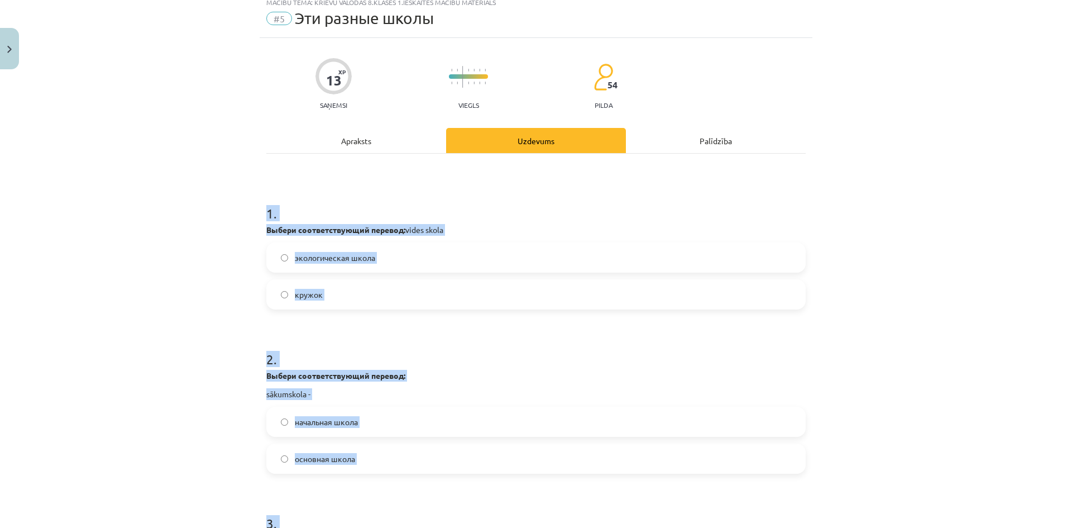
scroll to position [0, 0]
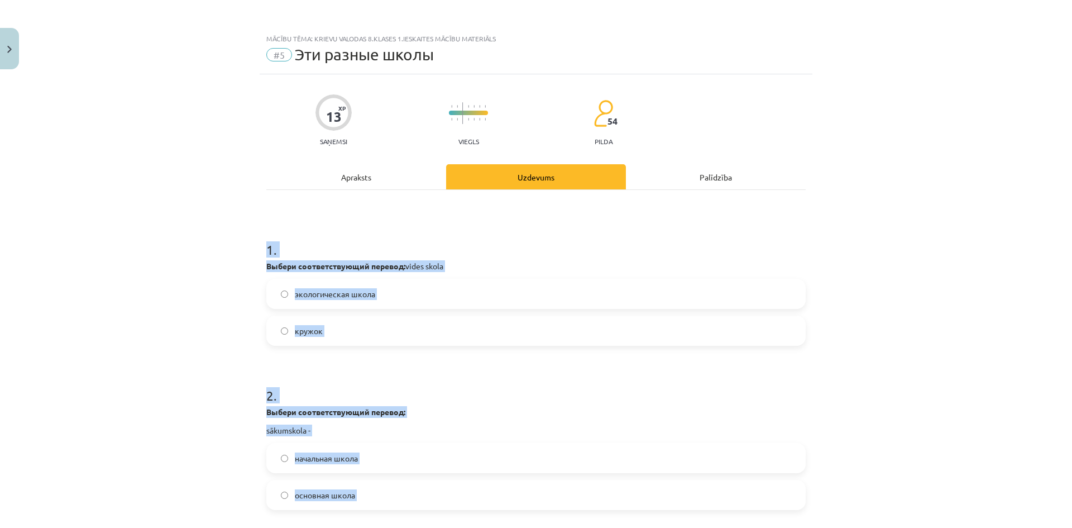
drag, startPoint x: 218, startPoint y: 331, endPoint x: 197, endPoint y: 217, distance: 115.9
click at [196, 247] on div "Mācību tēma: Krievu valodas 8.klases 1.ieskaites mācību materiāls #5 Эти разные…" at bounding box center [536, 264] width 1072 height 528
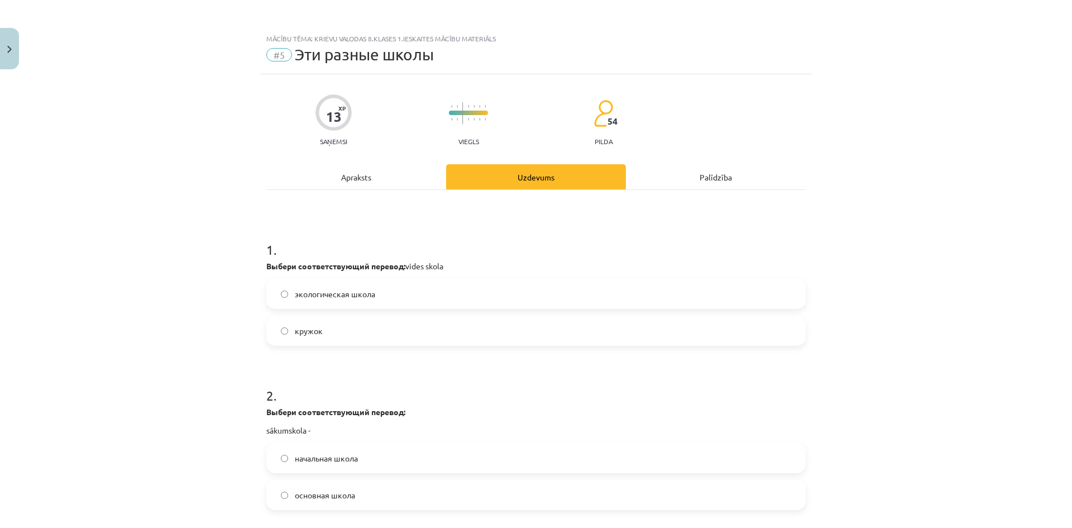
click at [323, 299] on span "экологическая школа" at bounding box center [335, 294] width 80 height 12
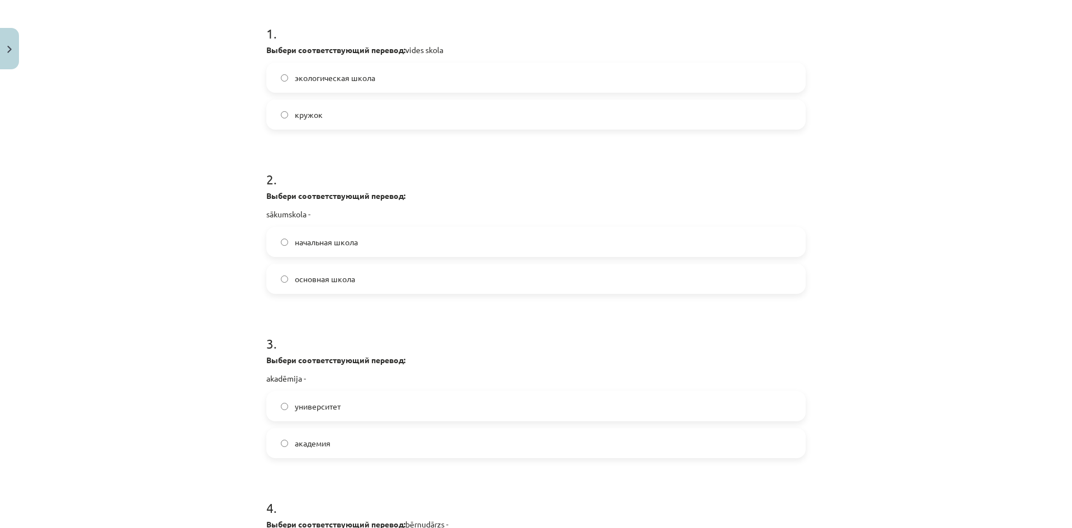
scroll to position [223, 0]
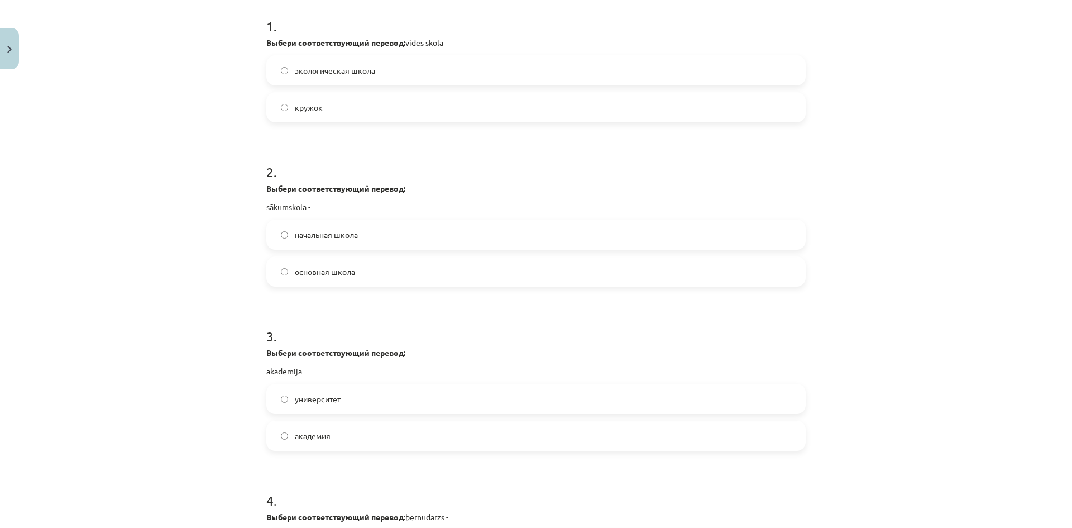
click at [356, 235] on label "начальная школа" at bounding box center [536, 235] width 537 height 28
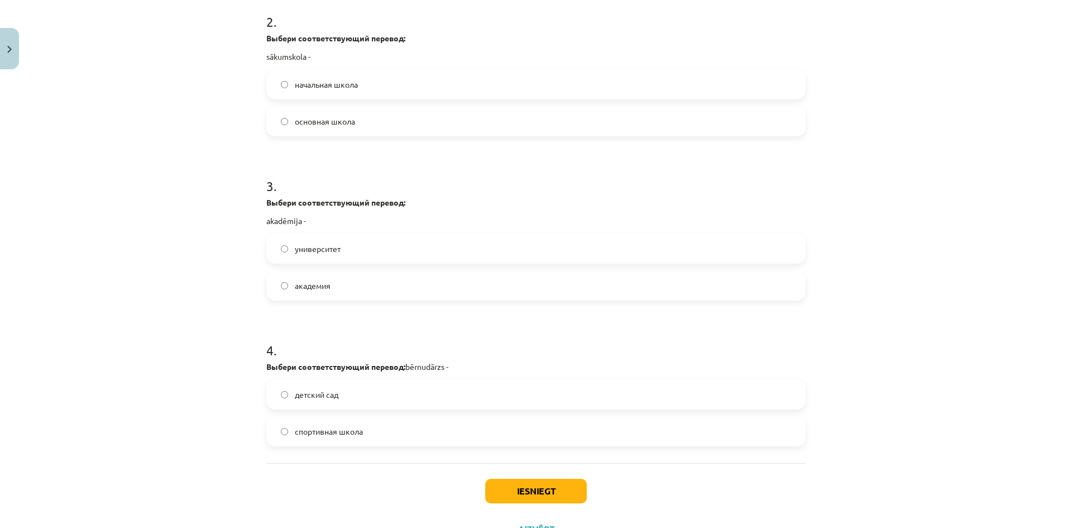
scroll to position [422, 0]
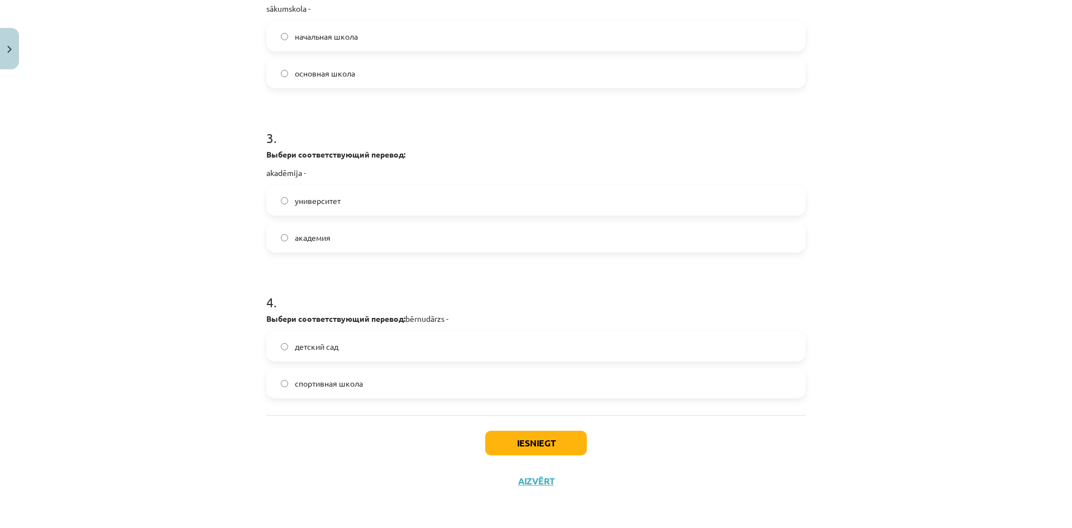
click at [327, 246] on label "академия" at bounding box center [536, 237] width 537 height 28
click at [362, 345] on label "детский сад" at bounding box center [536, 346] width 537 height 28
click at [511, 435] on button "Iesniegt" at bounding box center [536, 443] width 102 height 25
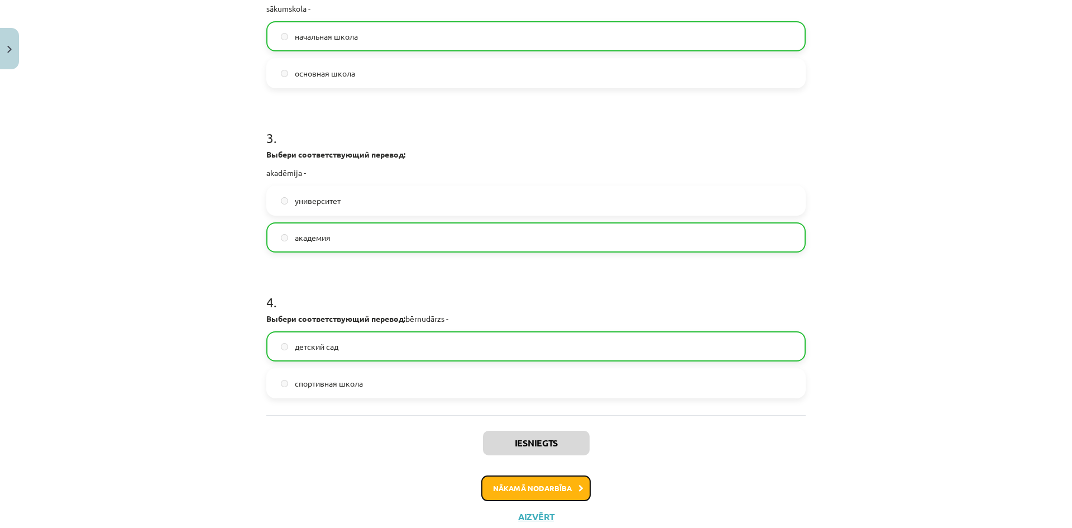
click at [541, 485] on button "Nākamā nodarbība" at bounding box center [535, 488] width 109 height 26
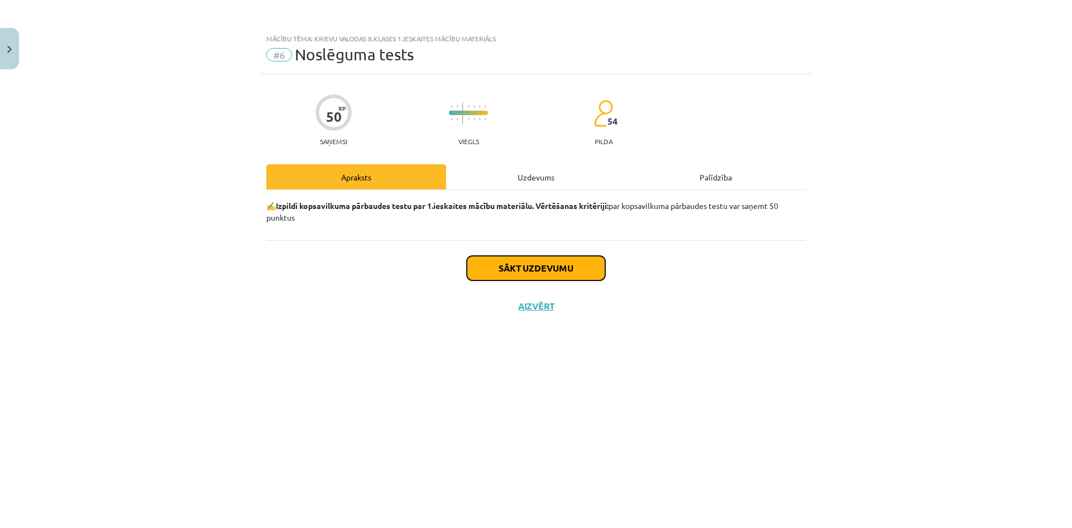
click at [518, 265] on button "Sākt uzdevumu" at bounding box center [536, 268] width 139 height 25
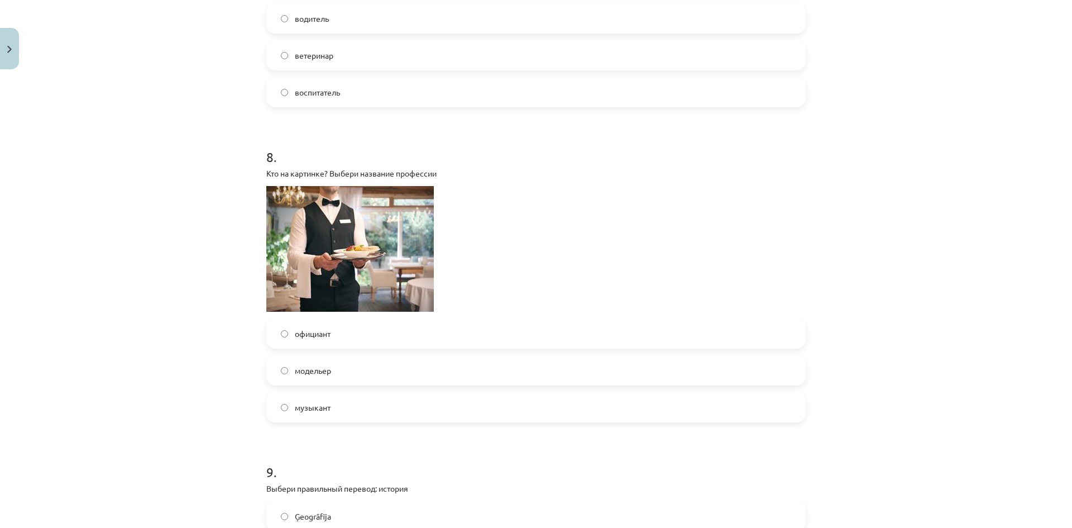
scroll to position [2007, 0]
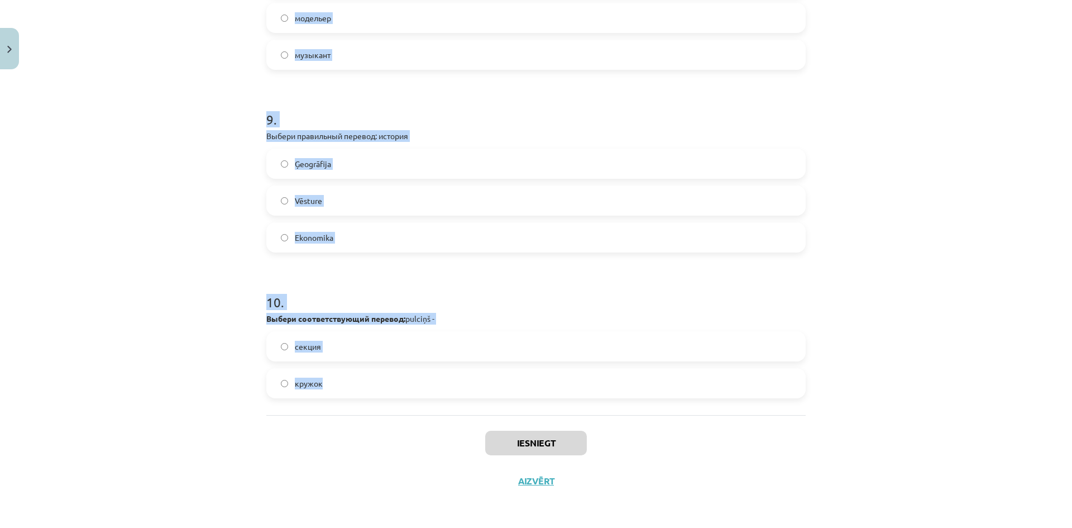
drag, startPoint x: 263, startPoint y: 248, endPoint x: 445, endPoint y: 411, distance: 244.1
copy form "1 . Кто на картинке? Выбери название профессии дворник диктор инженер 2 . Выбер…"
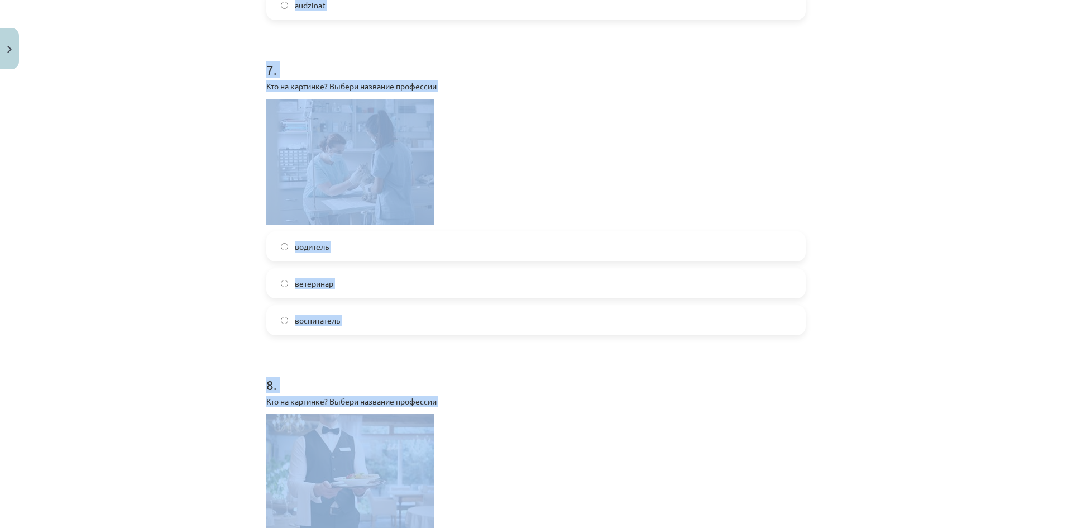
scroll to position [501, 0]
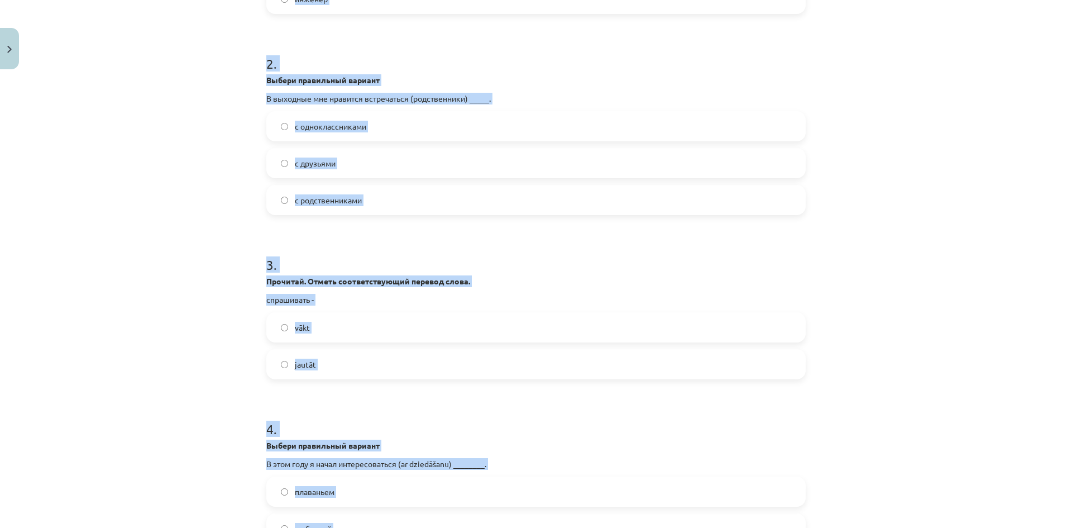
drag, startPoint x: 245, startPoint y: 261, endPoint x: 228, endPoint y: 149, distance: 114.1
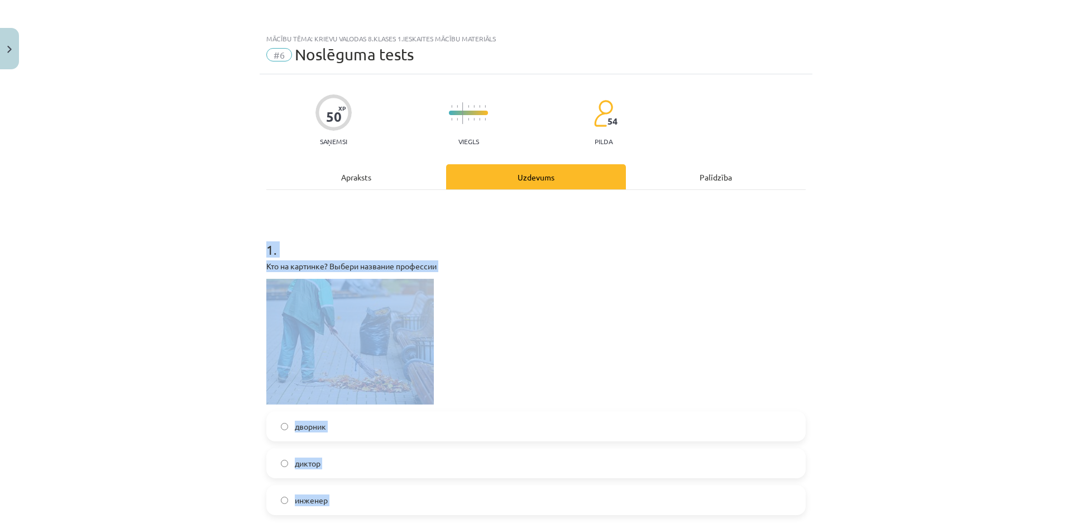
drag, startPoint x: 195, startPoint y: 251, endPoint x: 202, endPoint y: 250, distance: 6.8
click at [197, 250] on div "Mācību tēma: Krievu valodas 8.klases 1.ieskaites mācību materiāls #6 Noslēguma …" at bounding box center [536, 264] width 1072 height 528
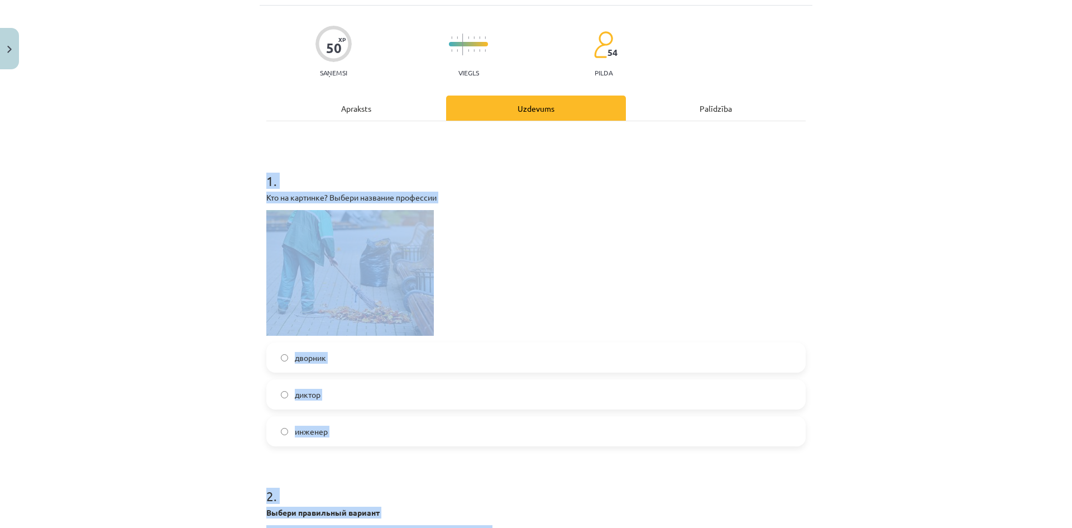
scroll to position [279, 0]
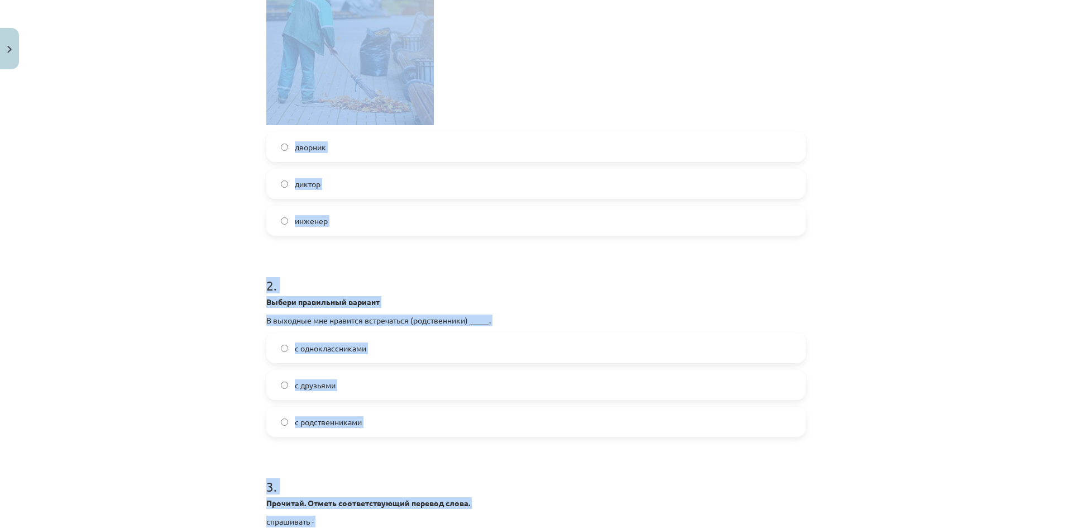
click at [202, 256] on div "Mācību tēma: Krievu valodas 8.klases 1.ieskaites mācību materiāls #6 Noslēguma …" at bounding box center [536, 264] width 1072 height 528
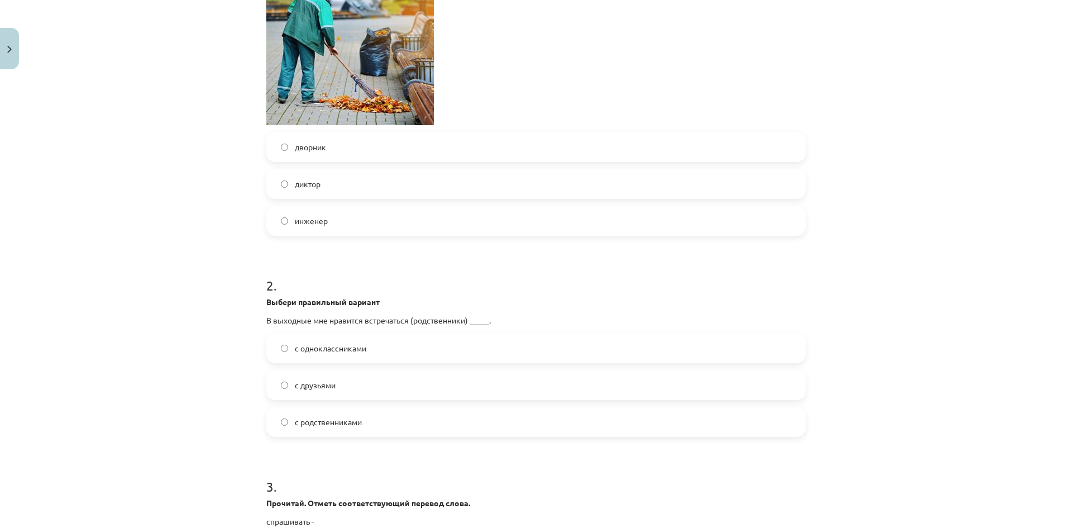
click at [349, 146] on label "дворник" at bounding box center [536, 147] width 537 height 28
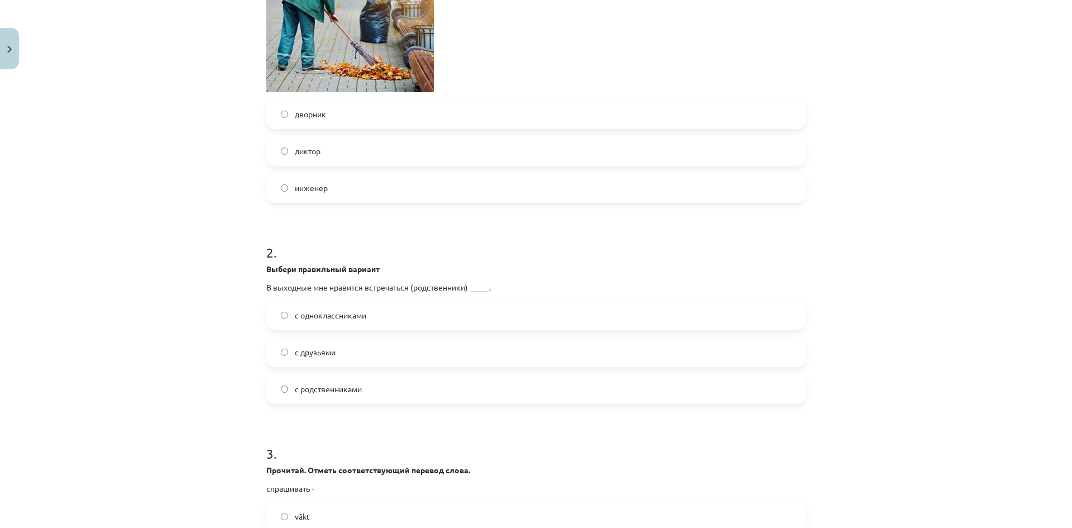
scroll to position [447, 0]
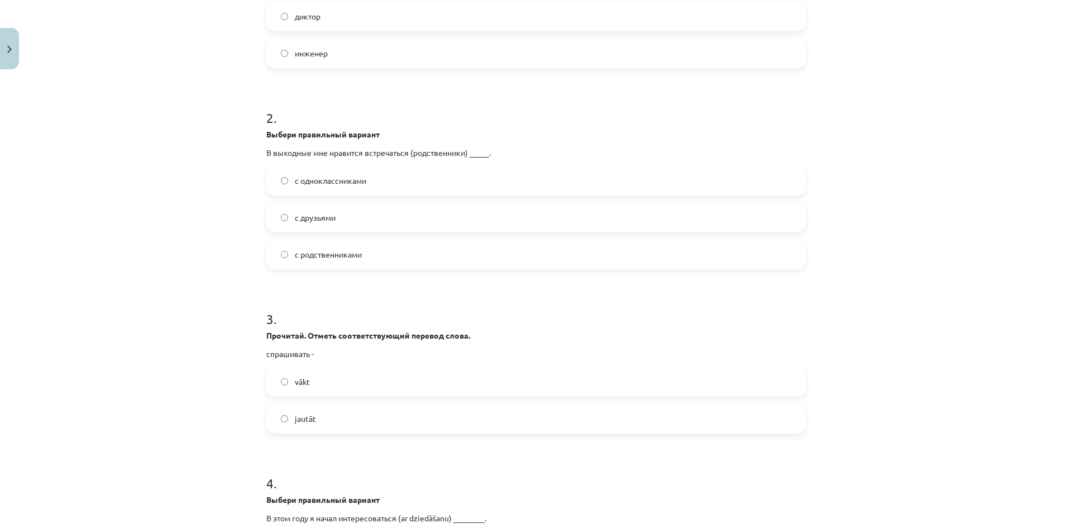
drag, startPoint x: 351, startPoint y: 256, endPoint x: 329, endPoint y: 253, distance: 22.5
click at [351, 256] on span "с родственниками" at bounding box center [328, 255] width 67 height 12
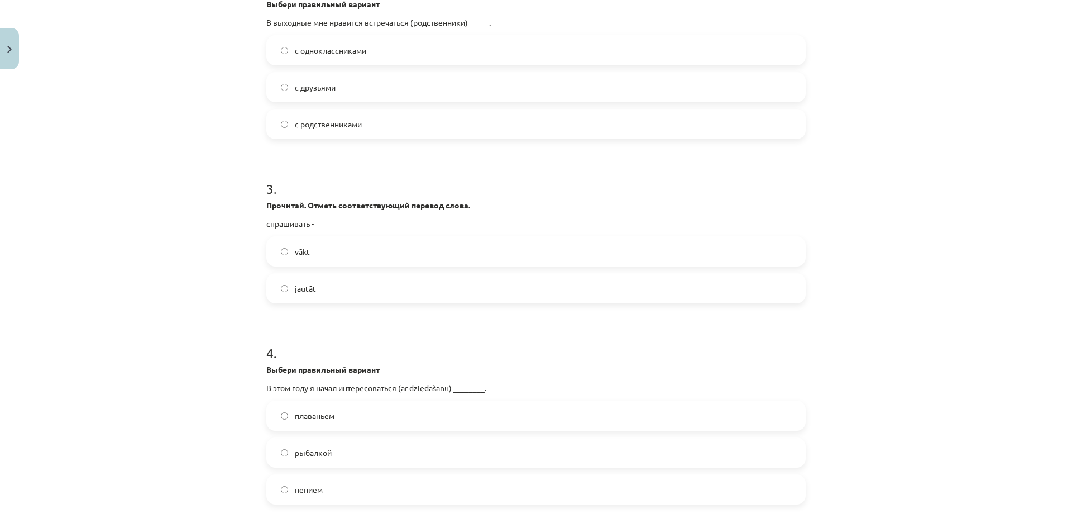
scroll to position [614, 0]
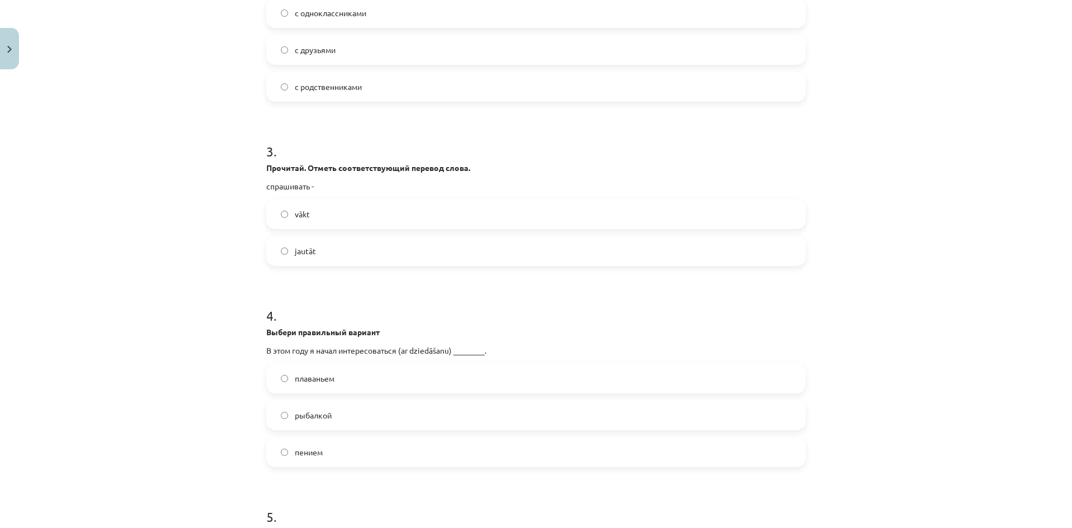
click at [322, 258] on label "jautāt" at bounding box center [536, 251] width 537 height 28
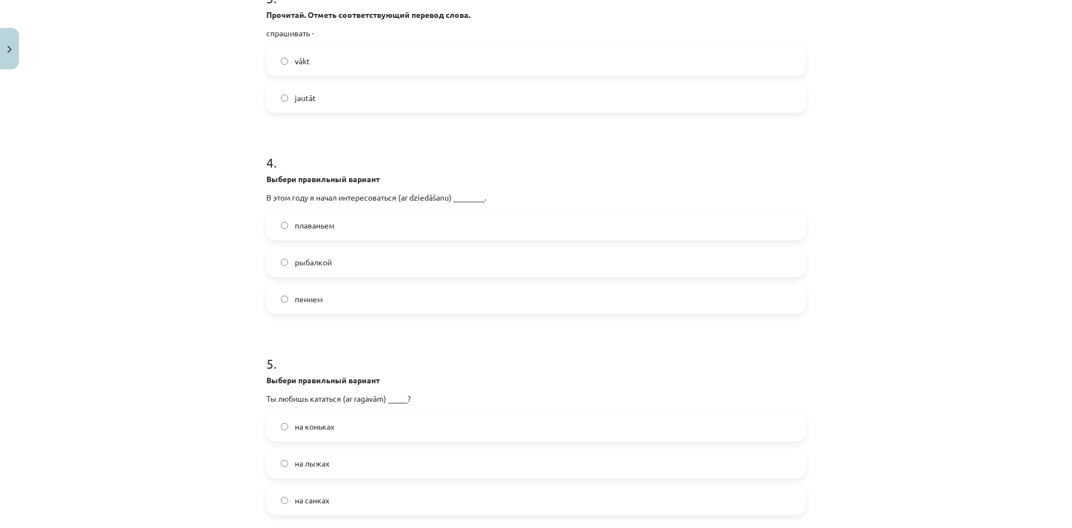
scroll to position [782, 0]
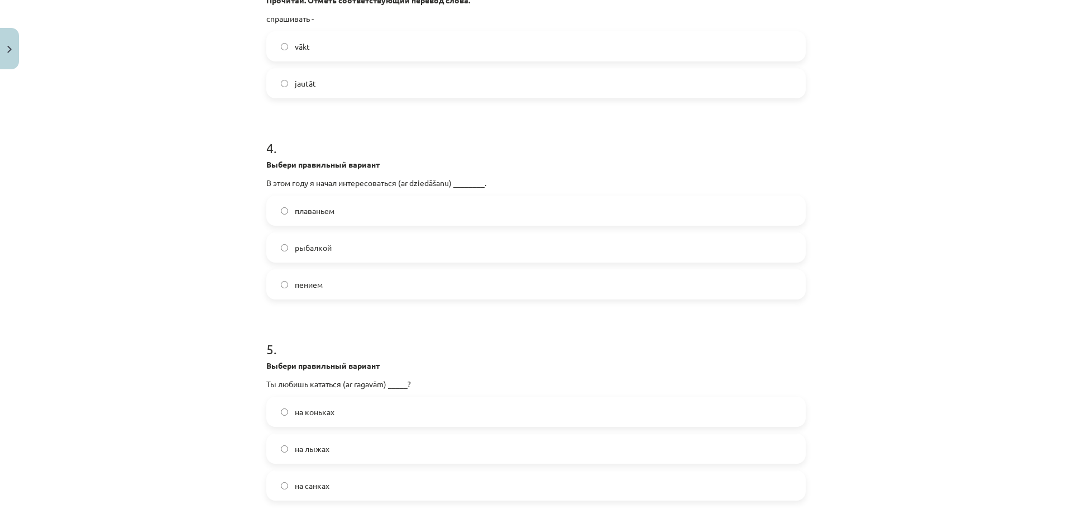
click at [329, 285] on label "пением" at bounding box center [536, 284] width 537 height 28
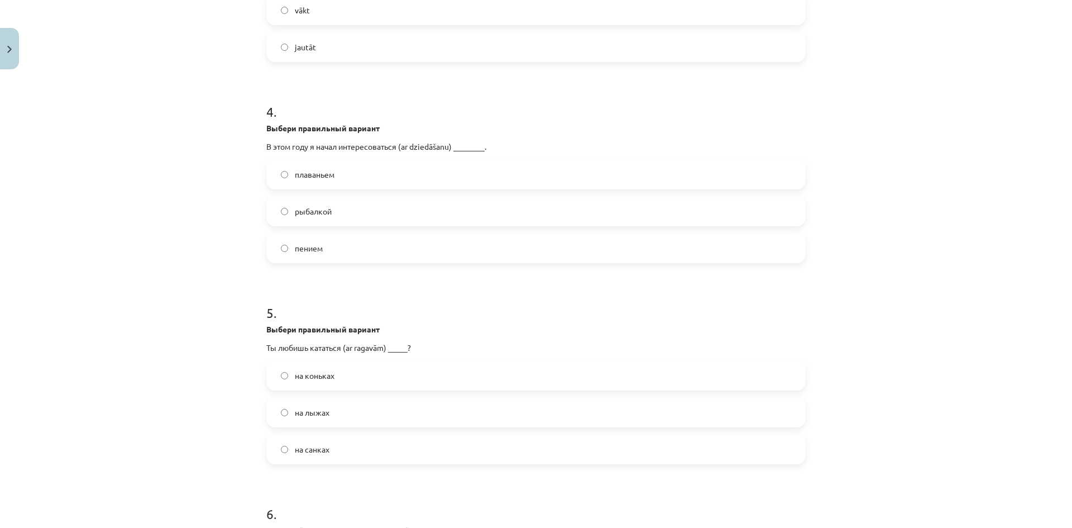
scroll to position [949, 0]
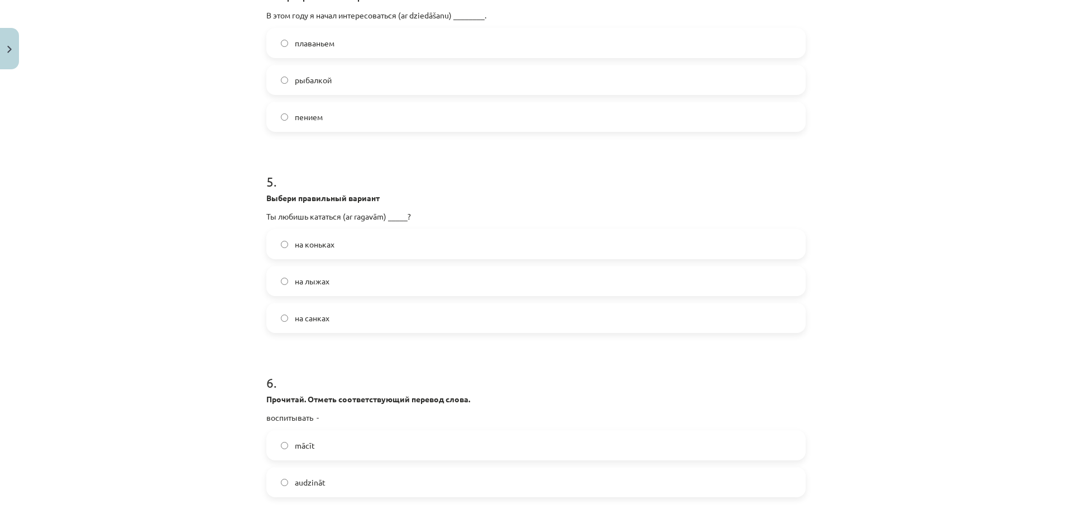
click at [342, 322] on label "на санках" at bounding box center [536, 318] width 537 height 28
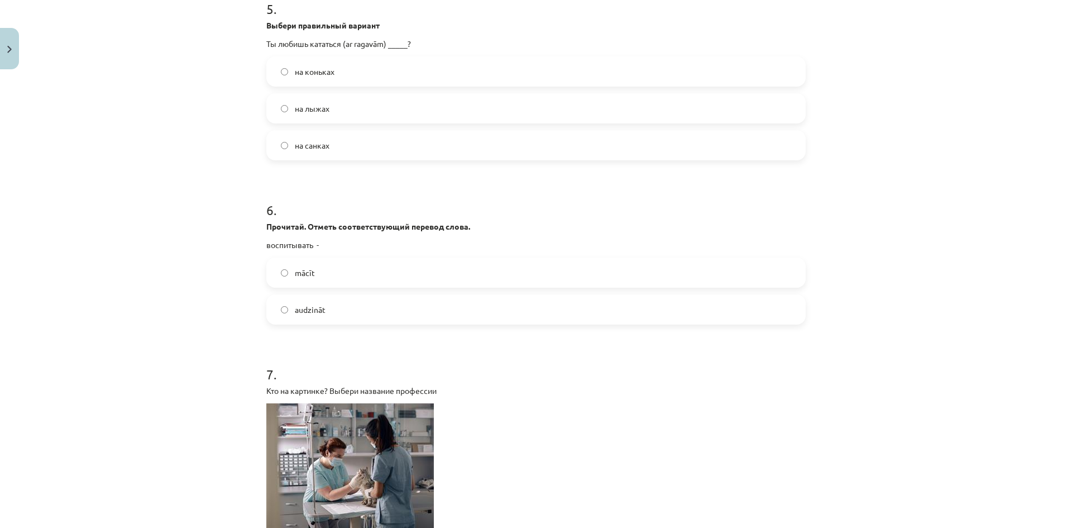
scroll to position [1173, 0]
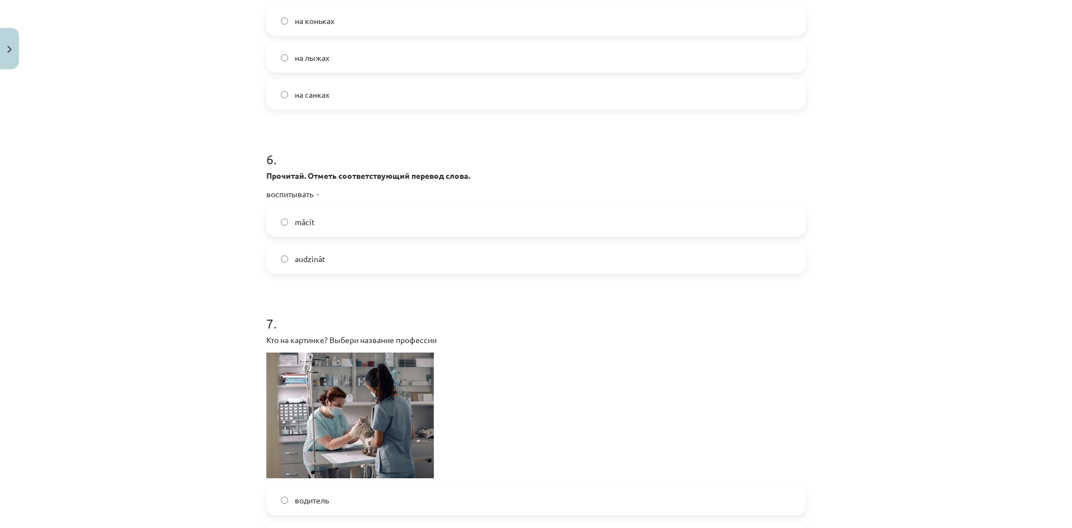
click at [313, 263] on span "audzināt" at bounding box center [310, 259] width 31 height 12
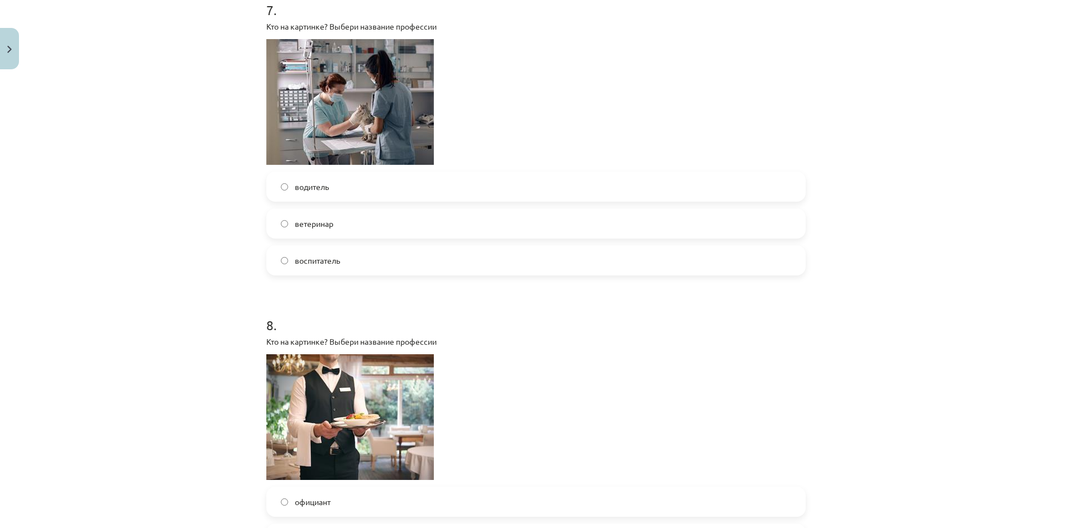
scroll to position [1508, 0]
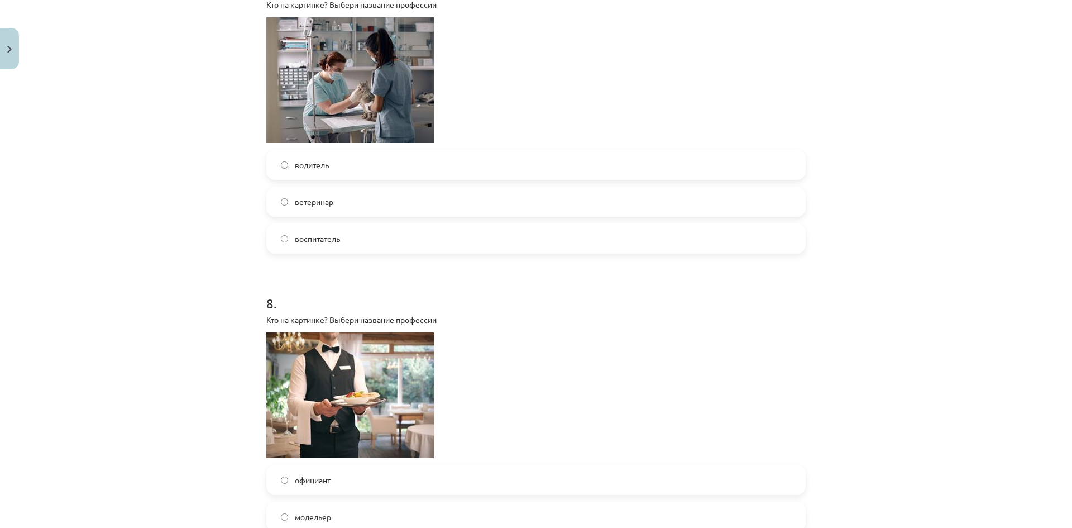
click at [335, 197] on label "ветеринар" at bounding box center [536, 202] width 537 height 28
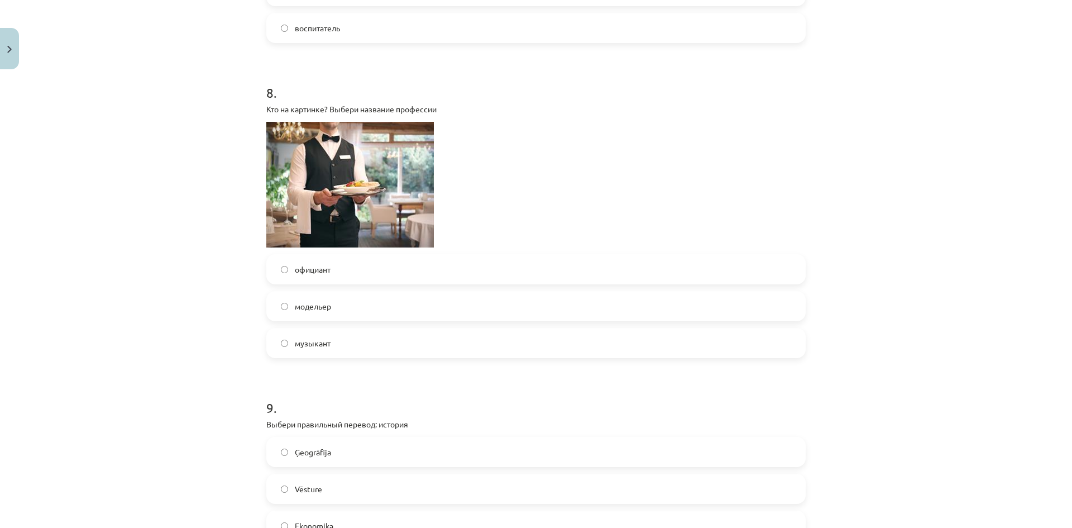
scroll to position [1731, 0]
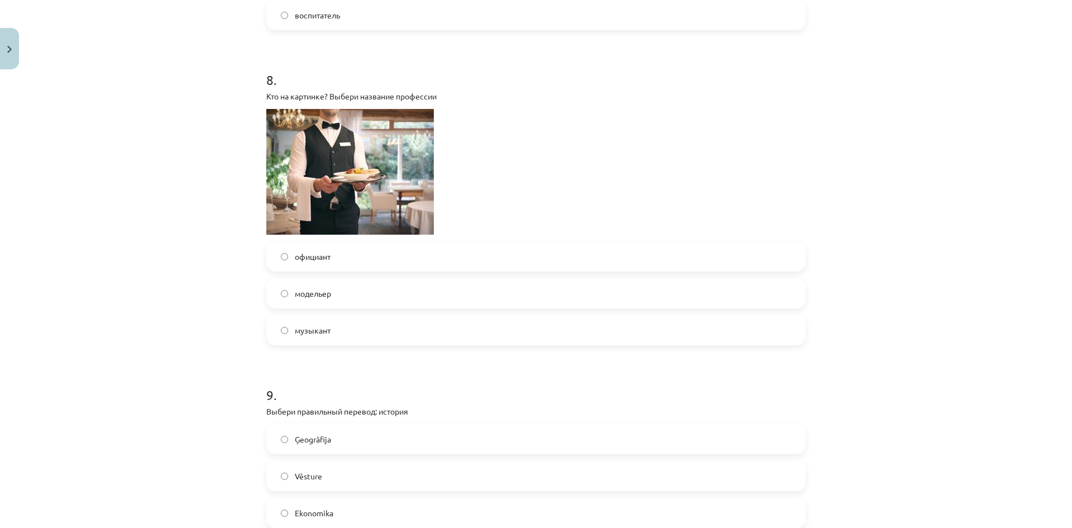
click at [342, 261] on label "официант" at bounding box center [536, 256] width 537 height 28
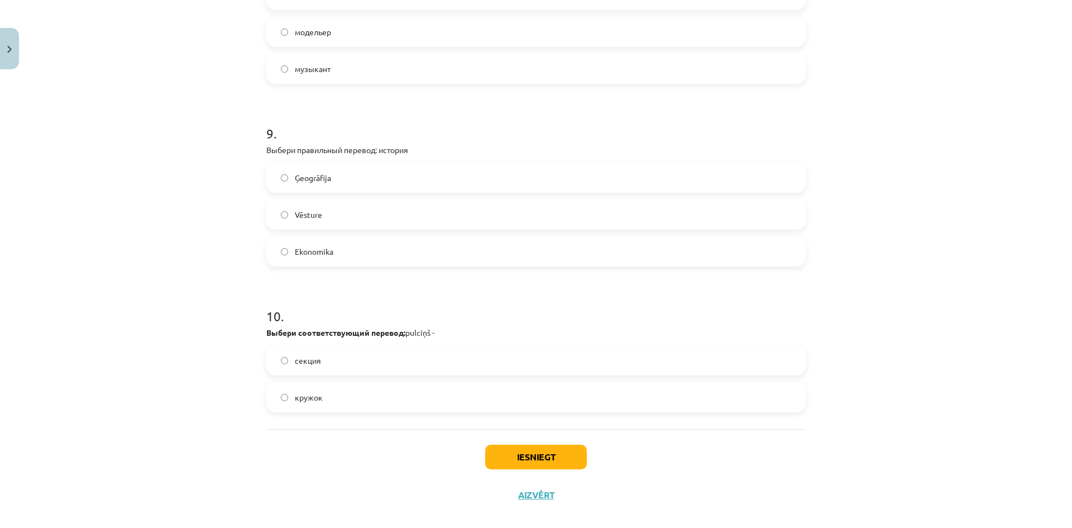
scroll to position [2007, 0]
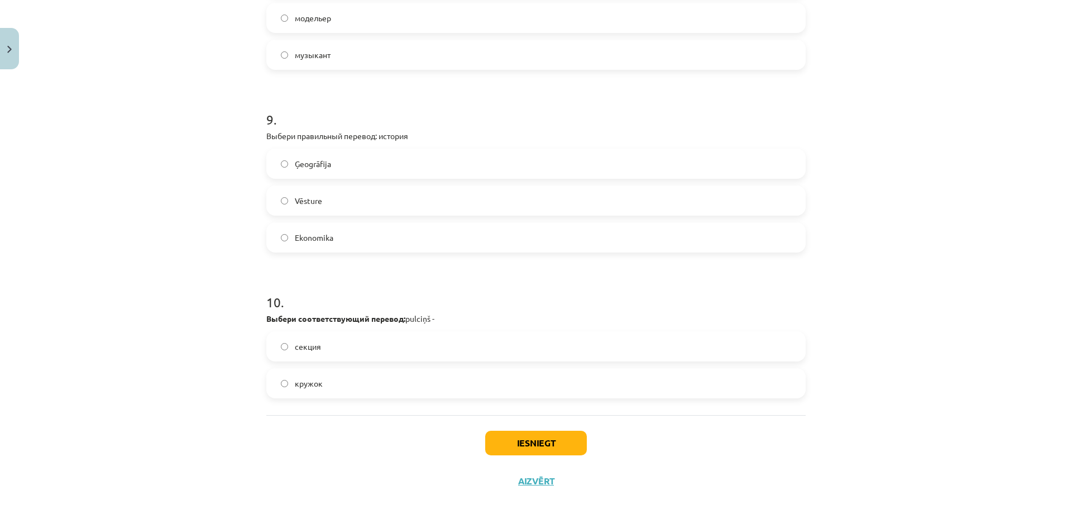
click at [322, 196] on label "Vēsture" at bounding box center [536, 201] width 537 height 28
click at [314, 396] on label "кружок" at bounding box center [536, 383] width 537 height 28
click at [535, 435] on button "Iesniegt" at bounding box center [536, 443] width 102 height 25
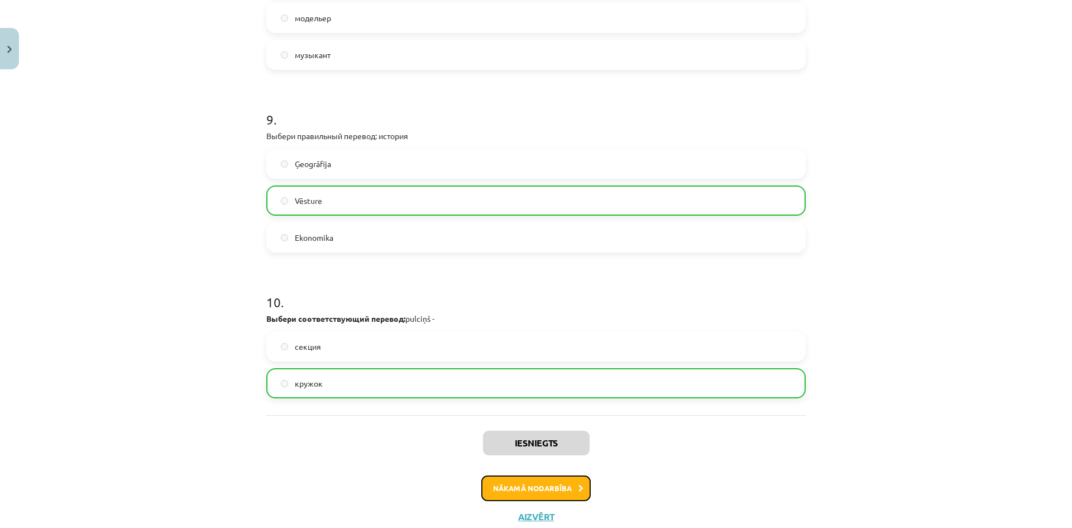
click at [500, 496] on button "Nākamā nodarbība" at bounding box center [535, 488] width 109 height 26
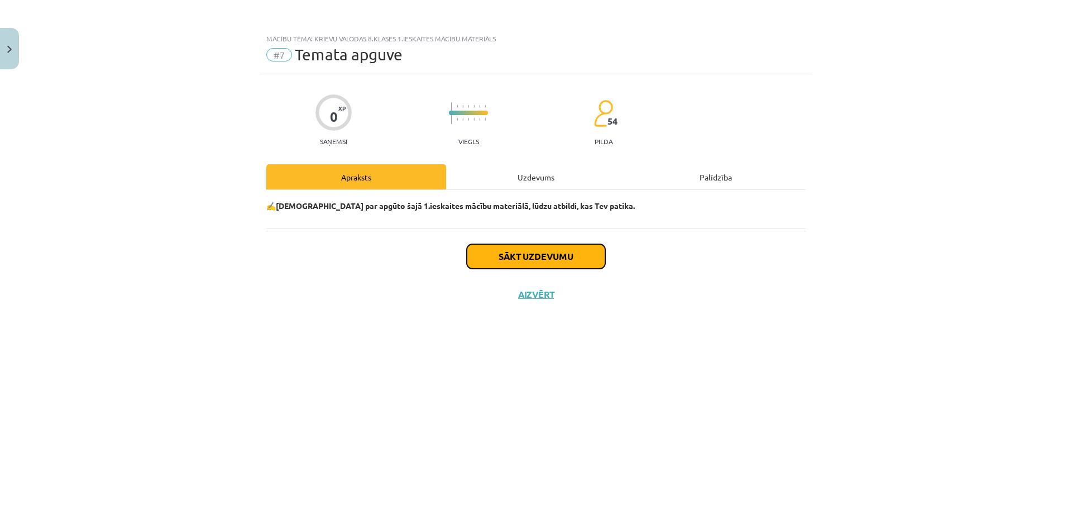
click at [508, 261] on button "Sākt uzdevumu" at bounding box center [536, 256] width 139 height 25
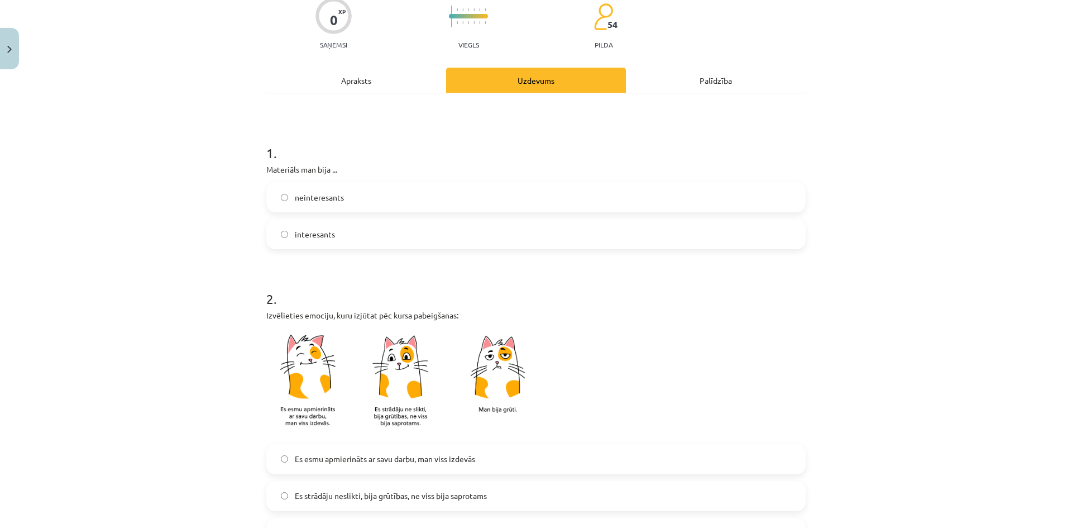
scroll to position [112, 0]
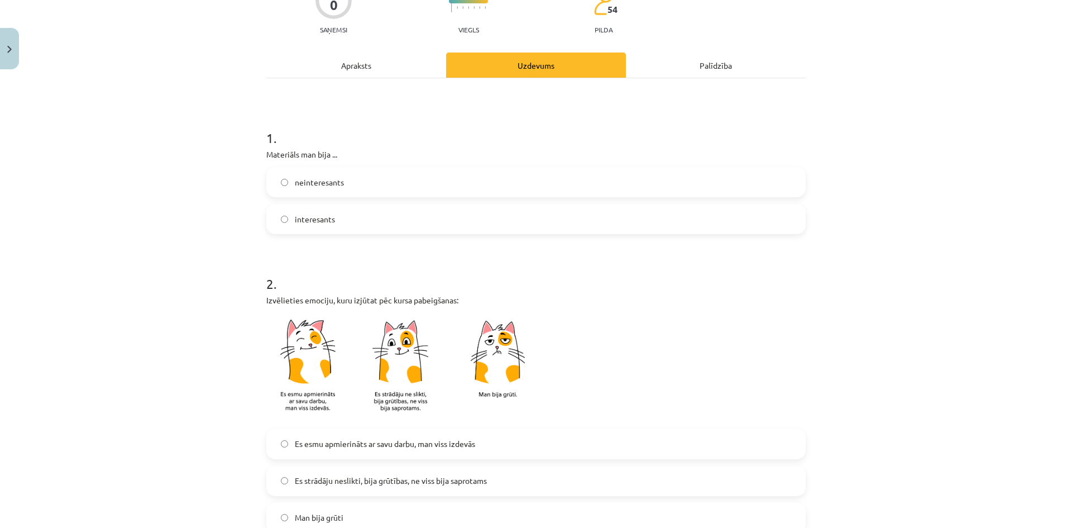
click at [316, 218] on span "interesants" at bounding box center [315, 219] width 40 height 12
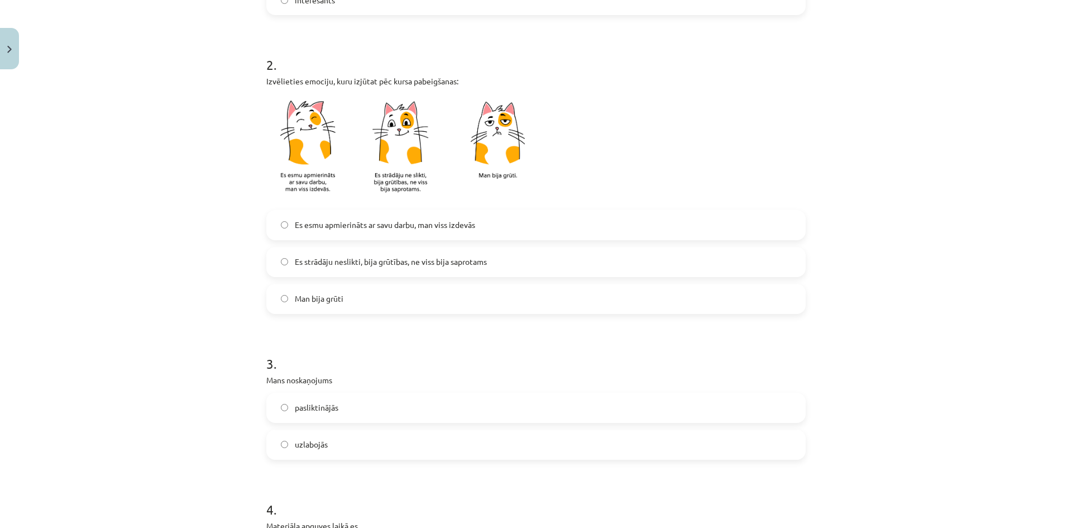
scroll to position [335, 0]
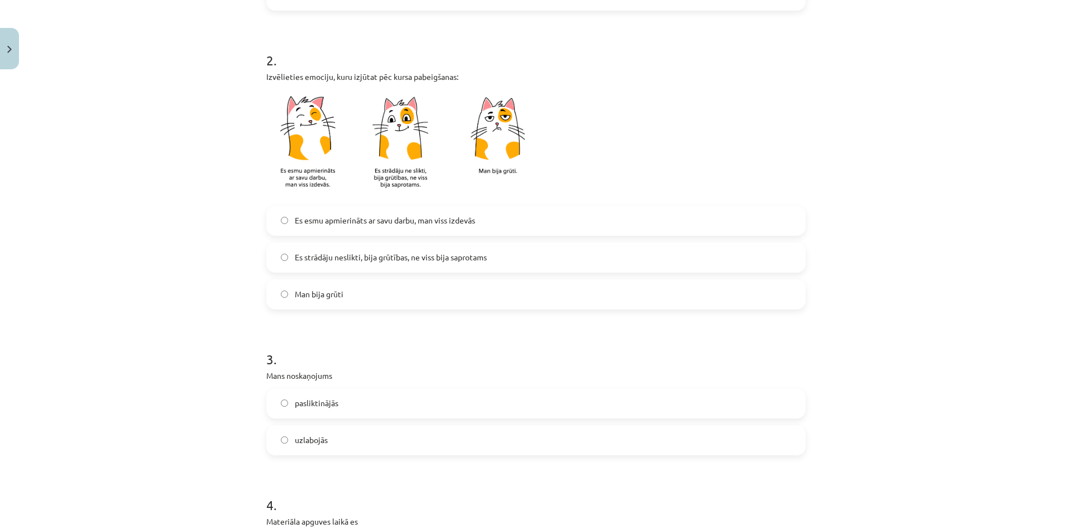
click at [335, 225] on span "Es esmu apmierināts ar savu darbu, man viss izdevās" at bounding box center [385, 220] width 180 height 12
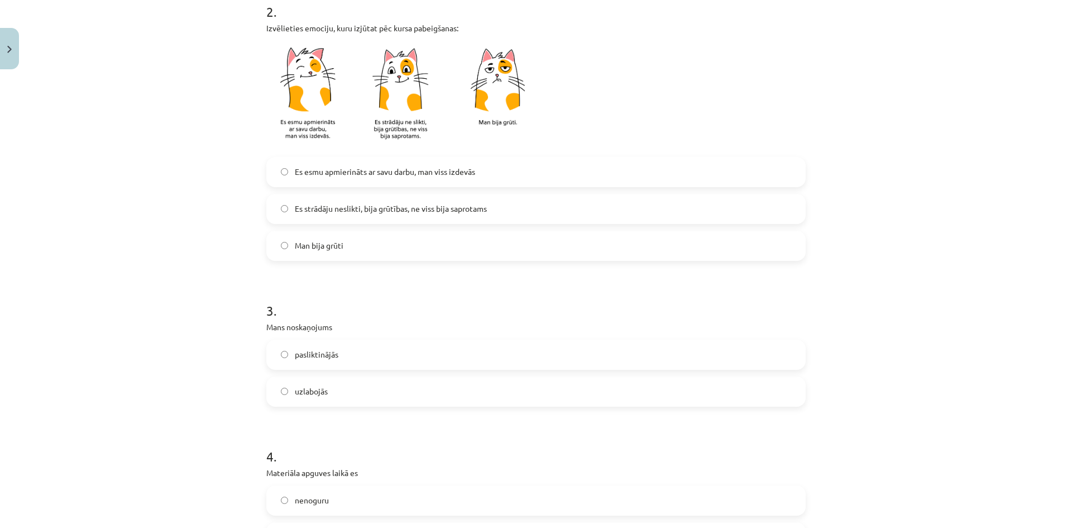
scroll to position [559, 0]
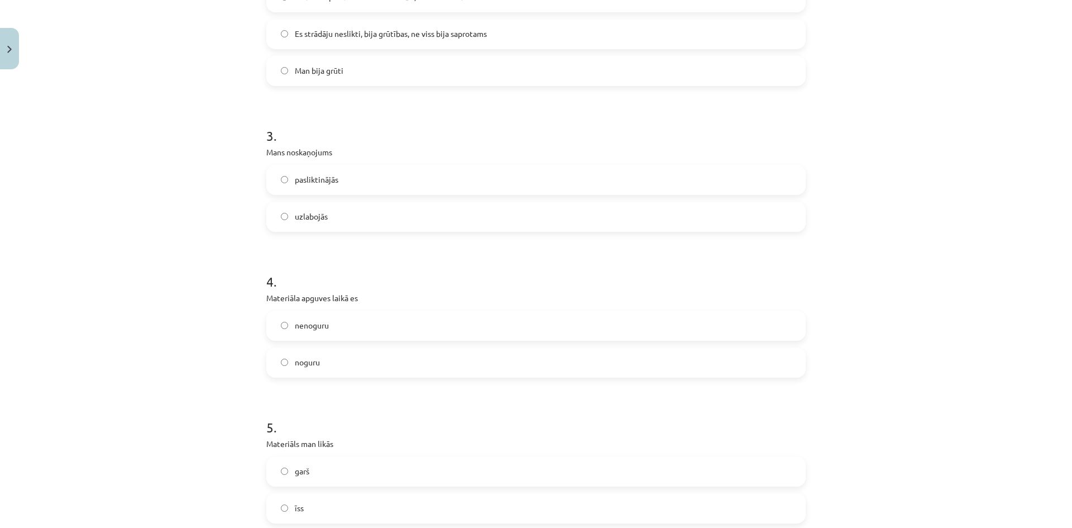
click at [321, 220] on span "uzlabojās" at bounding box center [311, 217] width 33 height 12
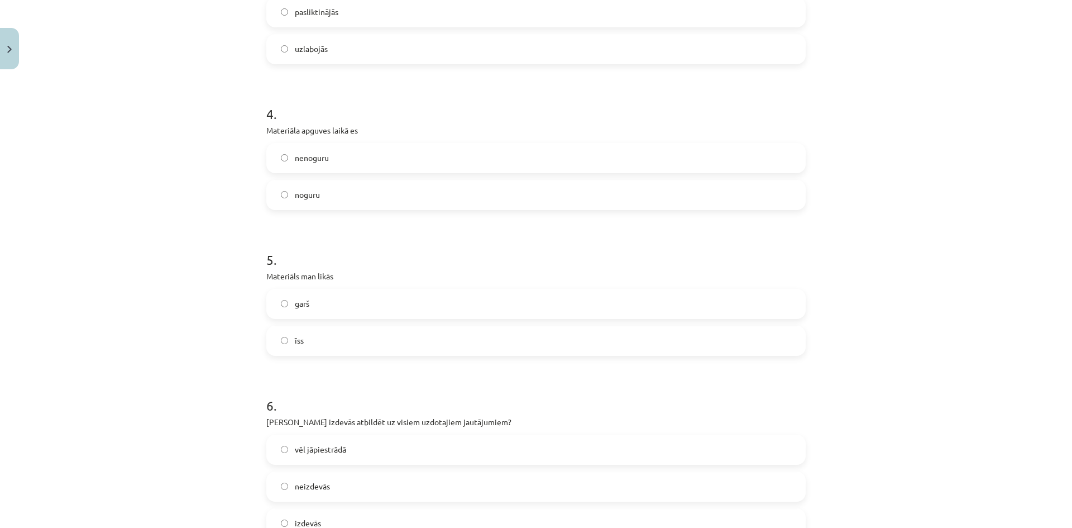
click at [306, 152] on span "nenoguru" at bounding box center [312, 158] width 34 height 12
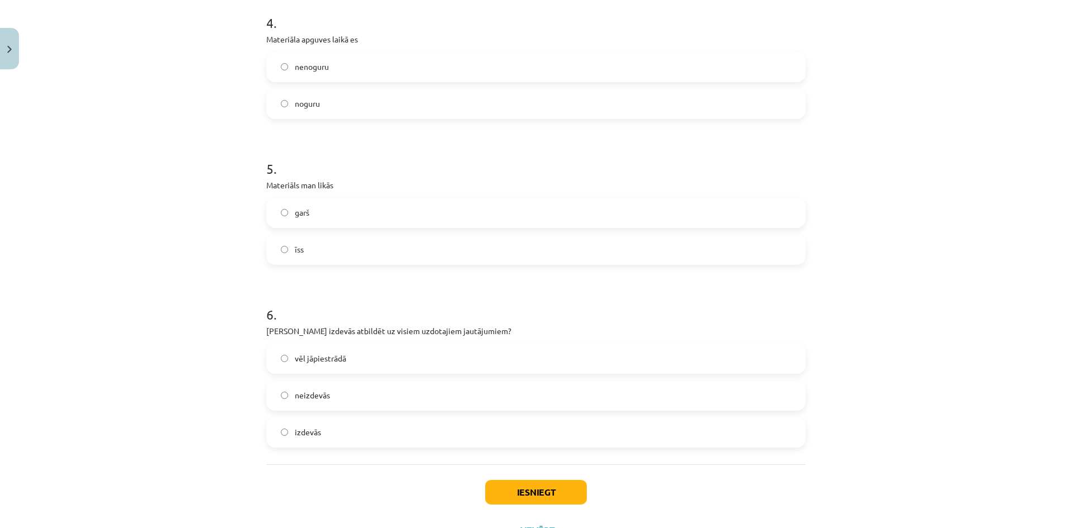
scroll to position [838, 0]
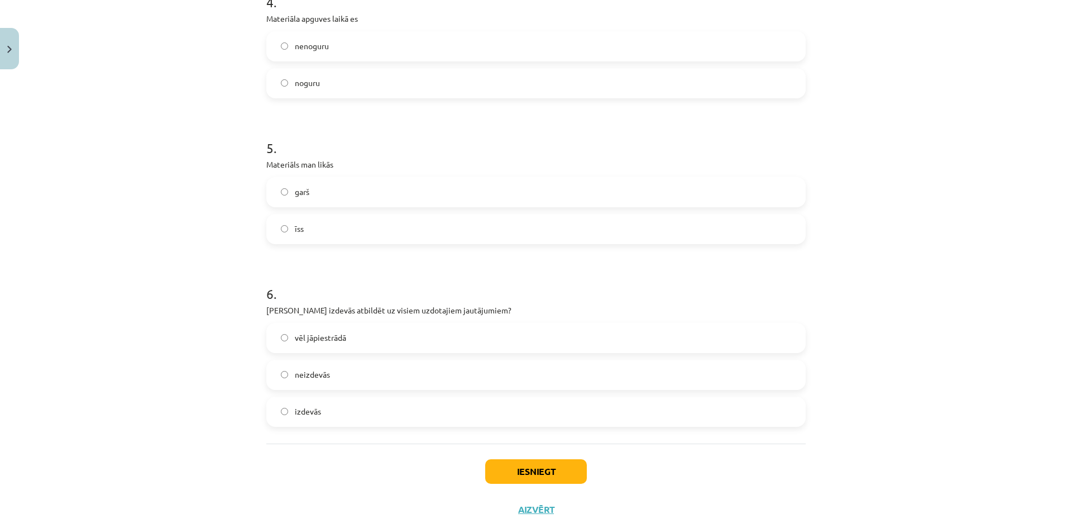
click at [314, 225] on label "īss" at bounding box center [536, 229] width 537 height 28
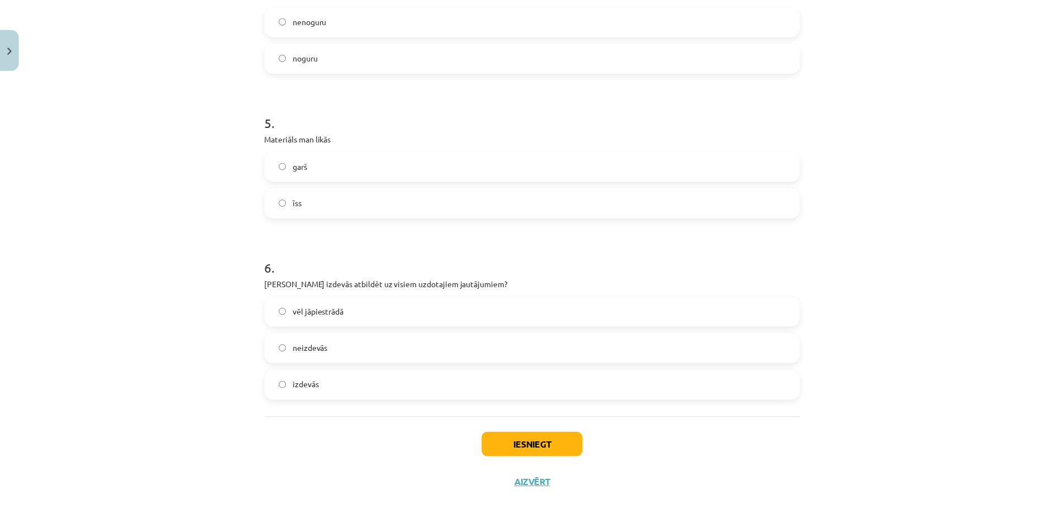
scroll to position [866, 0]
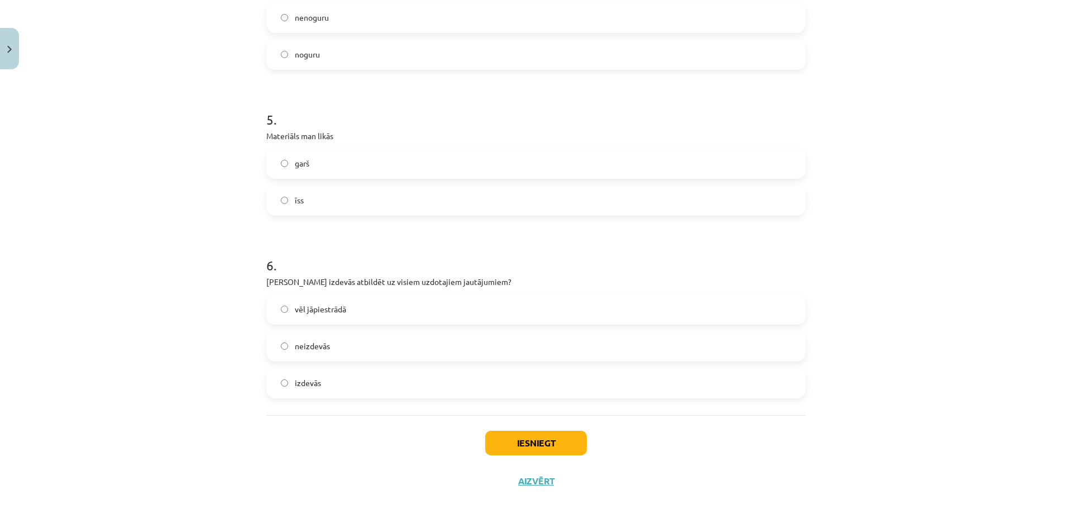
click at [318, 386] on label "izdevās" at bounding box center [536, 383] width 537 height 28
click at [543, 432] on button "Iesniegt" at bounding box center [536, 443] width 102 height 25
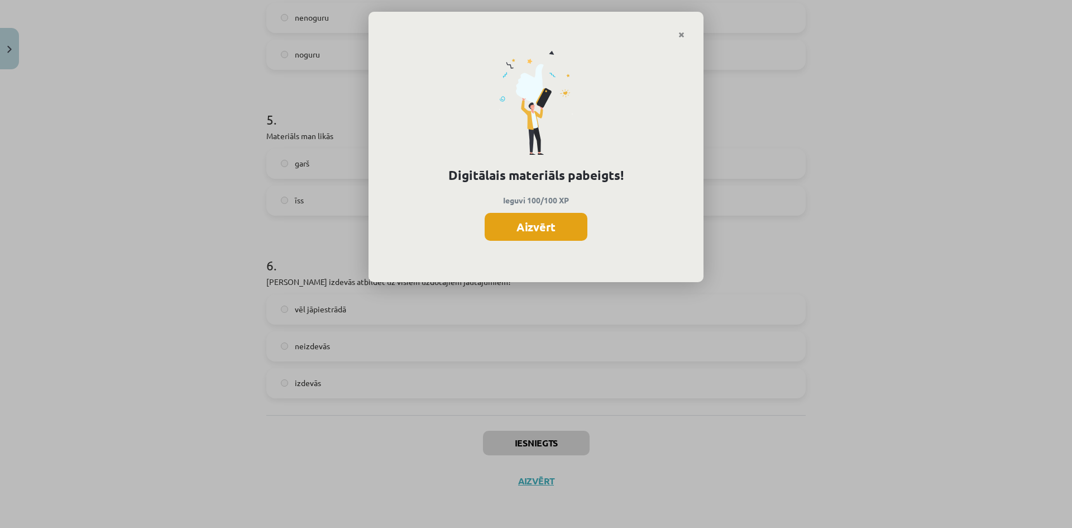
click at [557, 221] on button "Aizvērt" at bounding box center [536, 227] width 103 height 28
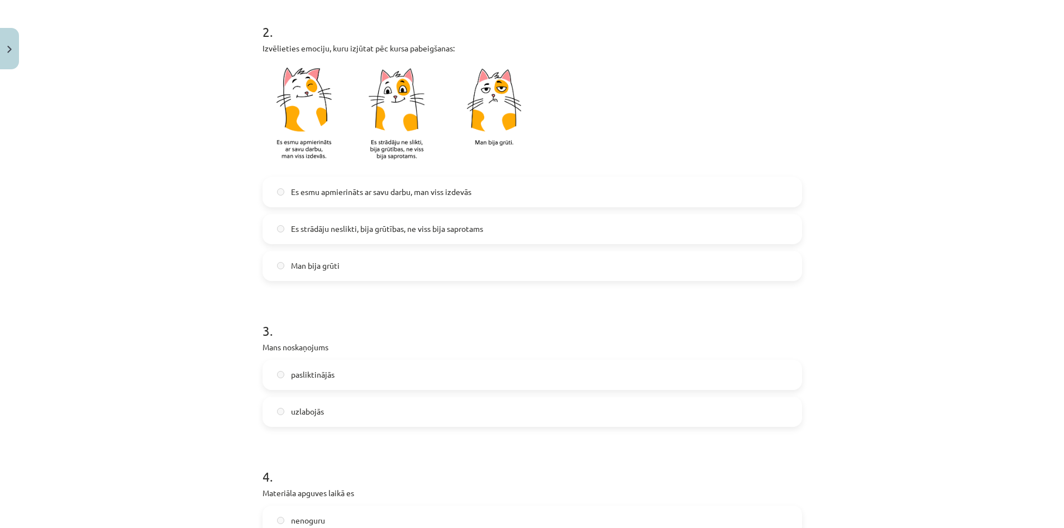
scroll to position [278, 0]
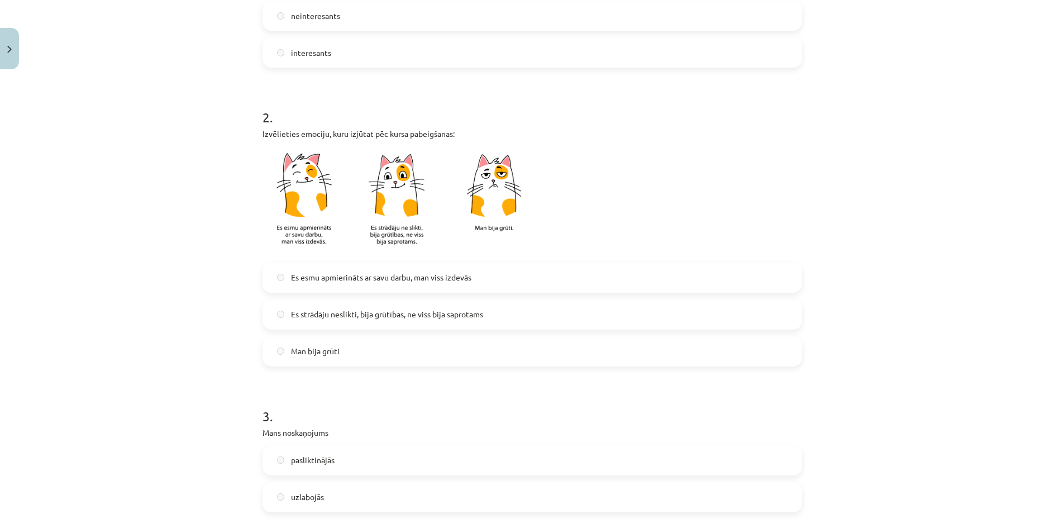
drag, startPoint x: 106, startPoint y: 241, endPoint x: 126, endPoint y: 83, distance: 159.9
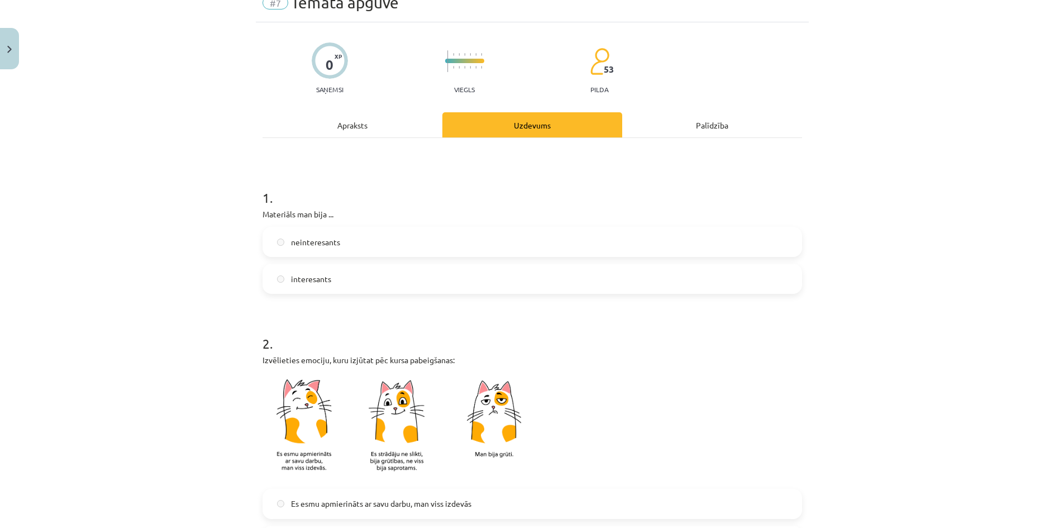
scroll to position [56, 0]
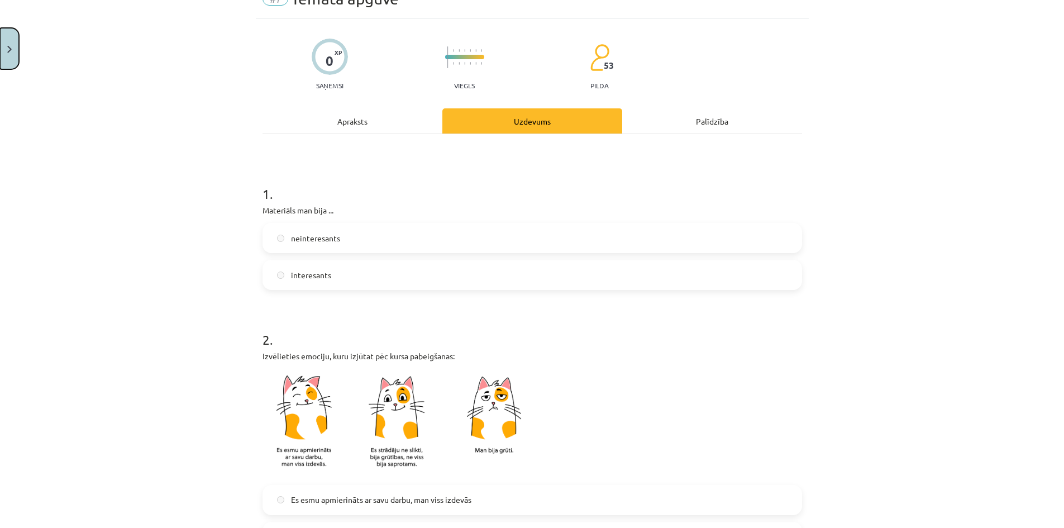
click at [15, 52] on button "Close" at bounding box center [9, 48] width 19 height 41
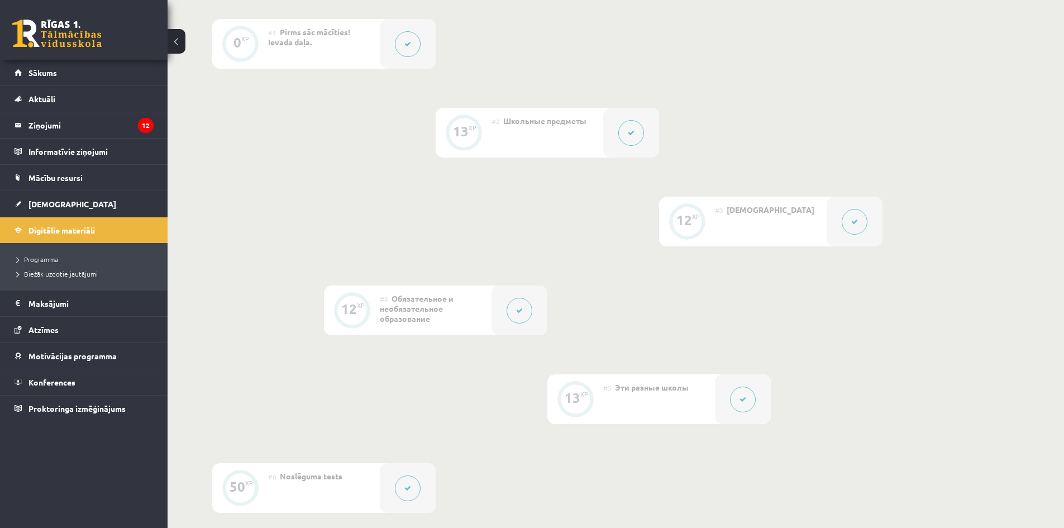
scroll to position [591, 0]
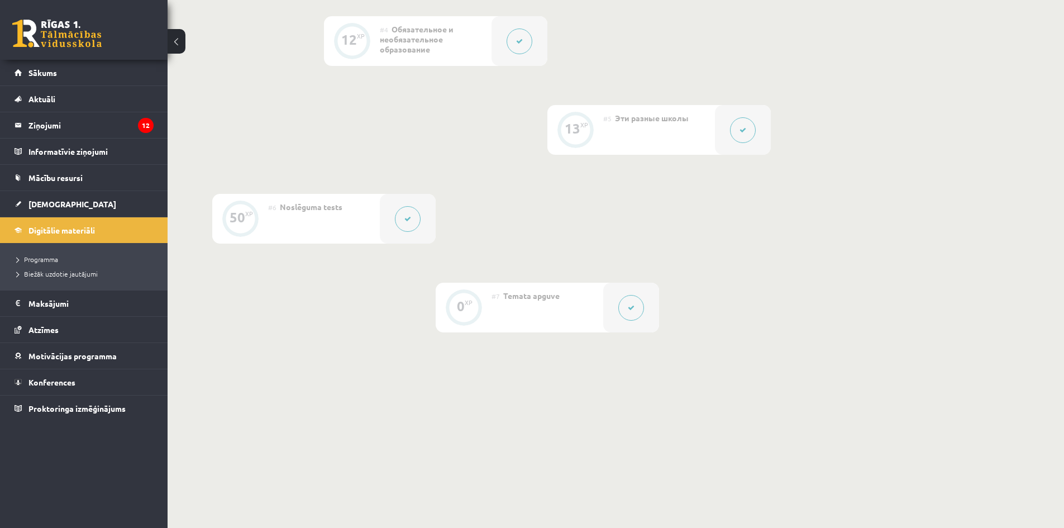
drag, startPoint x: 516, startPoint y: 183, endPoint x: 563, endPoint y: 373, distance: 195.1
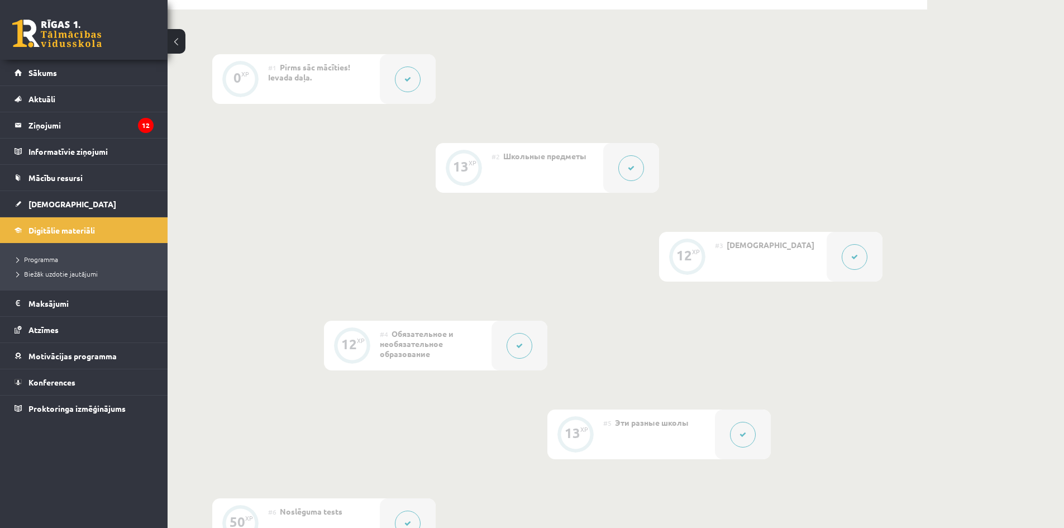
scroll to position [256, 0]
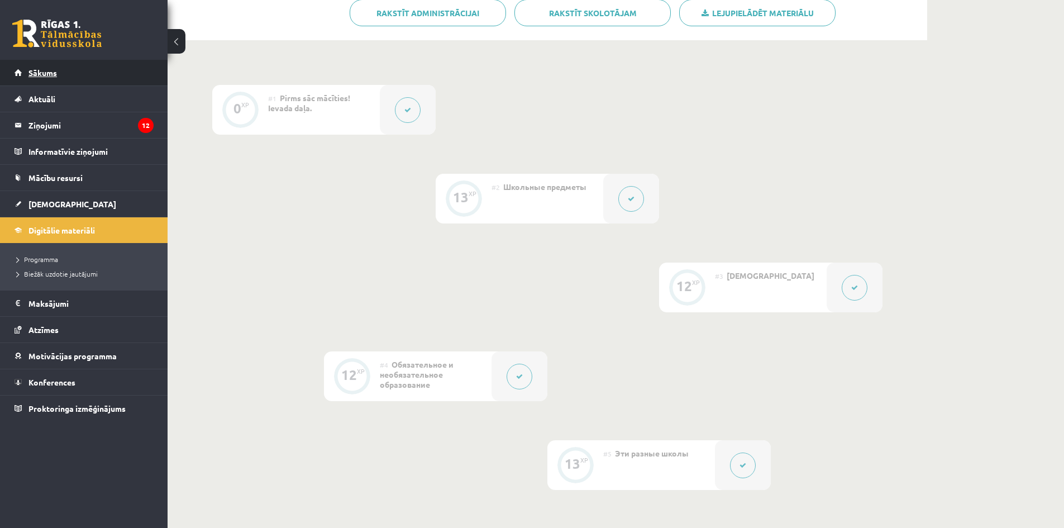
click at [64, 73] on link "Sākums" at bounding box center [84, 73] width 139 height 26
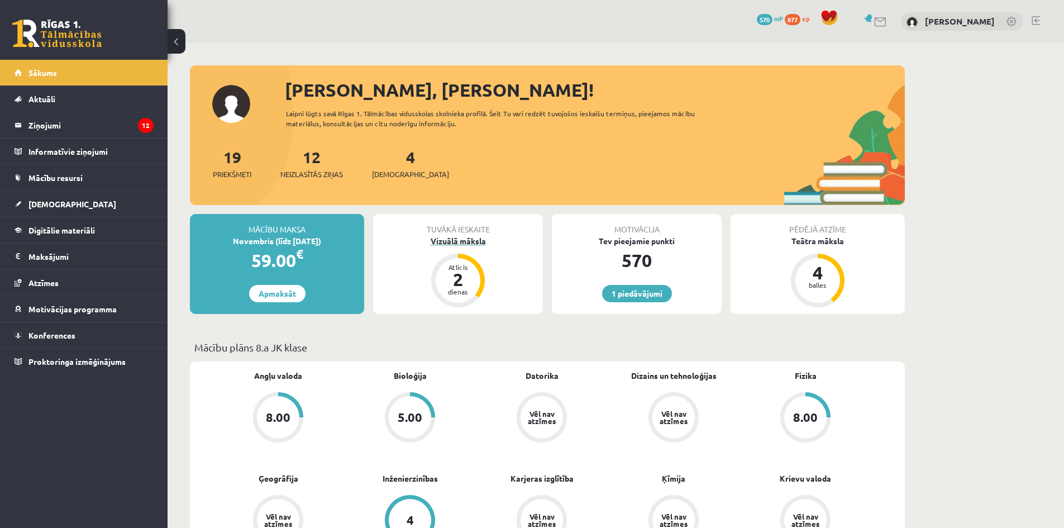
click at [450, 243] on div "Vizuālā māksla" at bounding box center [458, 241] width 170 height 12
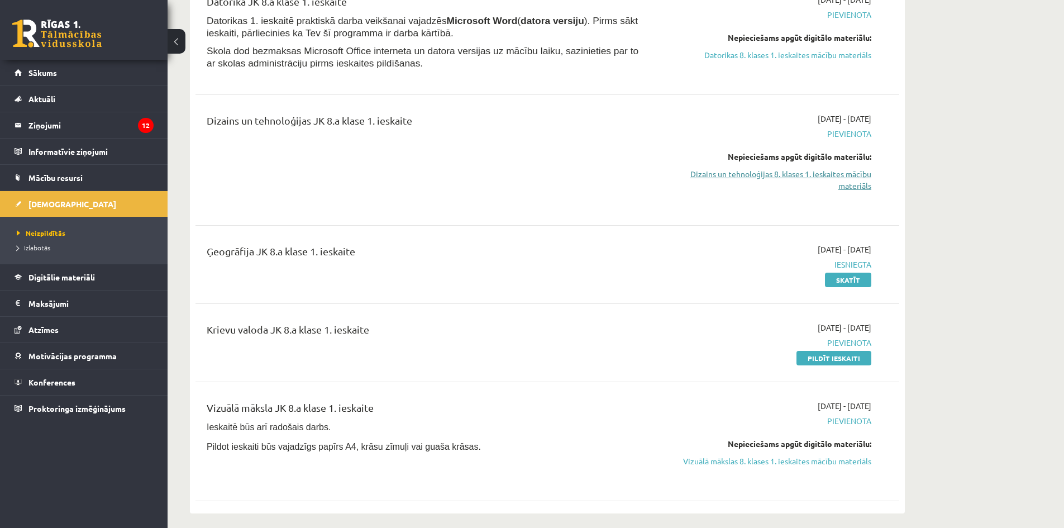
scroll to position [168, 0]
click at [829, 359] on link "Pildīt ieskaiti" at bounding box center [833, 356] width 75 height 15
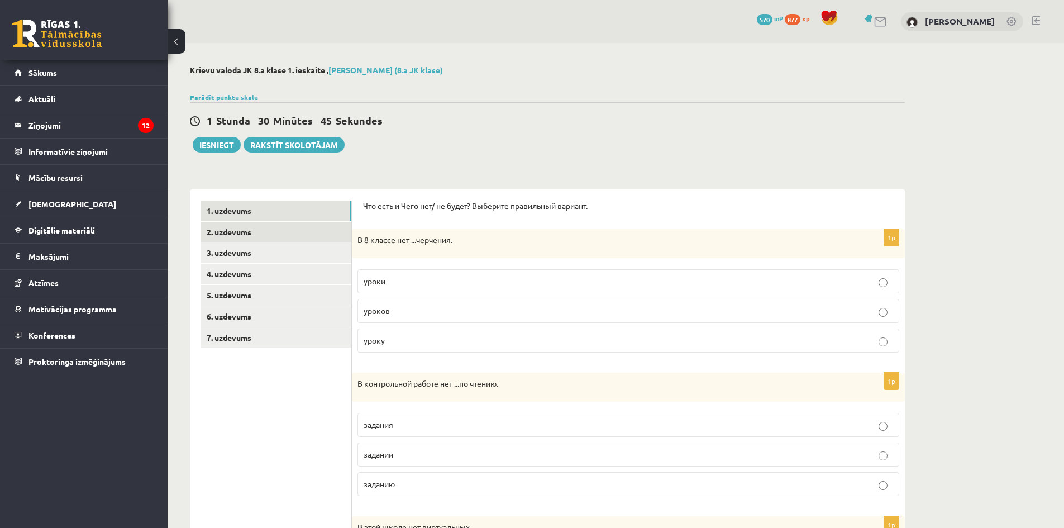
click at [280, 226] on link "2. uzdevums" at bounding box center [276, 232] width 150 height 21
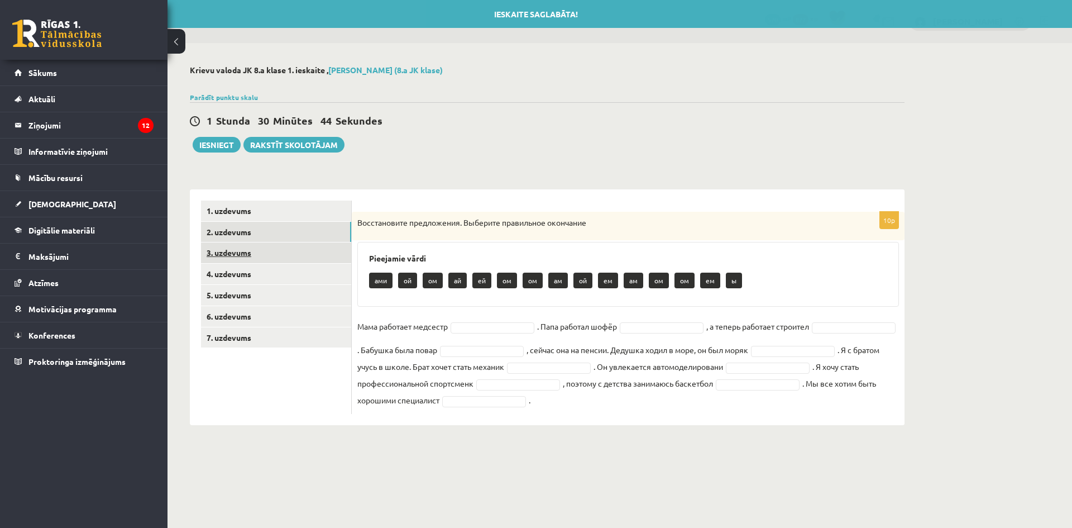
click at [280, 247] on link "3. uzdevums" at bounding box center [276, 252] width 150 height 21
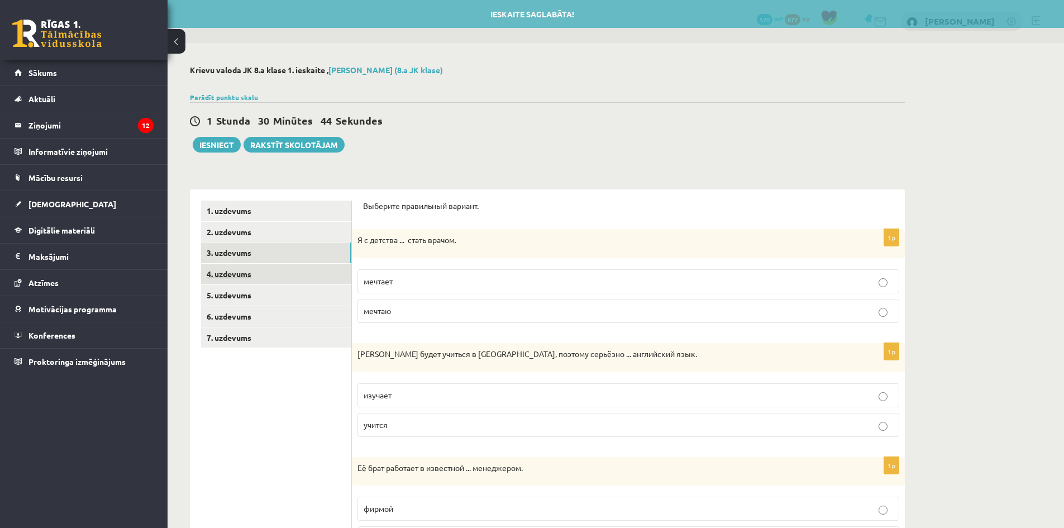
click at [287, 279] on link "4. uzdevums" at bounding box center [276, 274] width 150 height 21
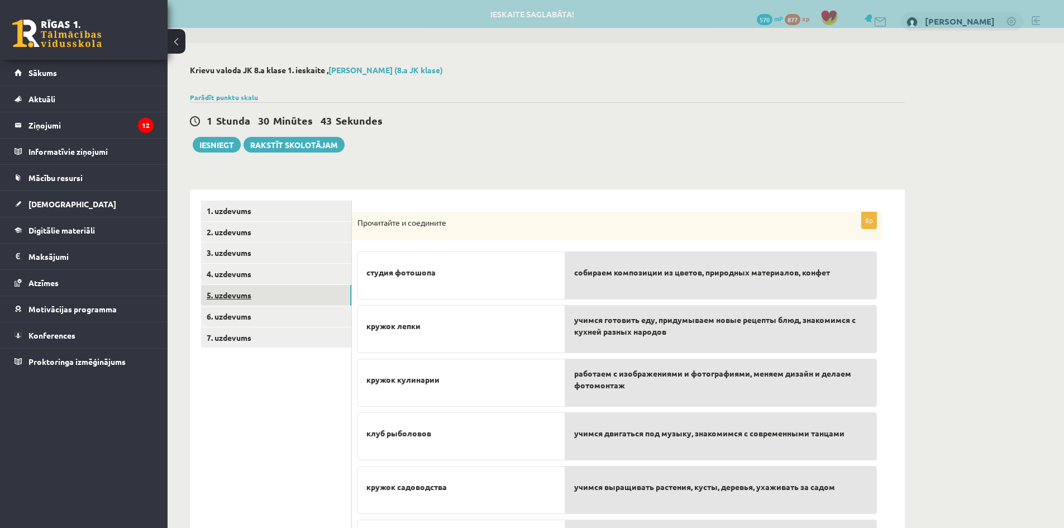
click at [276, 297] on link "5. uzdevums" at bounding box center [276, 295] width 150 height 21
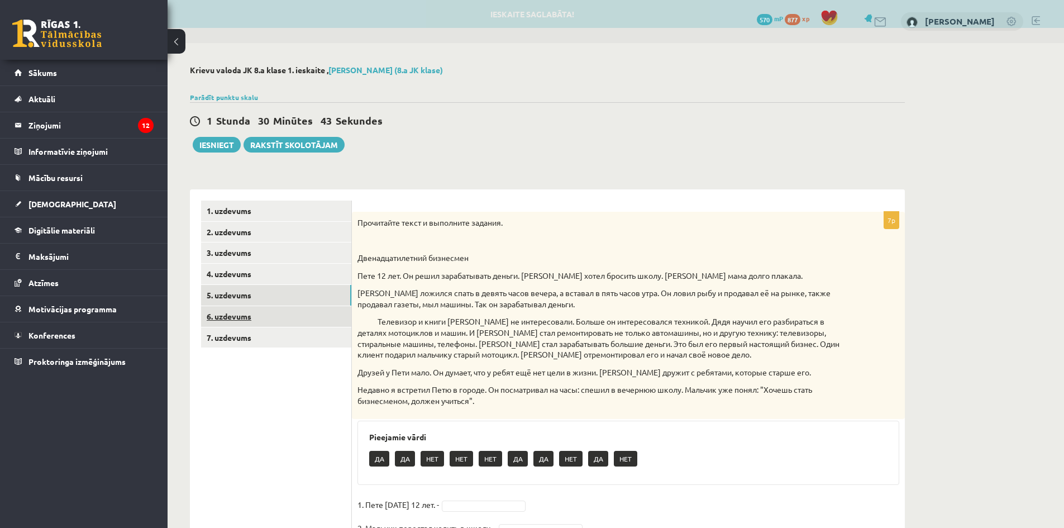
drag, startPoint x: 276, startPoint y: 314, endPoint x: 277, endPoint y: 325, distance: 11.2
click at [276, 314] on link "6. uzdevums" at bounding box center [276, 316] width 150 height 21
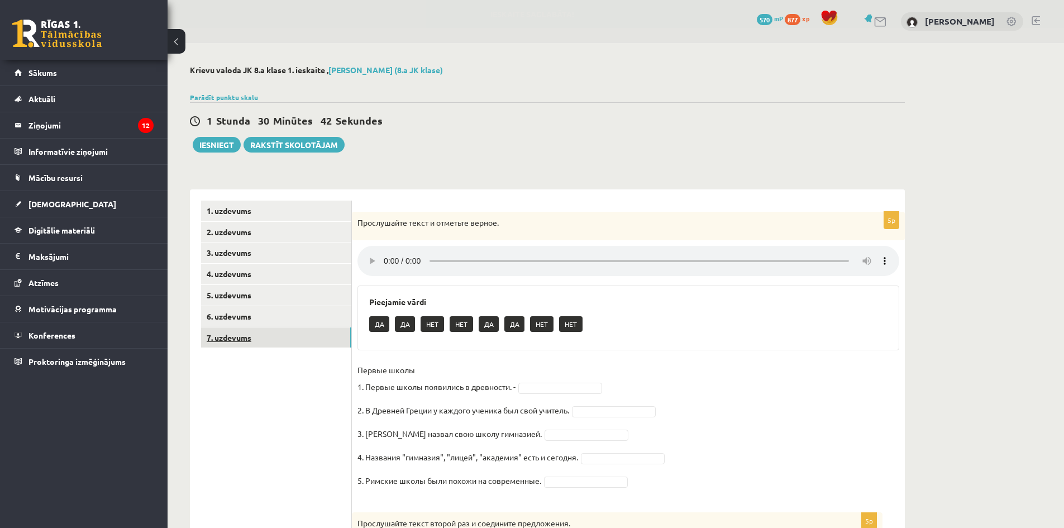
click at [278, 328] on link "7. uzdevums" at bounding box center [276, 337] width 150 height 21
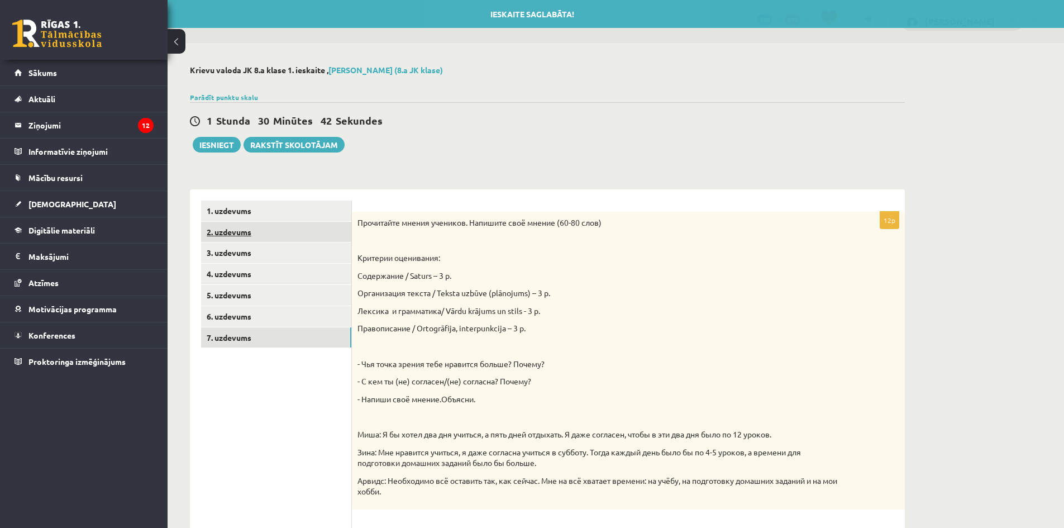
click at [271, 227] on link "2. uzdevums" at bounding box center [276, 232] width 150 height 21
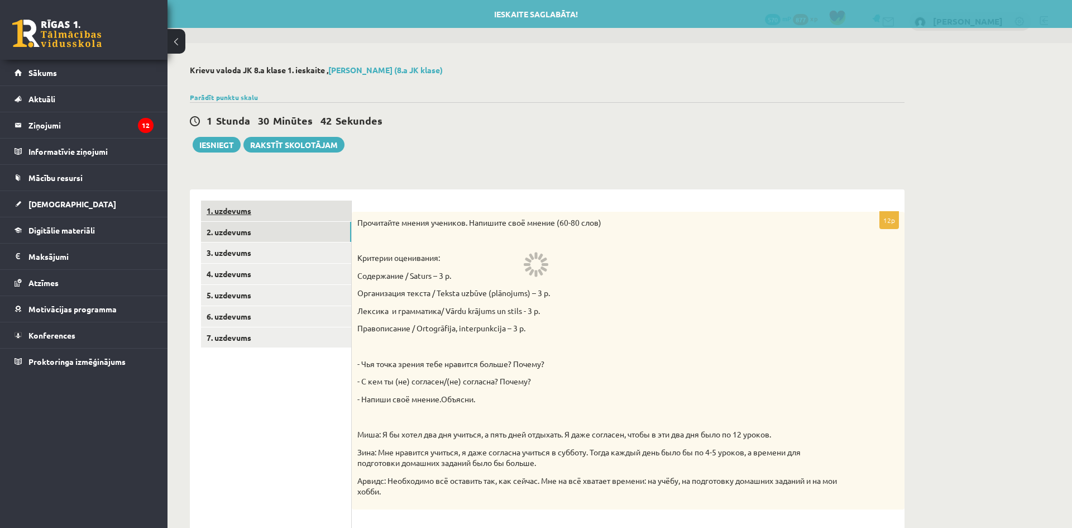
click at [270, 216] on link "1. uzdevums" at bounding box center [276, 211] width 150 height 21
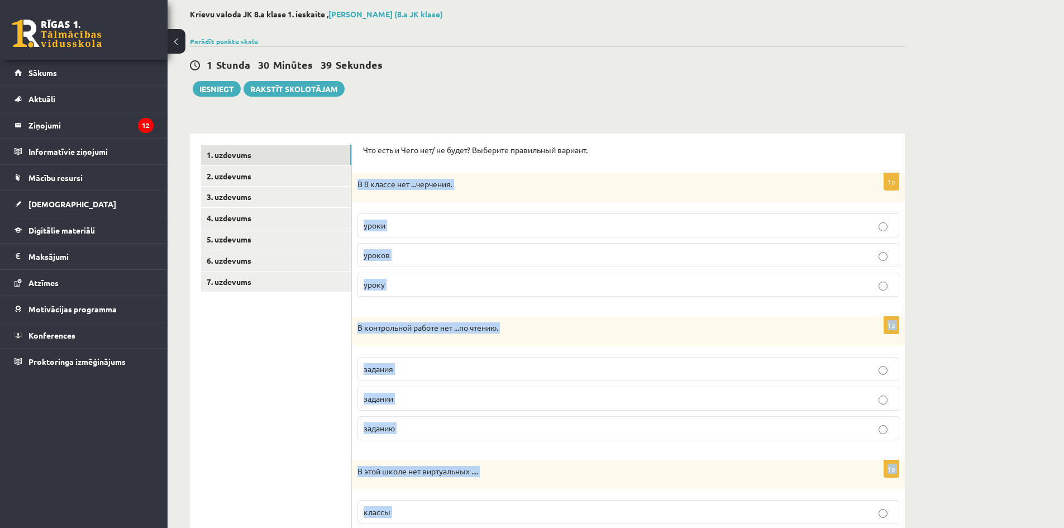
scroll to position [298, 0]
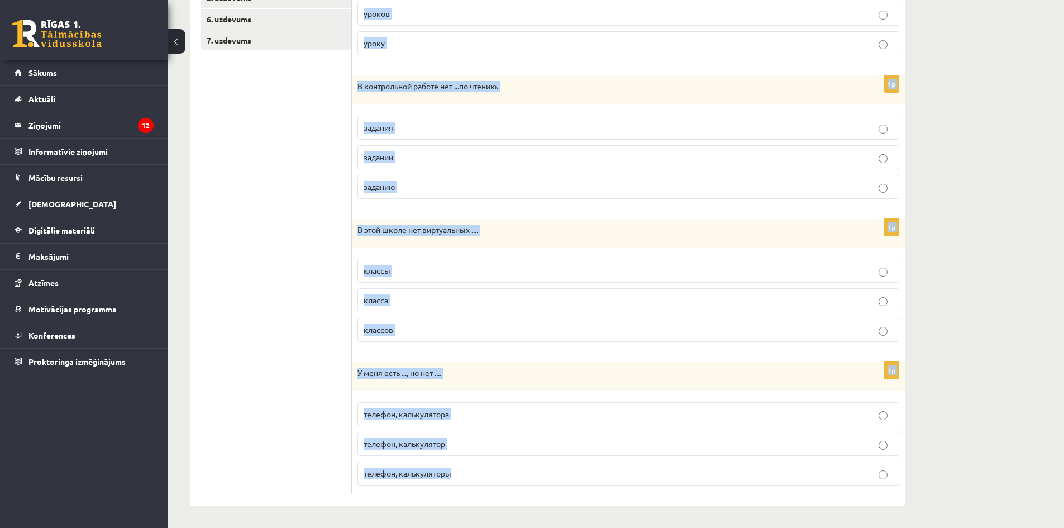
drag, startPoint x: 358, startPoint y: 184, endPoint x: 557, endPoint y: 471, distance: 349.5
click at [557, 471] on form "Что есть и Чего нет/ не будет? Выберите правильный вариант. 1p В 8 классе нет .…" at bounding box center [628, 198] width 531 height 591
copy form "В 8 классе нет ...черчения. уроки уроков уроку 1p В контрольной работе нет ...п…"
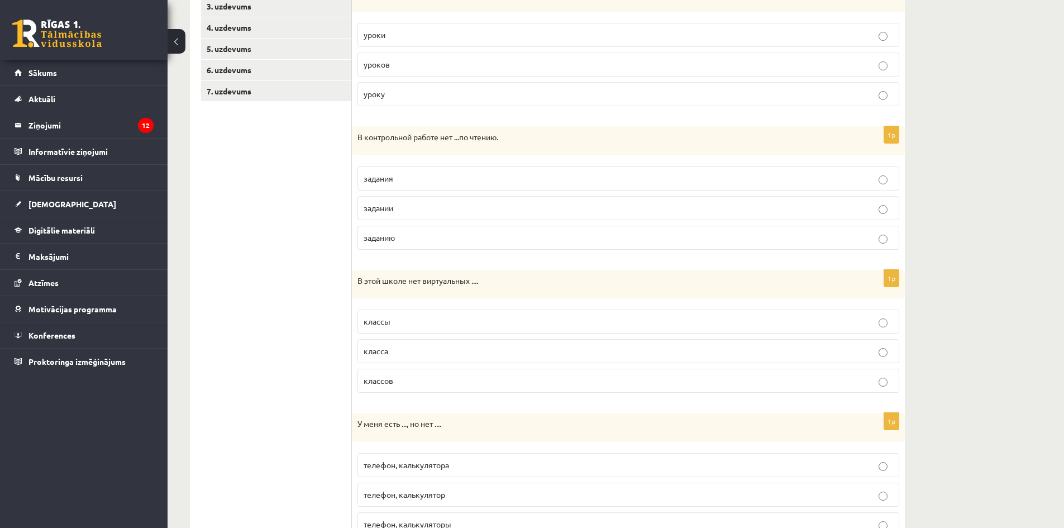
scroll to position [153, 0]
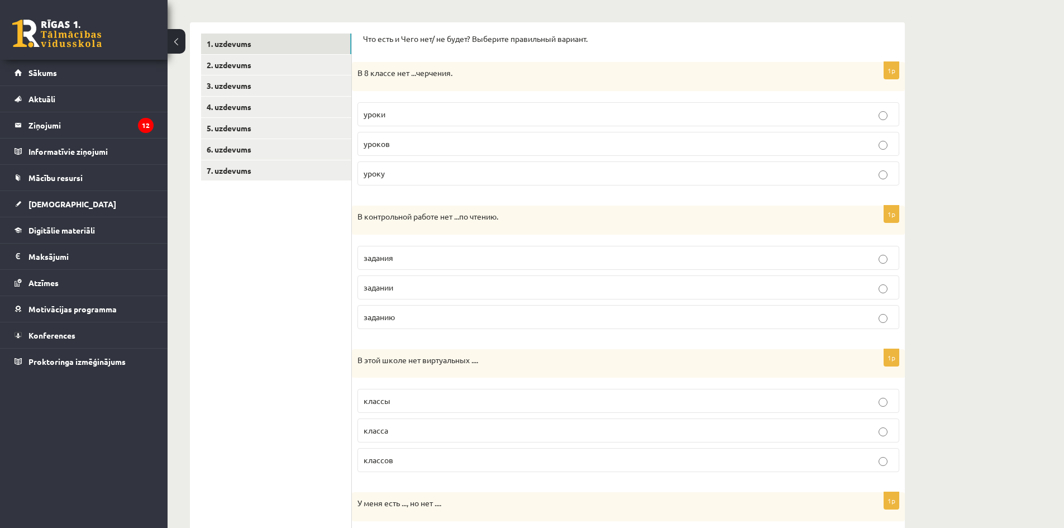
drag, startPoint x: 333, startPoint y: 322, endPoint x: 319, endPoint y: 254, distance: 70.1
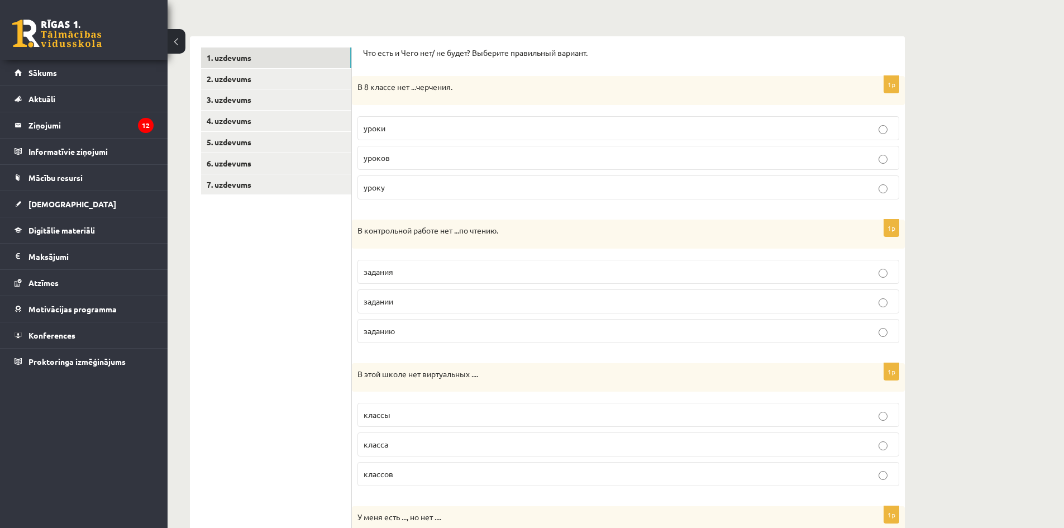
click at [403, 157] on p "уроков" at bounding box center [628, 158] width 529 height 12
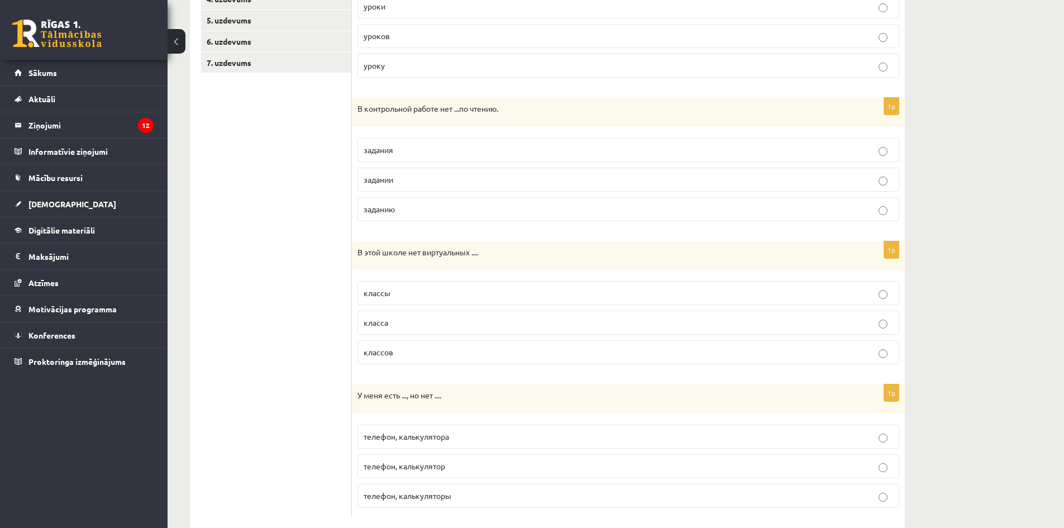
scroll to position [298, 0]
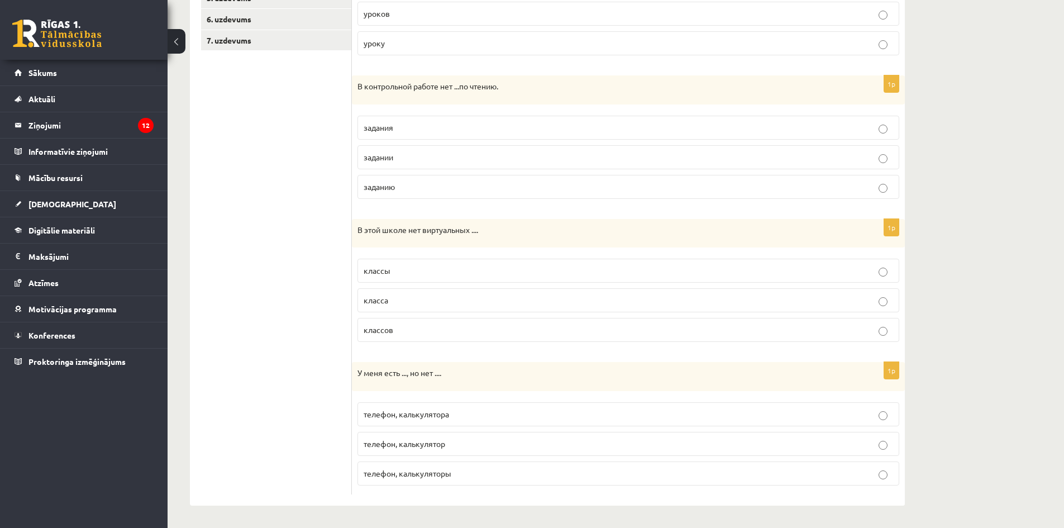
click at [400, 161] on p "задании" at bounding box center [628, 157] width 529 height 12
click at [400, 327] on p "классов" at bounding box center [628, 330] width 529 height 12
click at [440, 447] on span "телефон, калькулятор" at bounding box center [405, 443] width 82 height 10
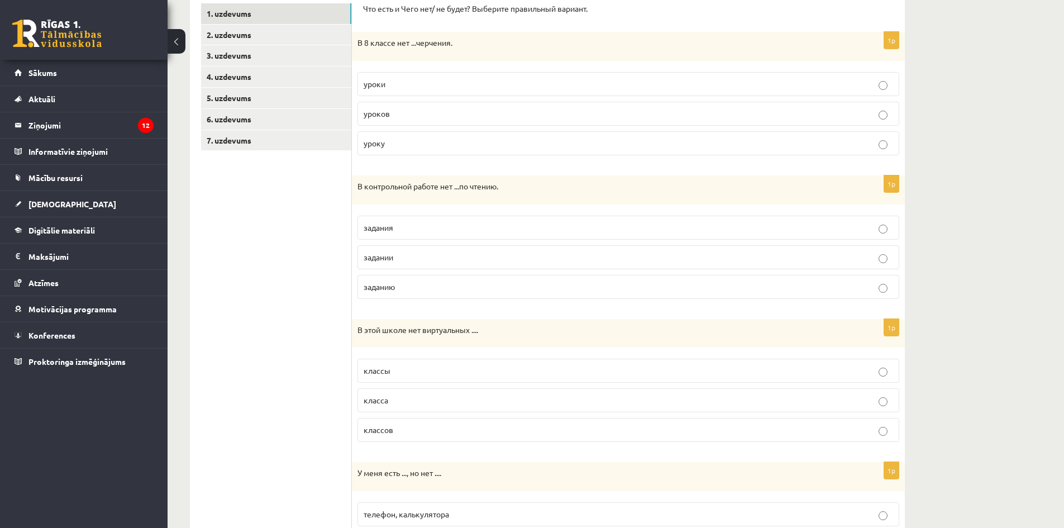
scroll to position [130, 0]
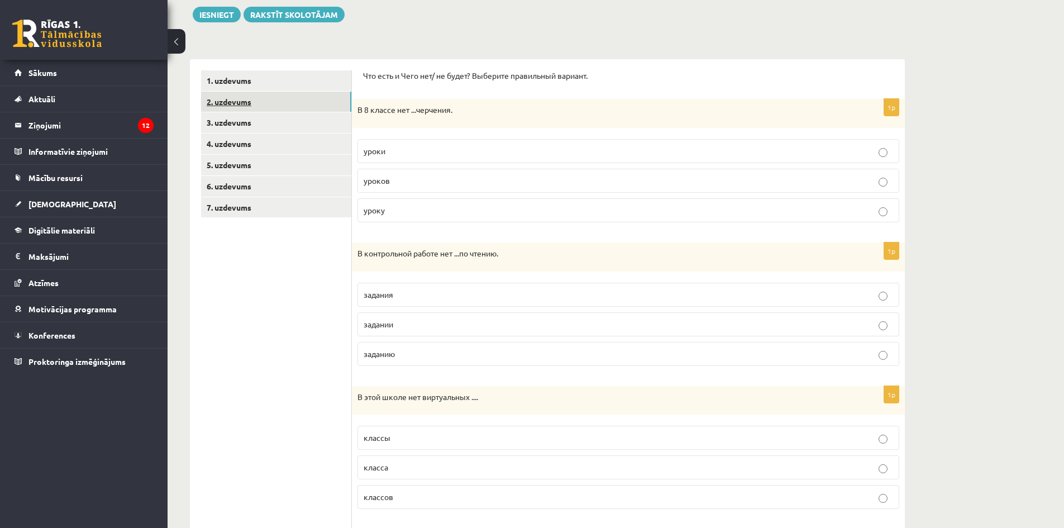
click at [242, 108] on link "2. uzdevums" at bounding box center [276, 102] width 150 height 21
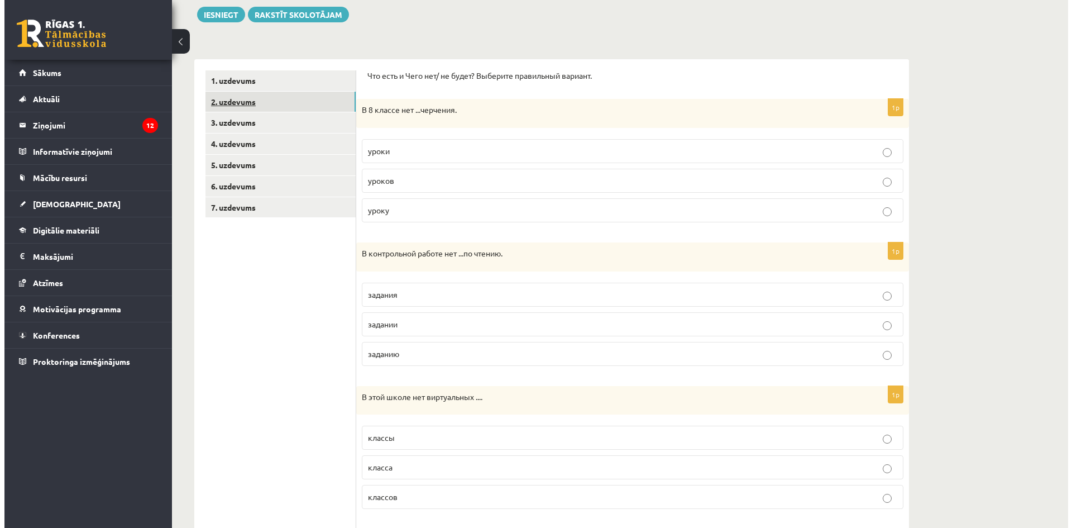
scroll to position [0, 0]
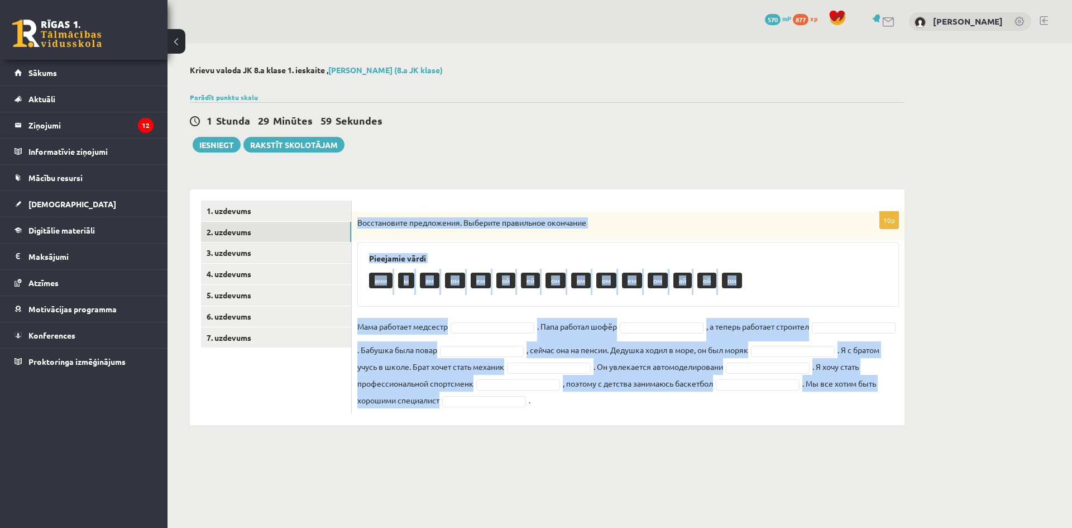
drag, startPoint x: 358, startPoint y: 222, endPoint x: 642, endPoint y: 414, distance: 342.8
click at [642, 414] on div "10p Восстановите предложения. Выберите правильное окончание Pieejamie vārdi ами…" at bounding box center [628, 313] width 553 height 202
copy div "Loremipsumdo sitametcons. Adipisci elitseddoe temporinc Utlaboree dolor mag a e…"
click at [333, 340] on link "7. uzdevums" at bounding box center [276, 337] width 150 height 21
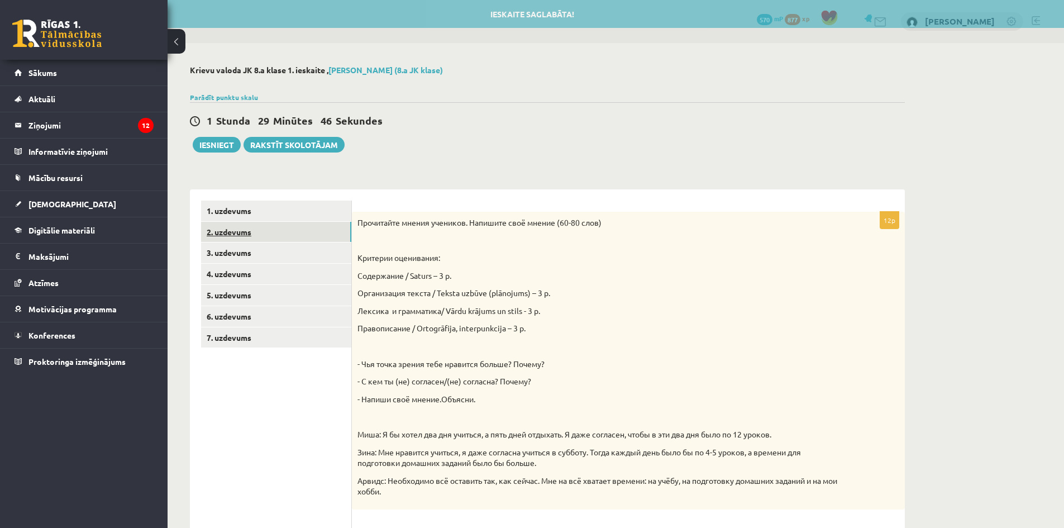
click at [278, 234] on link "2. uzdevums" at bounding box center [276, 232] width 150 height 21
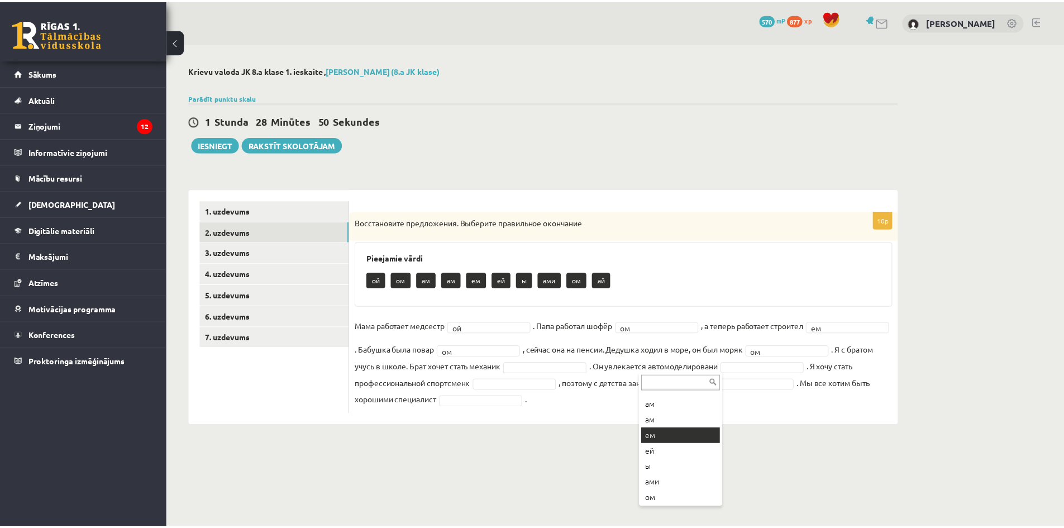
scroll to position [60, 0]
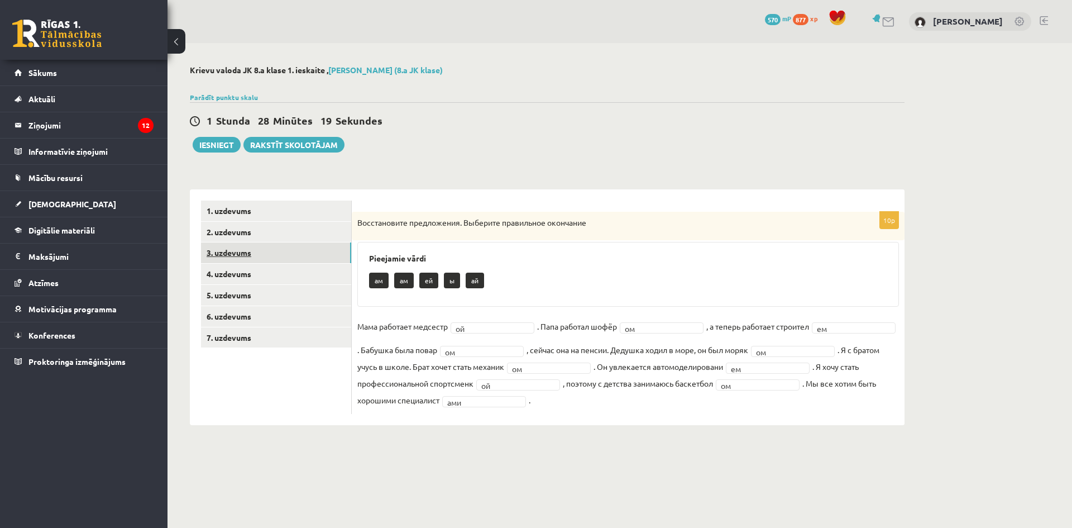
click at [267, 258] on link "3. uzdevums" at bounding box center [276, 252] width 150 height 21
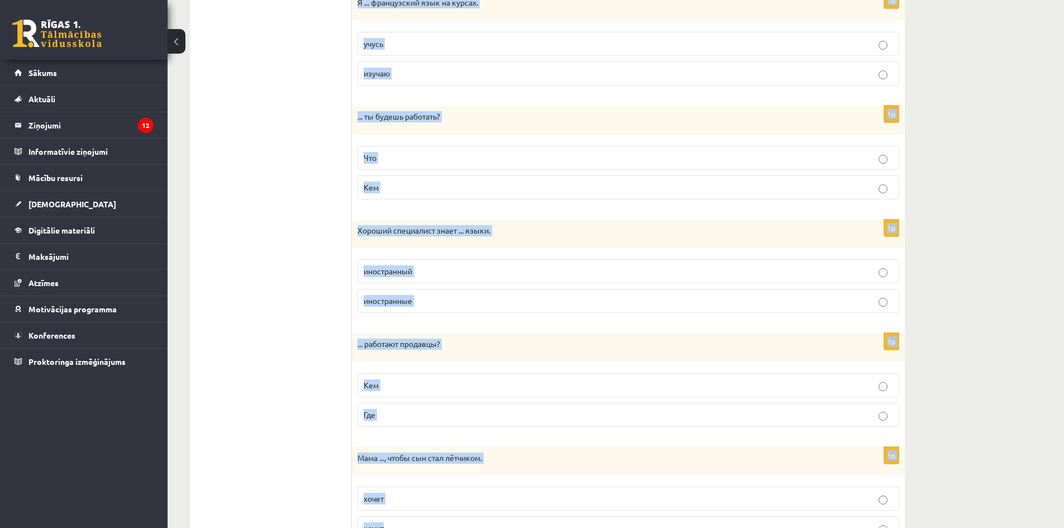
scroll to position [861, 0]
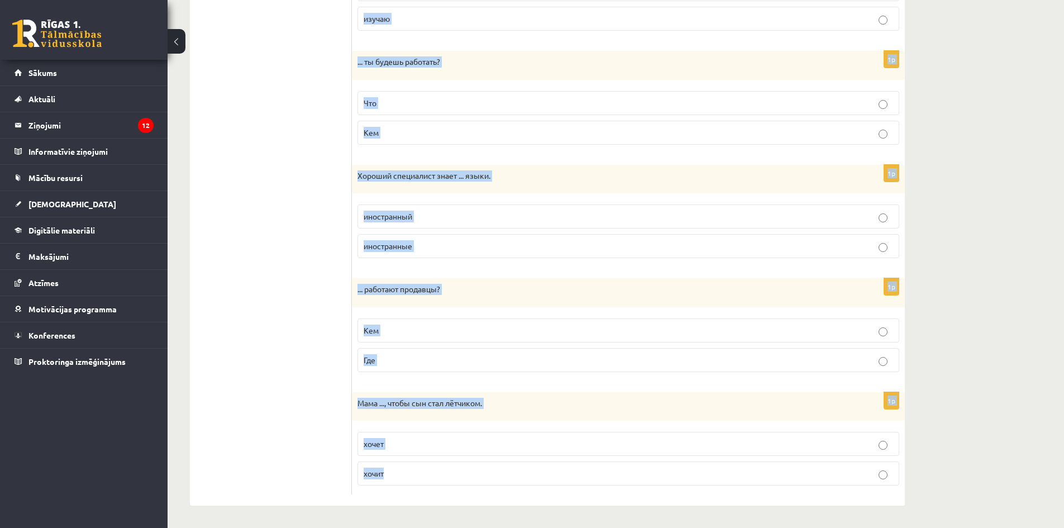
drag, startPoint x: 357, startPoint y: 185, endPoint x: 566, endPoint y: 470, distance: 353.2
copy form "Я с детства ... стать врачом. мечтает мечтаю 1p Ивар будет учиться в Англии, по…"
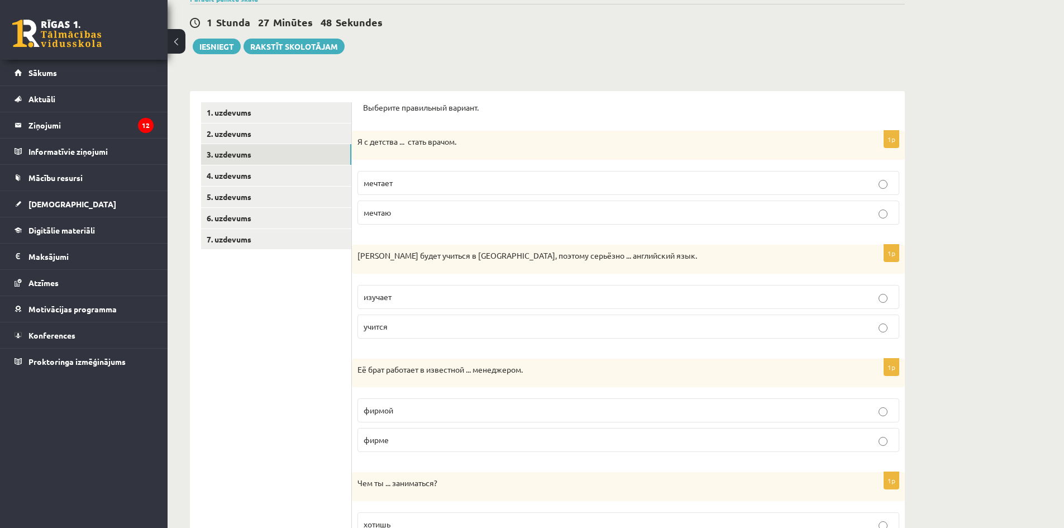
drag, startPoint x: 211, startPoint y: 303, endPoint x: 238, endPoint y: 175, distance: 131.3
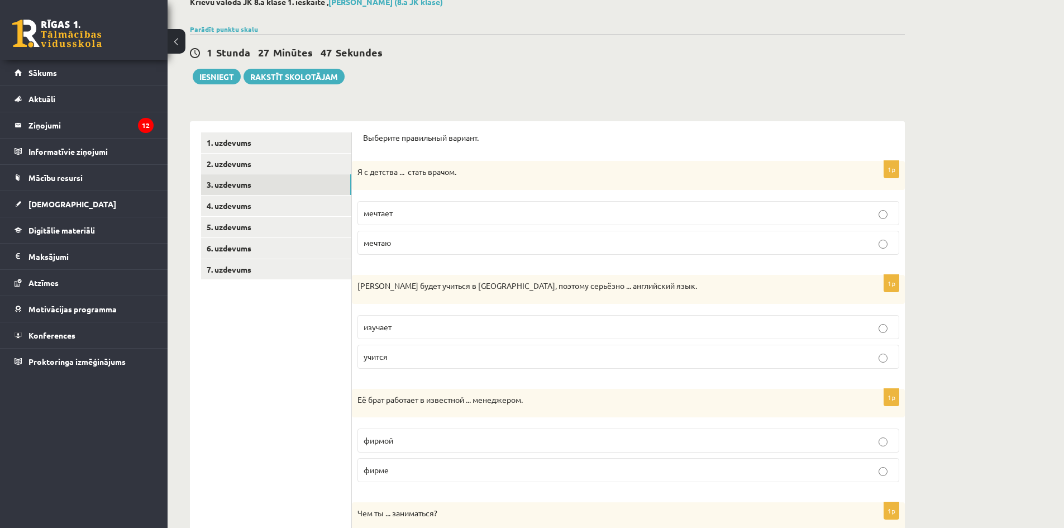
drag, startPoint x: 390, startPoint y: 244, endPoint x: 388, endPoint y: 251, distance: 7.6
click at [390, 244] on span "мечтаю" at bounding box center [377, 242] width 27 height 10
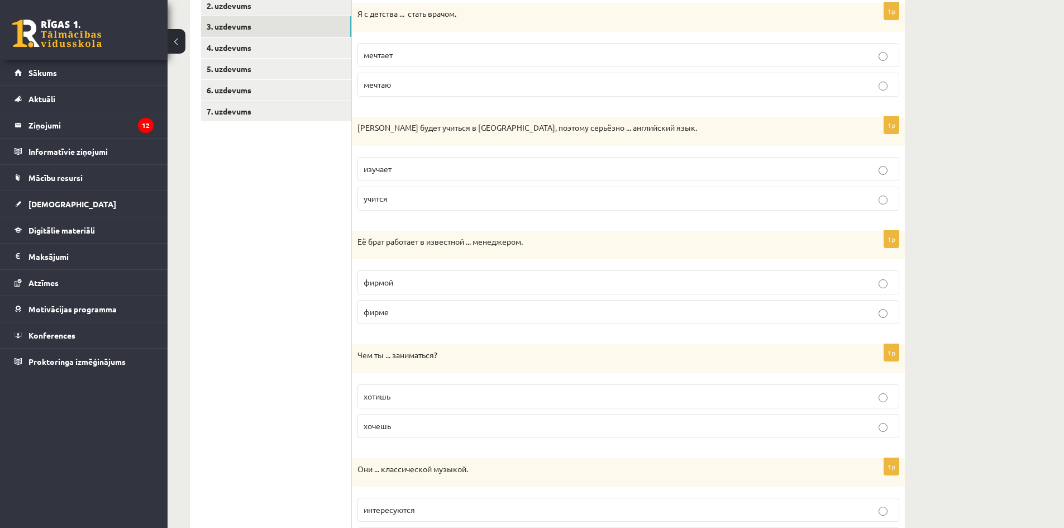
scroll to position [236, 0]
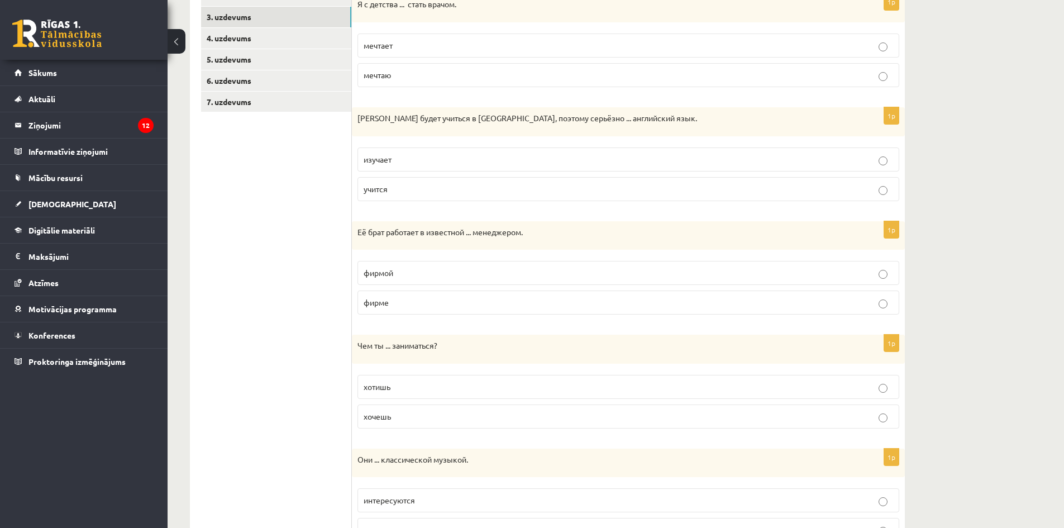
click at [419, 158] on p "изучает" at bounding box center [628, 160] width 529 height 12
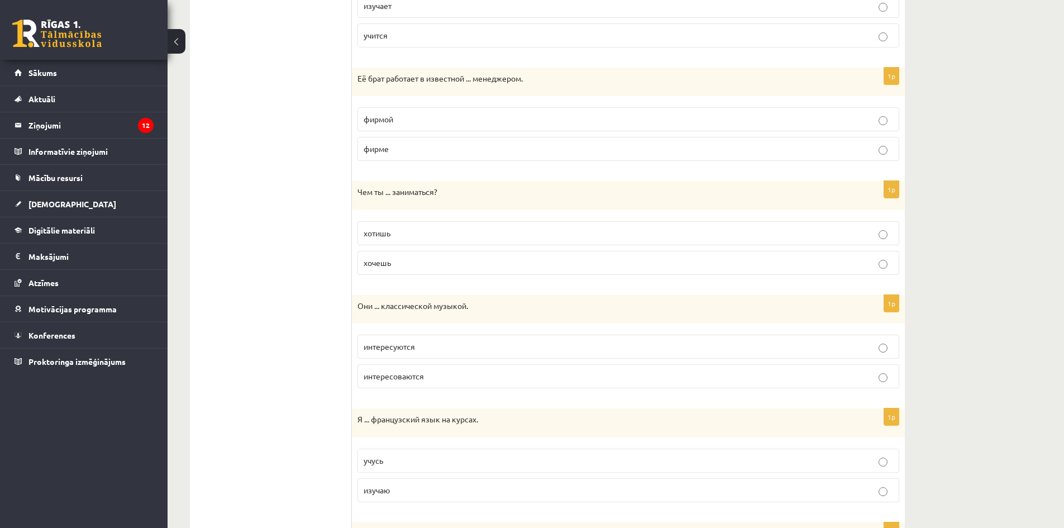
scroll to position [403, 0]
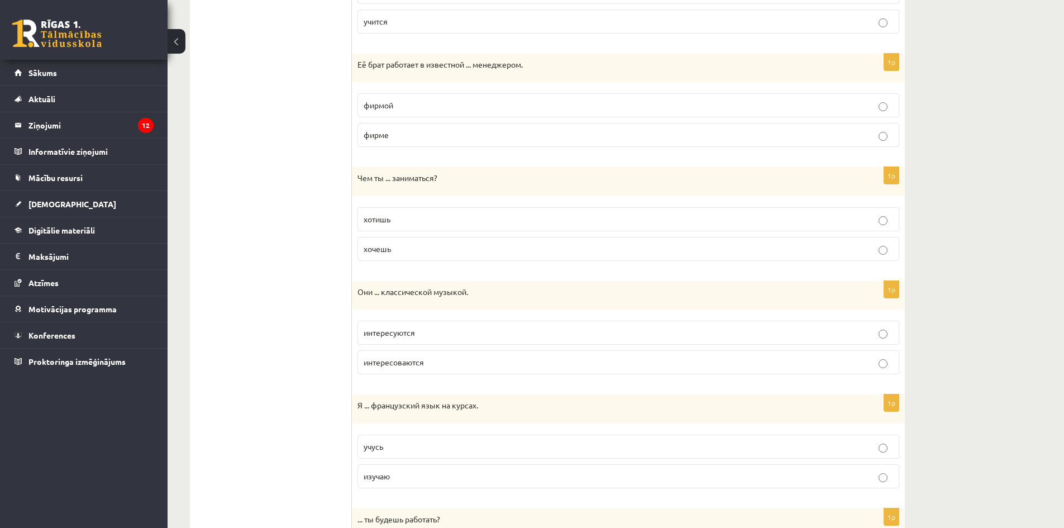
click at [416, 135] on p "фирме" at bounding box center [628, 135] width 529 height 12
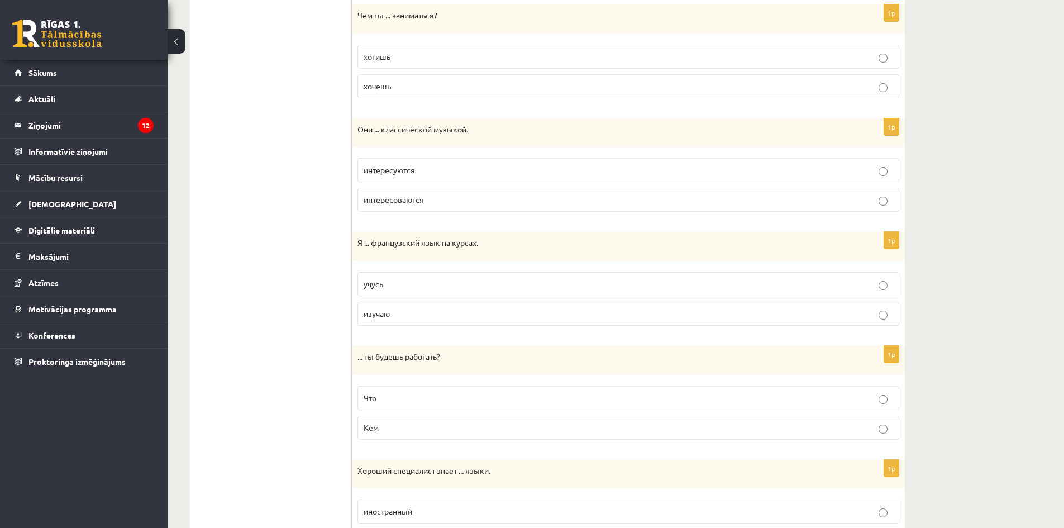
scroll to position [571, 0]
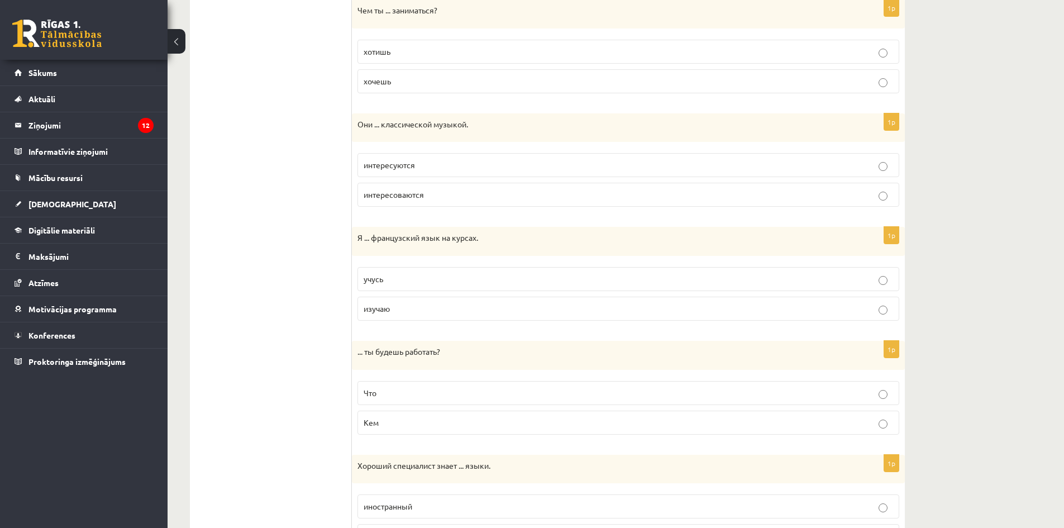
click at [416, 81] on p "хочешь" at bounding box center [628, 81] width 529 height 12
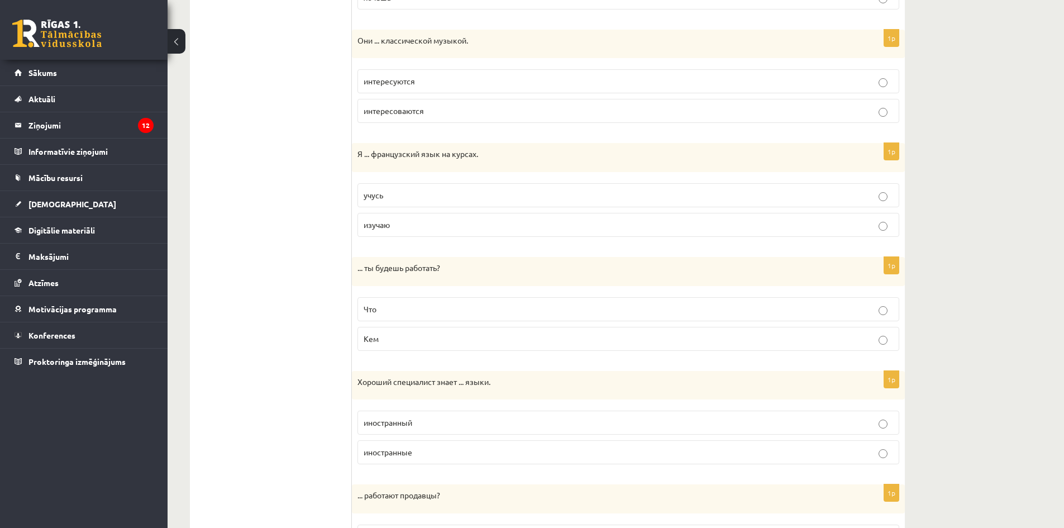
scroll to position [683, 0]
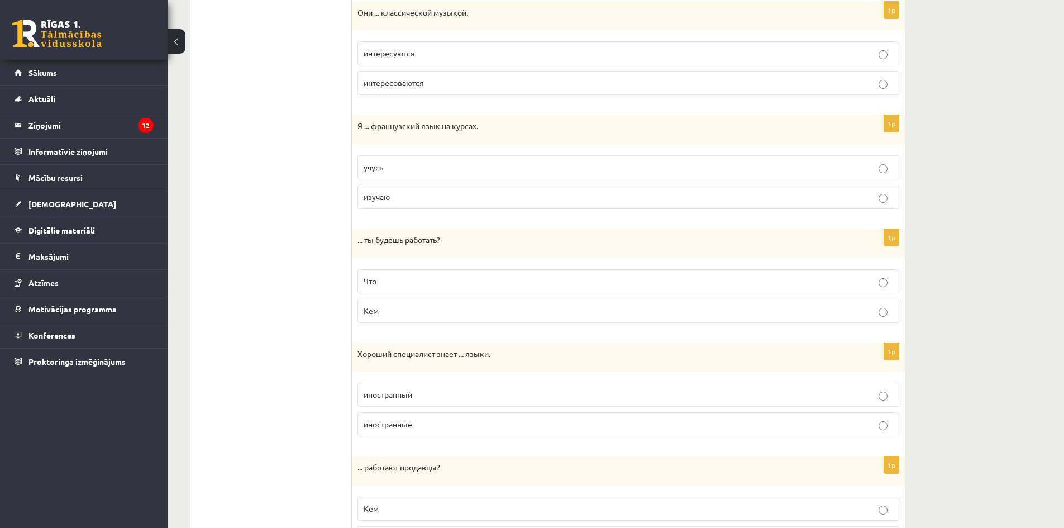
click at [415, 53] on span "интересуются" at bounding box center [389, 53] width 51 height 10
click at [422, 83] on span "интересоваются" at bounding box center [394, 83] width 60 height 10
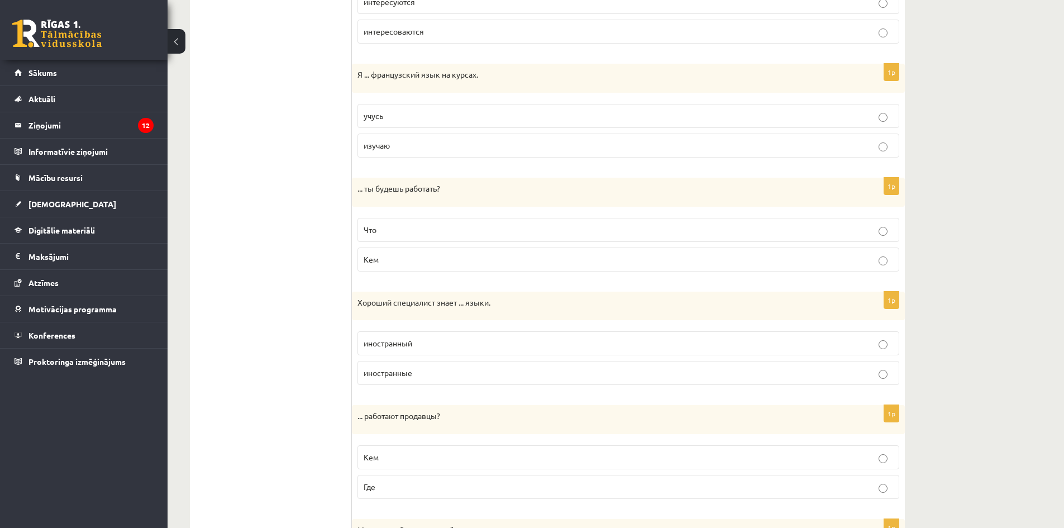
scroll to position [738, 0]
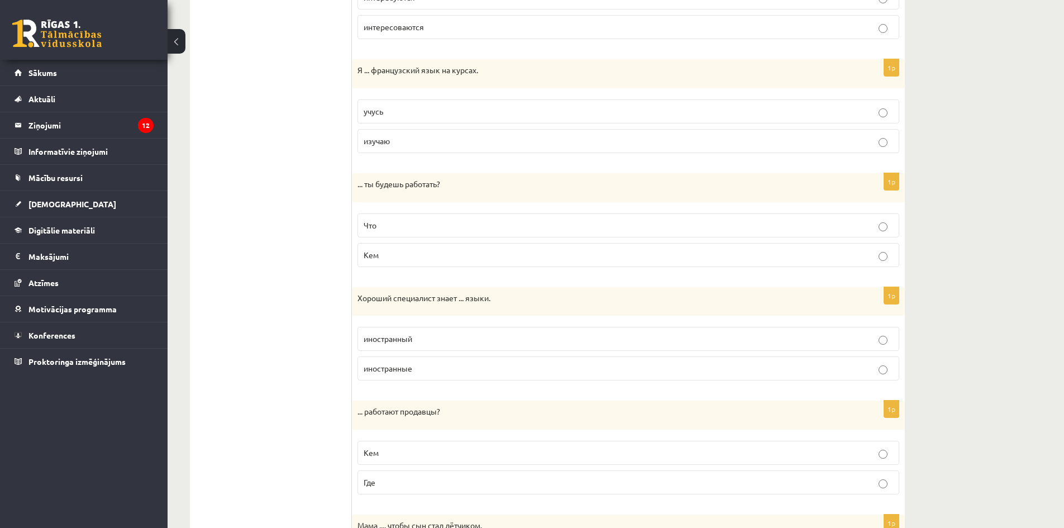
click at [404, 139] on p "изучаю" at bounding box center [628, 141] width 529 height 12
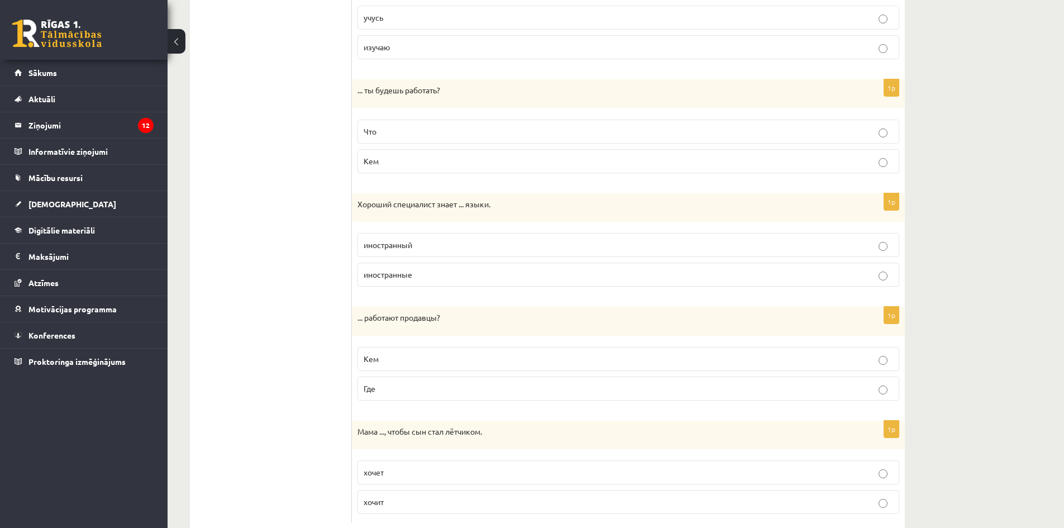
scroll to position [850, 0]
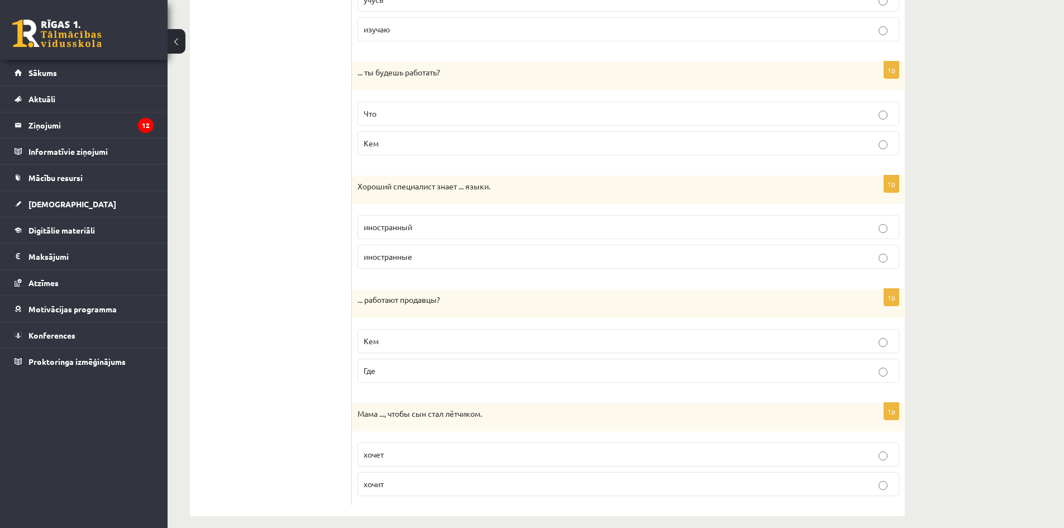
click at [383, 151] on label "Кем" at bounding box center [628, 143] width 542 height 24
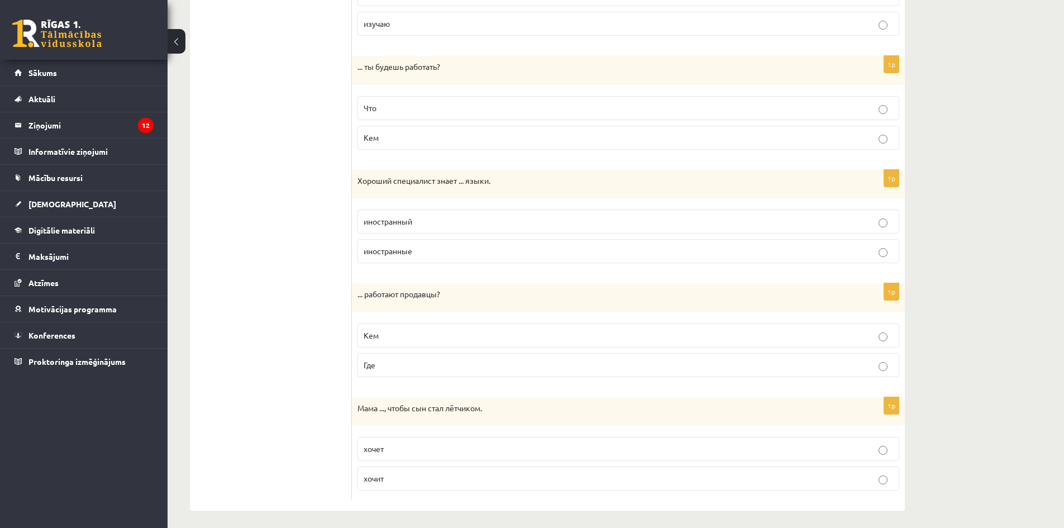
scroll to position [861, 0]
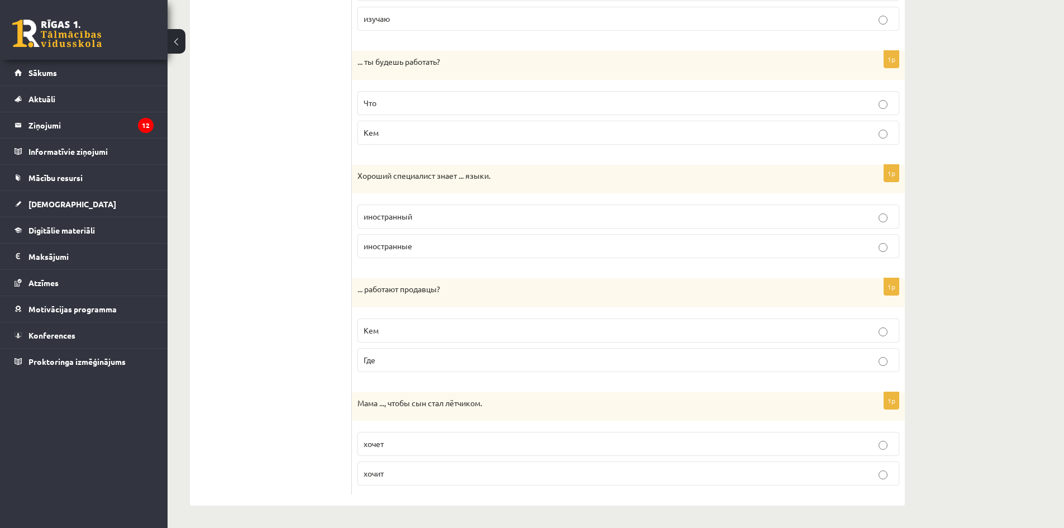
click at [433, 248] on p "иностранные" at bounding box center [628, 246] width 529 height 12
click at [388, 355] on p "Где" at bounding box center [628, 360] width 529 height 12
click at [364, 2] on fieldset "учусь изучаю" at bounding box center [628, 3] width 542 height 63
click at [393, 442] on p "хочет" at bounding box center [628, 444] width 529 height 12
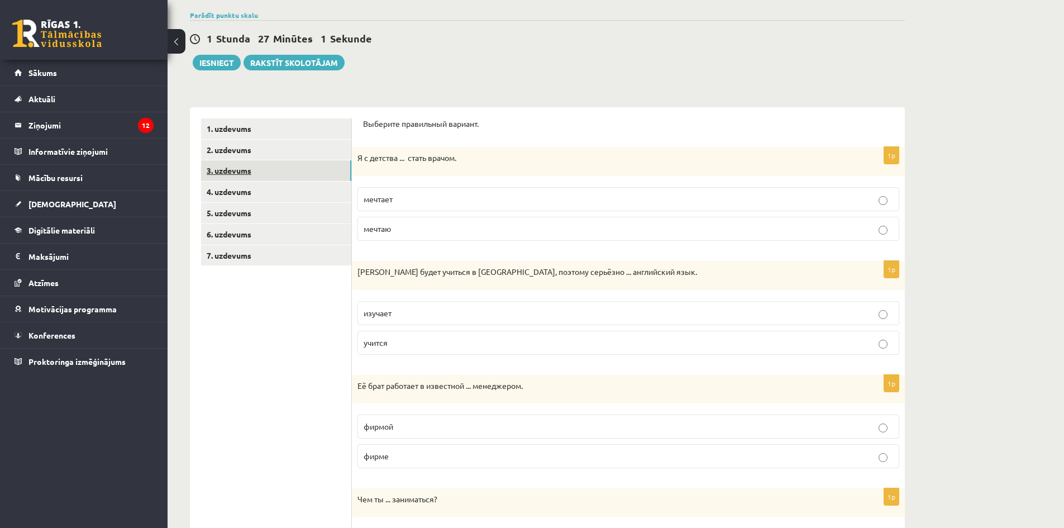
scroll to position [79, 0]
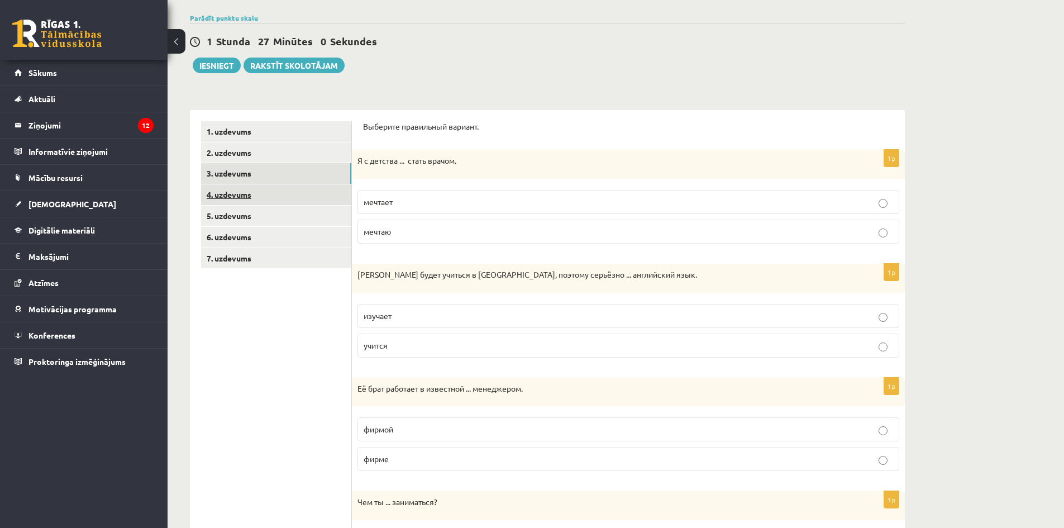
click at [236, 196] on link "4. uzdevums" at bounding box center [276, 194] width 150 height 21
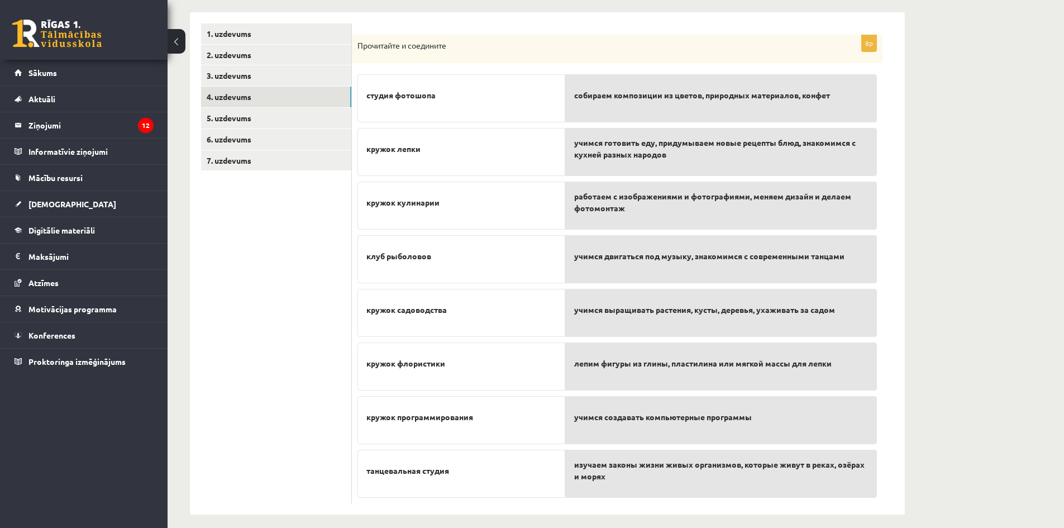
scroll to position [187, 0]
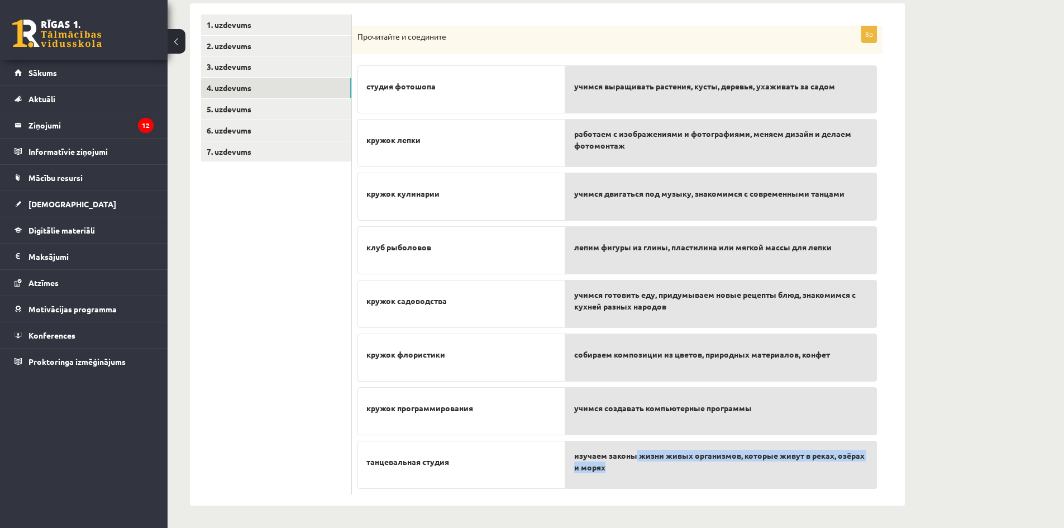
drag, startPoint x: 636, startPoint y: 436, endPoint x: 642, endPoint y: 471, distance: 36.2
click at [641, 471] on div "учимся выращивать растения, кусты, деревья, ухаживать за садом работаем с изобр…" at bounding box center [721, 274] width 312 height 429
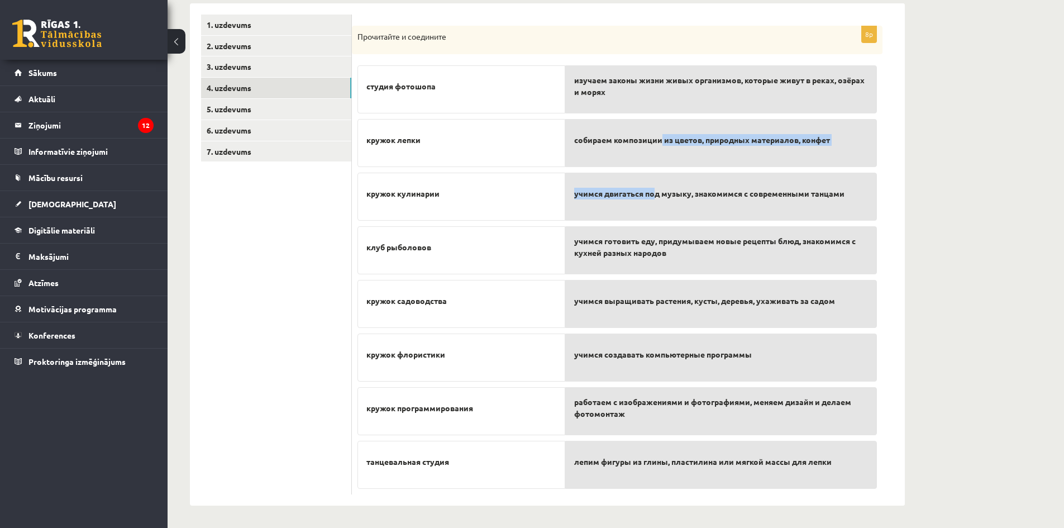
drag, startPoint x: 658, startPoint y: 135, endPoint x: 655, endPoint y: 190, distance: 55.4
click at [655, 197] on div "изучаем законы жизни живых организмов, которые живут в реках, озёрах и морях со…" at bounding box center [721, 274] width 312 height 429
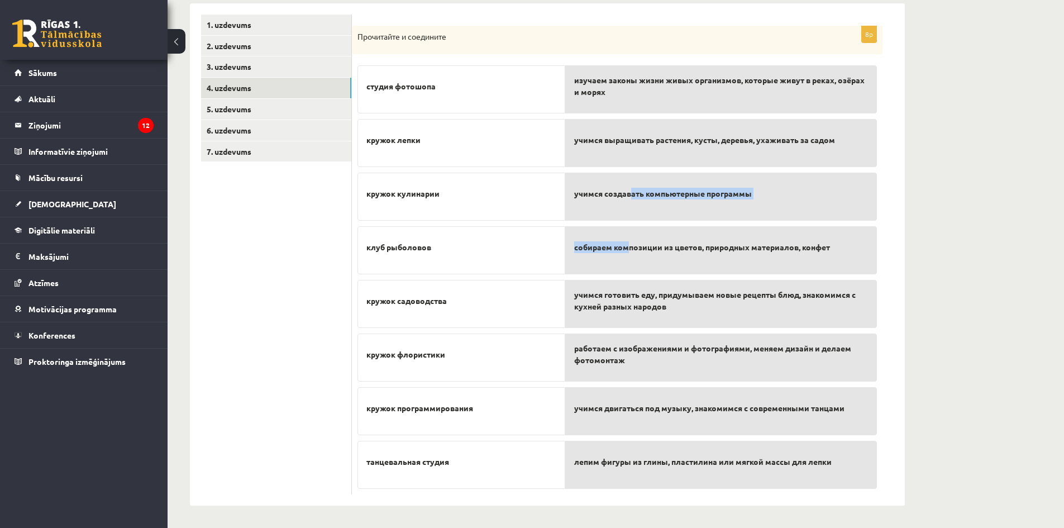
drag, startPoint x: 628, startPoint y: 217, endPoint x: 625, endPoint y: 265, distance: 48.1
click at [626, 241] on div "изучаем законы жизни живых организмов, которые живут в реках, озёрах и морях уч…" at bounding box center [721, 274] width 312 height 429
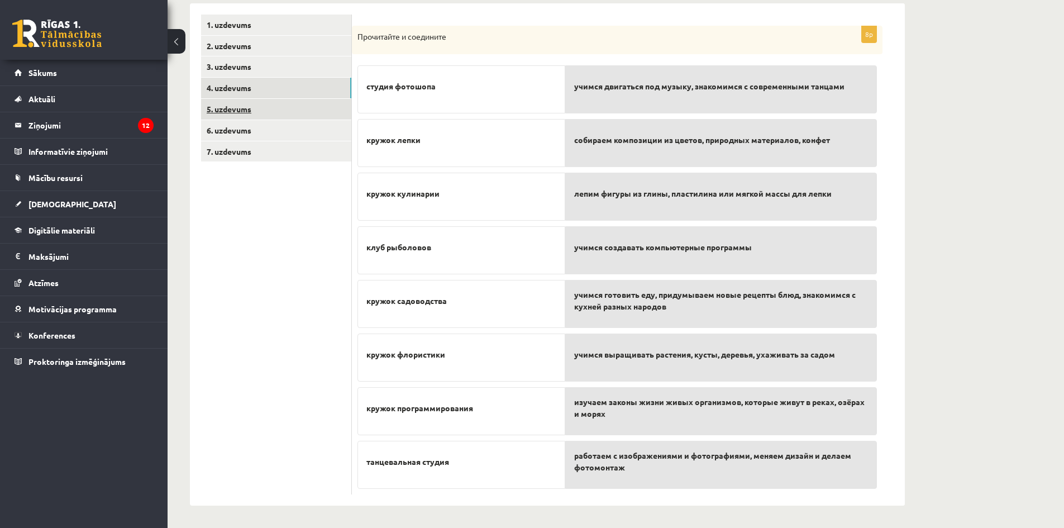
click at [244, 106] on link "5. uzdevums" at bounding box center [276, 109] width 150 height 21
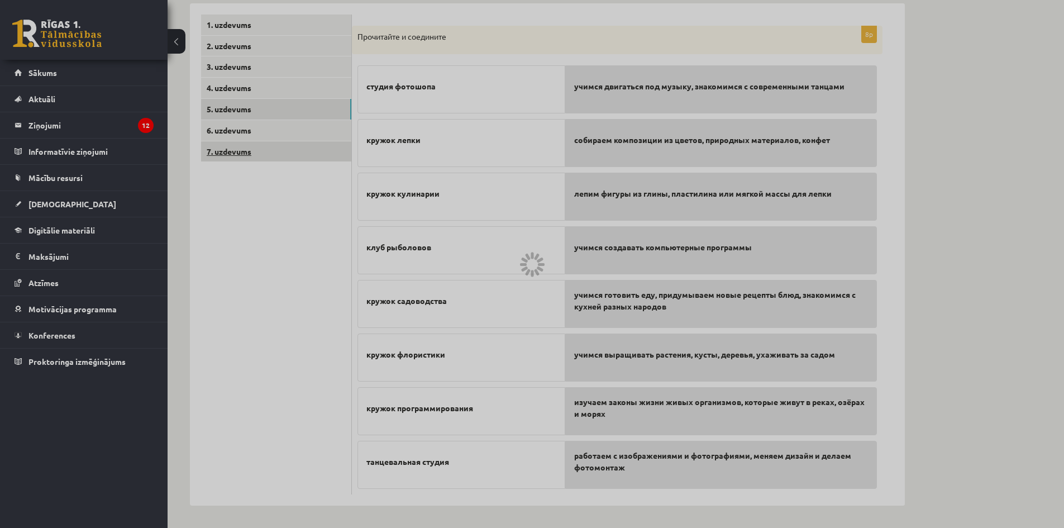
scroll to position [172, 0]
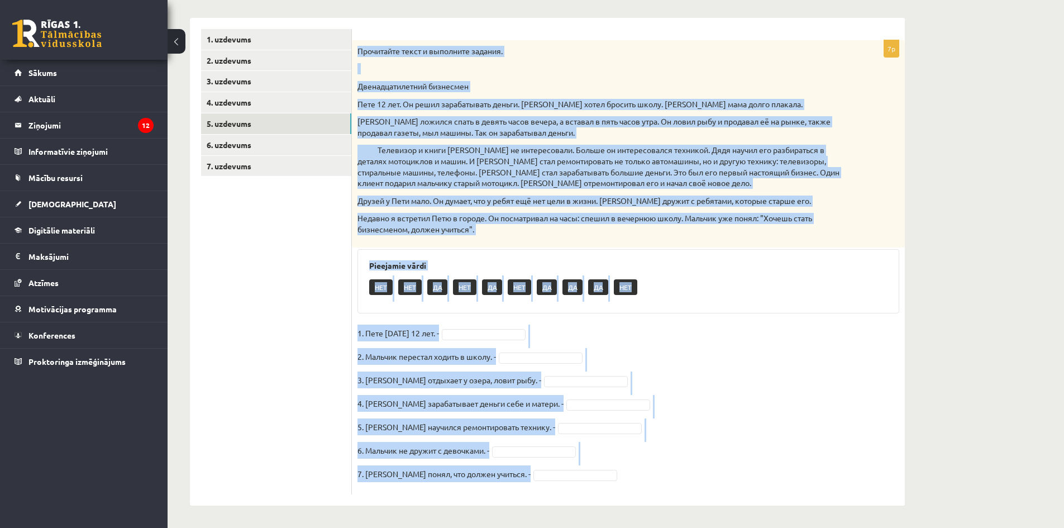
drag, startPoint x: 356, startPoint y: 53, endPoint x: 604, endPoint y: 481, distance: 495.2
click at [594, 484] on div "7p Прочитайте текст и выполните задания. Двенадцатилетний бизнесмен Пете 12 лет…" at bounding box center [628, 267] width 553 height 455
copy div "Прочитайте текст и выполните задания. Двенадцатилетний бизнесмен Пете 12 лет. О…"
click at [607, 338] on fieldset "1. Пете сегодня 12 лет. - 2. Мальчик перестал ходить в школу. - 3. Петя отдыхае…" at bounding box center [628, 407] width 542 height 164
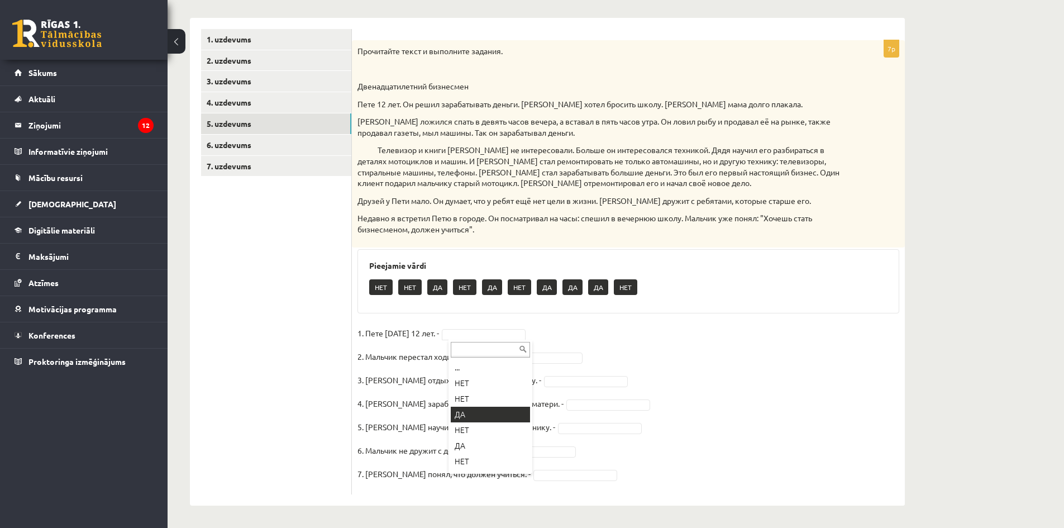
drag, startPoint x: 471, startPoint y: 417, endPoint x: 507, endPoint y: 384, distance: 48.2
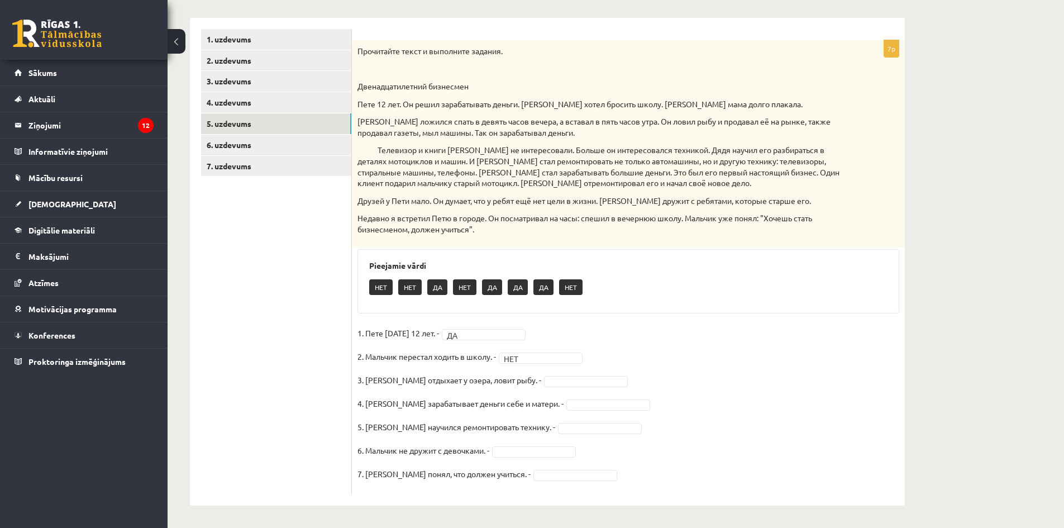
click at [544, 386] on fieldset "1. Пете сегодня 12 лет. - ДА ** 2. Мальчик перестал ходить в школу. - НЕТ *** 3…" at bounding box center [628, 407] width 542 height 164
drag, startPoint x: 537, startPoint y: 425, endPoint x: 551, endPoint y: 433, distance: 15.5
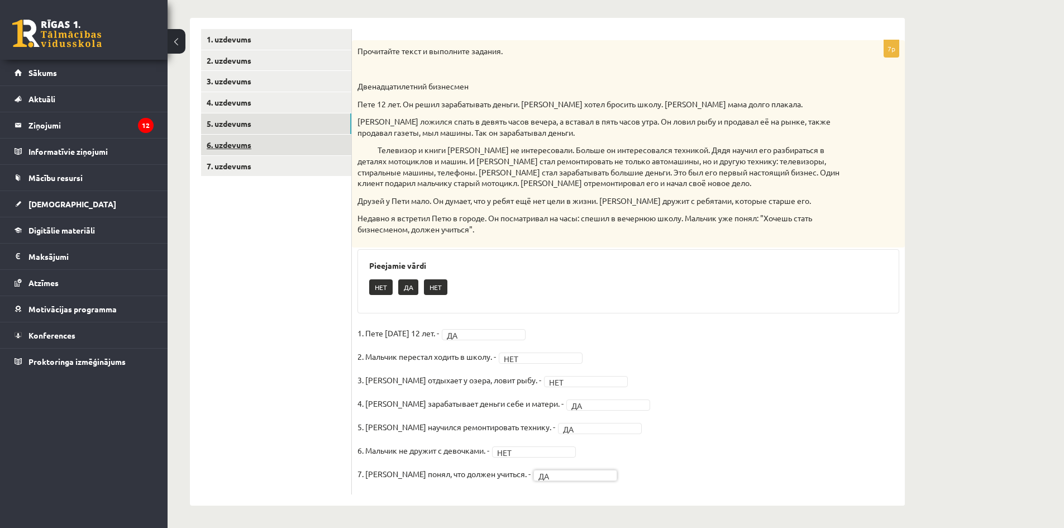
click at [225, 140] on link "6. uzdevums" at bounding box center [276, 145] width 150 height 21
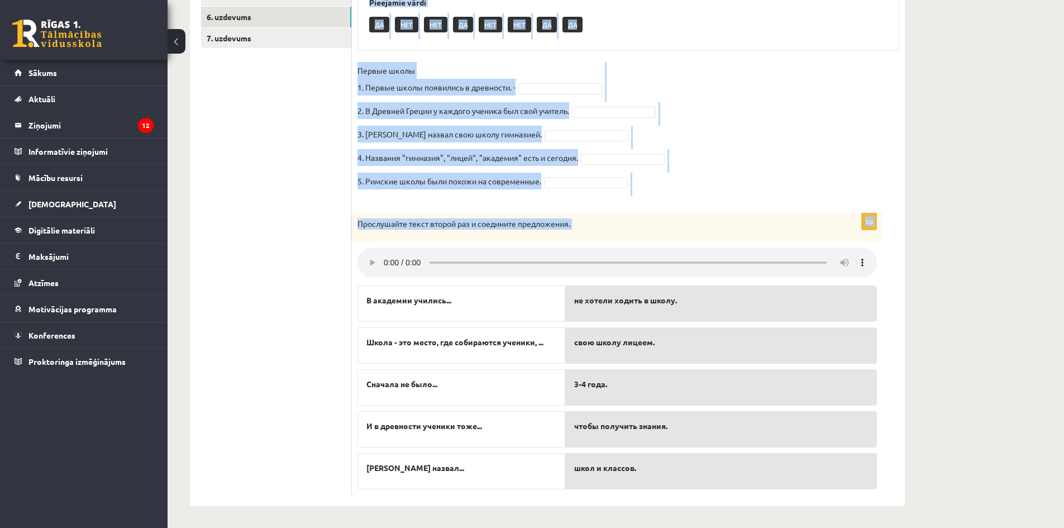
scroll to position [302, 0]
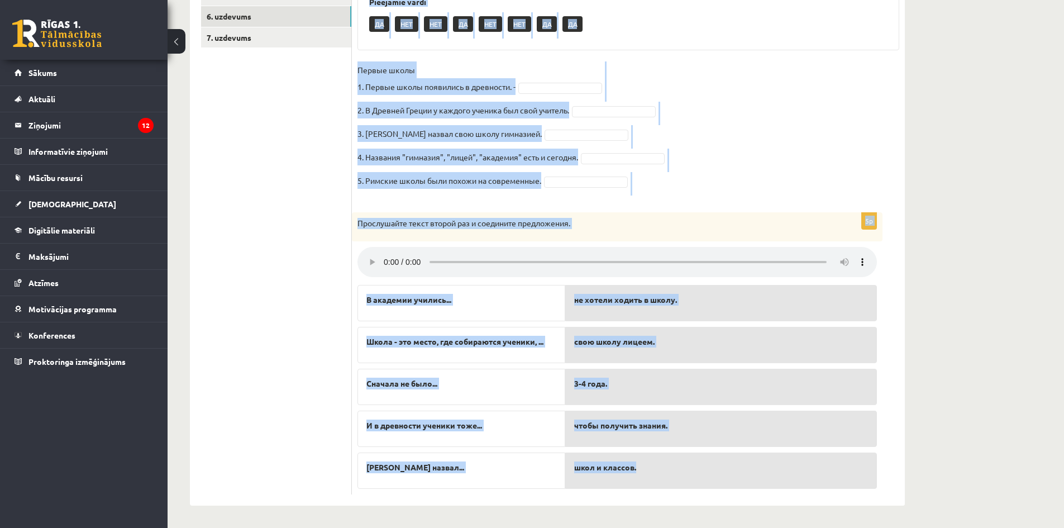
drag, startPoint x: 357, startPoint y: 144, endPoint x: 653, endPoint y: 476, distance: 445.0
click at [653, 476] on form "5p Прослушайте текст и отметьте верное. Pieejamie vārdi ДА НЕТ НЕТ ДА НЕТ НЕТ Д…" at bounding box center [628, 198] width 531 height 594
copy form "Прослушайте текст и отметьте верное. Pieejamie vārdi ДА НЕТ НЕТ ДА НЕТ НЕТ ДА Д…"
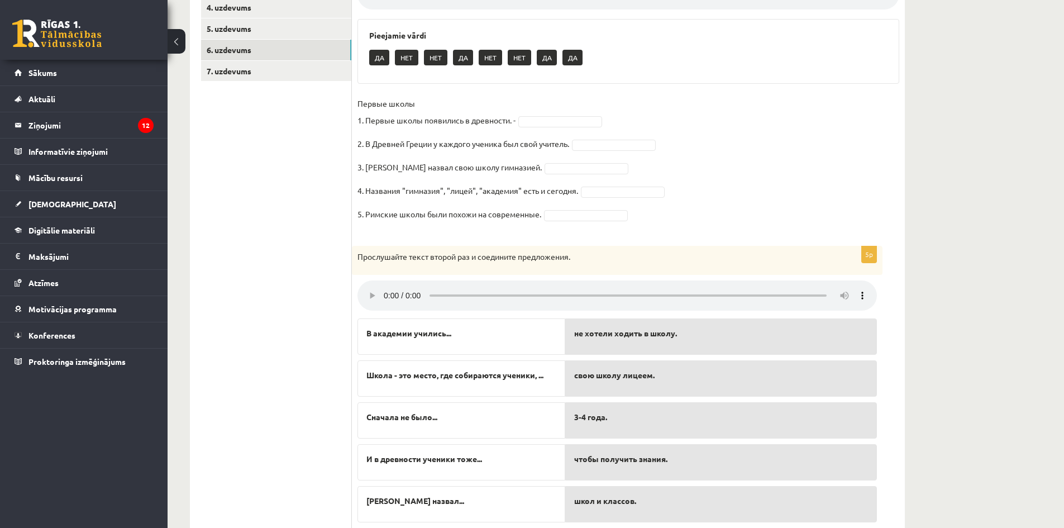
drag, startPoint x: 328, startPoint y: 273, endPoint x: 325, endPoint y: 221, distance: 52.1
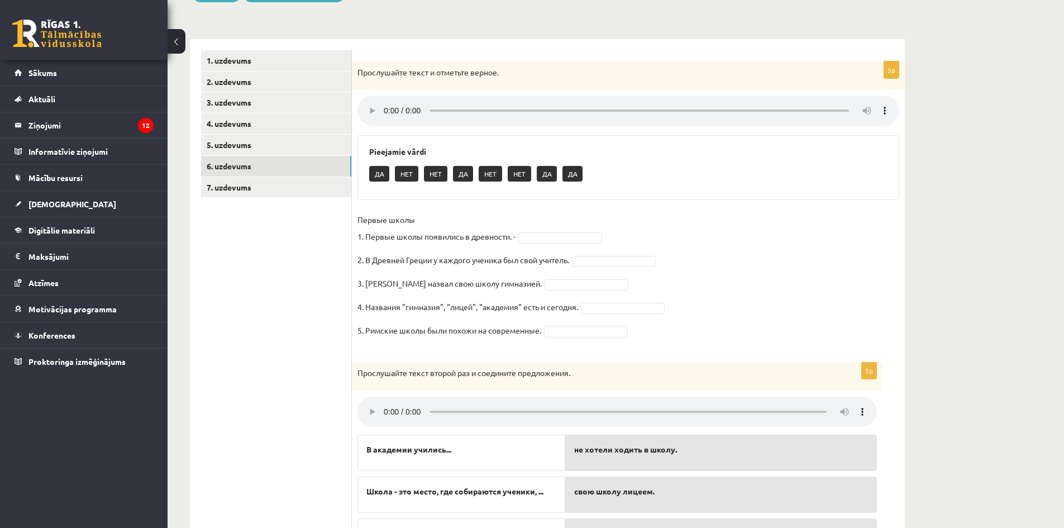
scroll to position [136, 0]
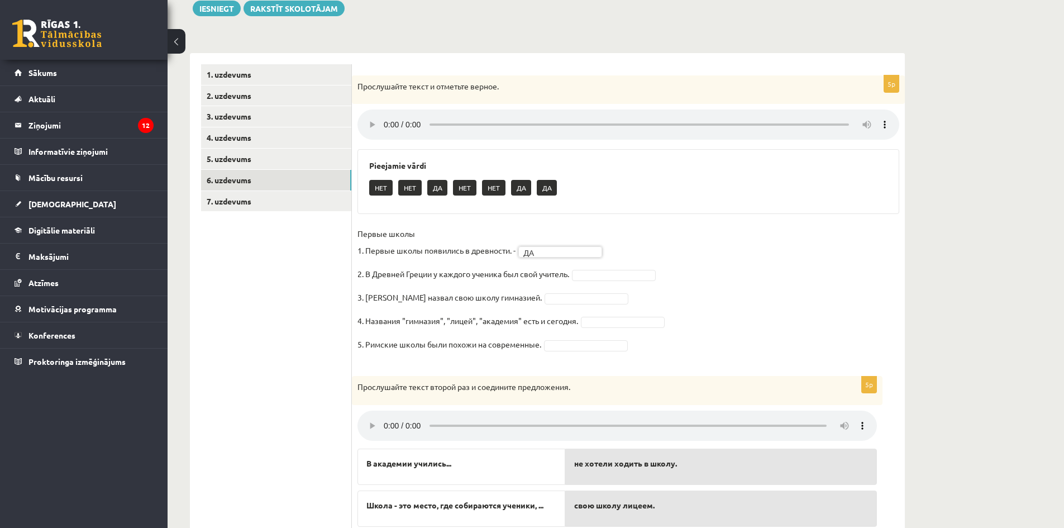
drag, startPoint x: 600, startPoint y: 278, endPoint x: 602, endPoint y: 300, distance: 22.4
drag, startPoint x: 575, startPoint y: 345, endPoint x: 576, endPoint y: 359, distance: 14.0
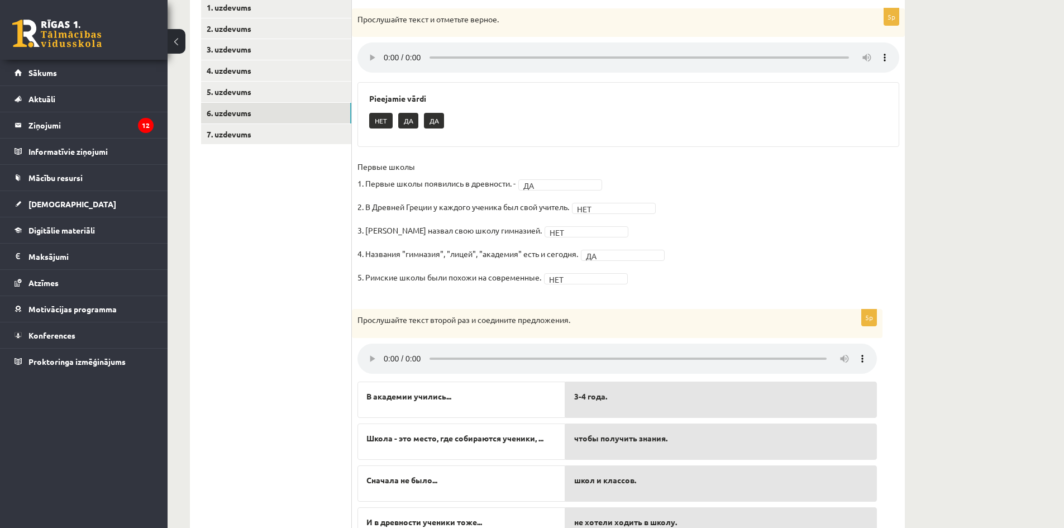
scroll to position [134, 0]
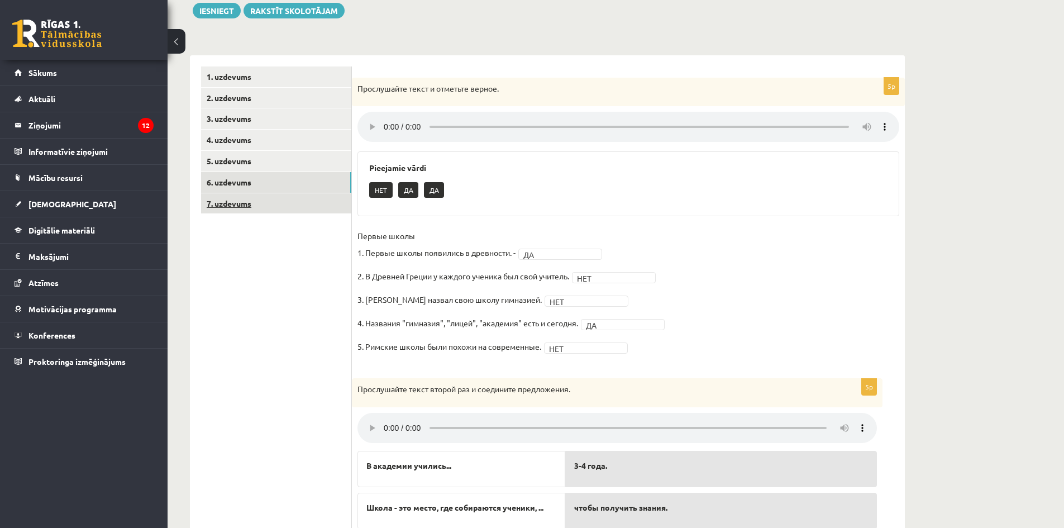
click at [289, 201] on link "7. uzdevums" at bounding box center [276, 203] width 150 height 21
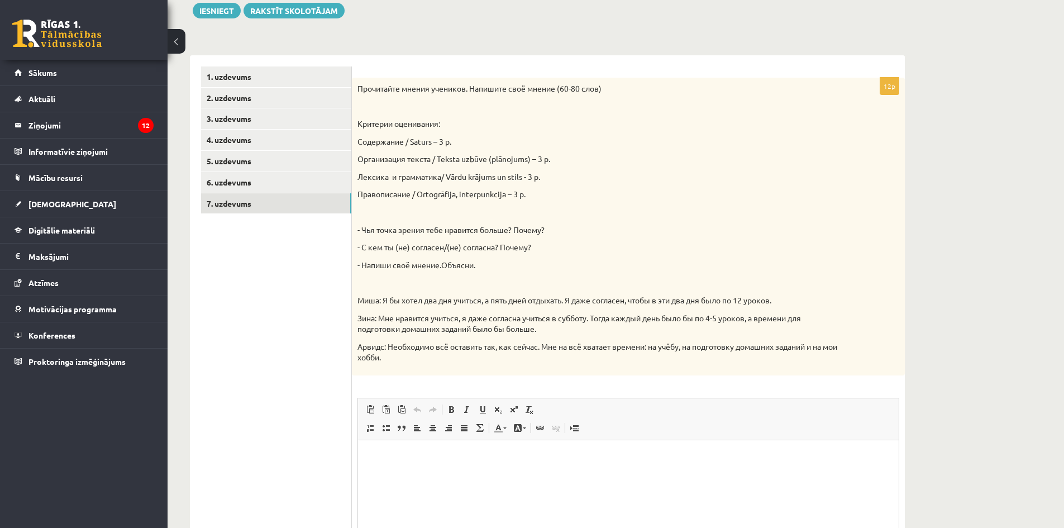
scroll to position [0, 0]
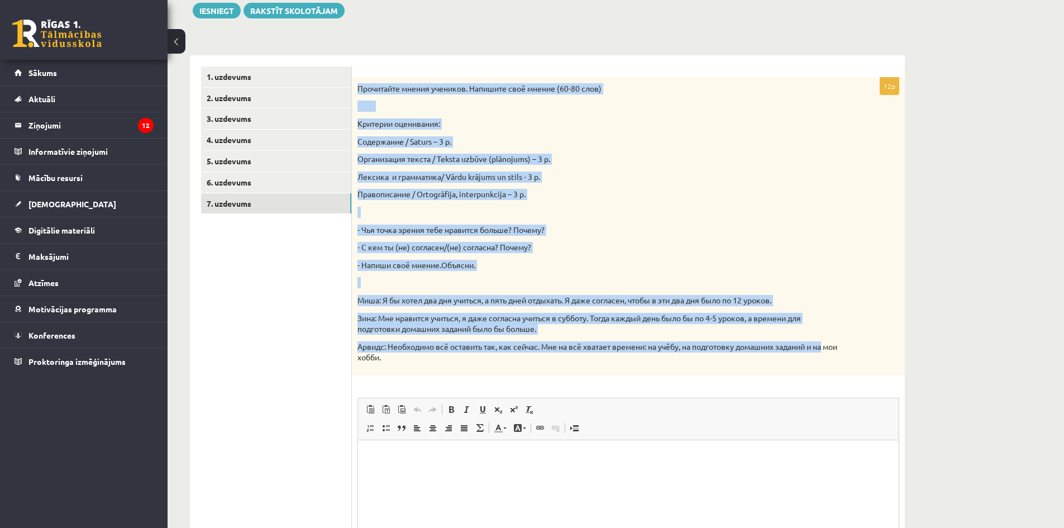
drag, startPoint x: 357, startPoint y: 89, endPoint x: 868, endPoint y: 352, distance: 574.5
click at [868, 352] on div "Прочитайте мнения учеников. Напишите своё мнение (60-80 слов) Критерии оцениван…" at bounding box center [628, 227] width 553 height 298
click at [696, 112] on div "Прочитайте мнения учеников. Напишите своё мнение (60-80 слов) Критерии оцениван…" at bounding box center [628, 227] width 553 height 298
drag, startPoint x: 359, startPoint y: 88, endPoint x: 728, endPoint y: 360, distance: 458.2
click at [728, 360] on div "Прочитайте мнения учеников. Напишите своё мнение (60-80 слов) Критерии оцениван…" at bounding box center [628, 227] width 553 height 298
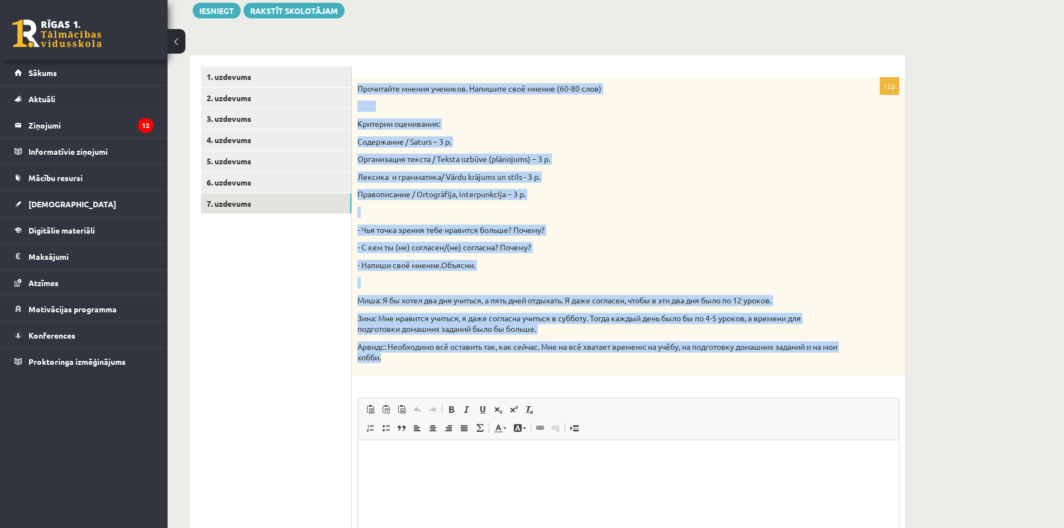
copy div "Прочитайте мнения учеников. Напишите своё мнение (60-80 слов) Критерии оцениван…"
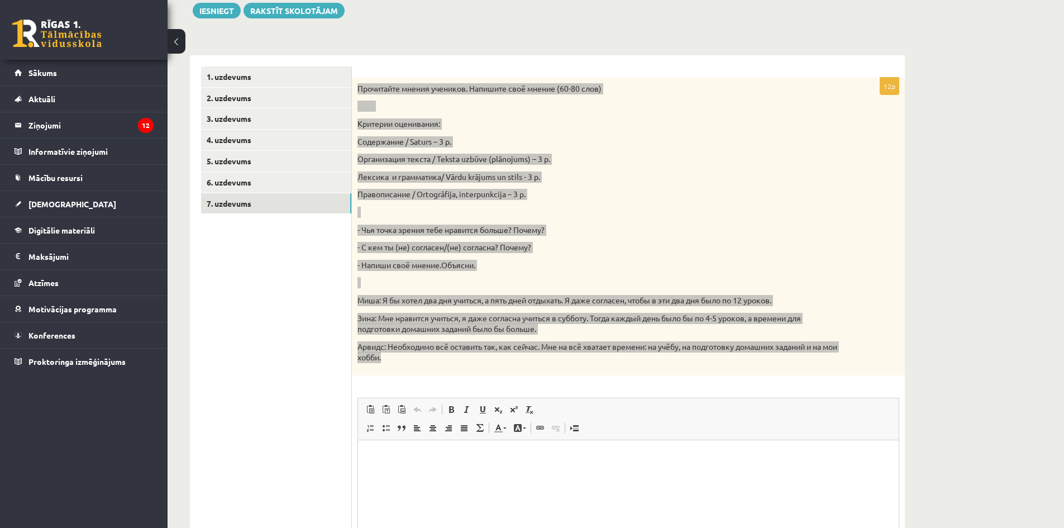
click at [460, 454] on p "Editor, wiswyg-editor-user-answer-47433977050660" at bounding box center [628, 457] width 518 height 12
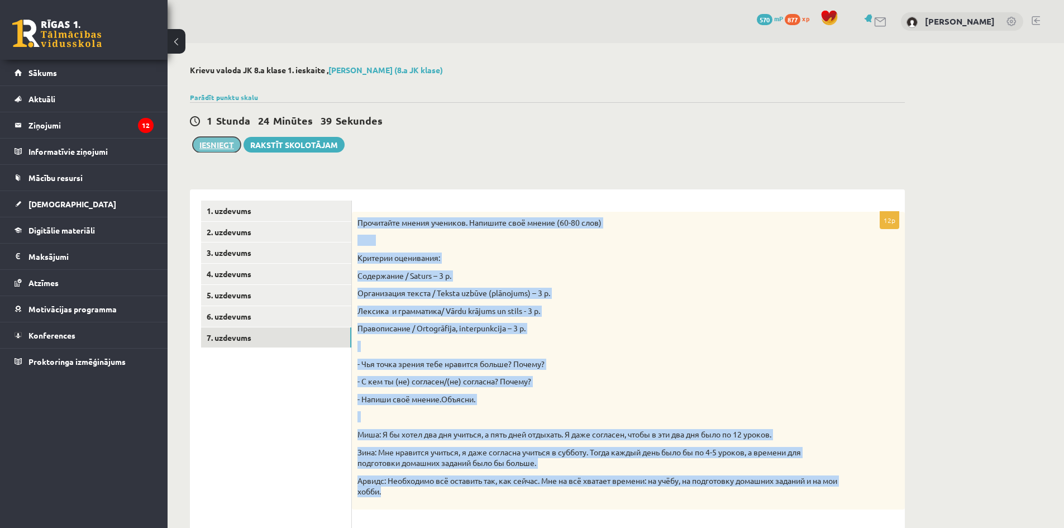
click at [222, 140] on button "Iesniegt" at bounding box center [217, 145] width 48 height 16
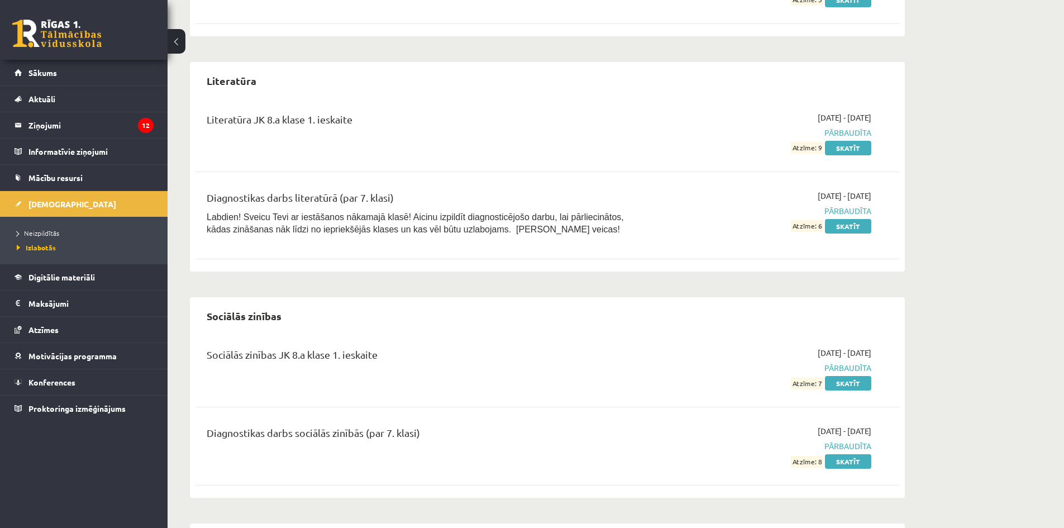
scroll to position [2011, 0]
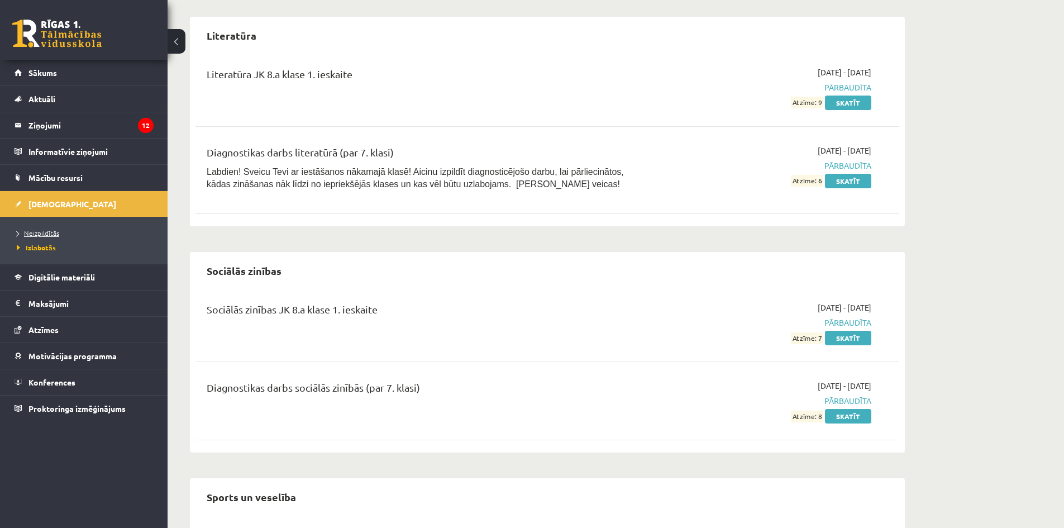
click at [50, 231] on span "Neizpildītās" at bounding box center [38, 232] width 42 height 9
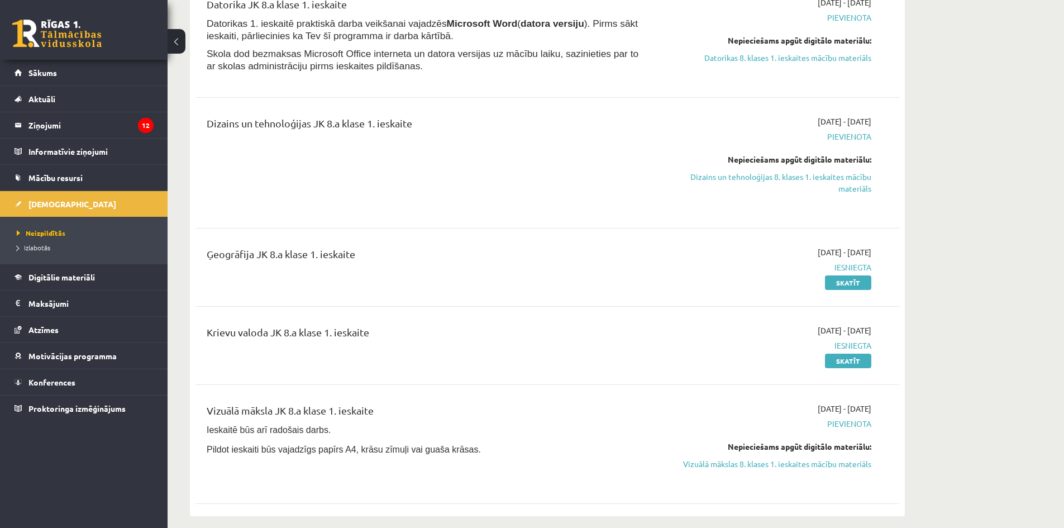
scroll to position [335, 0]
